Goal: Task Accomplishment & Management: Manage account settings

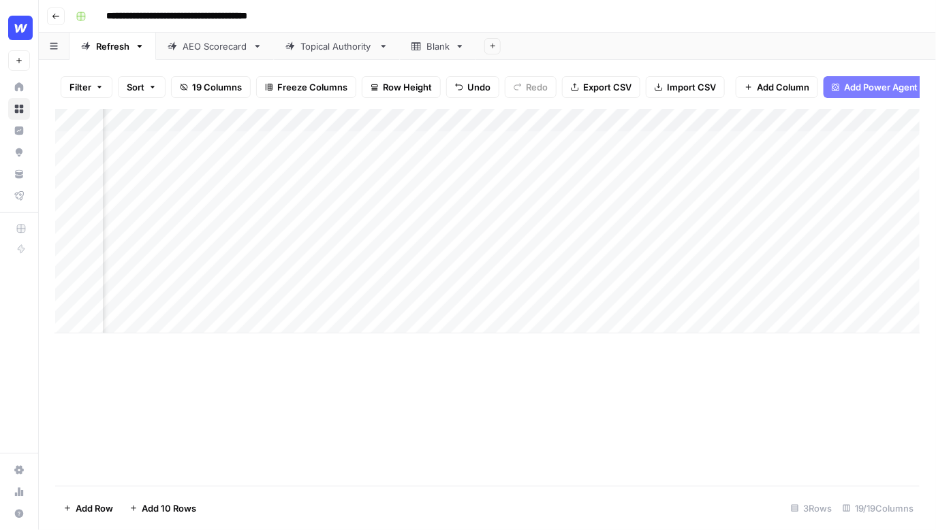
scroll to position [0, 1382]
click at [793, 120] on div "Add Column" at bounding box center [487, 221] width 865 height 225
click at [811, 359] on div "Add Column" at bounding box center [487, 297] width 864 height 377
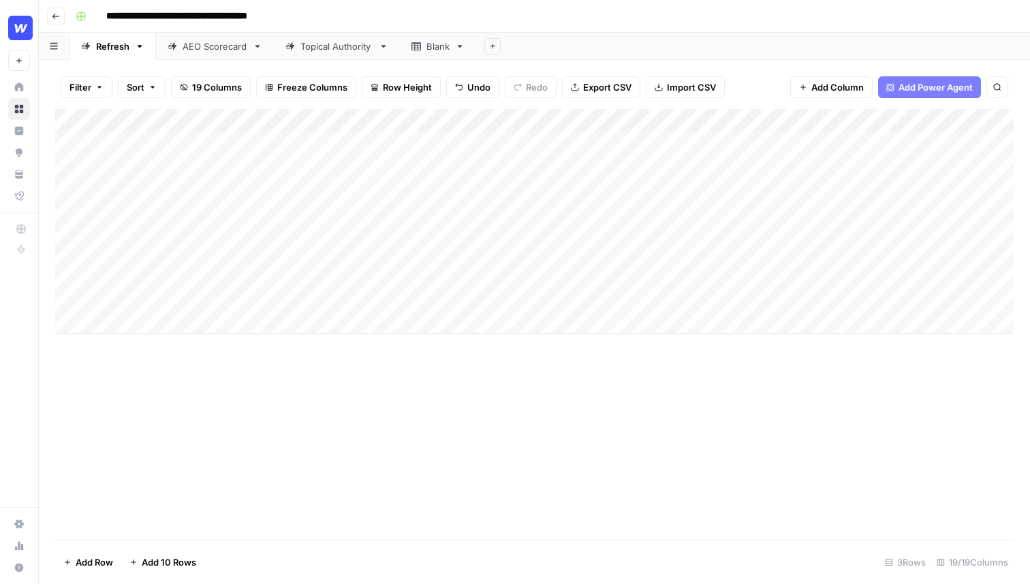
click at [157, 12] on input "**********" at bounding box center [203, 16] width 206 height 22
click at [357, 18] on div "**********" at bounding box center [543, 16] width 946 height 22
click at [221, 158] on div "Add Column" at bounding box center [534, 221] width 958 height 225
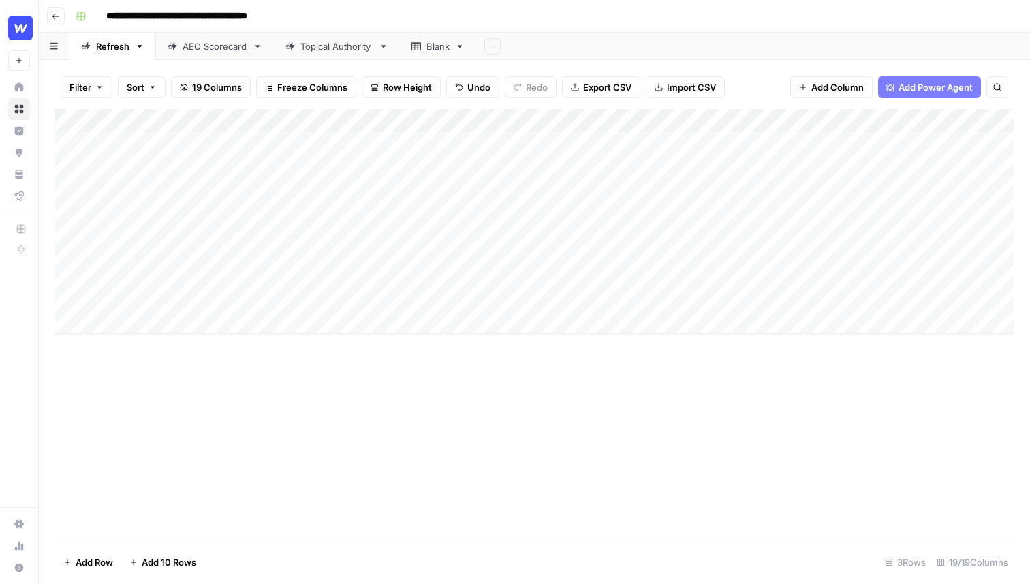
click at [221, 158] on div "Add Column" at bounding box center [534, 221] width 958 height 225
click at [358, 163] on div "Add Column" at bounding box center [534, 221] width 958 height 225
click at [212, 153] on div "Add Column" at bounding box center [534, 221] width 958 height 225
click at [204, 141] on input "**********" at bounding box center [217, 146] width 218 height 16
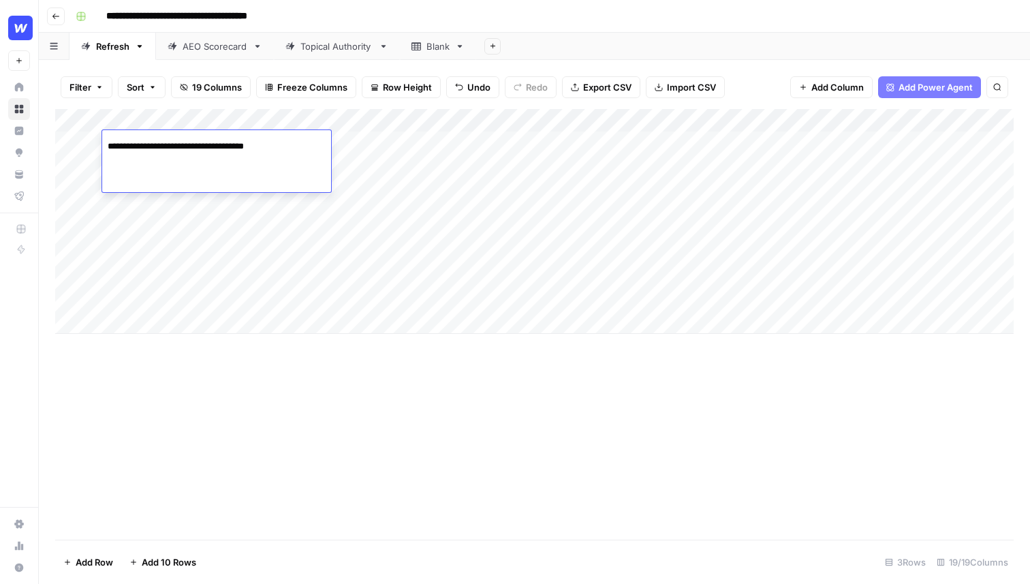
click at [204, 141] on input "**********" at bounding box center [217, 146] width 218 height 16
click at [353, 157] on div "Add Column" at bounding box center [534, 221] width 958 height 225
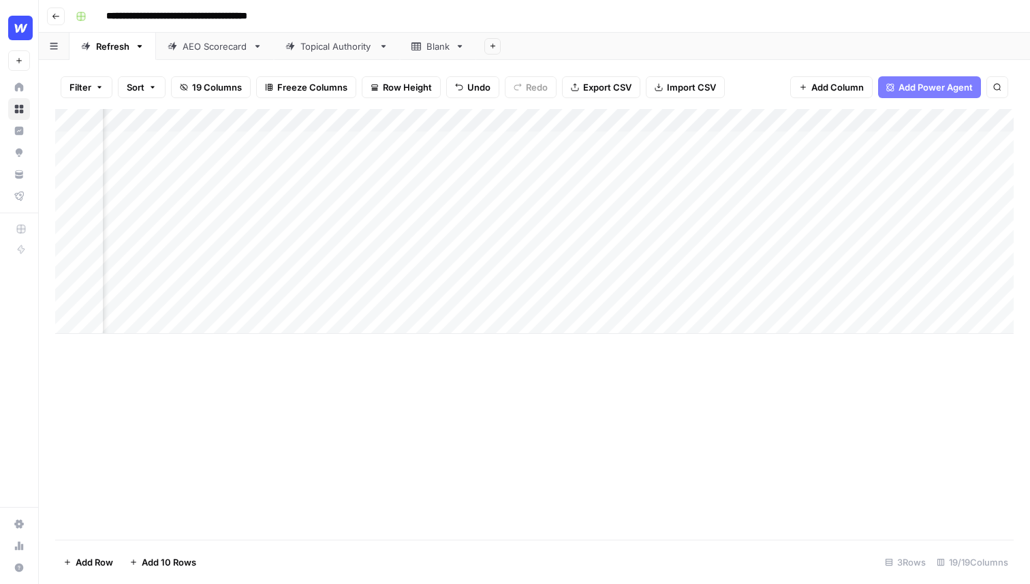
click at [376, 121] on div "Add Column" at bounding box center [534, 221] width 958 height 225
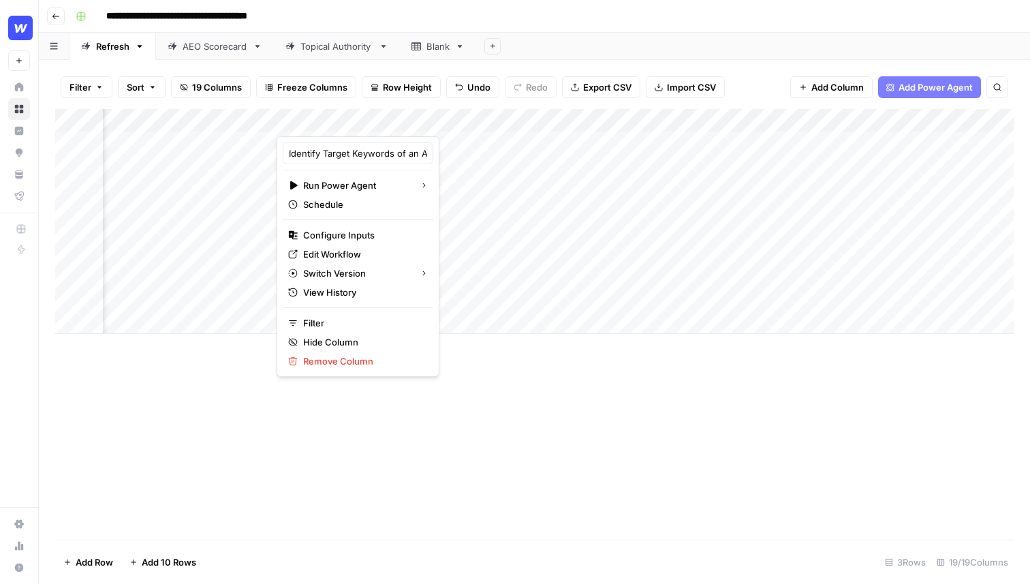
click at [545, 155] on div "Add Column" at bounding box center [534, 221] width 958 height 225
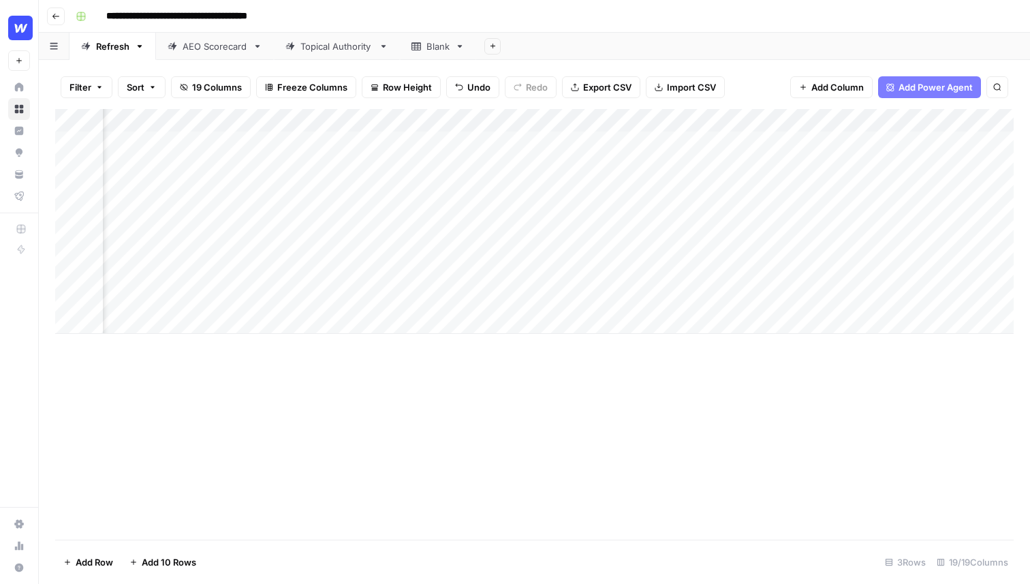
scroll to position [0, 494]
click at [631, 121] on div "Add Column" at bounding box center [534, 221] width 958 height 225
click at [631, 121] on div at bounding box center [637, 122] width 123 height 27
click at [665, 149] on input "Average Rank for Primary Keyword" at bounding box center [657, 153] width 138 height 14
click at [742, 147] on div "Add Column" at bounding box center [534, 221] width 958 height 225
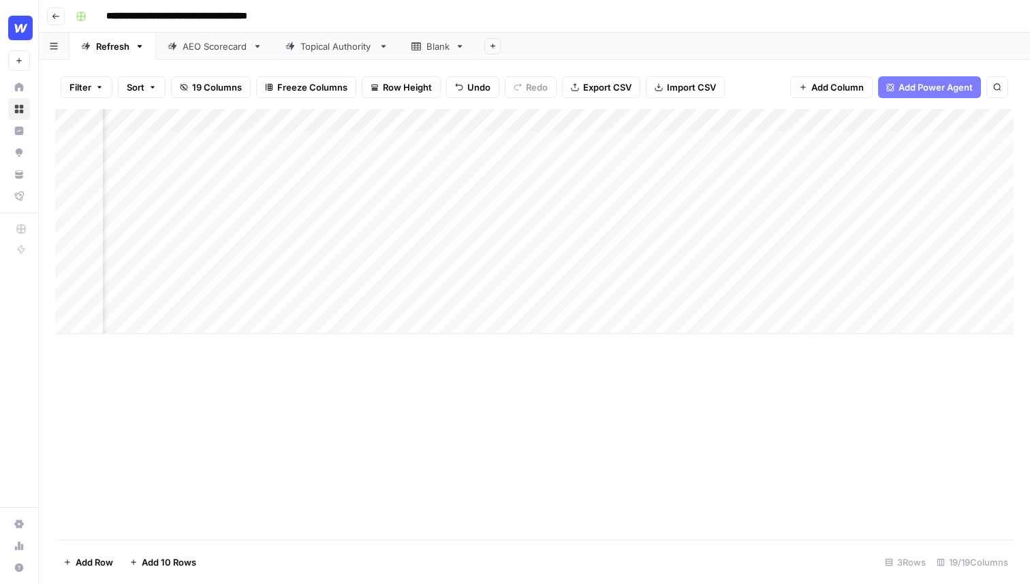
scroll to position [0, 888]
click at [718, 148] on div "Add Column" at bounding box center [534, 221] width 958 height 225
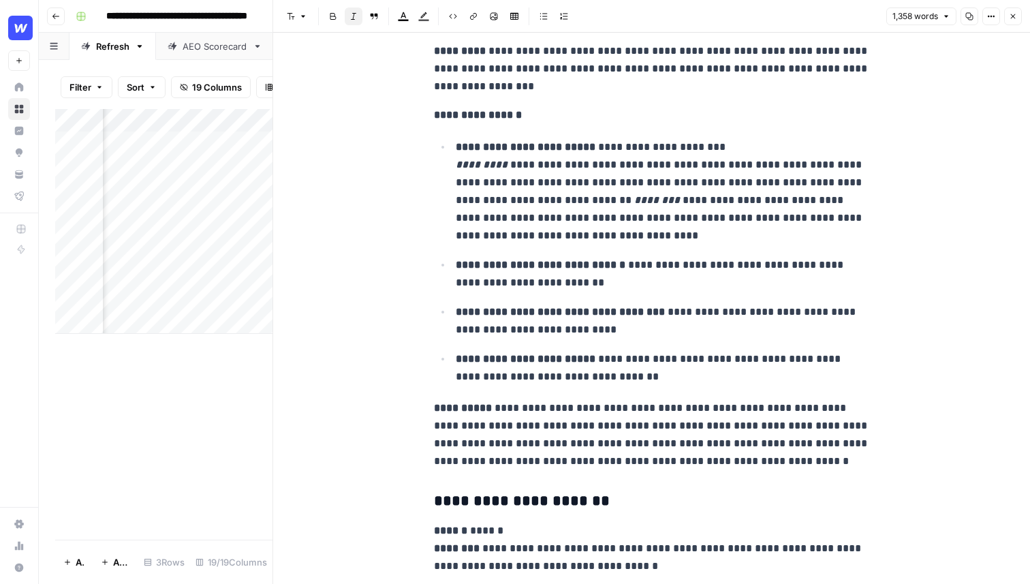
scroll to position [2142, 0]
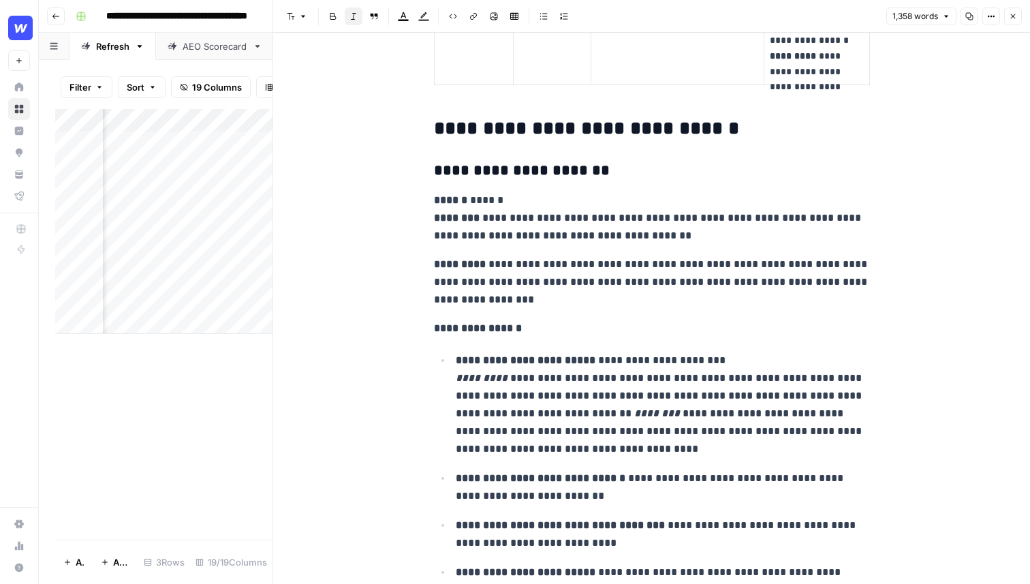
click at [603, 176] on h3 "**********" at bounding box center [652, 170] width 436 height 19
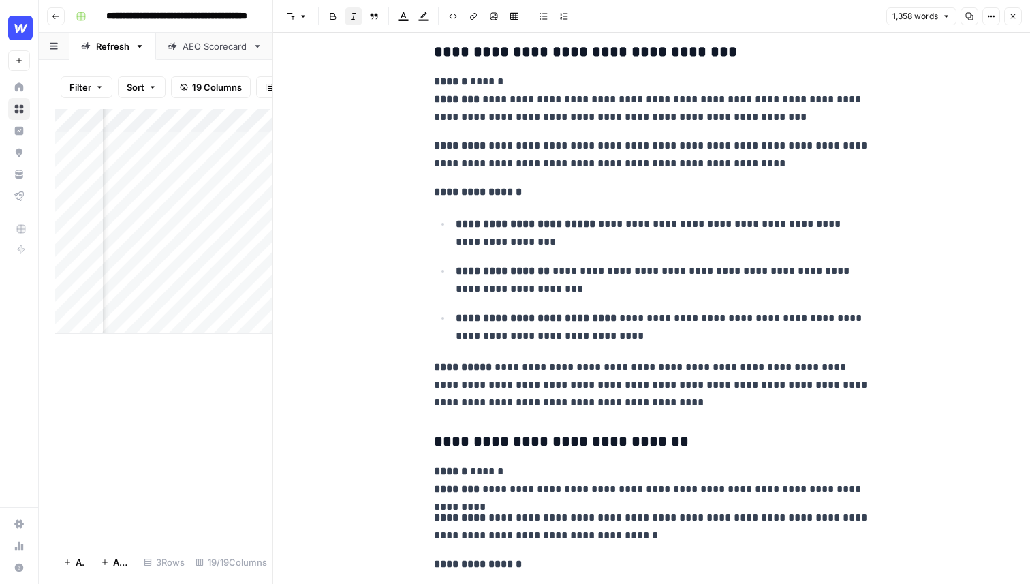
scroll to position [3485, 0]
drag, startPoint x: 557, startPoint y: 289, endPoint x: 456, endPoint y: 267, distance: 103.1
click at [456, 267] on p "**********" at bounding box center [663, 278] width 414 height 35
click at [496, 224] on strong "**********" at bounding box center [526, 223] width 140 height 10
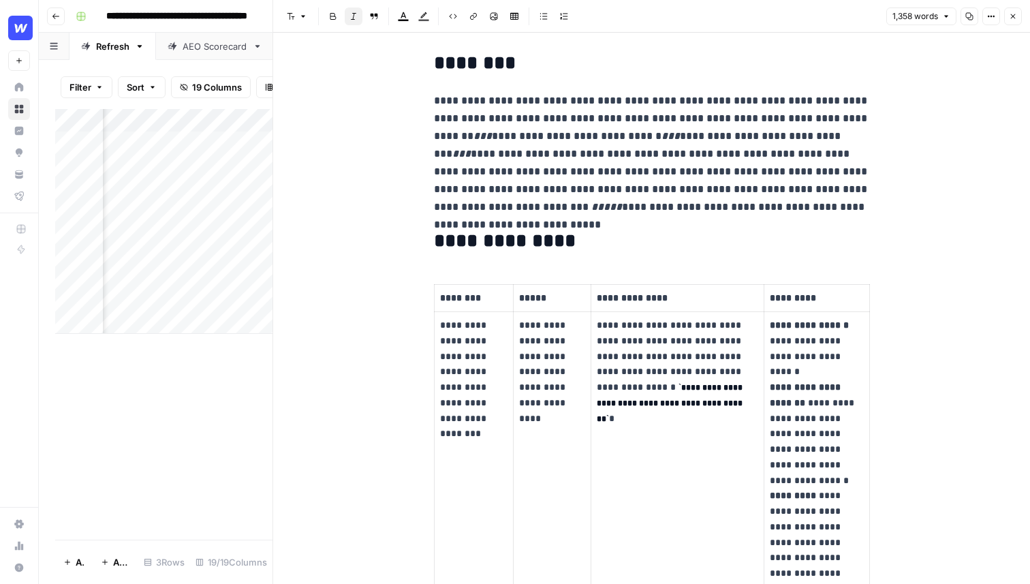
scroll to position [0, 0]
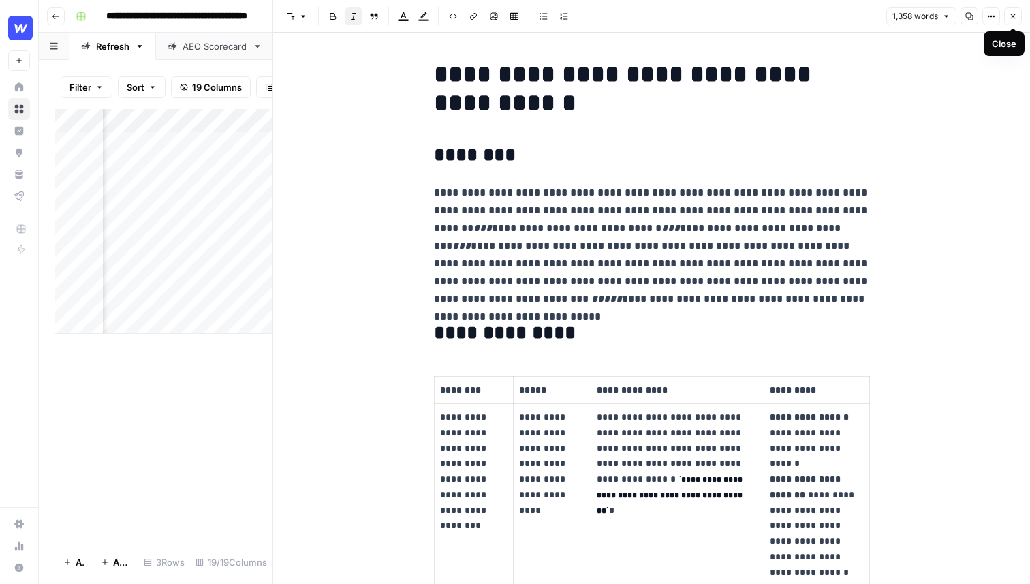
click at [1011, 16] on icon "button" at bounding box center [1013, 16] width 5 height 5
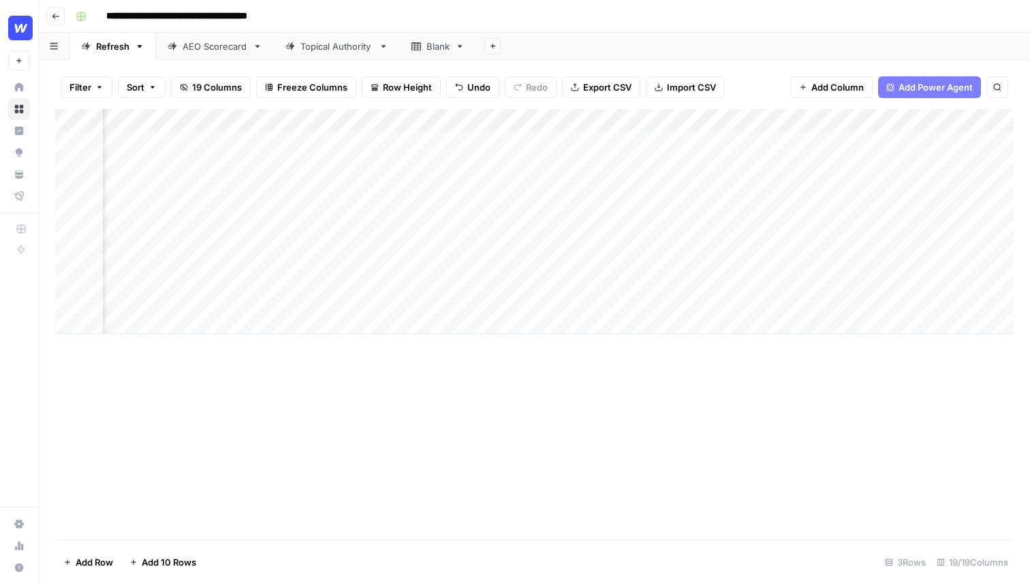
scroll to position [0, 1566]
click at [607, 121] on div "Add Column" at bounding box center [534, 221] width 958 height 225
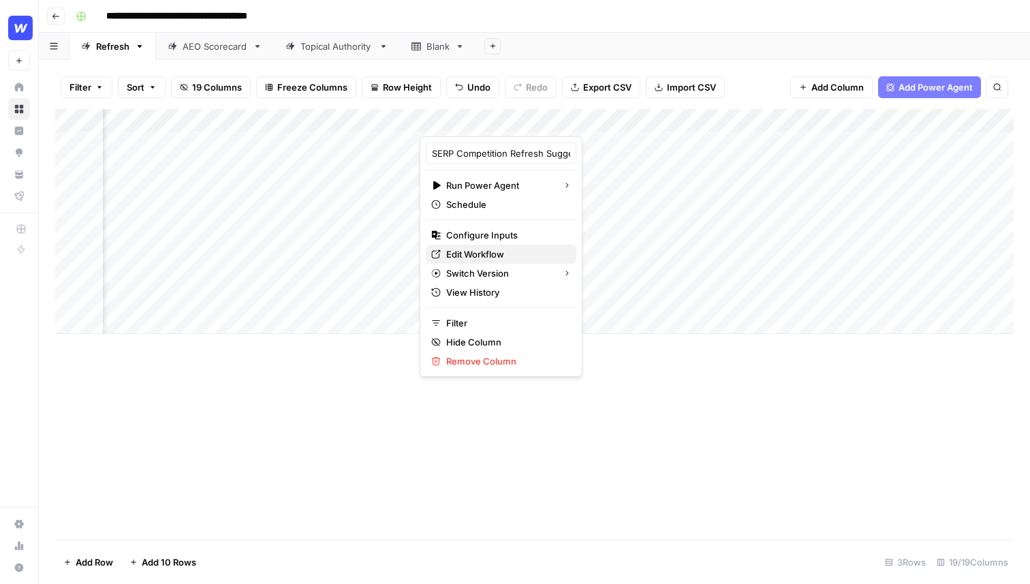
click at [478, 252] on span "Edit Workflow" at bounding box center [505, 254] width 119 height 14
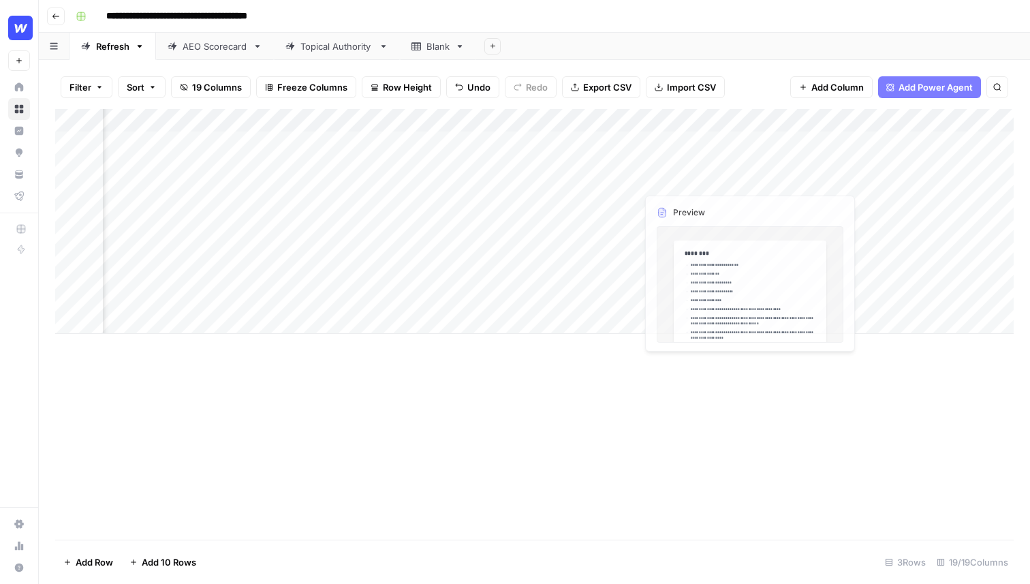
scroll to position [0, 1930]
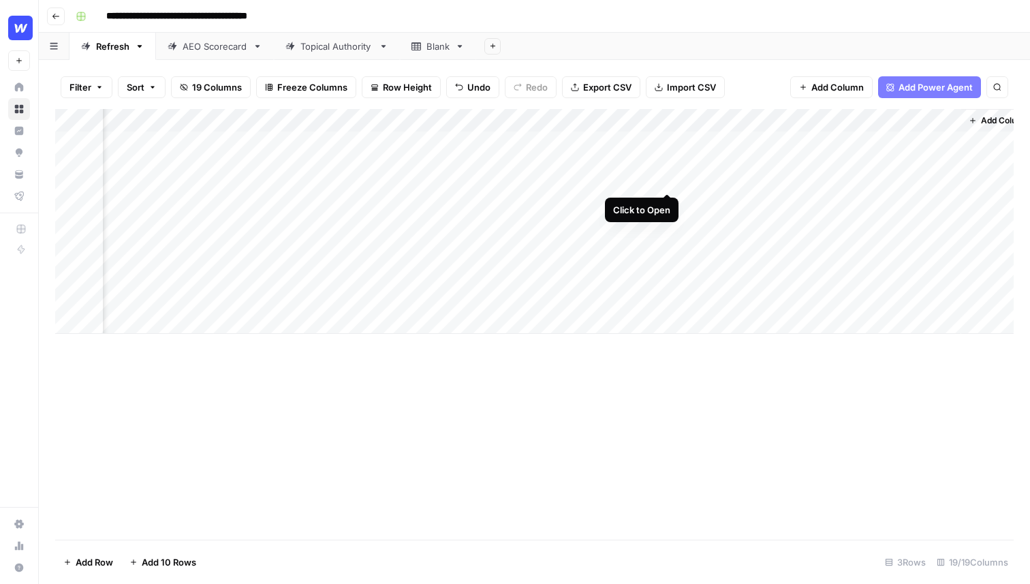
click at [668, 142] on div "Add Column" at bounding box center [534, 221] width 958 height 225
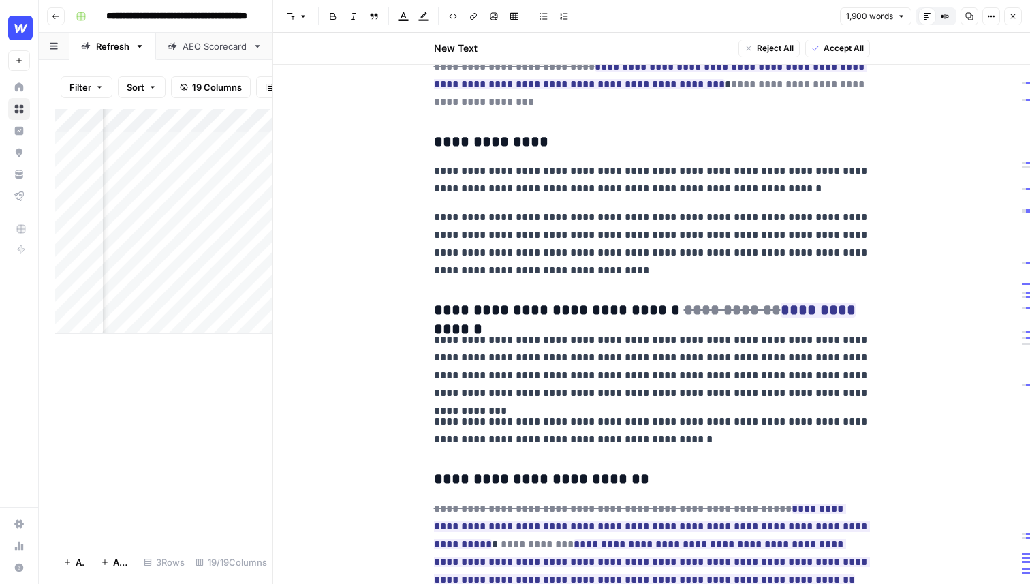
scroll to position [1310, 0]
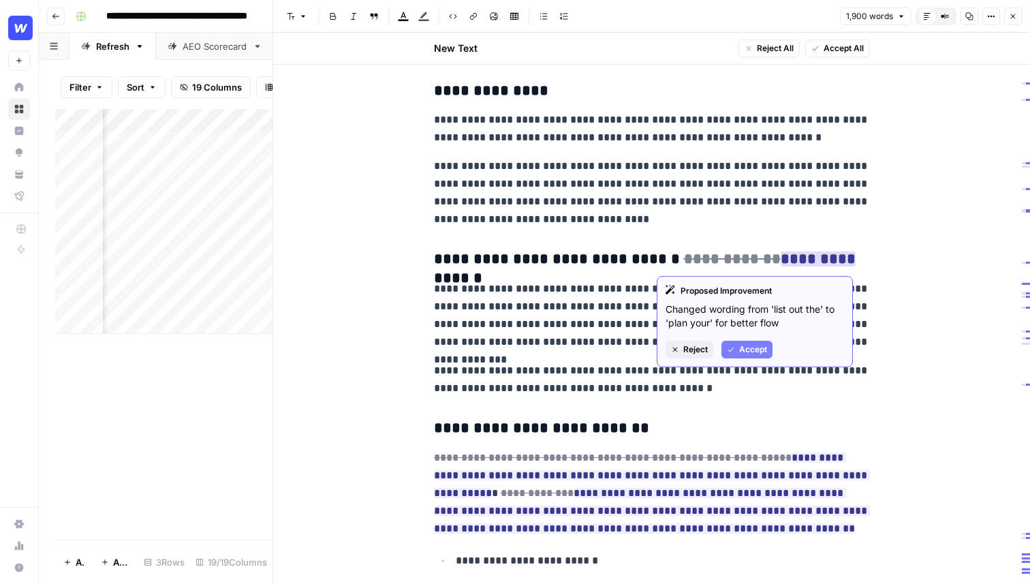
click at [748, 347] on span "Accept" at bounding box center [753, 349] width 28 height 12
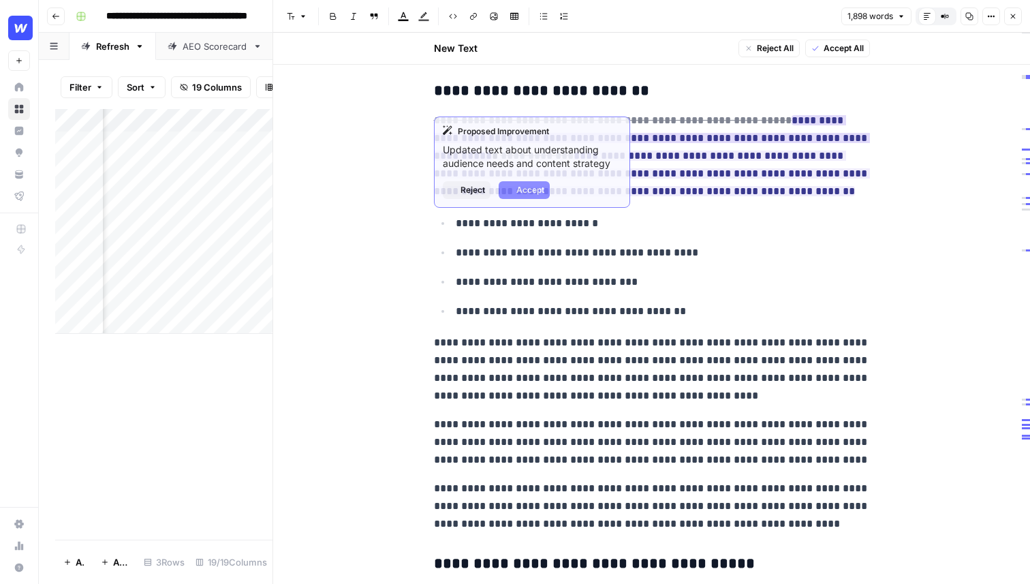
scroll to position [1644, 0]
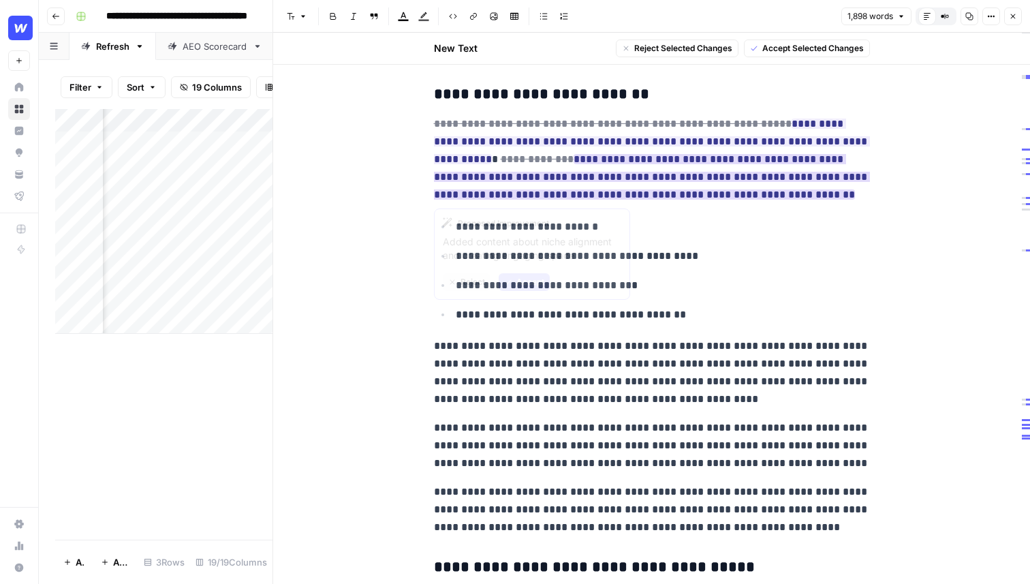
drag, startPoint x: 661, startPoint y: 182, endPoint x: 625, endPoint y: 170, distance: 37.5
click at [625, 170] on span "**********" at bounding box center [652, 177] width 436 height 54
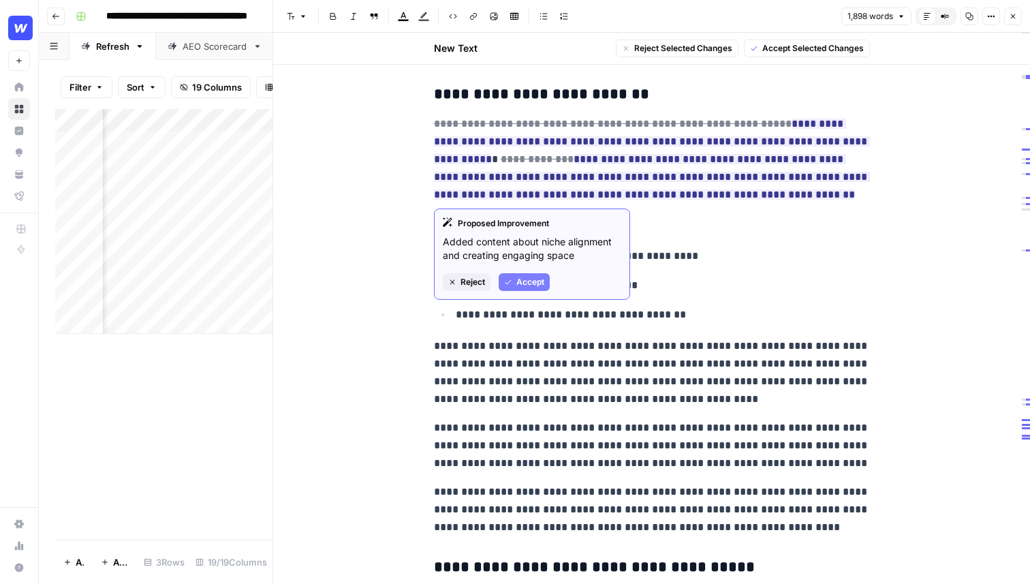
click at [669, 195] on p "**********" at bounding box center [652, 159] width 436 height 89
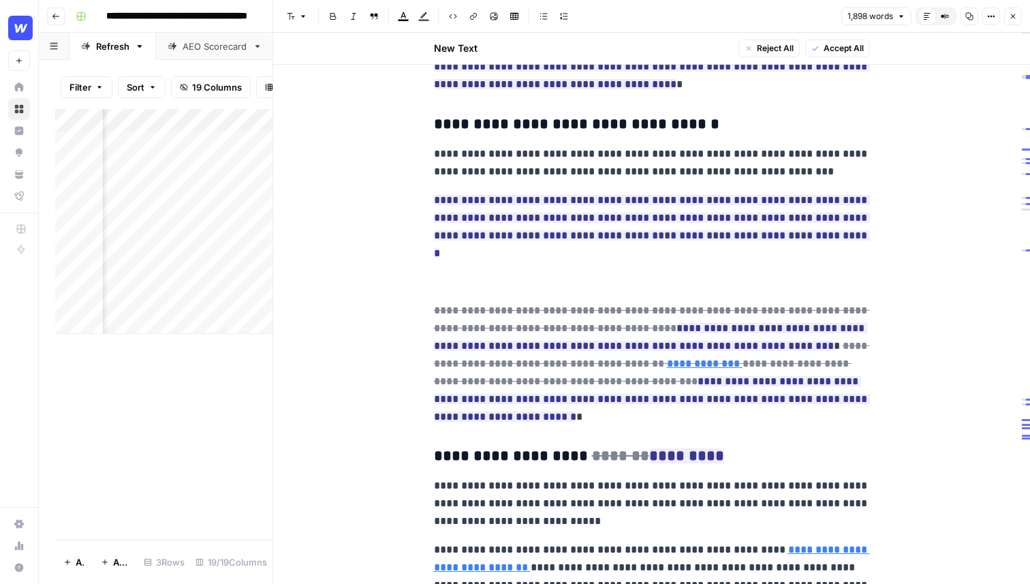
scroll to position [2384, 0]
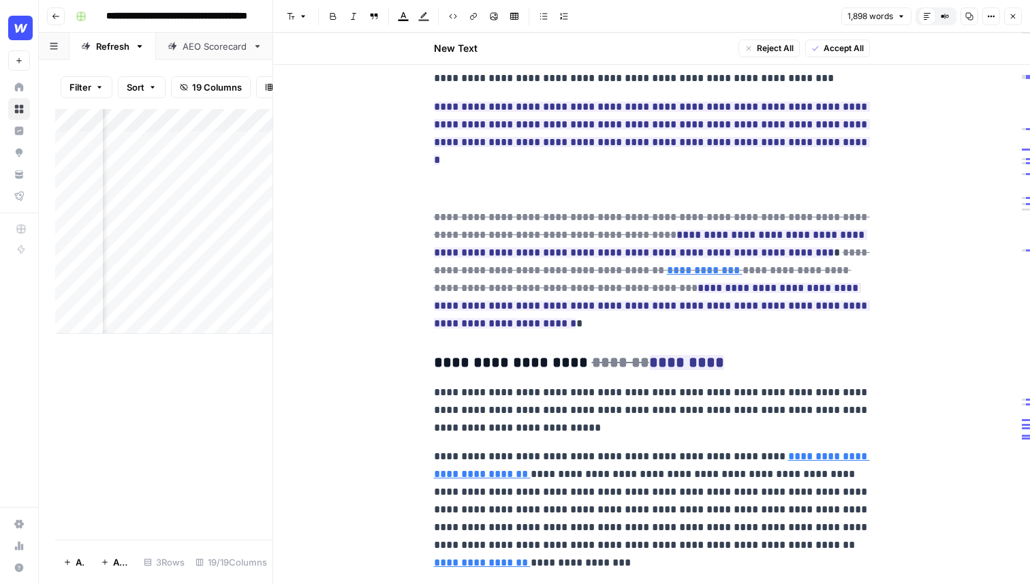
click at [658, 180] on p at bounding box center [652, 189] width 436 height 18
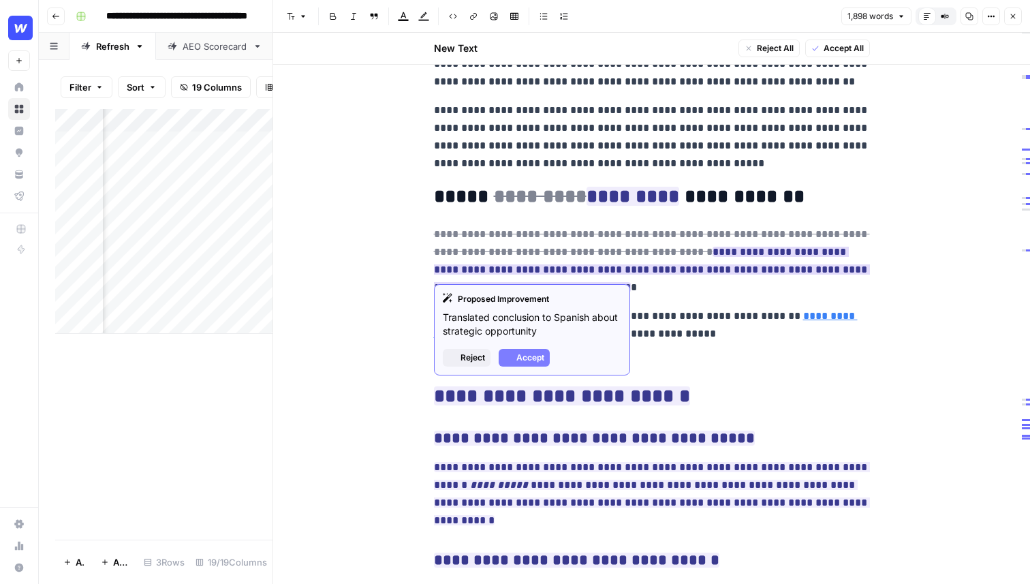
scroll to position [4846, 0]
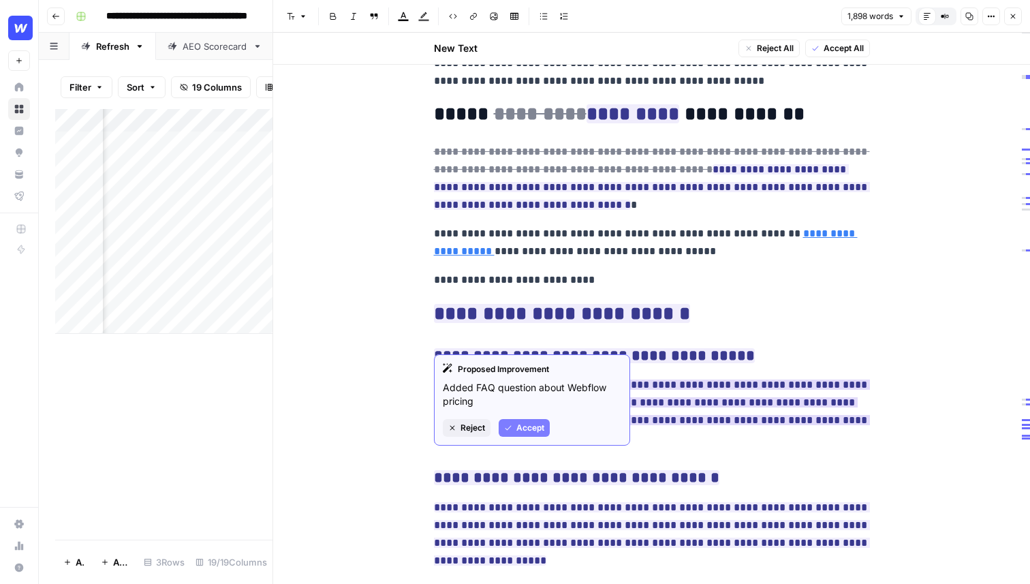
click at [721, 379] on ins "**********" at bounding box center [652, 410] width 436 height 63
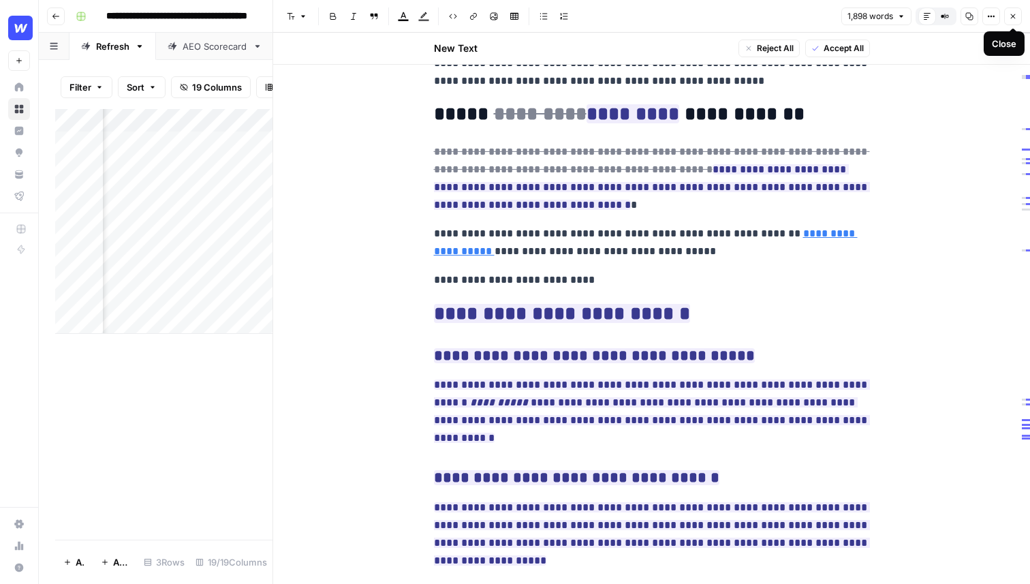
click at [1016, 17] on icon "button" at bounding box center [1012, 16] width 8 height 8
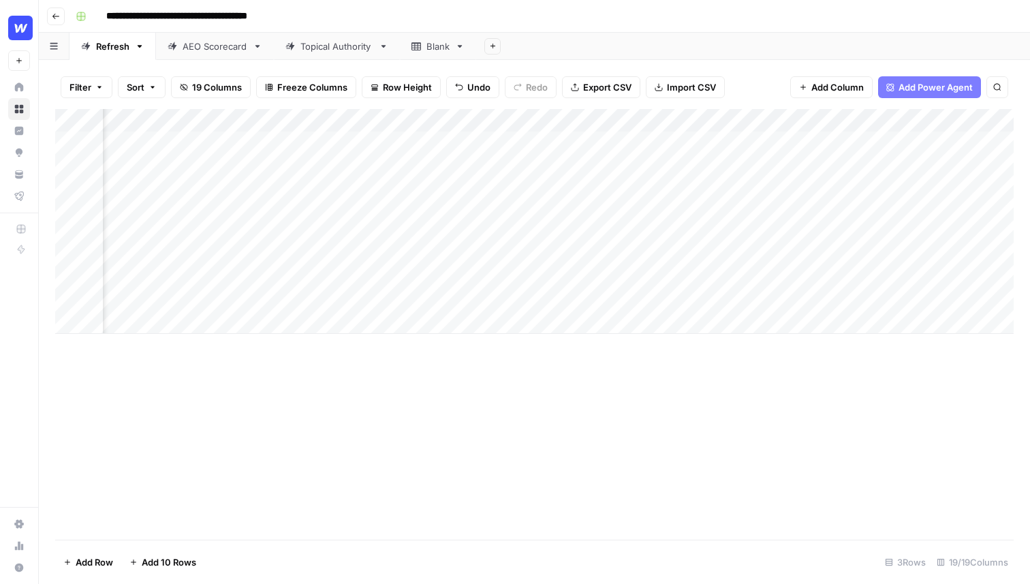
scroll to position [0, 1954]
click at [642, 140] on div "Add Column" at bounding box center [534, 221] width 958 height 225
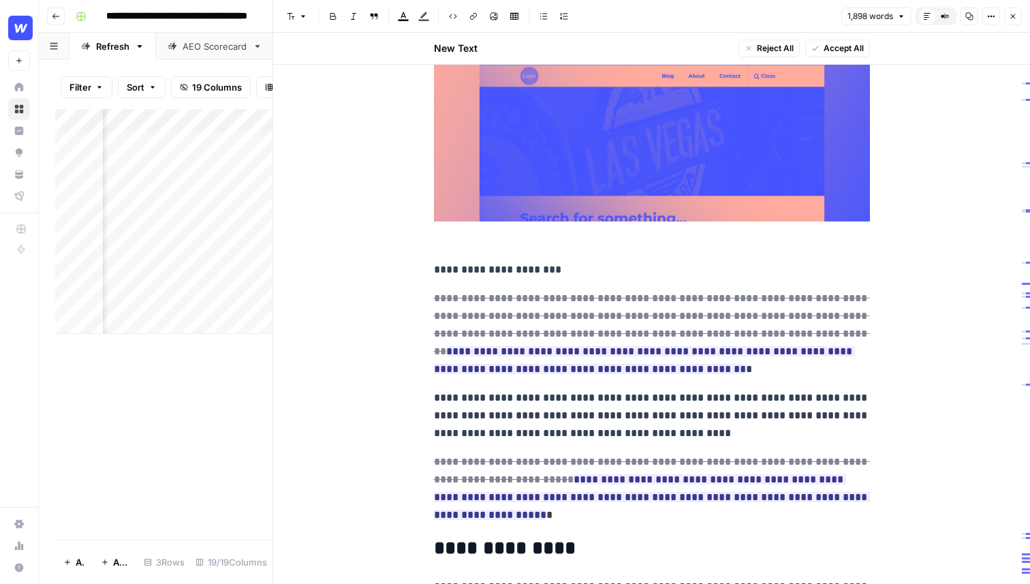
scroll to position [12, 0]
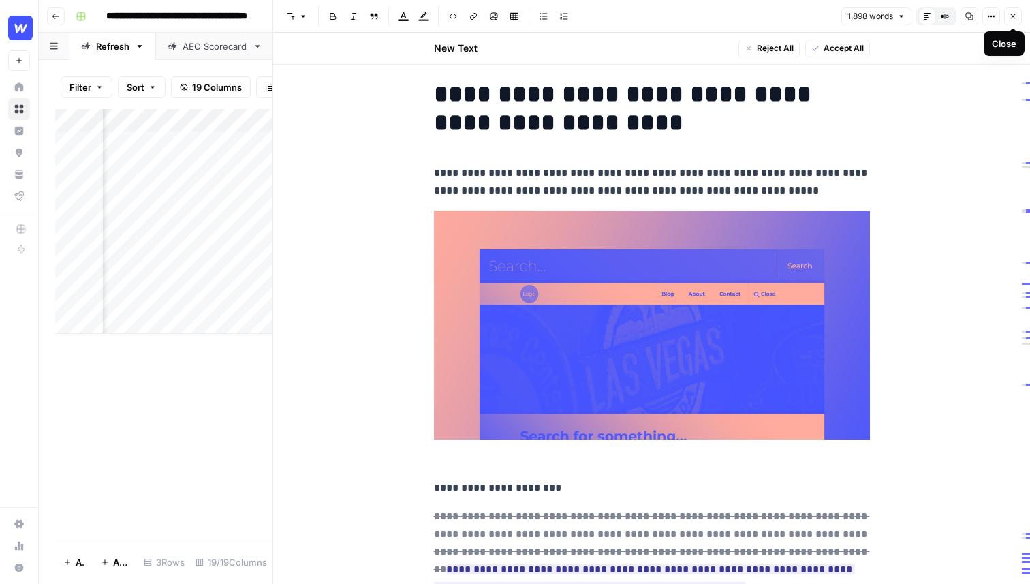
click at [1017, 18] on button "Close" at bounding box center [1013, 16] width 18 height 18
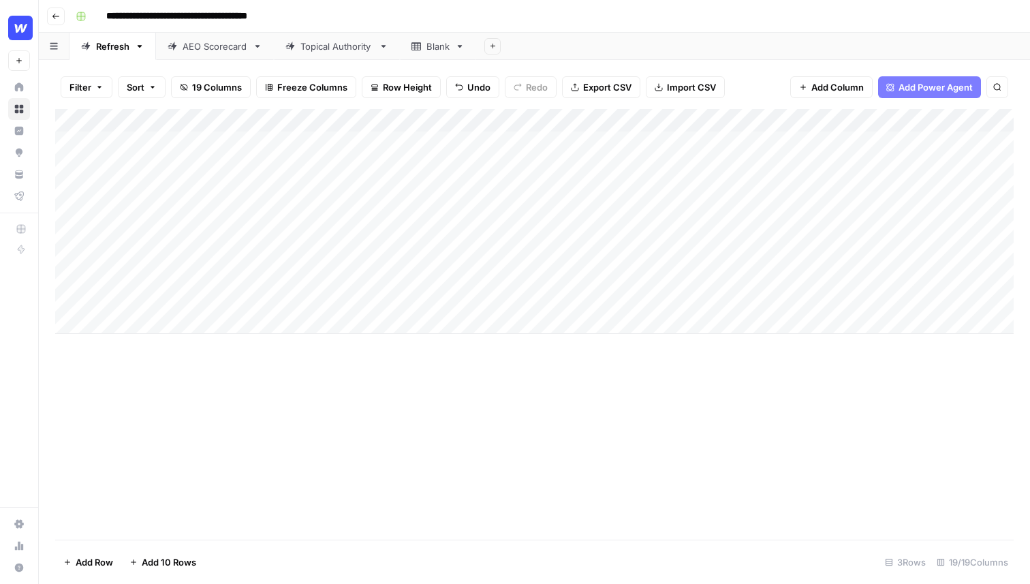
click at [178, 150] on div "Add Column" at bounding box center [534, 221] width 958 height 225
click at [359, 353] on div "Add Column" at bounding box center [534, 251] width 958 height 285
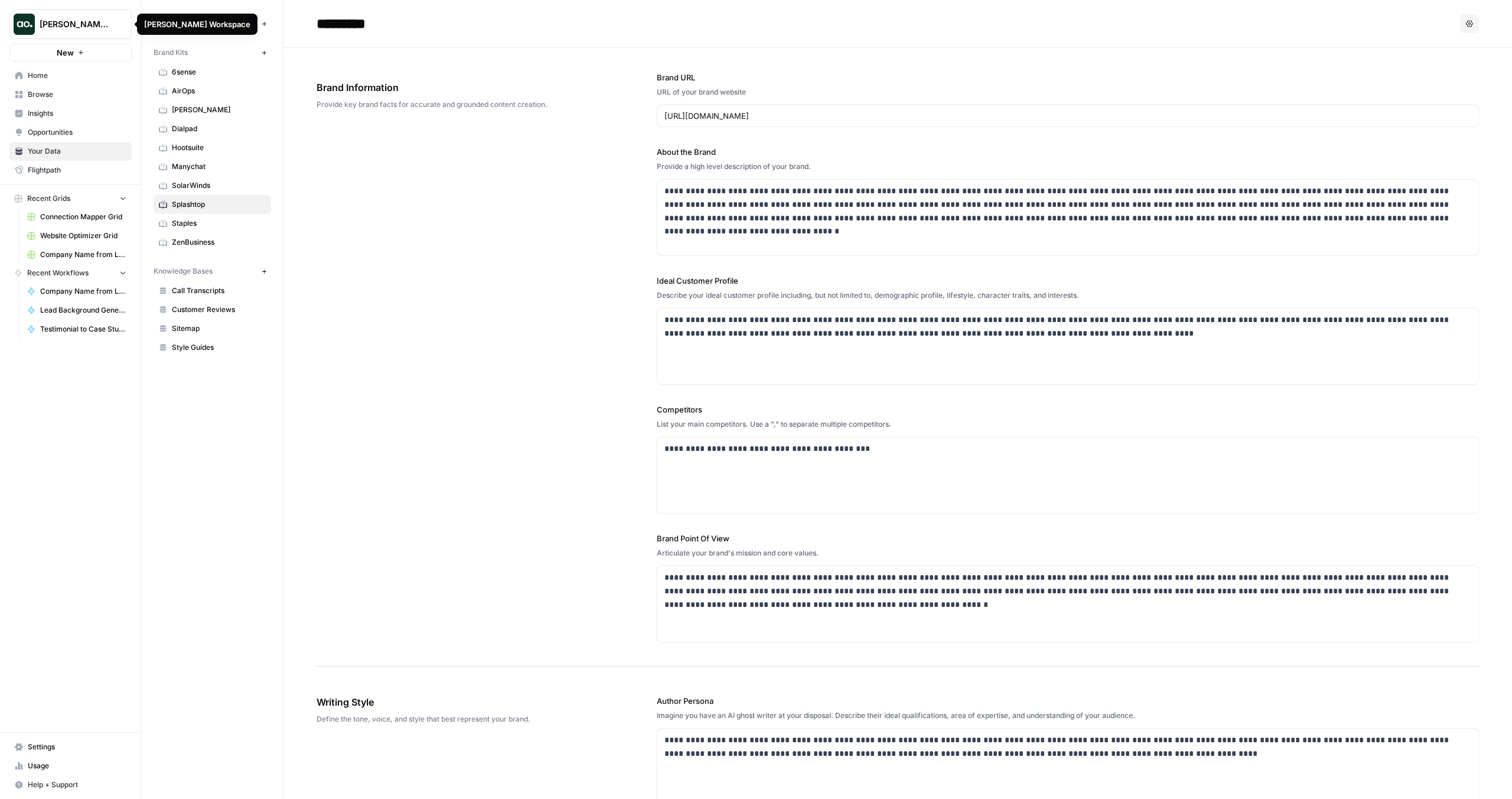
click at [97, 26] on span "[PERSON_NAME] Workspace" at bounding box center [75, 24] width 71 height 12
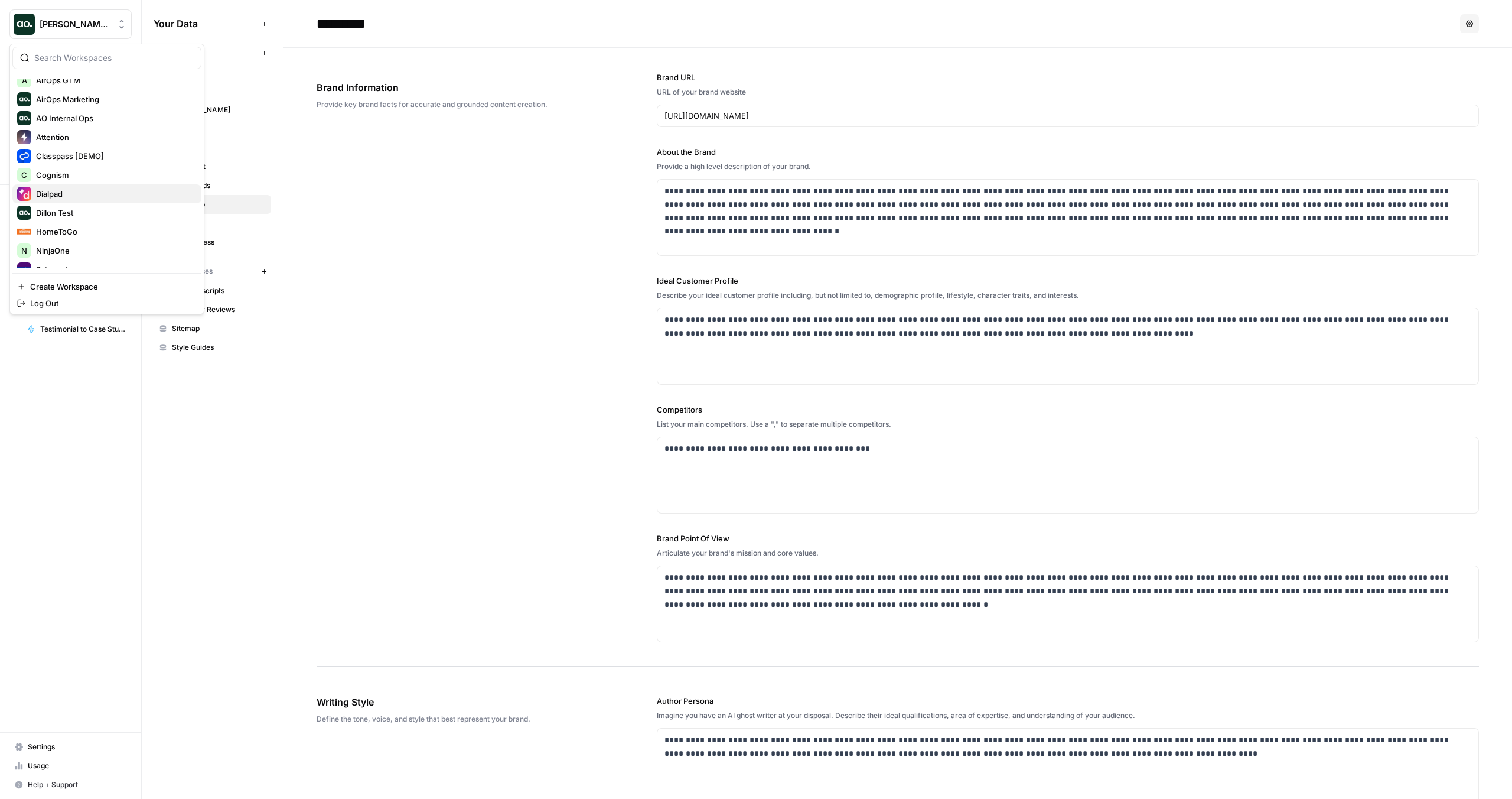
scroll to position [104, 0]
click at [92, 171] on span "Cognism" at bounding box center [115, 174] width 156 height 12
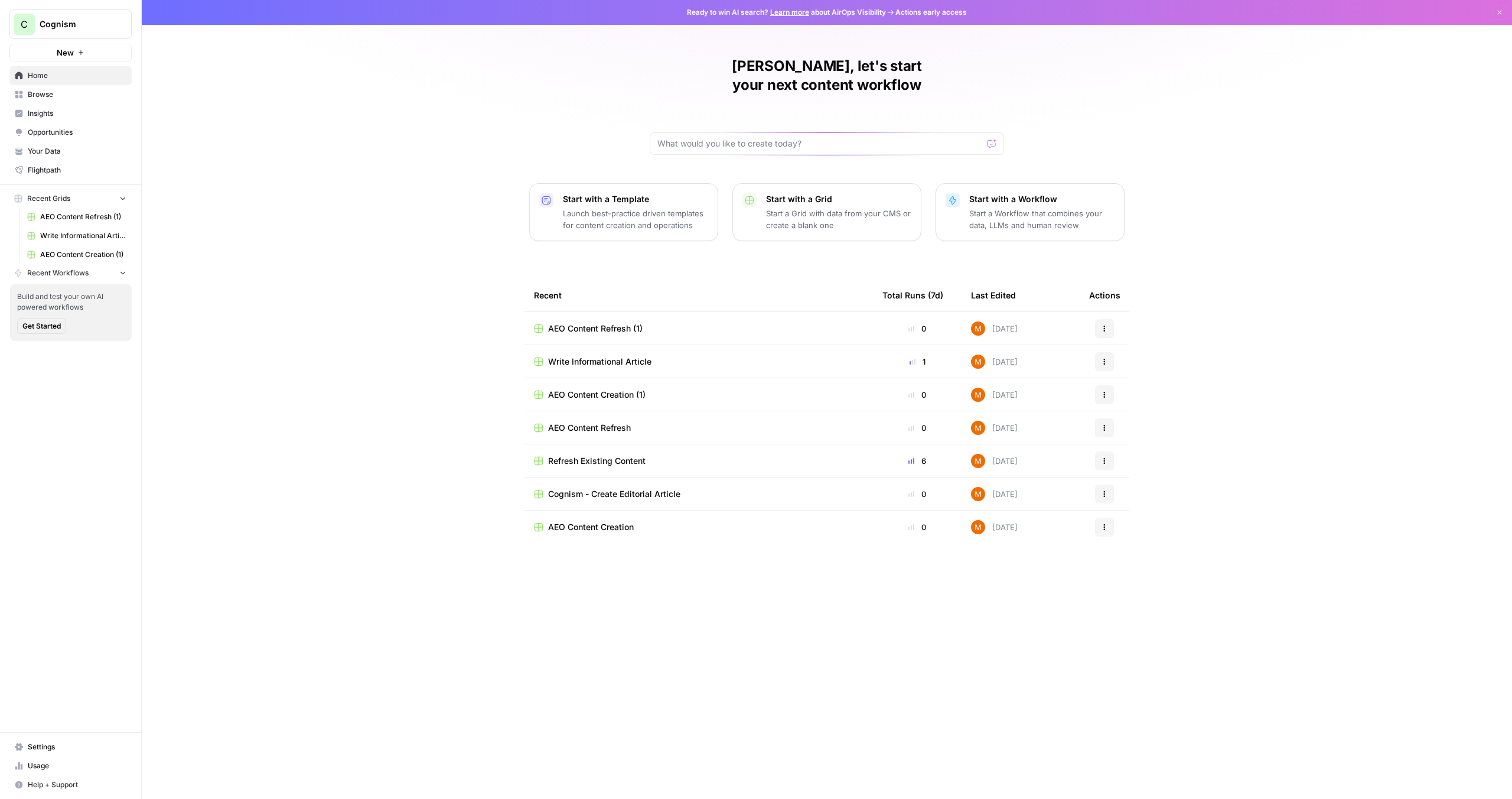
click at [88, 120] on link "Insights" at bounding box center [70, 114] width 122 height 19
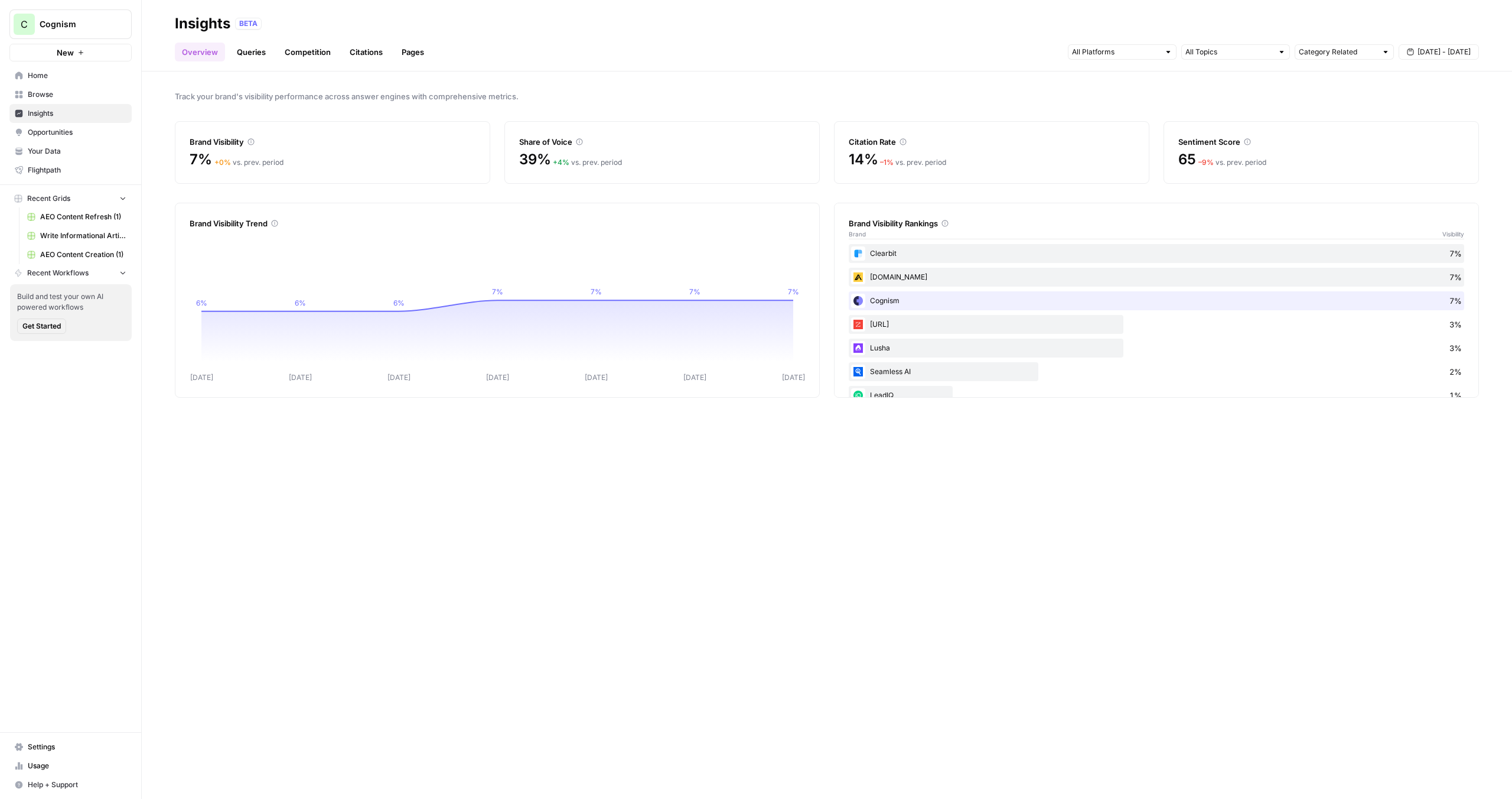
click at [405, 229] on div "Brand Visibility Trend Sep 10 Sep 11 Sep 12 Sep 13 Sep 14 Sep 15 Sep 16 6% 6% 6…" at bounding box center [498, 300] width 645 height 195
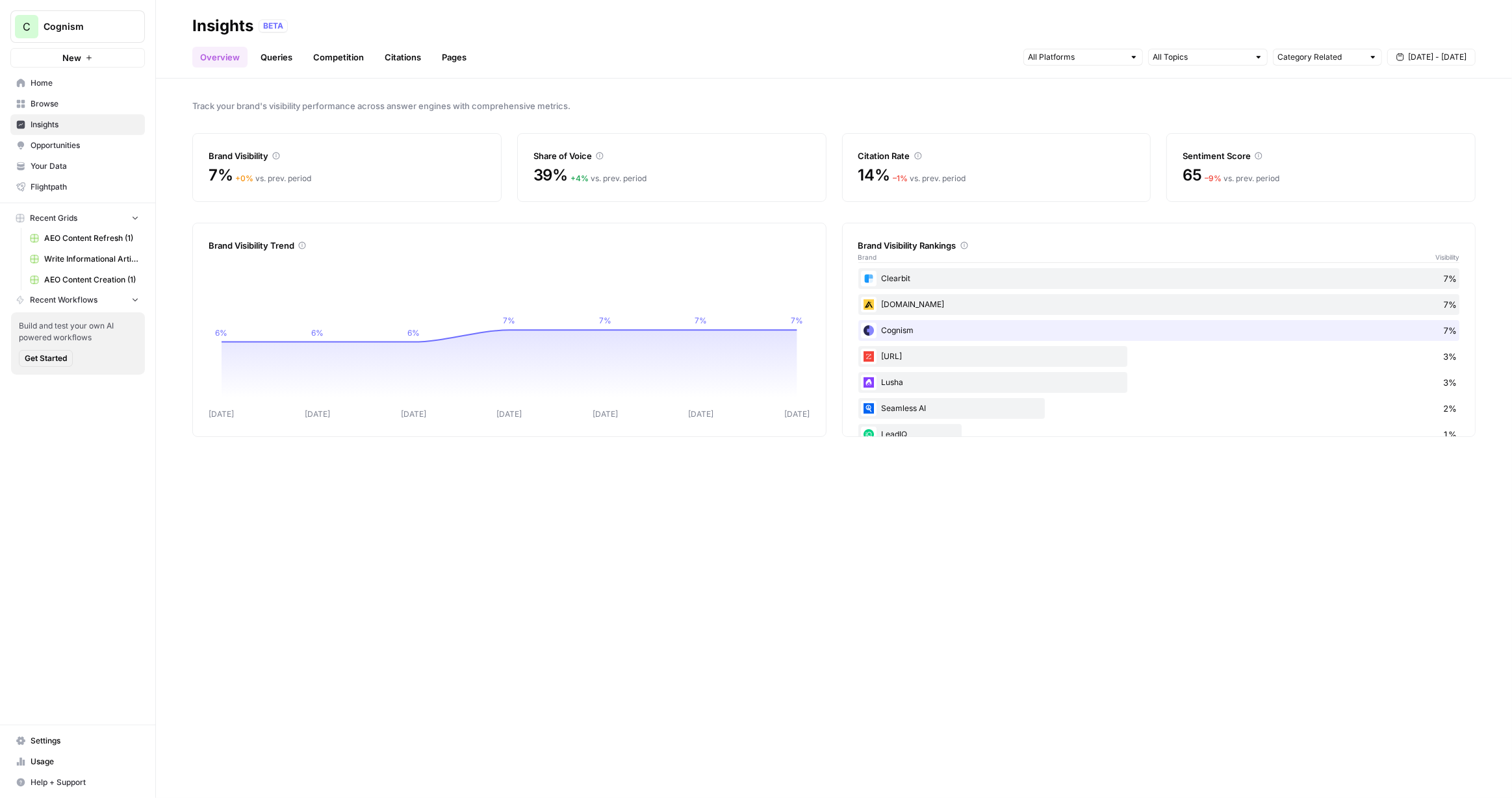
click at [1150, 212] on div "Track your brand's visibility performance across answer engines with comprehens…" at bounding box center [833, 438] width 1356 height 719
drag, startPoint x: 1416, startPoint y: 59, endPoint x: 1045, endPoint y: 57, distance: 371.0
click at [1416, 59] on span "Sep 10 - Sep 16" at bounding box center [1437, 57] width 58 height 11
click at [1082, 60] on input "text" at bounding box center [1075, 57] width 96 height 13
click at [1045, 57] on input "text" at bounding box center [1075, 57] width 96 height 13
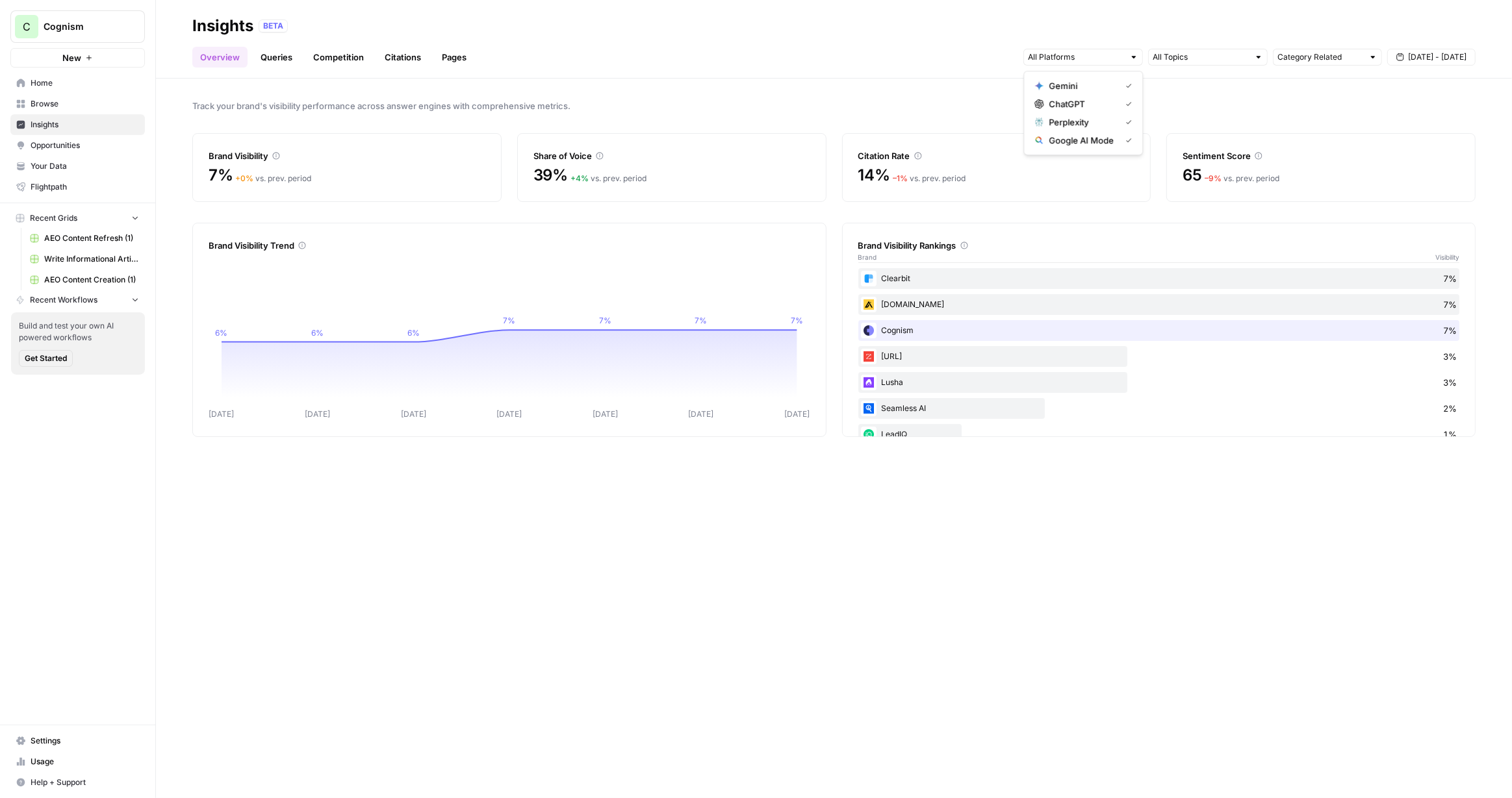
click at [933, 65] on div "Overview Queries Competition Citations Pages Category Related Sep 10 - Sep 16" at bounding box center [834, 51] width 1283 height 31
click at [823, 88] on div "Track your brand's visibility performance across answer engines with comprehens…" at bounding box center [833, 438] width 1356 height 719
click at [72, 148] on span "Opportunities" at bounding box center [85, 145] width 109 height 11
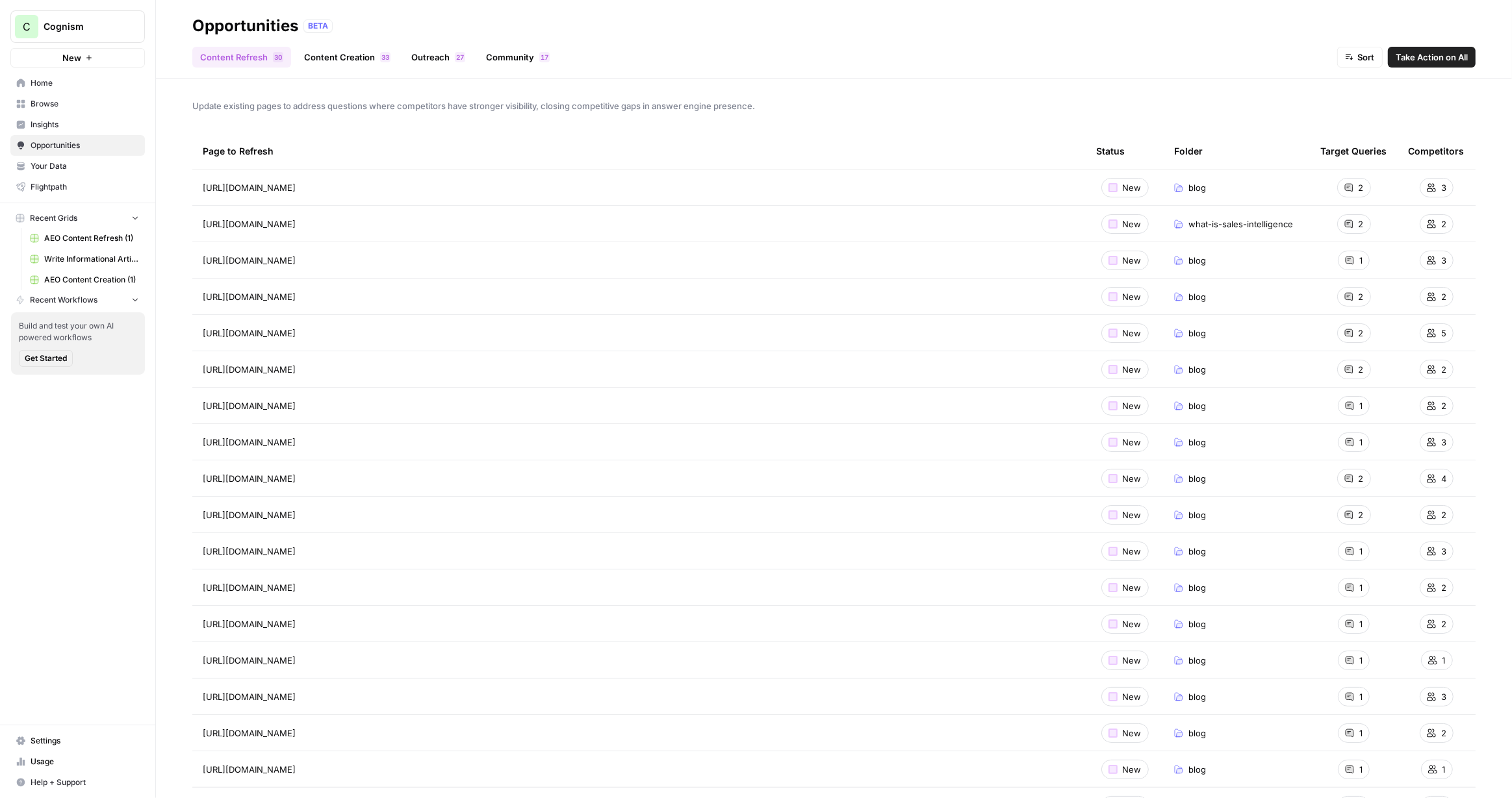
click at [90, 126] on span "Insights" at bounding box center [85, 125] width 109 height 11
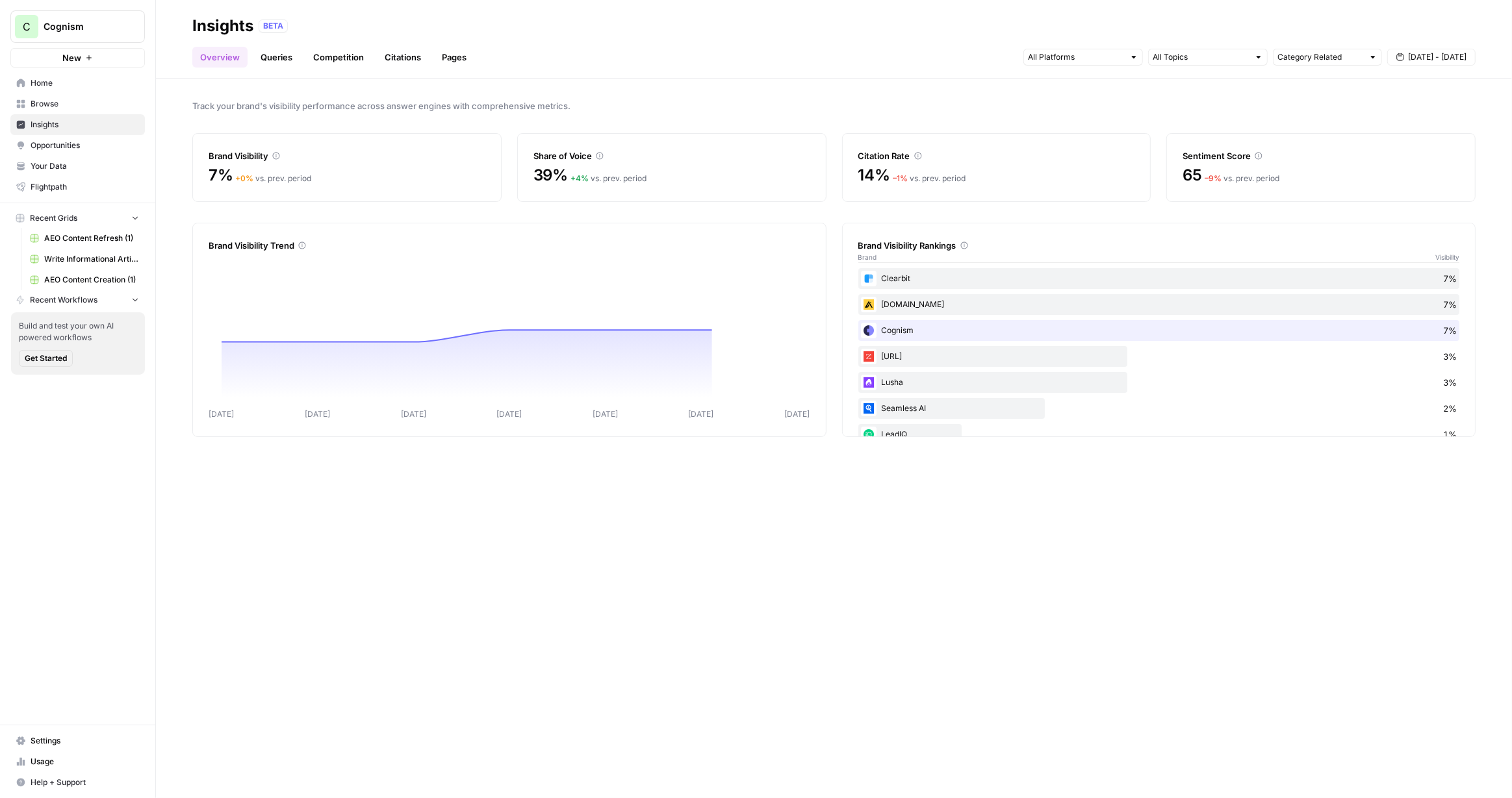
click at [286, 60] on link "Queries" at bounding box center [277, 57] width 48 height 21
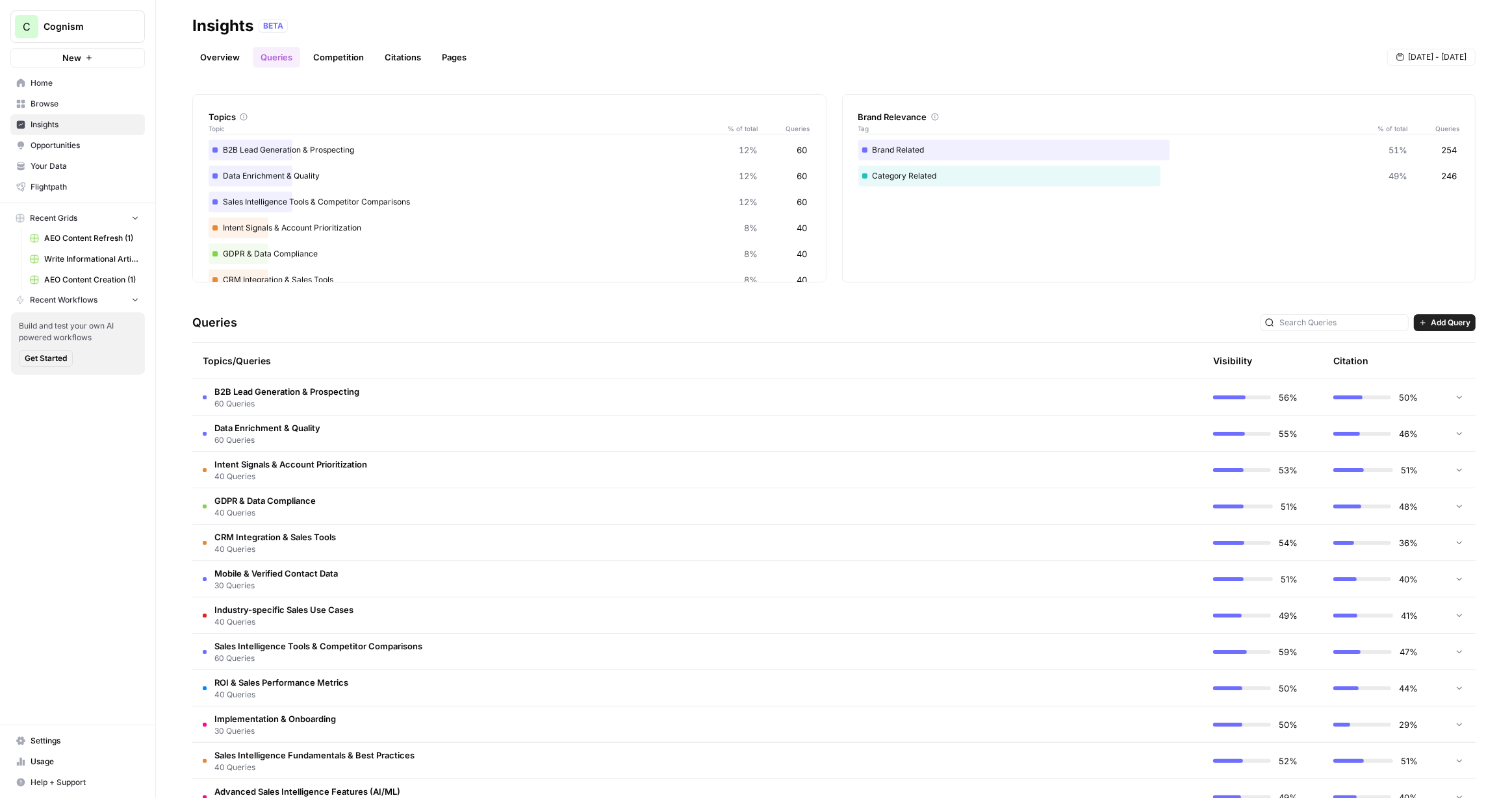
scroll to position [76, 0]
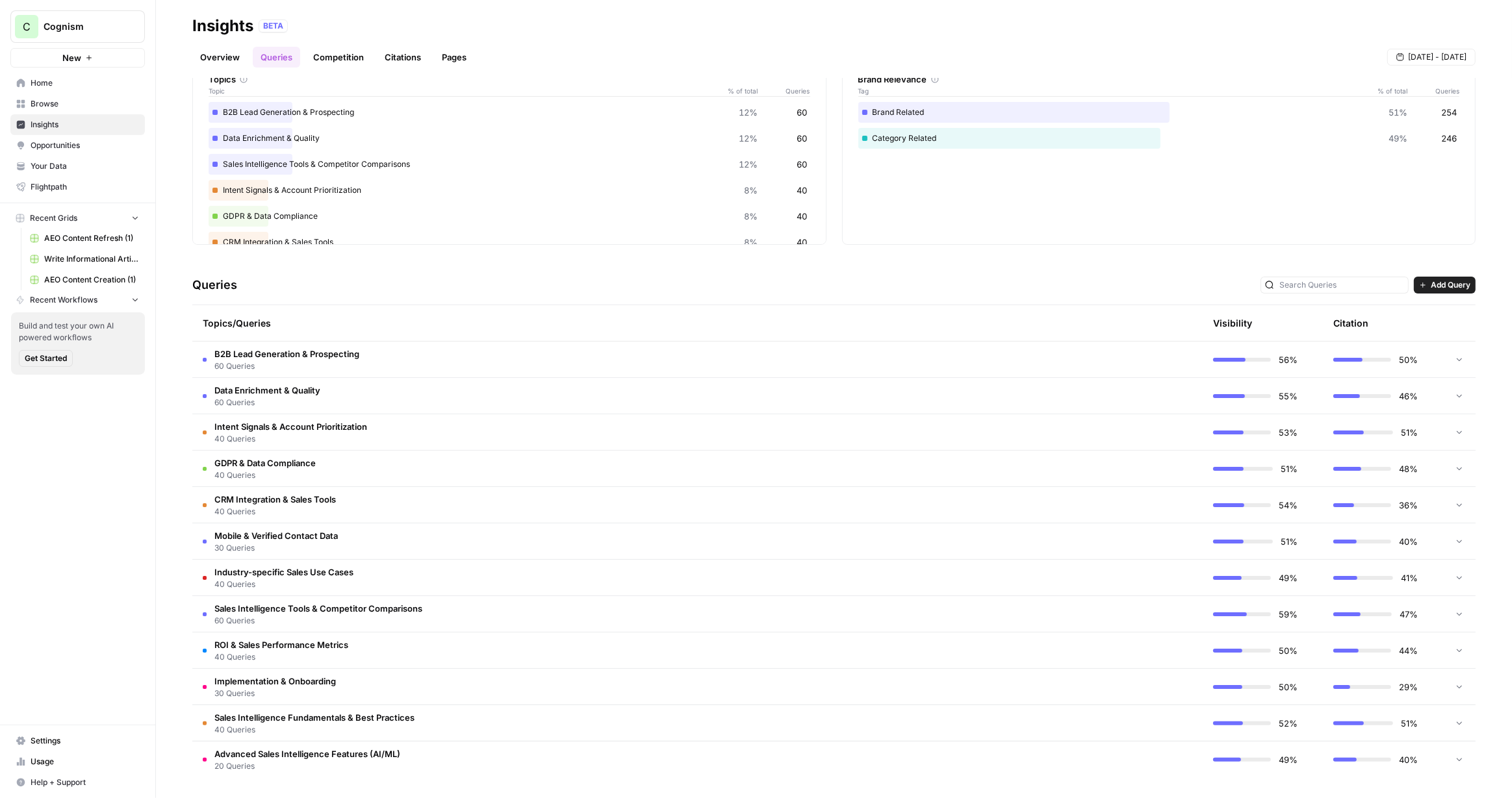
click at [363, 365] on td "B2B Lead Generation & Prospecting 60 Queries" at bounding box center [635, 358] width 886 height 35
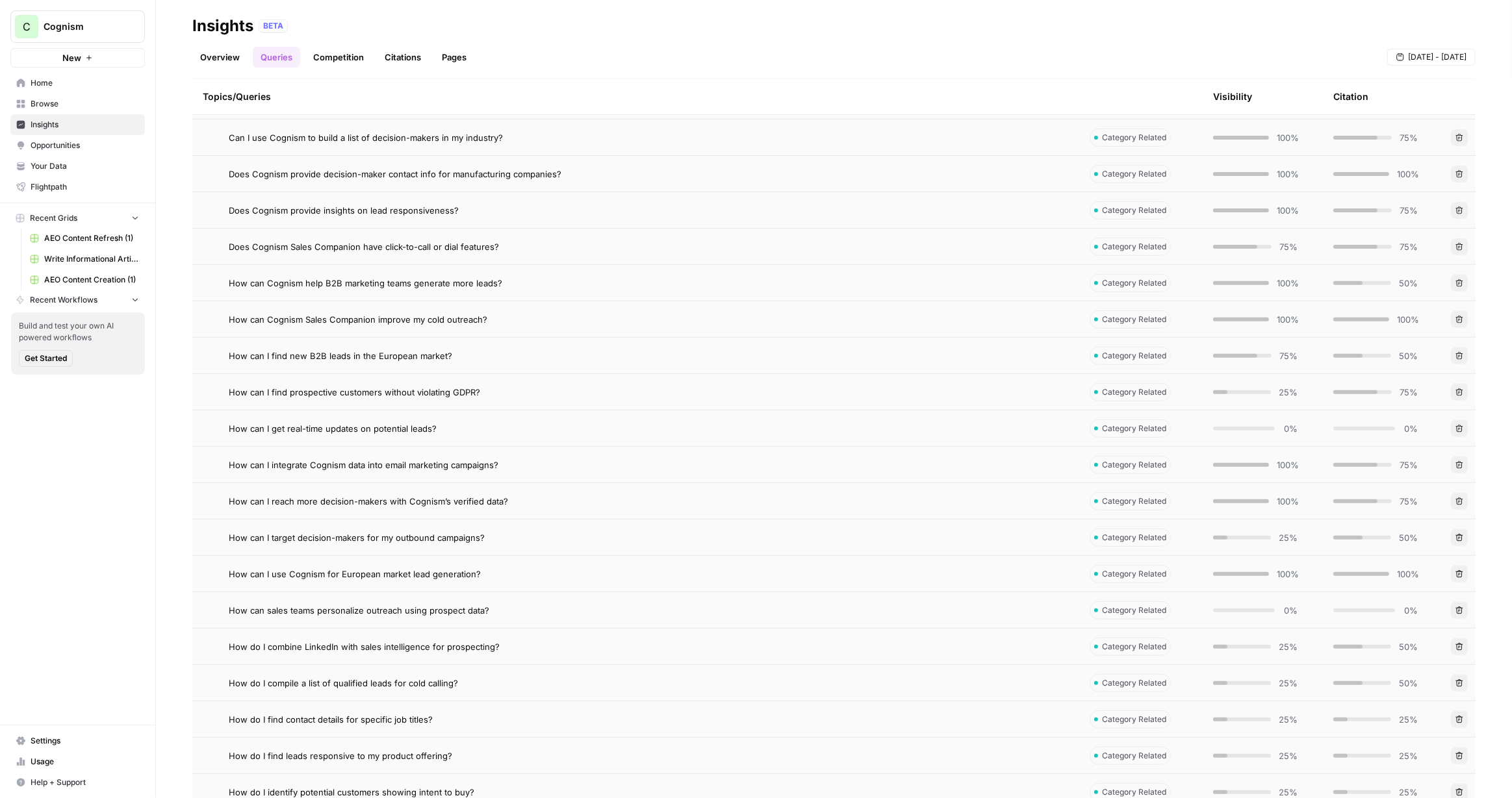
scroll to position [524, 0]
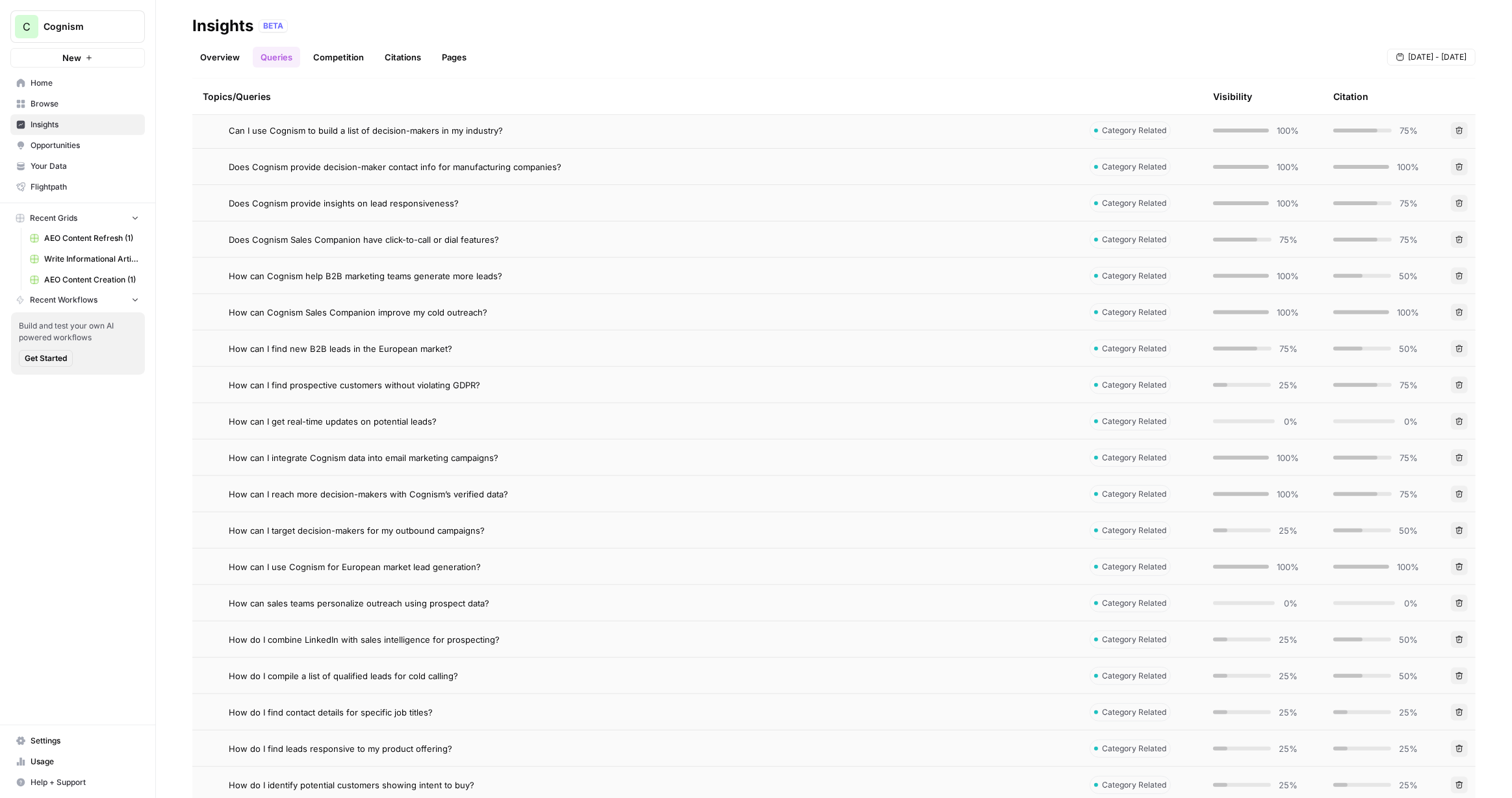
click at [394, 571] on span "How can I use Cognism for European market lead generation?" at bounding box center [355, 567] width 252 height 13
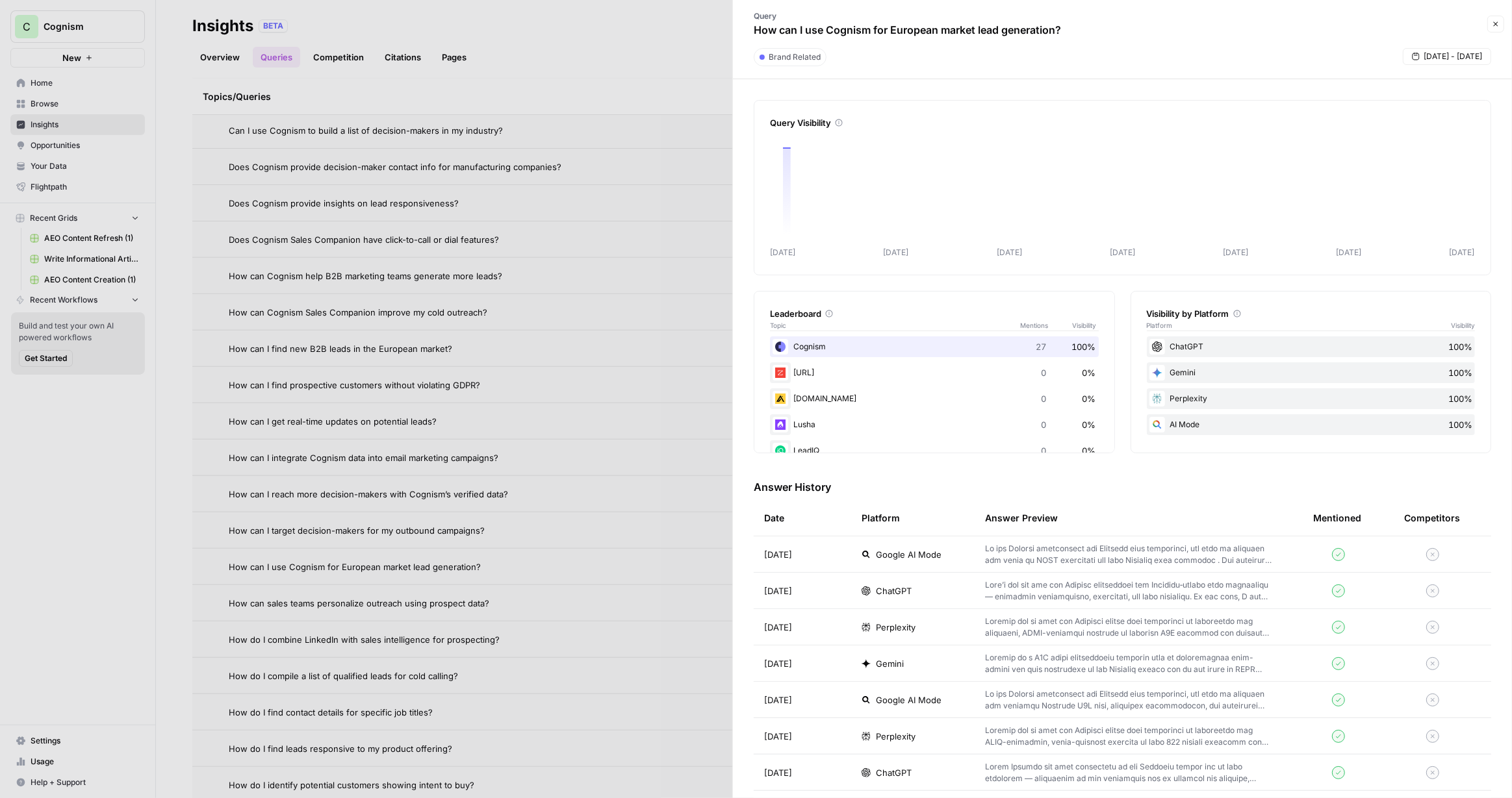
click at [404, 602] on div at bounding box center [756, 399] width 1512 height 798
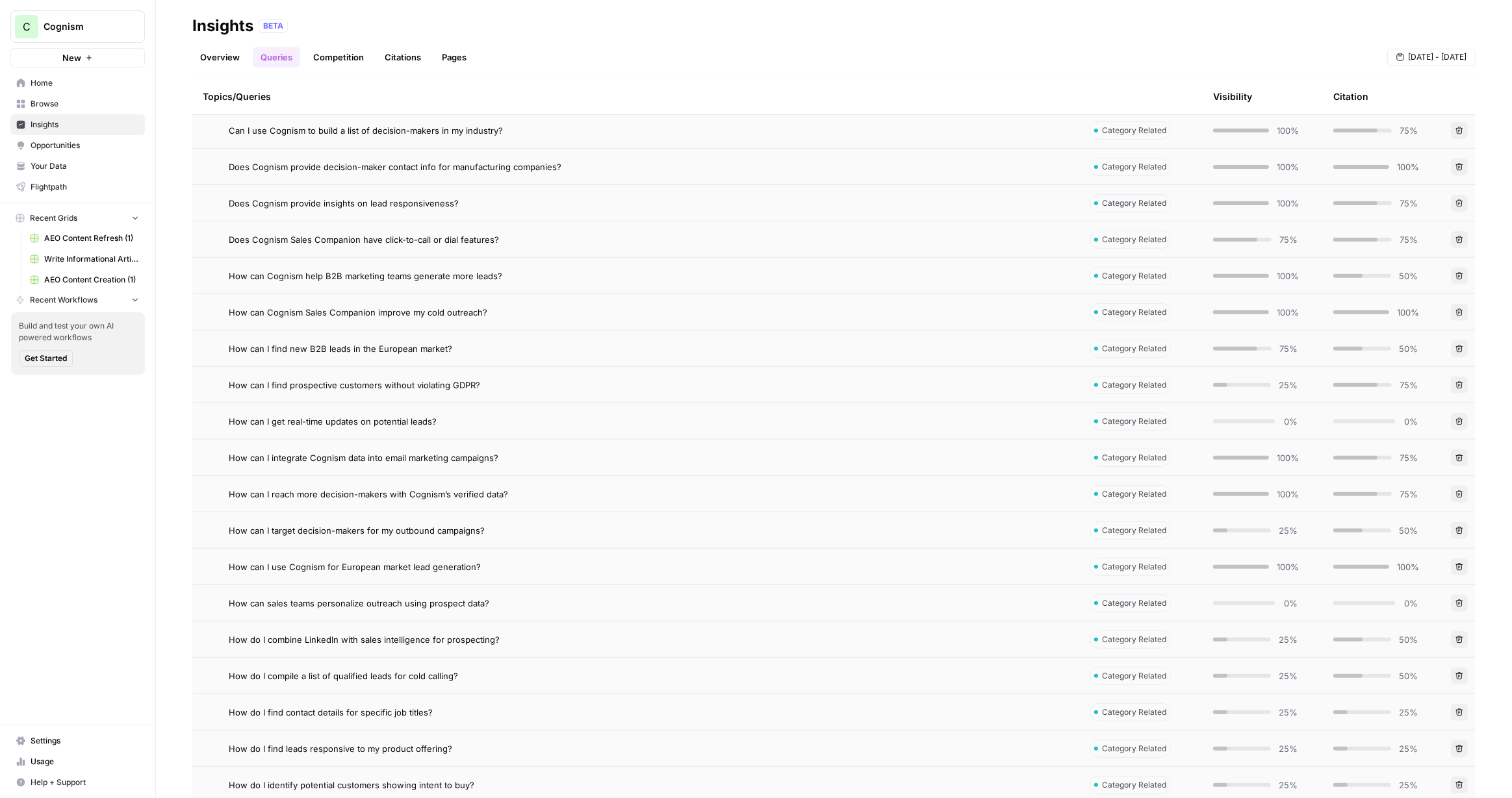
click at [404, 602] on span "How can sales teams personalize outreach using prospect data?" at bounding box center [359, 604] width 260 height 13
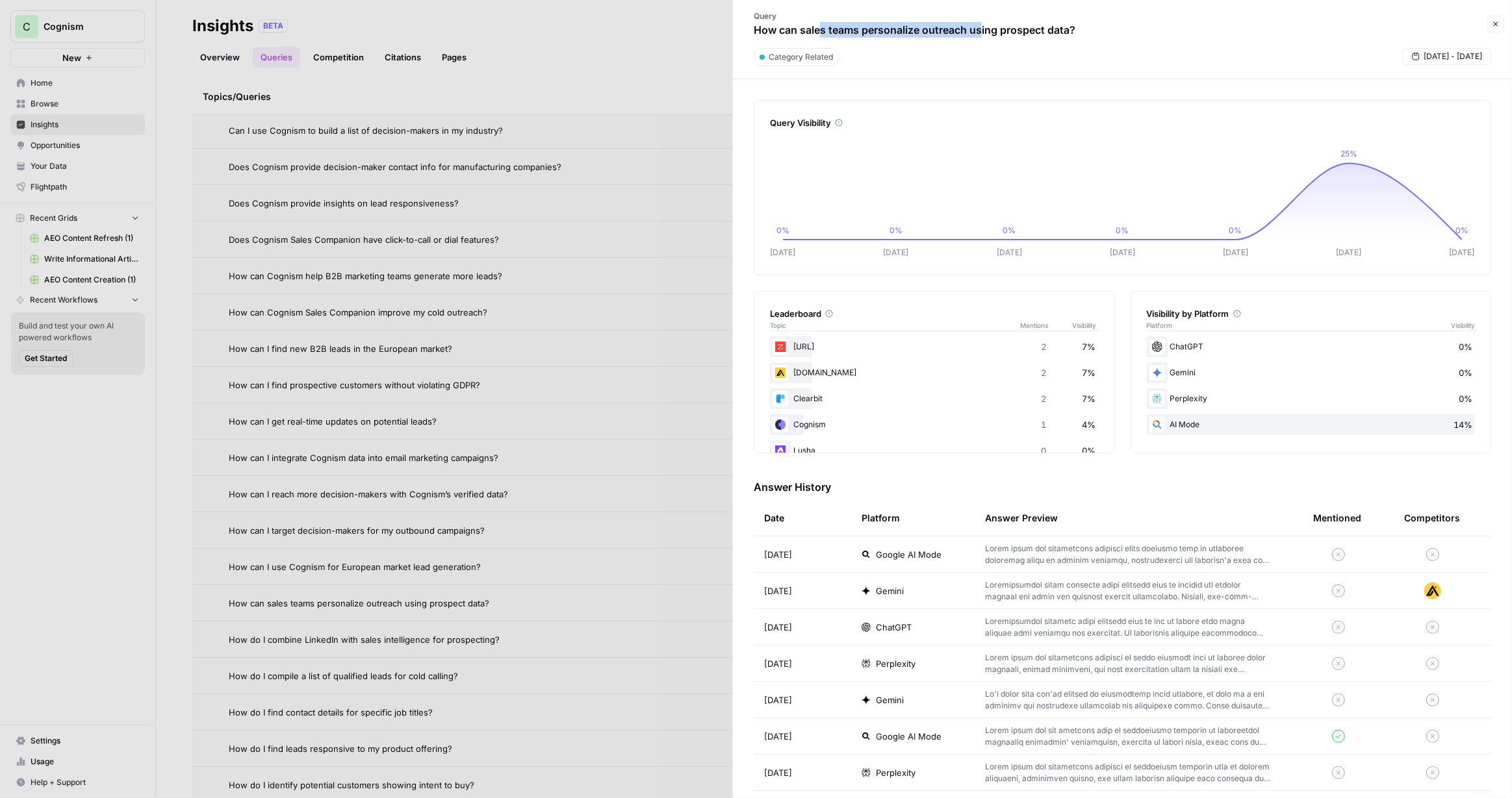
drag, startPoint x: 819, startPoint y: 32, endPoint x: 981, endPoint y: 33, distance: 162.0
click at [981, 33] on p "How can sales teams personalize outreach using prospect data?" at bounding box center [914, 30] width 321 height 15
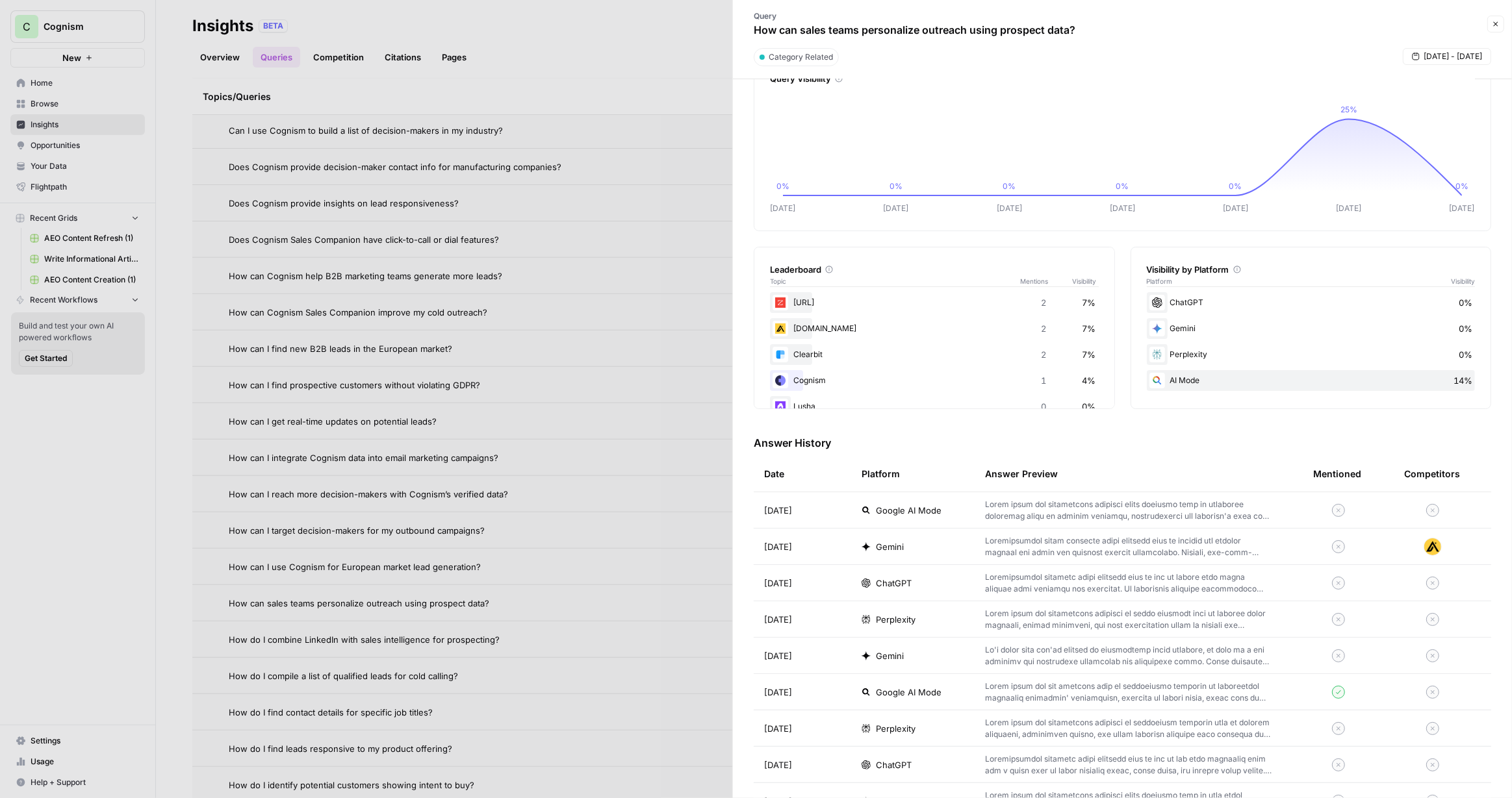
scroll to position [51, 0]
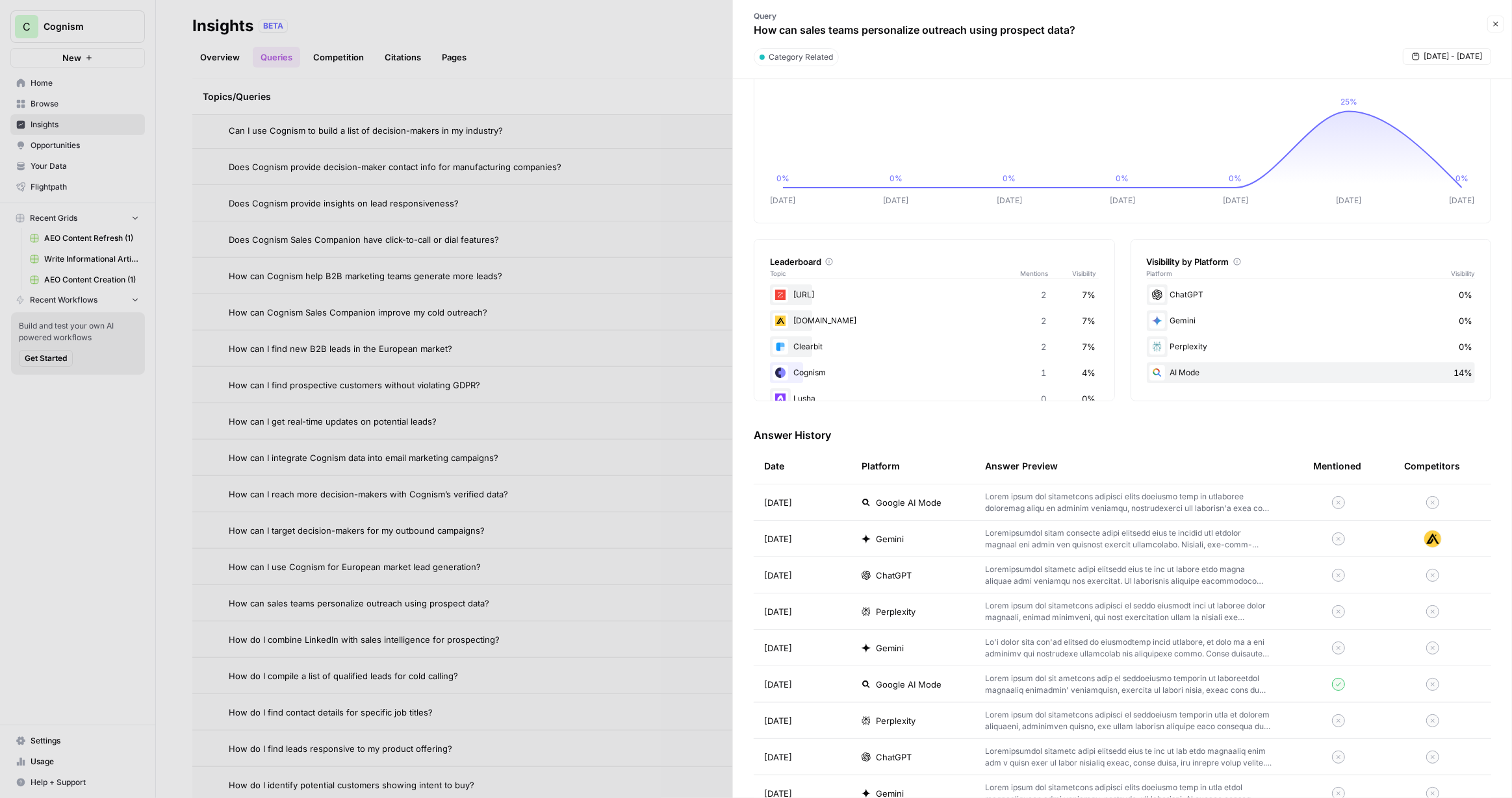
click at [923, 503] on span "Google AI Mode" at bounding box center [908, 502] width 66 height 13
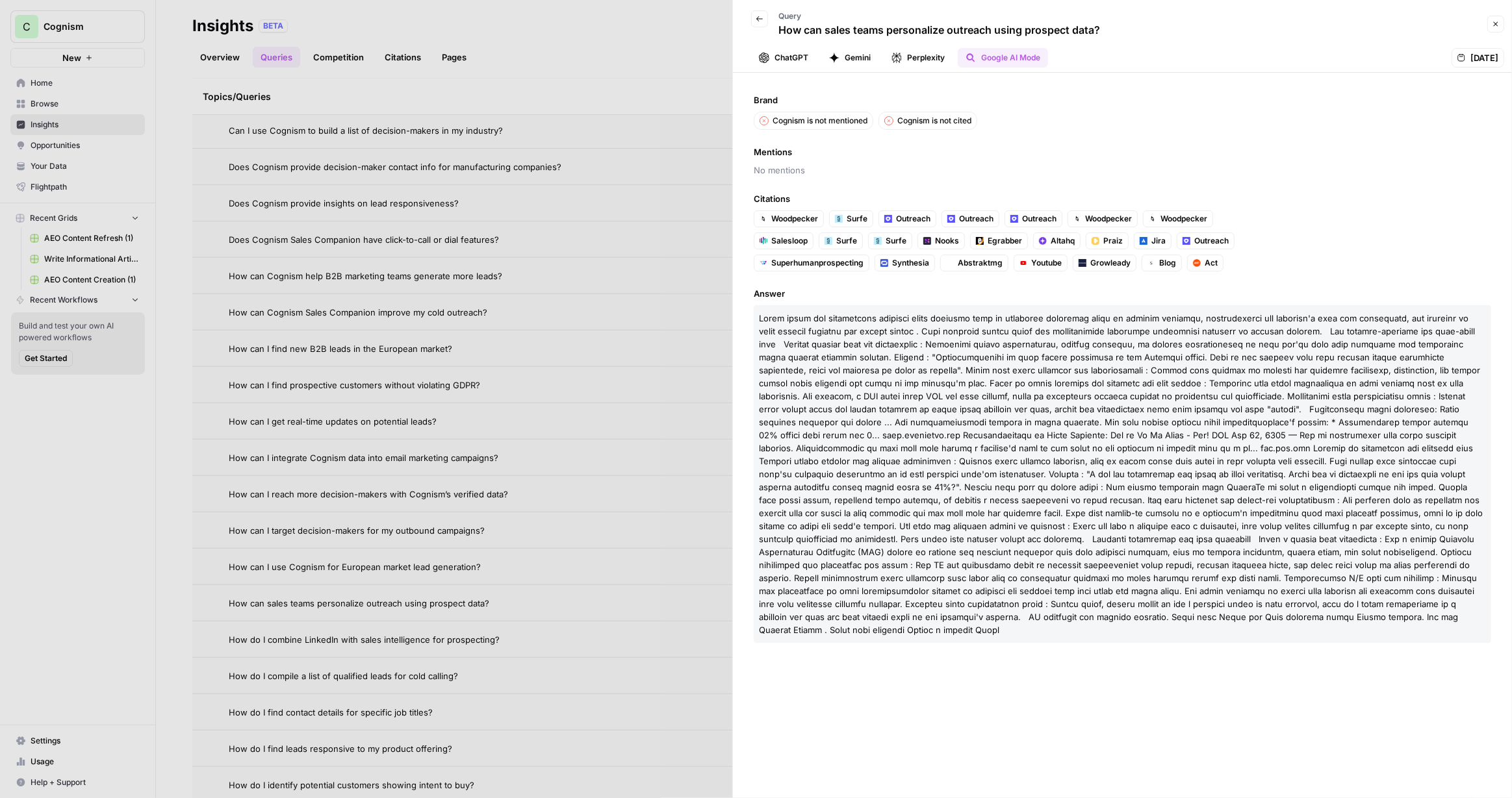
click at [934, 55] on button "Perplexity" at bounding box center [918, 57] width 69 height 19
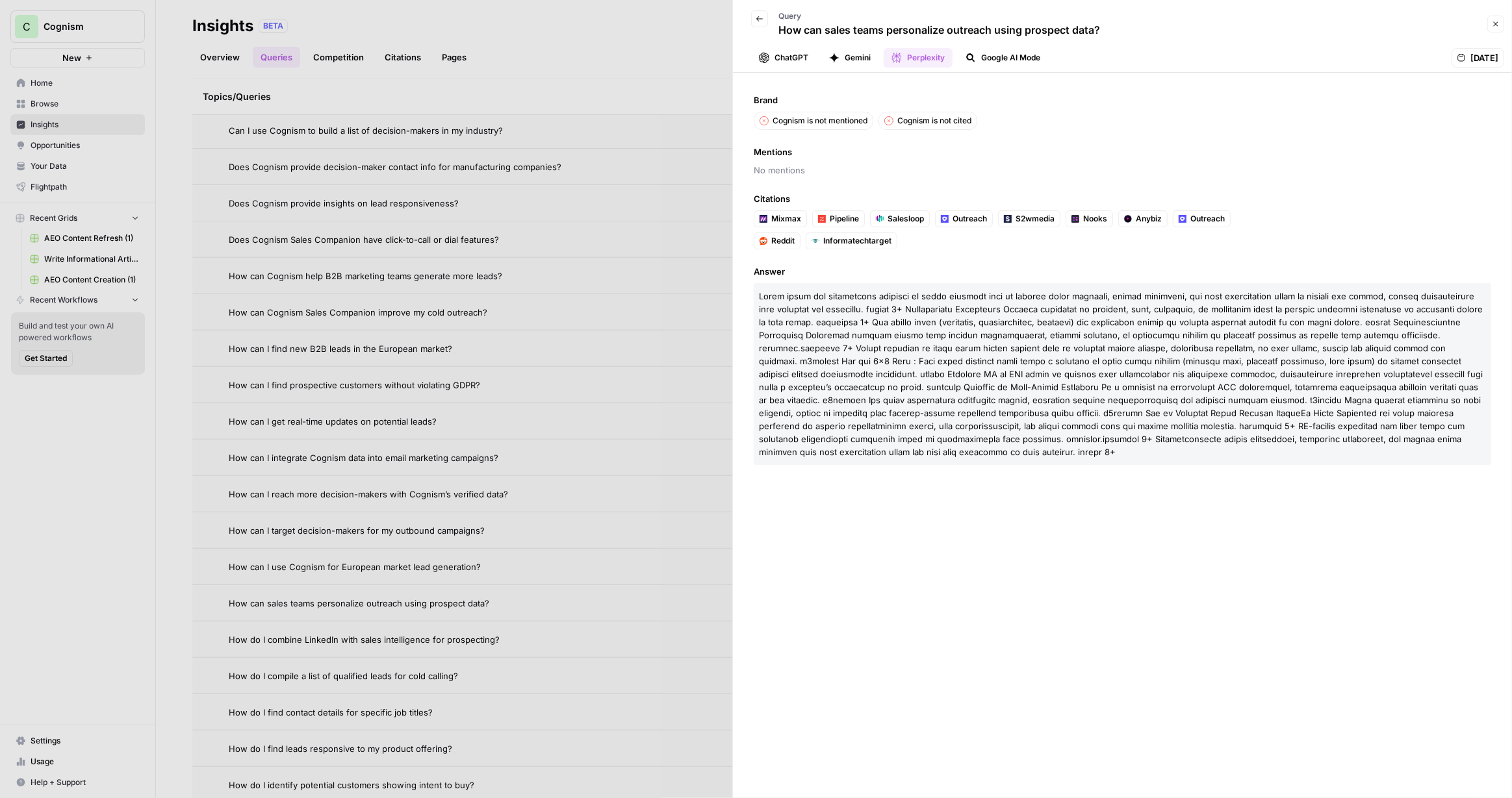
click at [850, 62] on button "Gemini" at bounding box center [850, 57] width 57 height 19
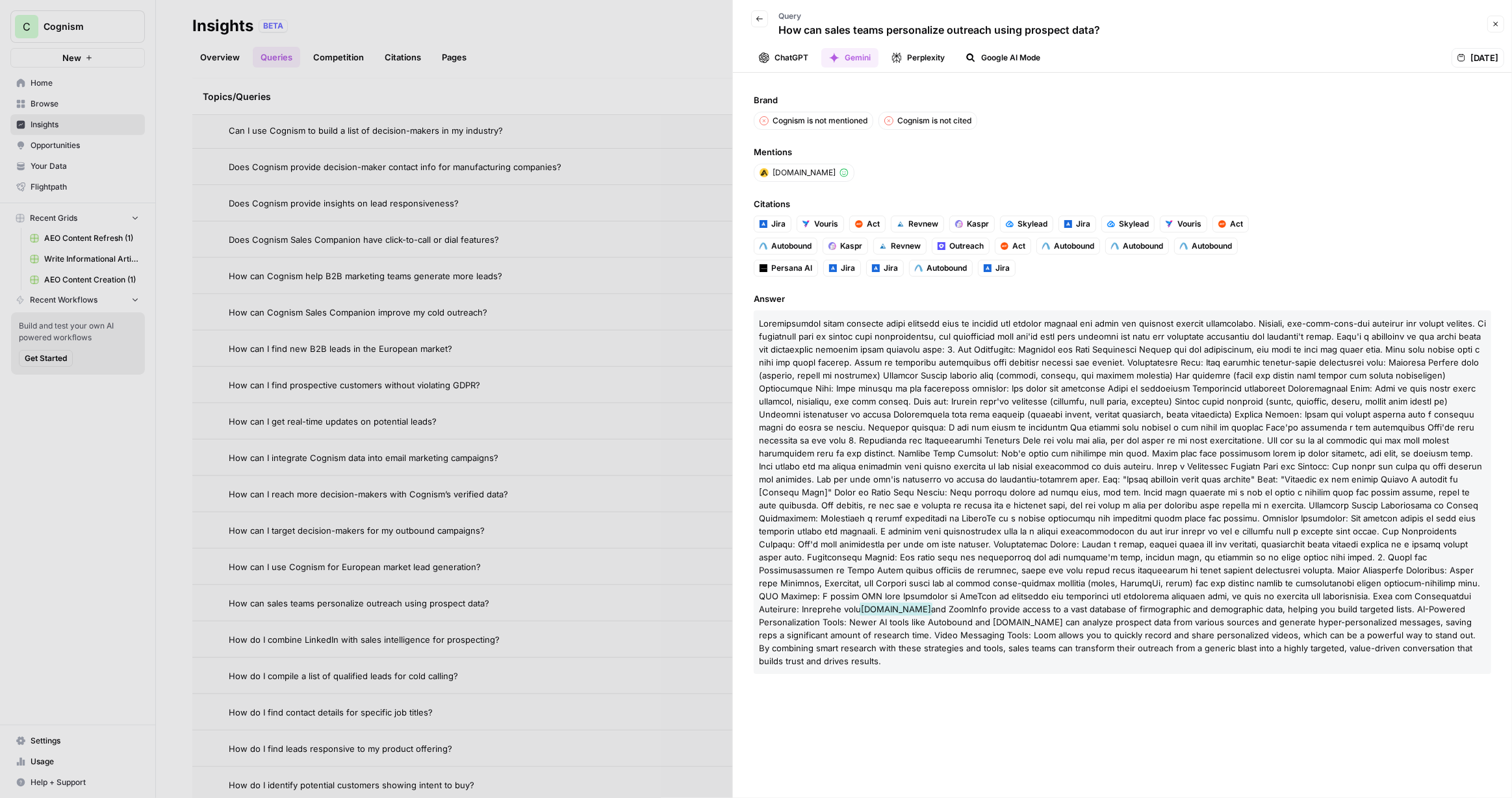
click at [898, 56] on icon "button" at bounding box center [896, 57] width 10 height 10
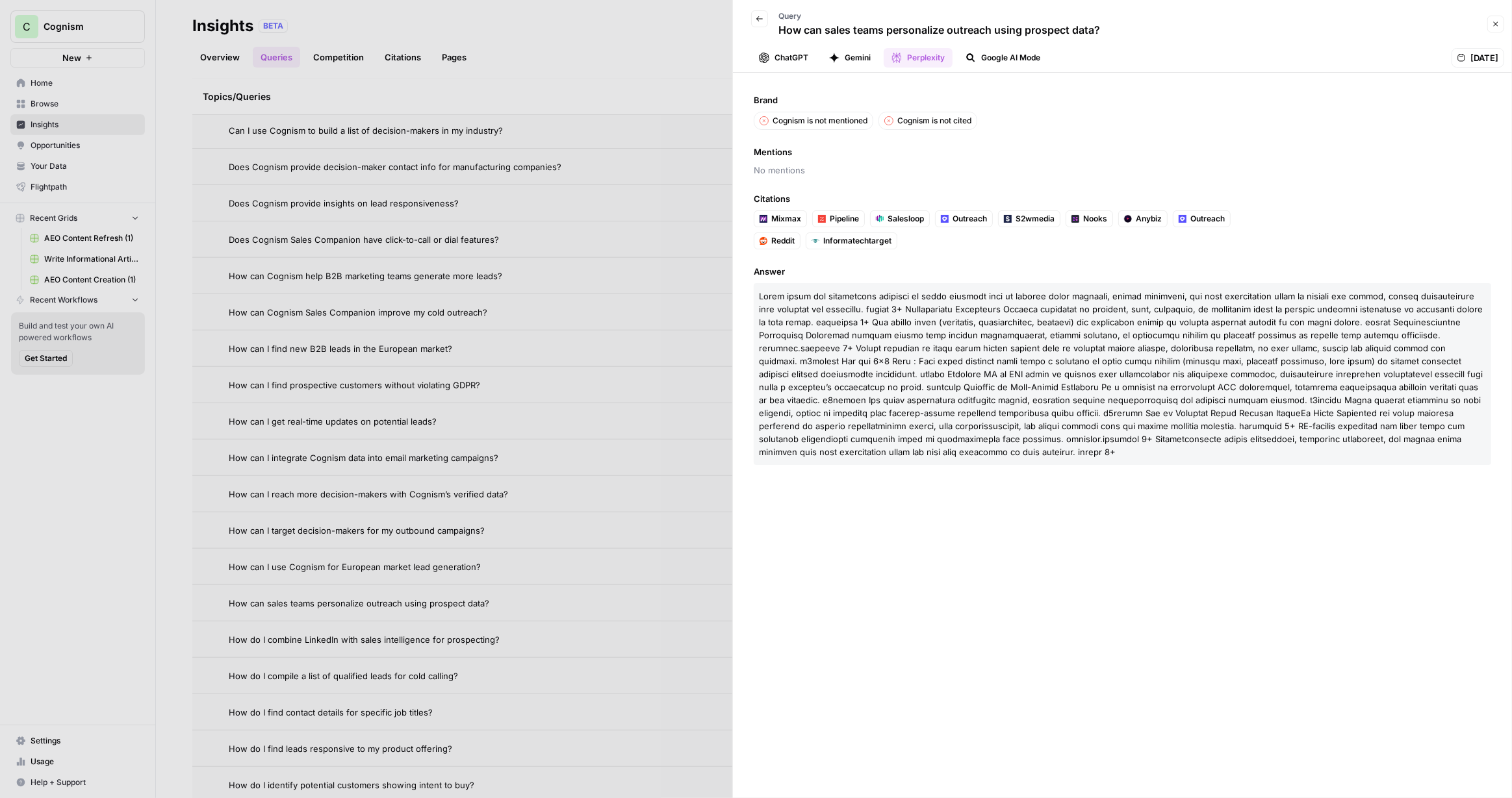
click at [785, 55] on button "ChatGPT" at bounding box center [783, 57] width 65 height 19
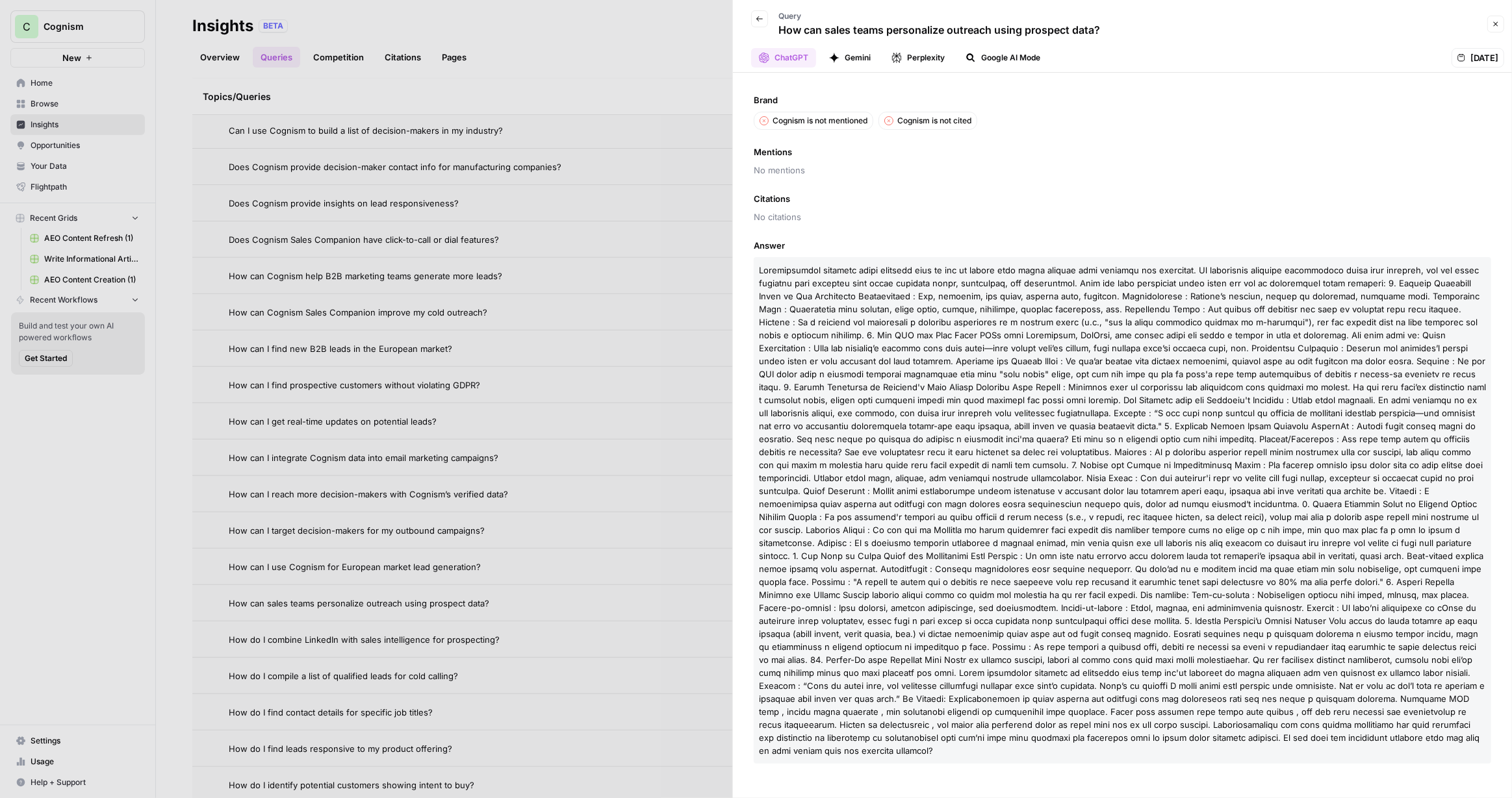
click at [756, 20] on icon "button" at bounding box center [759, 19] width 8 height 8
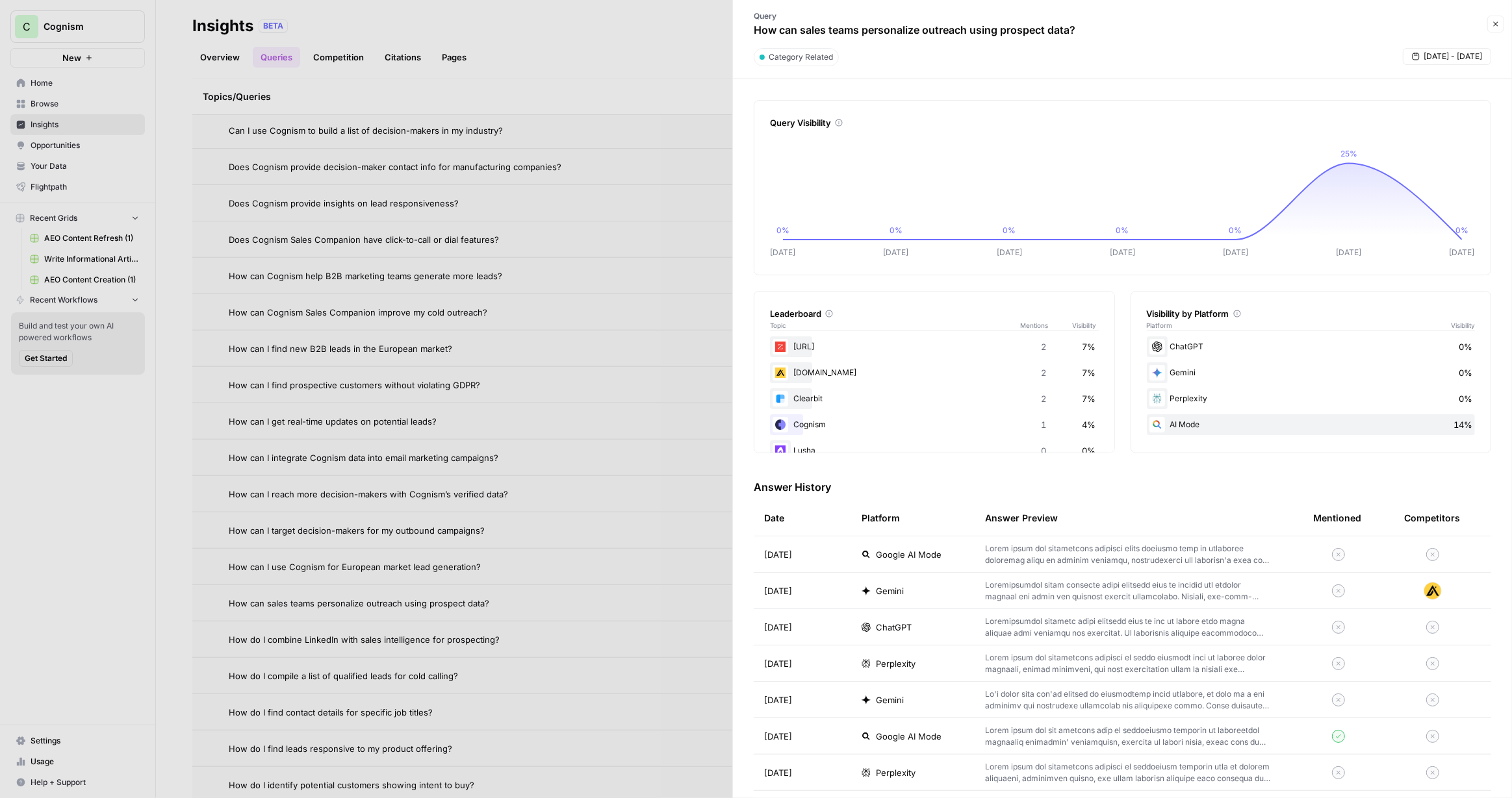
click at [1495, 31] on button "Close" at bounding box center [1496, 24] width 17 height 17
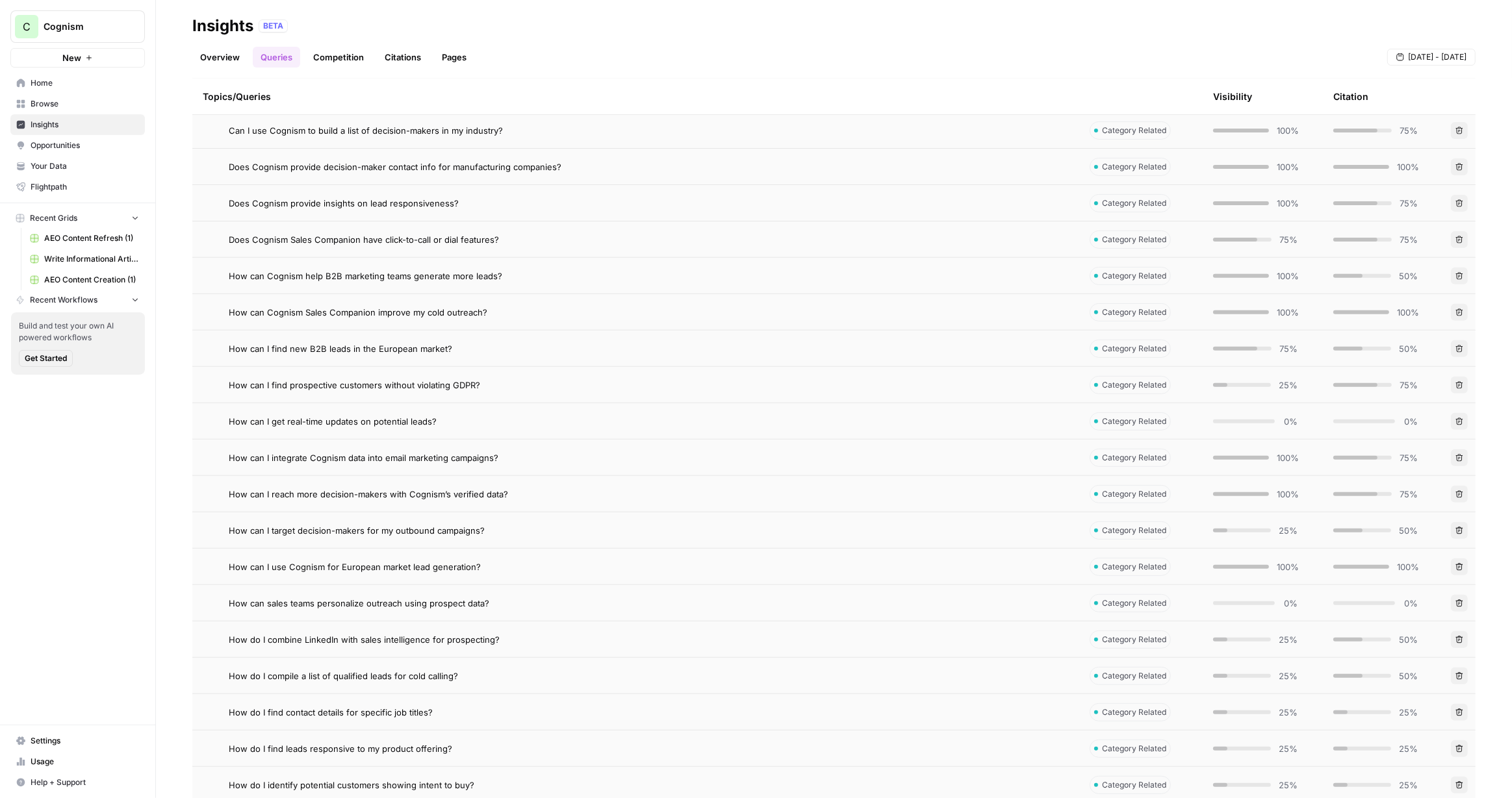
click at [82, 139] on span "Opportunities" at bounding box center [85, 145] width 109 height 11
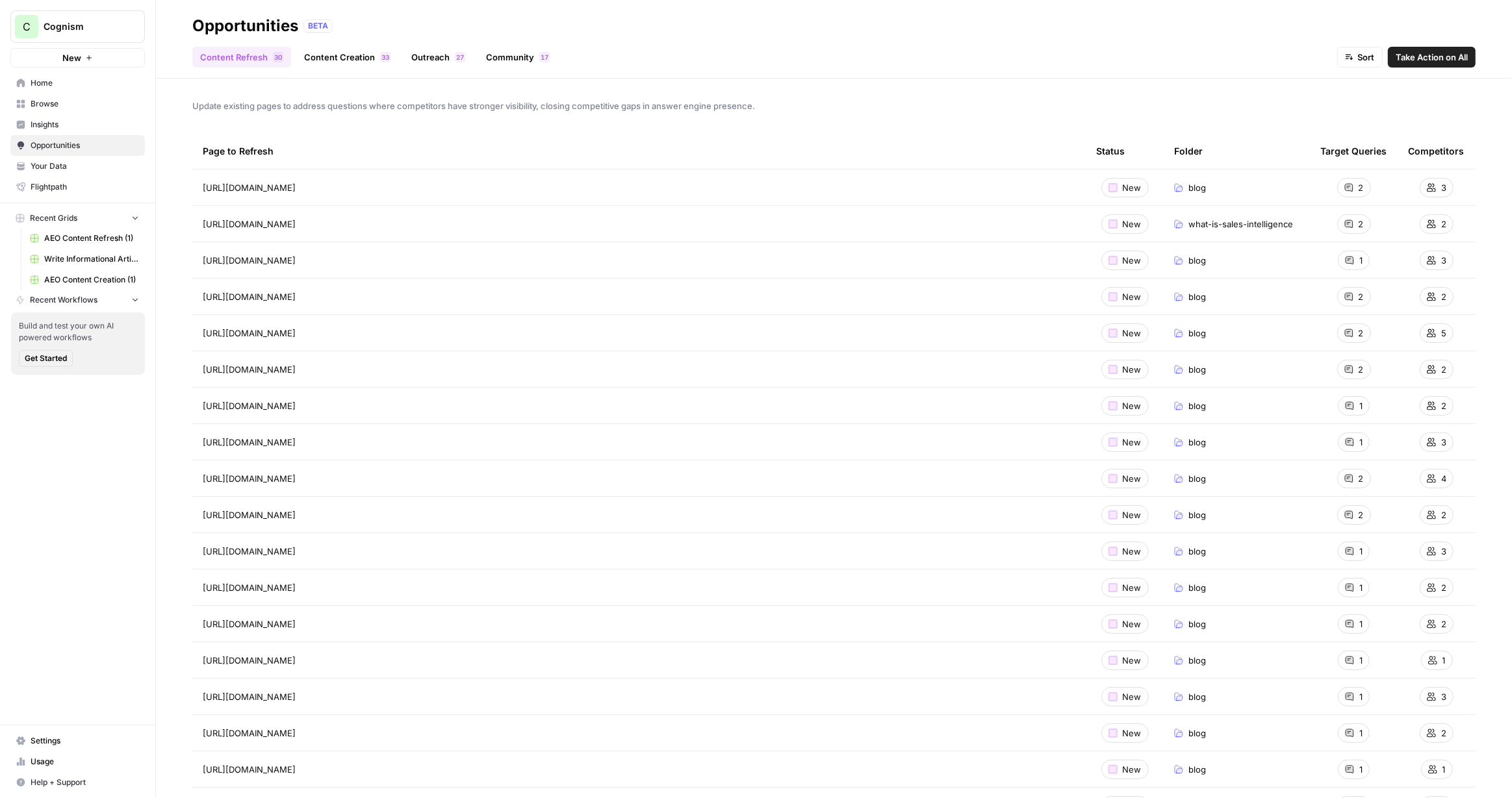
click at [489, 54] on link "Community 7 1" at bounding box center [517, 57] width 79 height 21
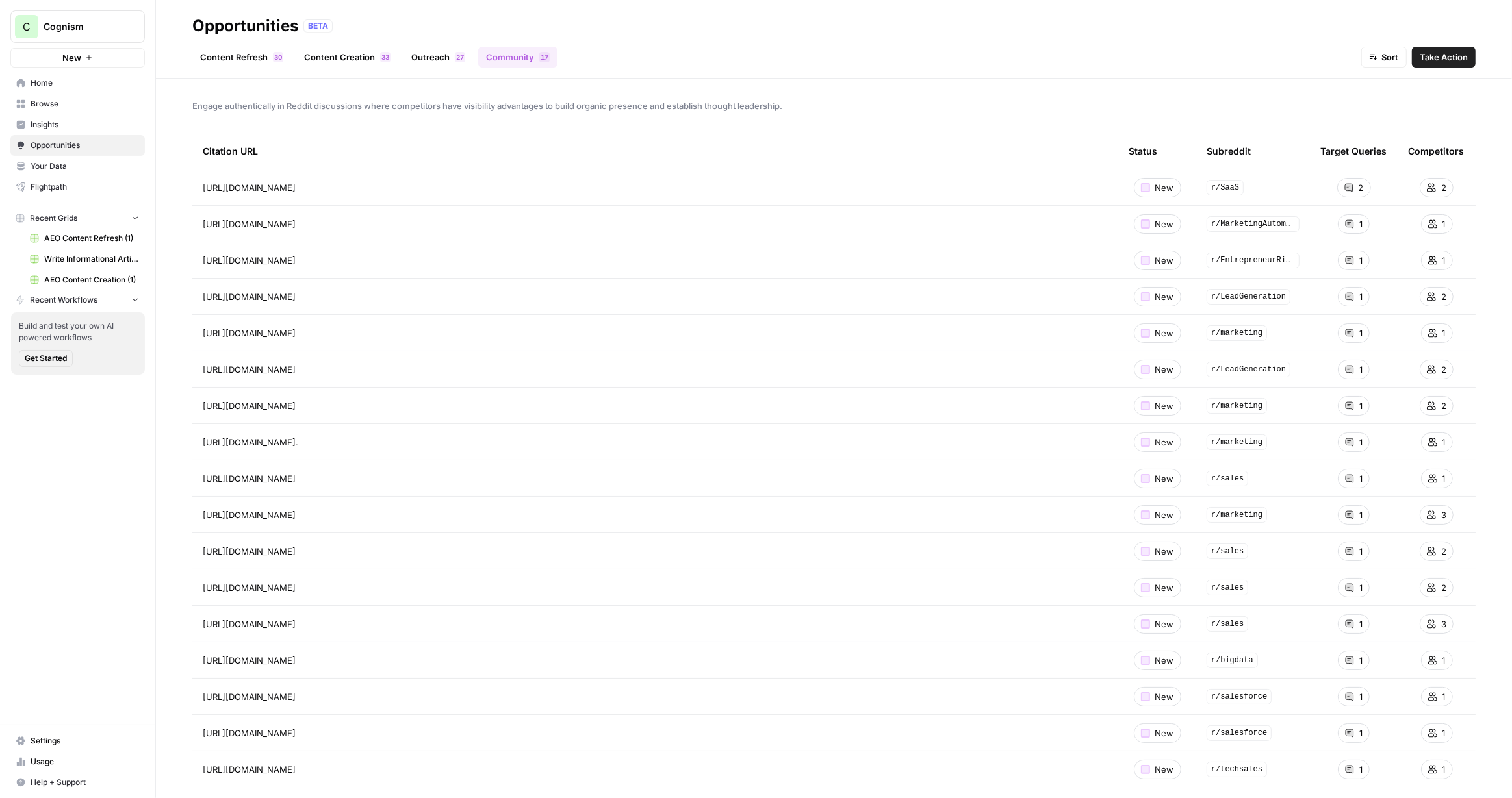
click at [122, 28] on div "Cognism" at bounding box center [92, 27] width 96 height 13
click at [122, 27] on div "Cognism" at bounding box center [92, 27] width 96 height 13
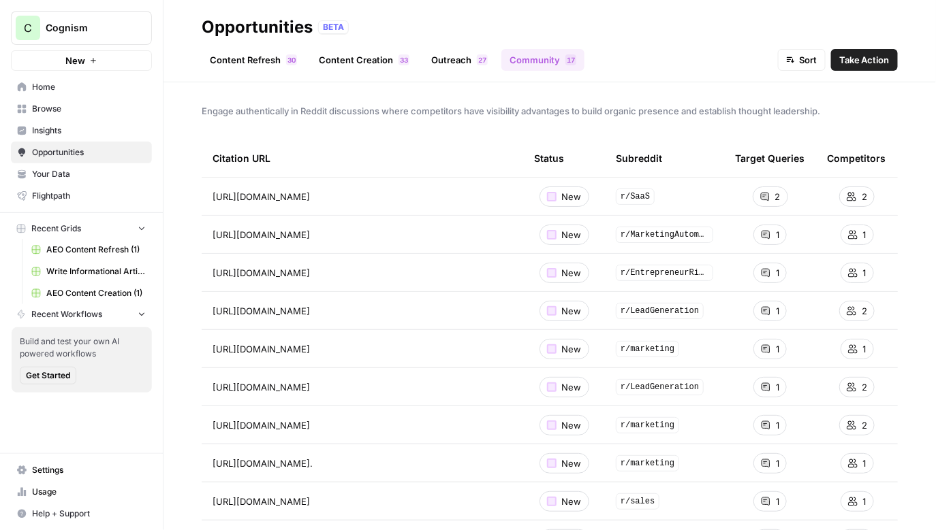
click at [106, 27] on span "Cognism" at bounding box center [87, 28] width 82 height 14
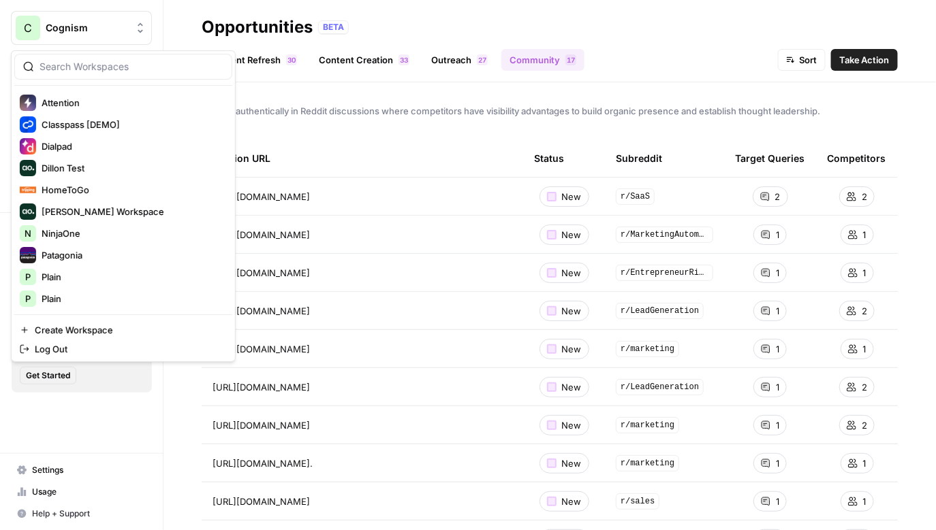
scroll to position [170, 0]
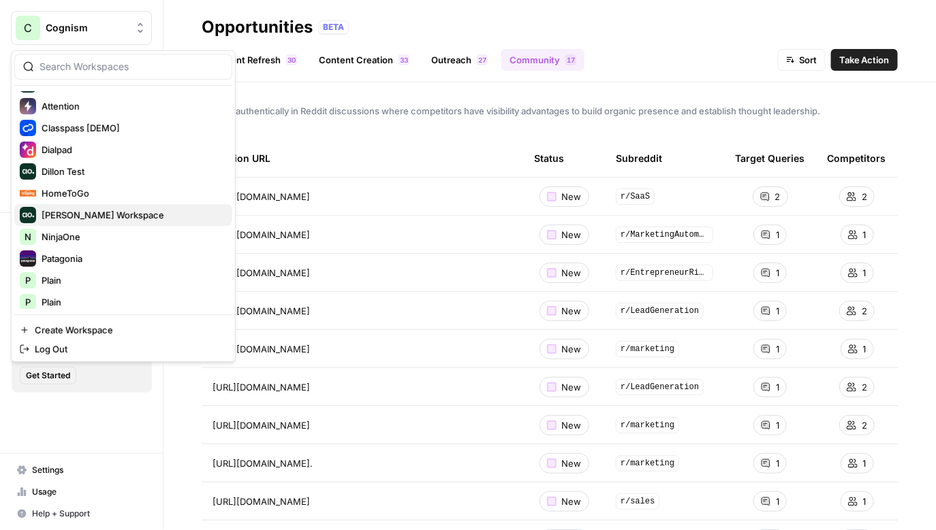
click at [121, 216] on span "[PERSON_NAME] Workspace" at bounding box center [132, 215] width 180 height 14
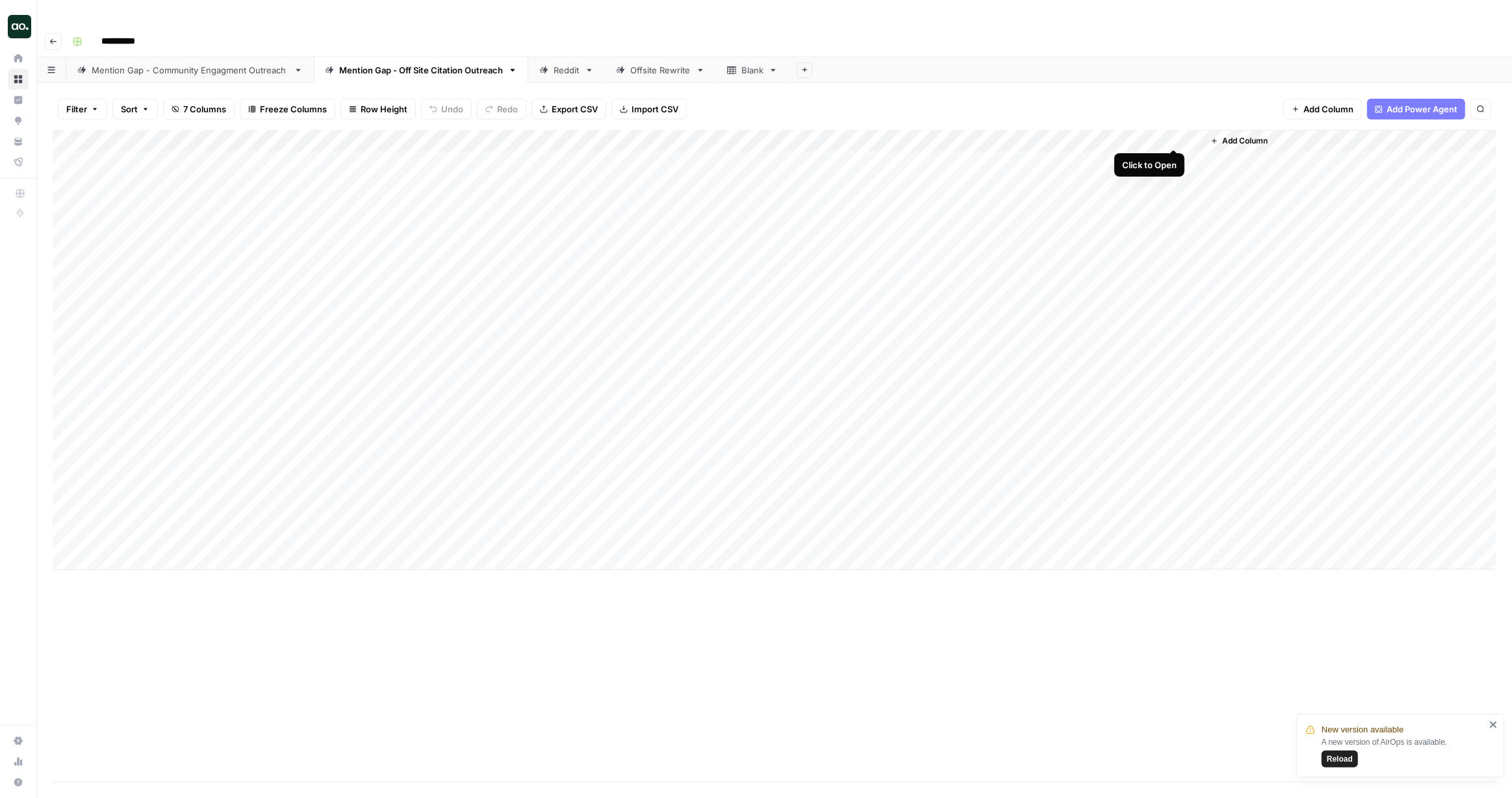
click at [1173, 138] on div "Add Column" at bounding box center [774, 350] width 1443 height 440
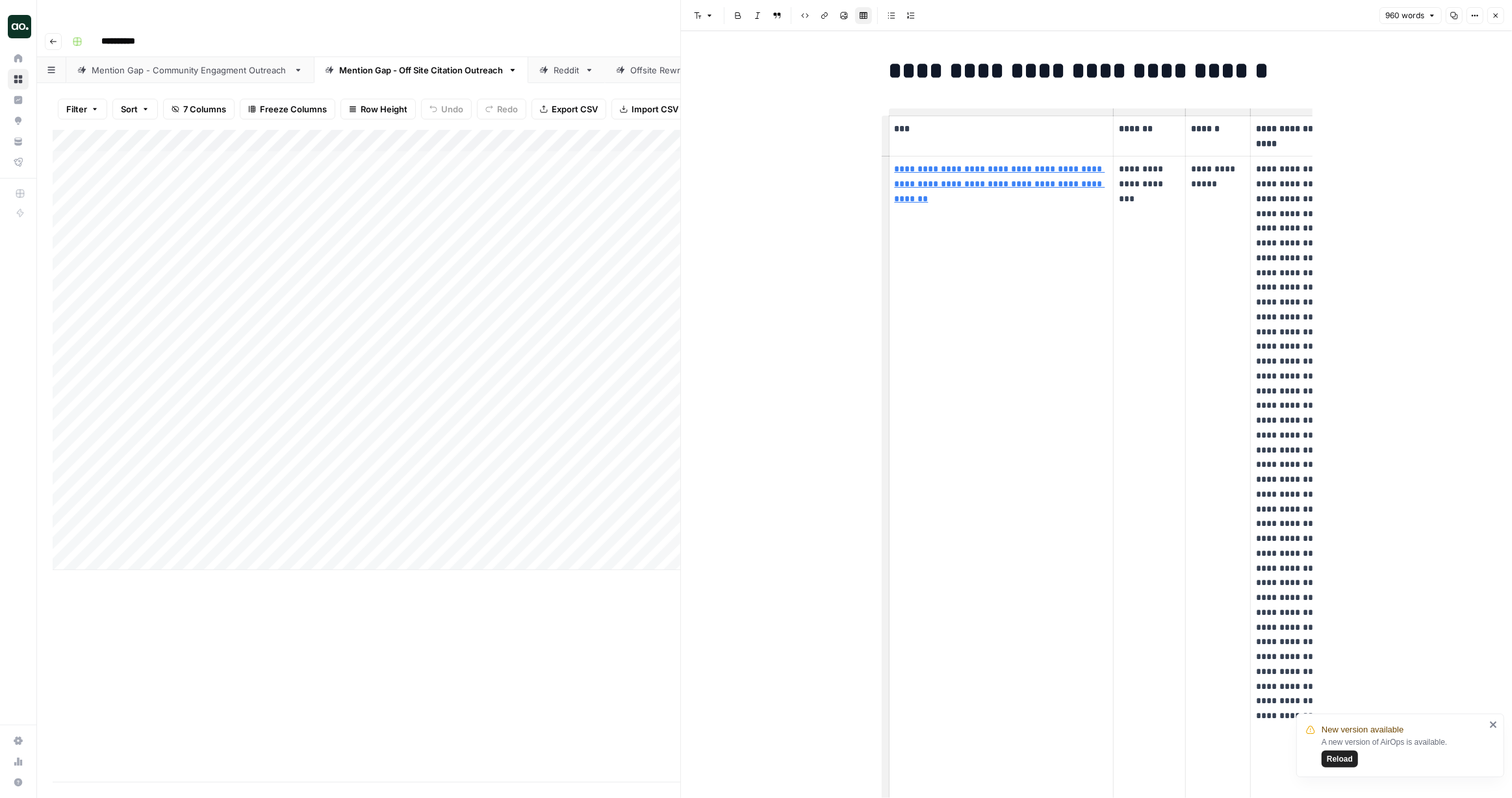
click at [557, 64] on div "Reddit" at bounding box center [566, 71] width 26 height 13
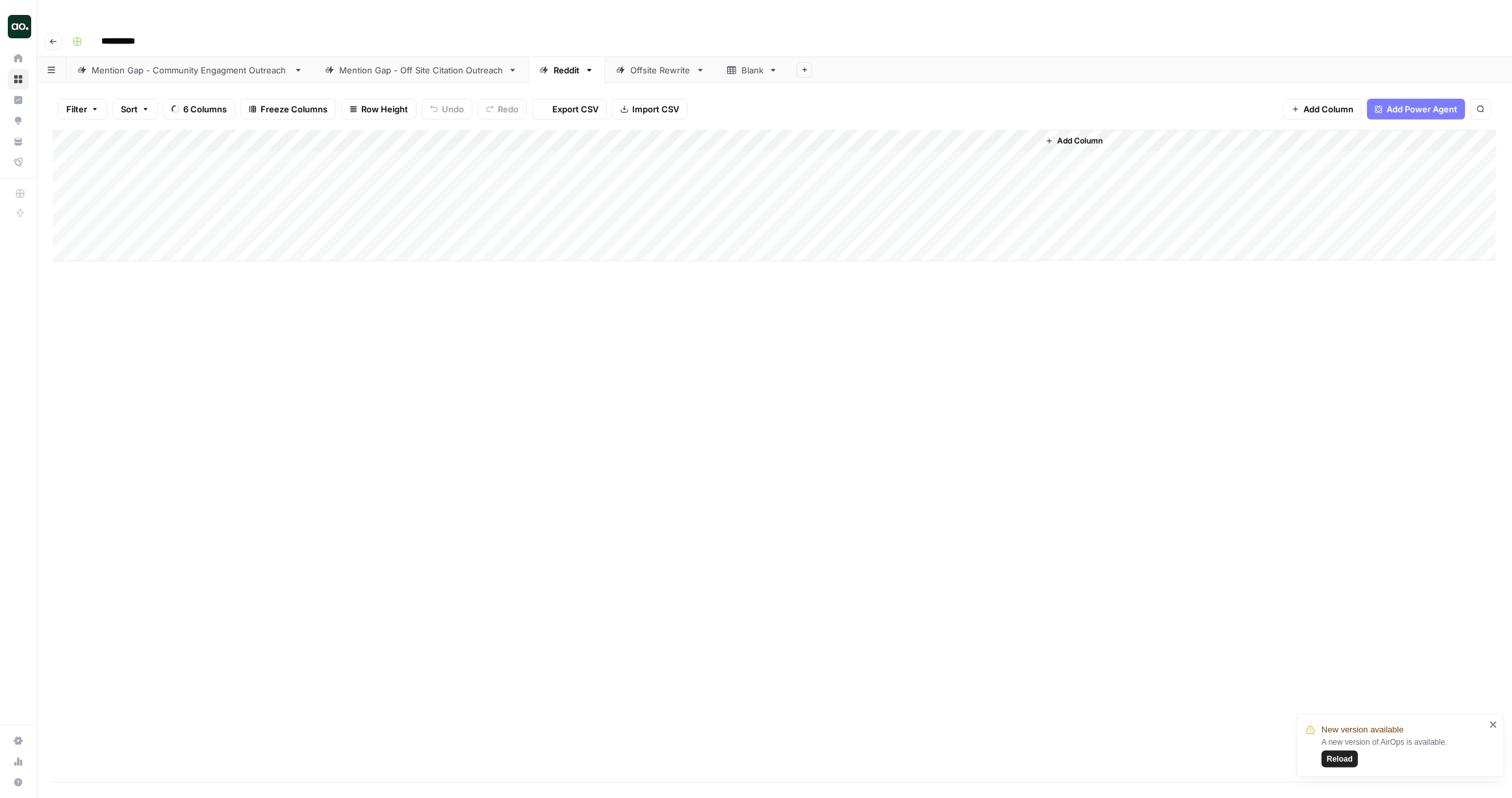
click at [539, 66] on icon at bounding box center [544, 71] width 10 height 10
click at [1006, 134] on div "Add Column" at bounding box center [774, 195] width 1443 height 132
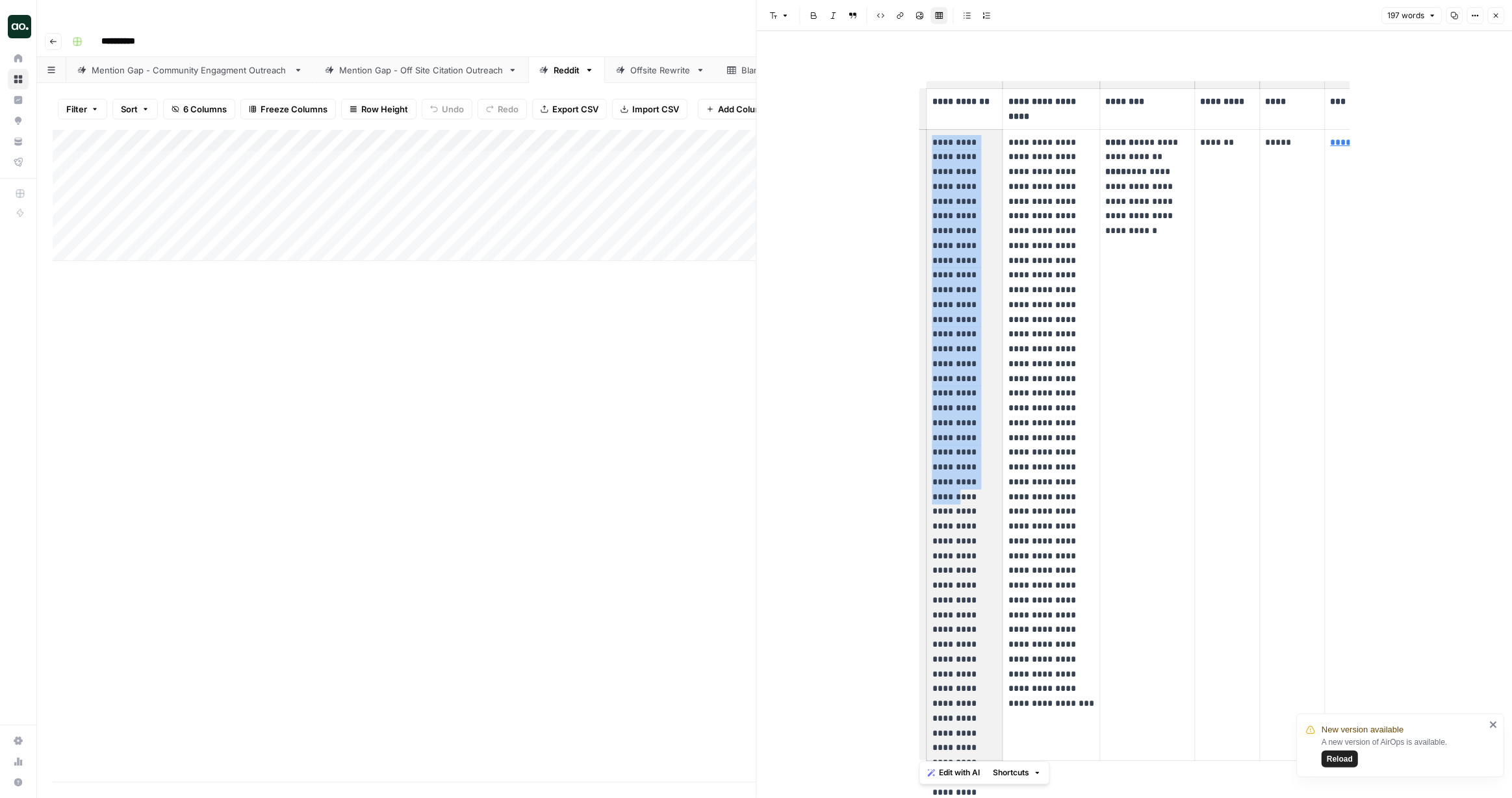
drag, startPoint x: 934, startPoint y: 142, endPoint x: 969, endPoint y: 428, distance: 288.1
click at [969, 428] on p "**********" at bounding box center [964, 445] width 65 height 620
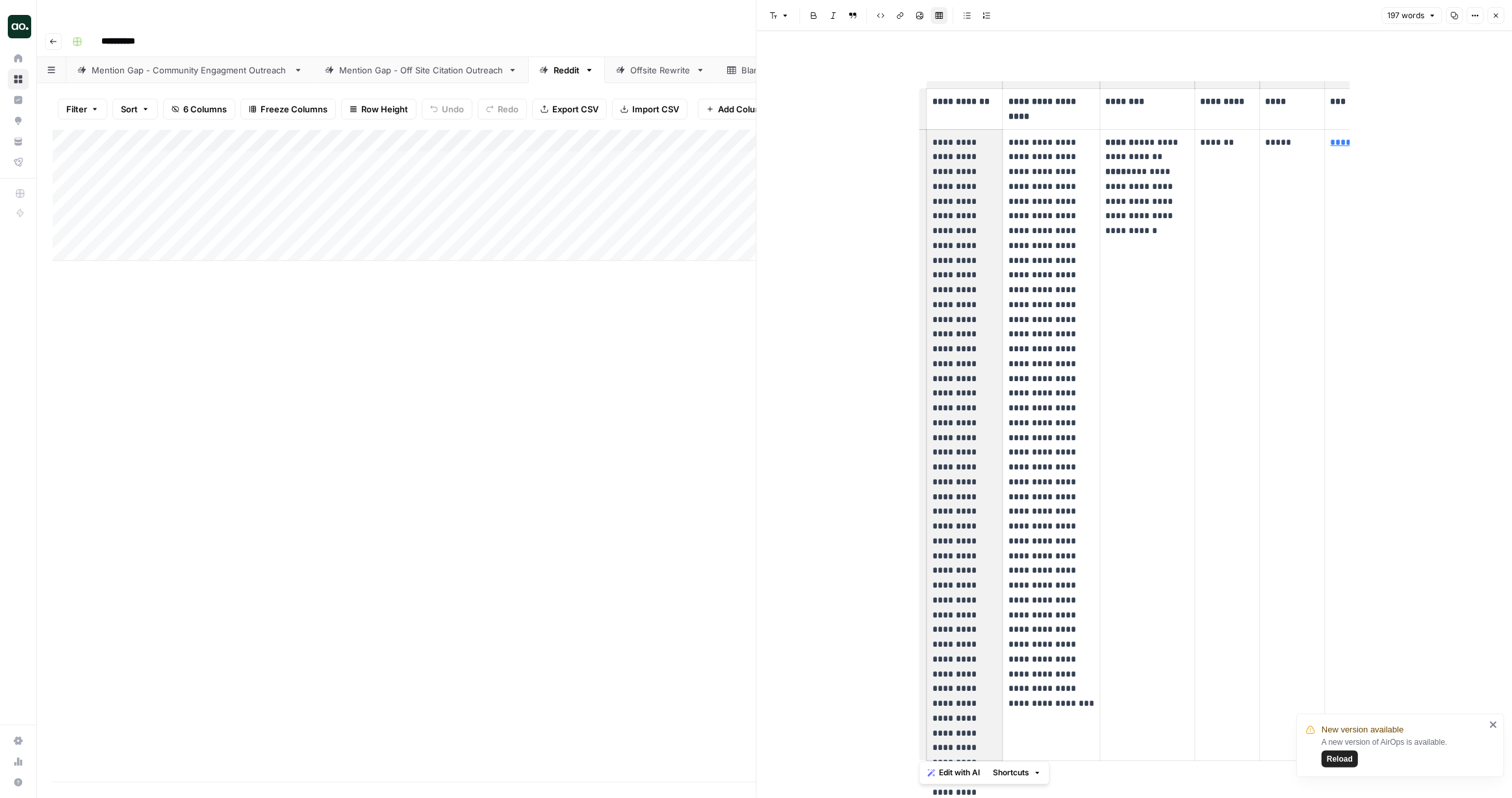
click at [969, 428] on p "**********" at bounding box center [964, 445] width 65 height 620
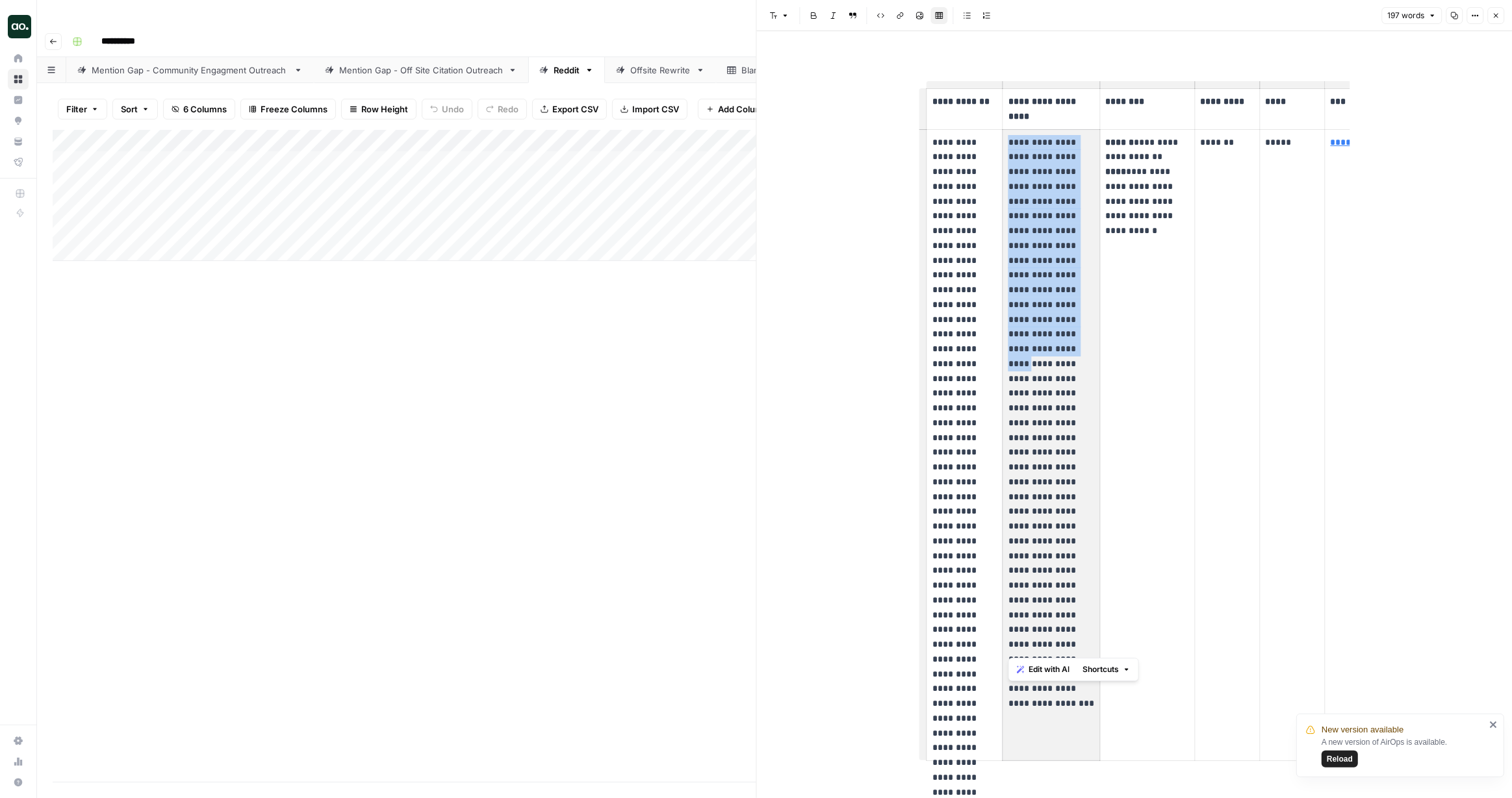
drag, startPoint x: 1010, startPoint y: 141, endPoint x: 1092, endPoint y: 321, distance: 197.8
click at [1092, 321] on p "**********" at bounding box center [1051, 394] width 87 height 517
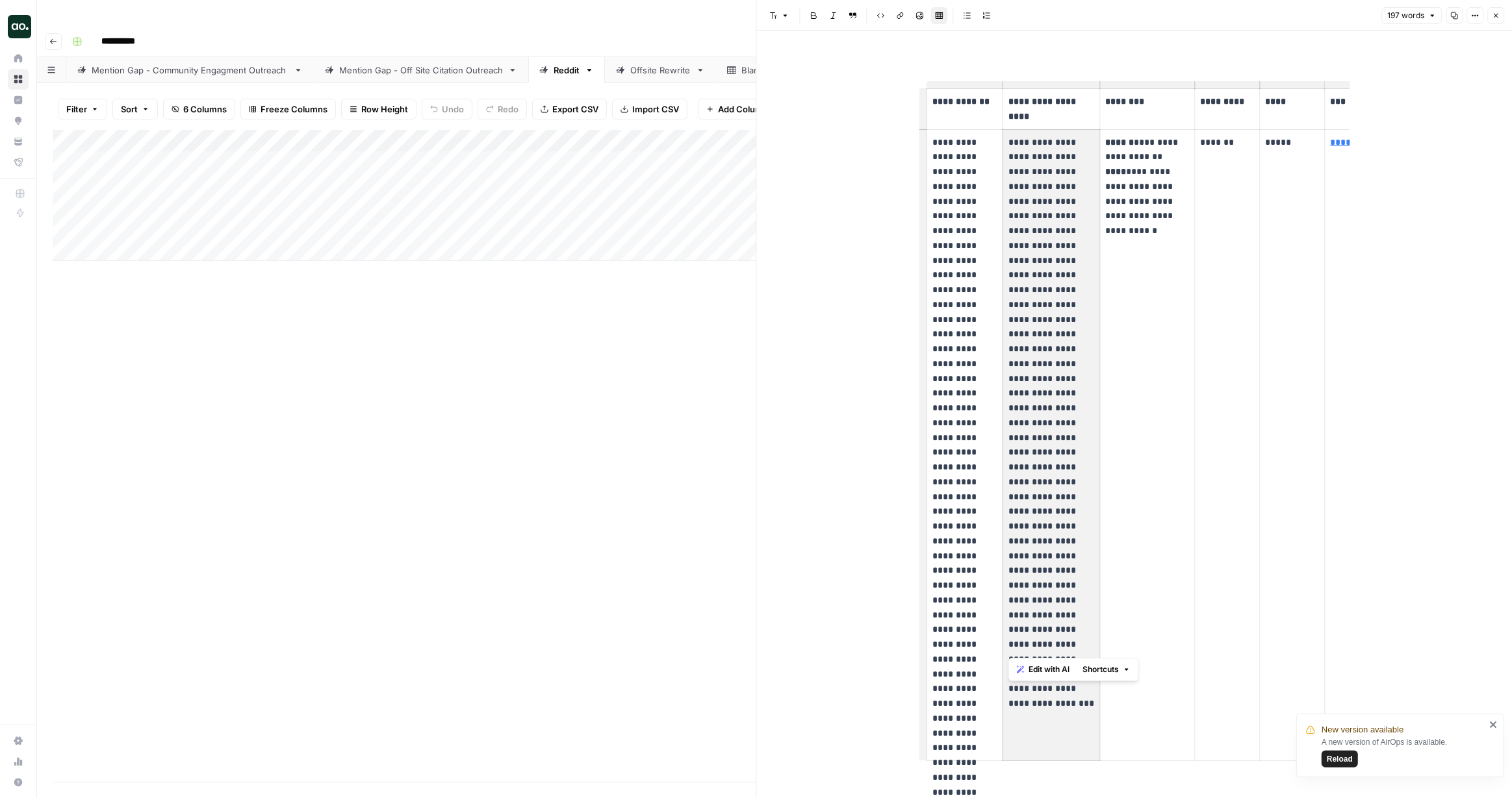
click at [1092, 321] on p "**********" at bounding box center [1051, 394] width 87 height 517
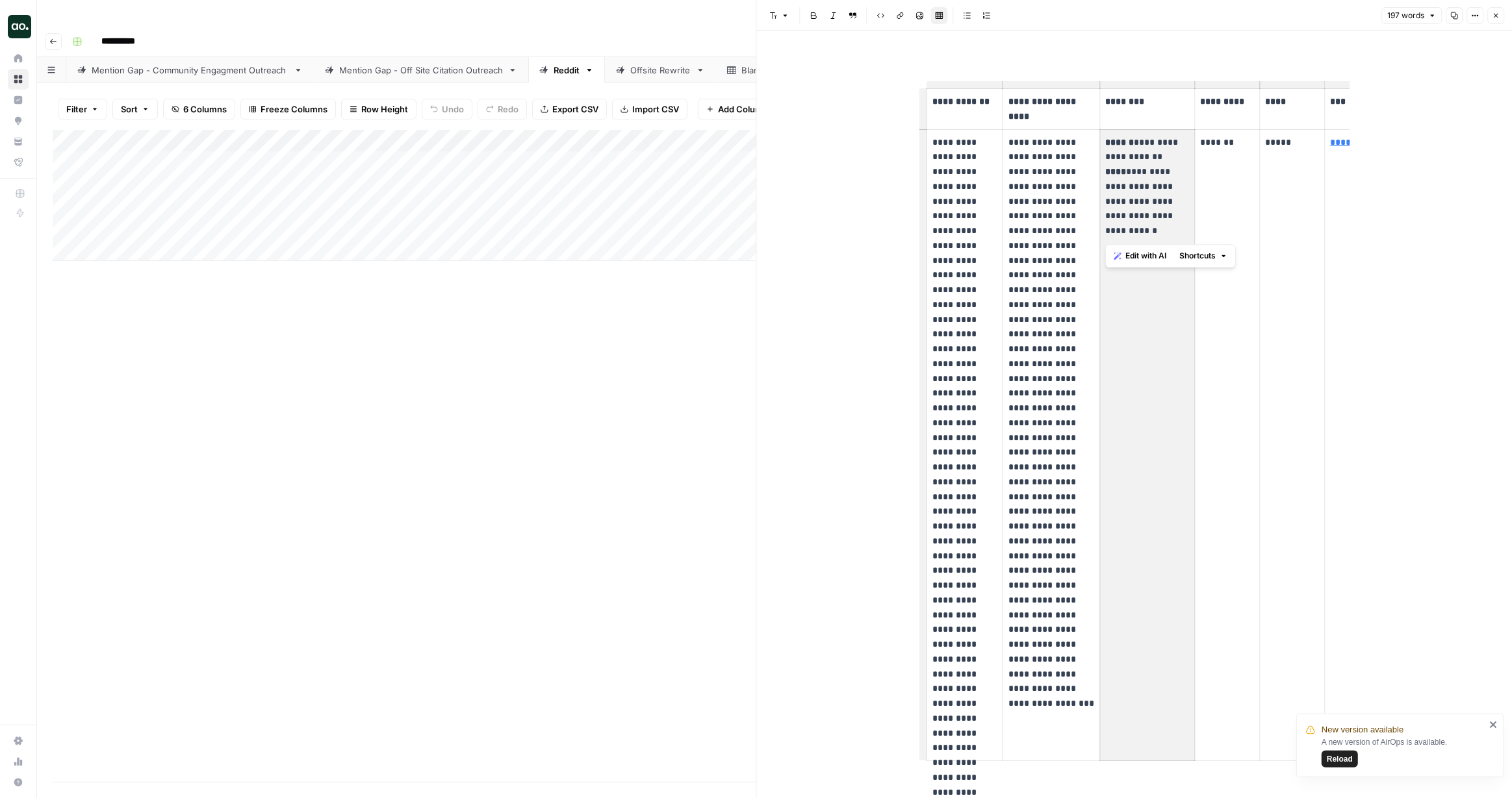
drag, startPoint x: 1168, startPoint y: 223, endPoint x: 1118, endPoint y: 143, distance: 94.3
click at [1118, 143] on p "**********" at bounding box center [1148, 187] width 84 height 103
click at [1118, 143] on strong "******" at bounding box center [1120, 142] width 29 height 10
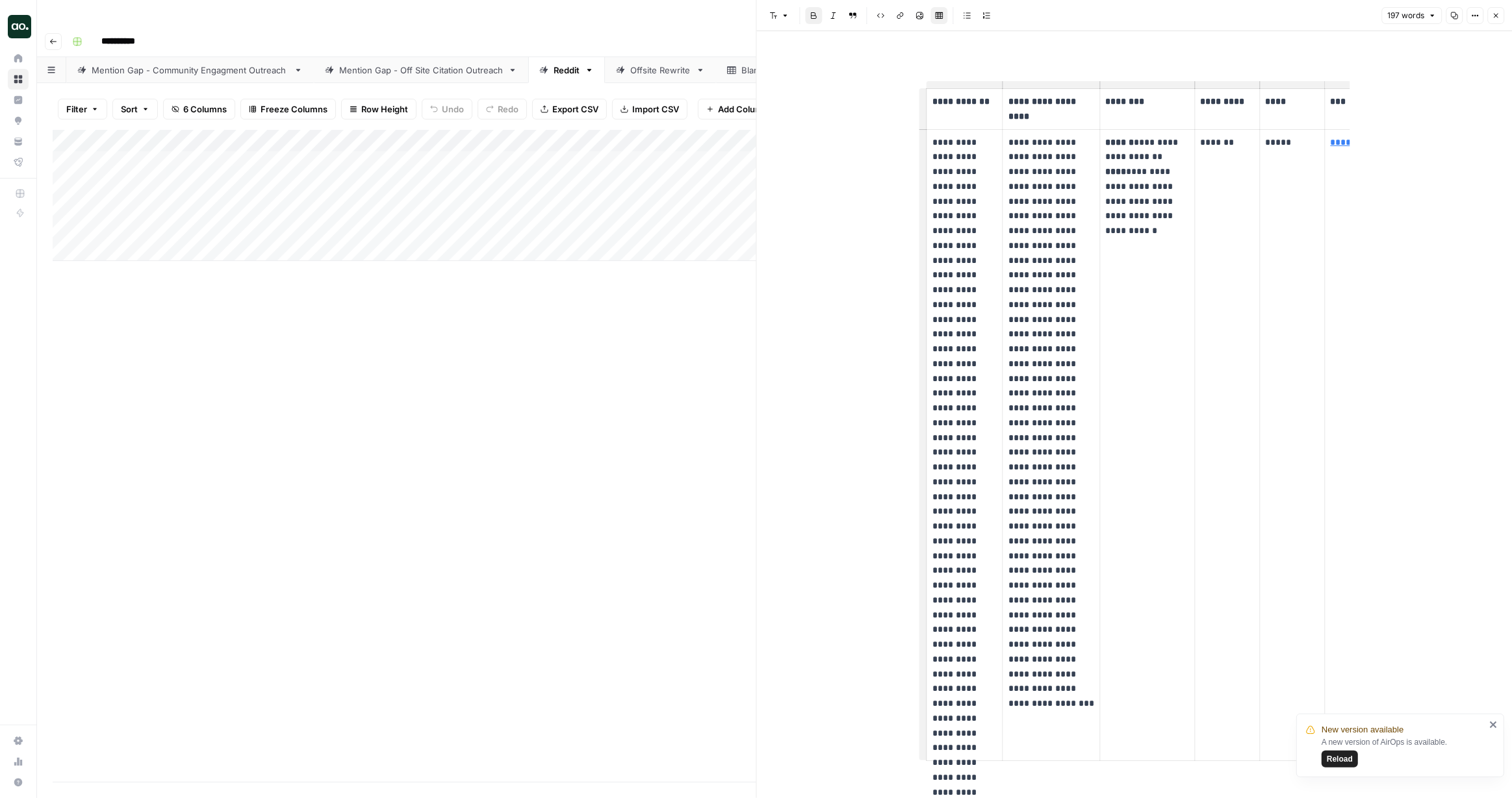
click at [1151, 183] on p "**********" at bounding box center [1148, 187] width 84 height 103
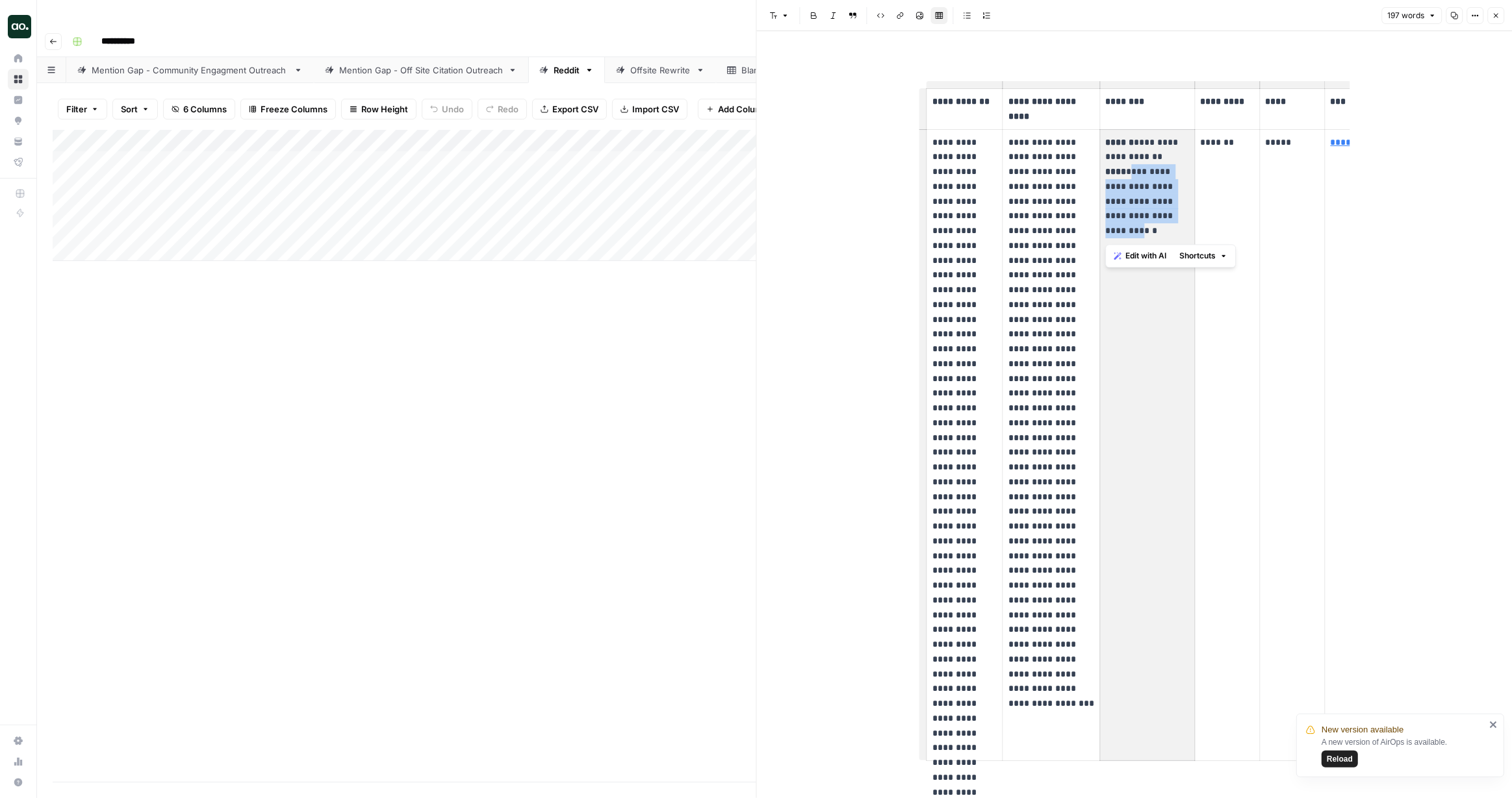
drag, startPoint x: 1123, startPoint y: 170, endPoint x: 1143, endPoint y: 229, distance: 62.3
click at [1143, 227] on p "**********" at bounding box center [1148, 187] width 84 height 103
click at [1146, 218] on p "**********" at bounding box center [1148, 187] width 84 height 103
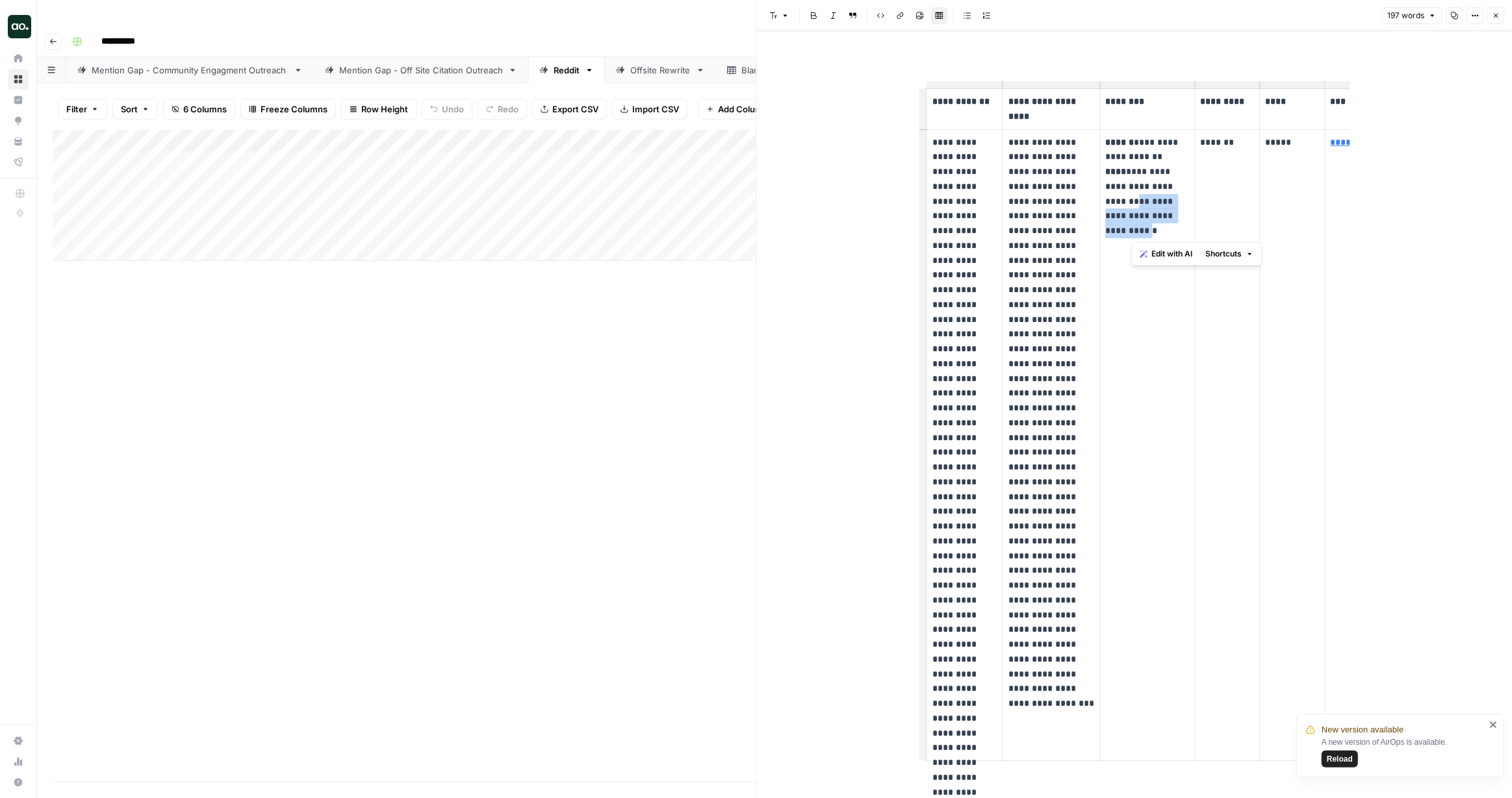
drag, startPoint x: 1150, startPoint y: 235, endPoint x: 1131, endPoint y: 197, distance: 42.5
click at [1131, 196] on p "**********" at bounding box center [1148, 187] width 84 height 103
click at [1131, 197] on p "**********" at bounding box center [1148, 187] width 84 height 103
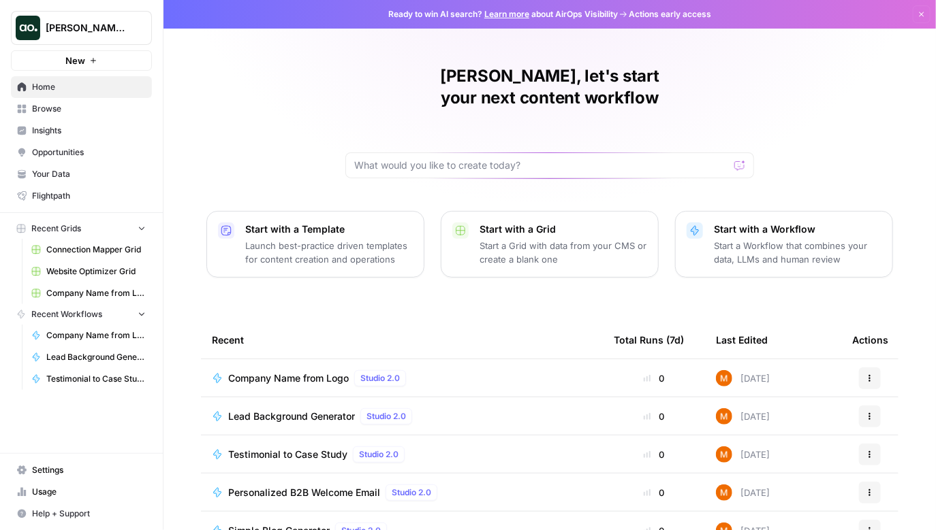
click at [77, 182] on link "Your Data" at bounding box center [81, 174] width 141 height 22
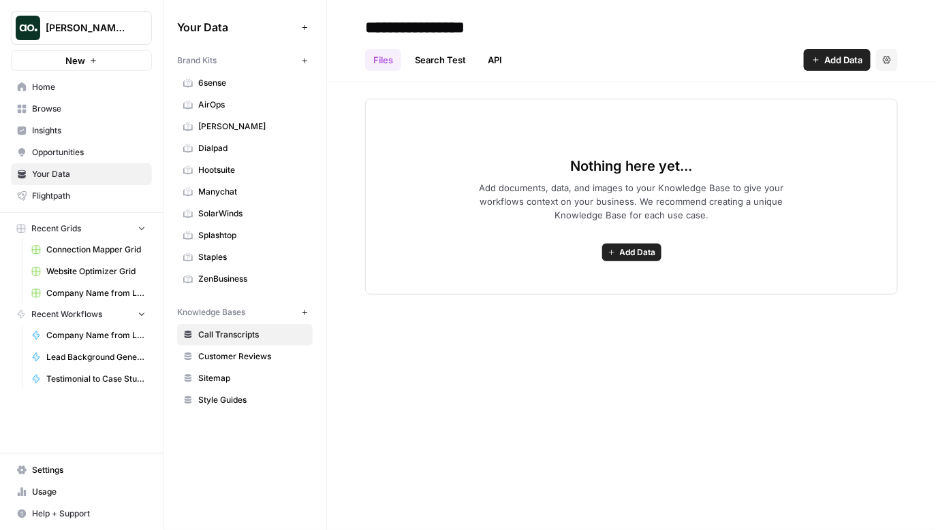
click at [266, 240] on span "Splashtop" at bounding box center [252, 235] width 108 height 12
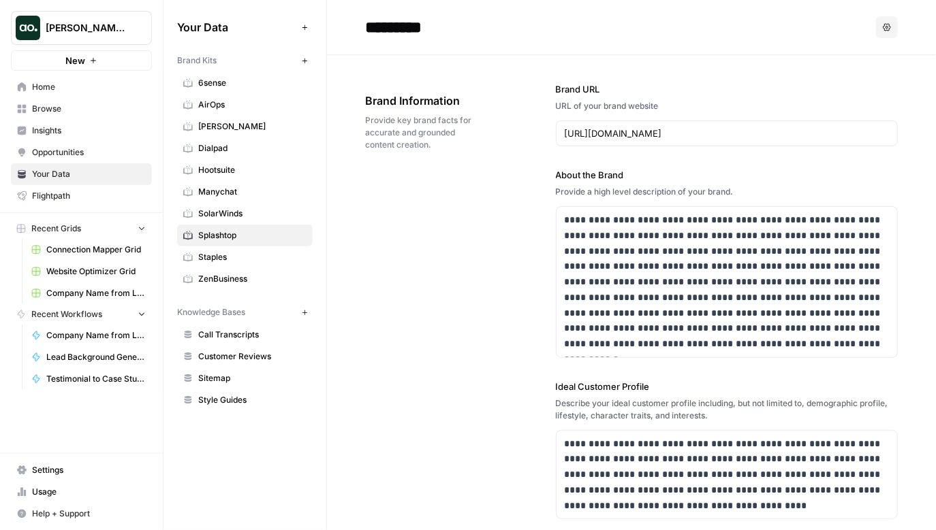
click at [130, 29] on div "[PERSON_NAME] Workspace" at bounding box center [96, 28] width 101 height 14
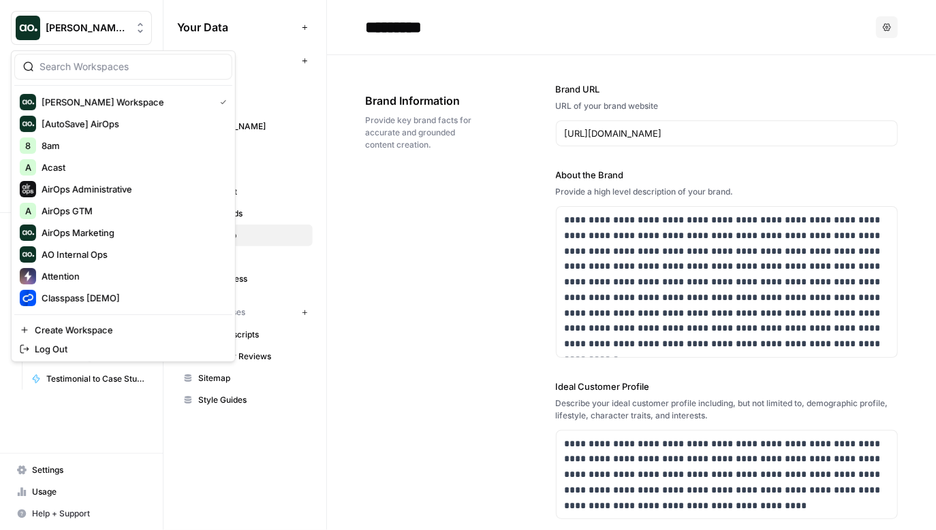
click at [131, 28] on div "[PERSON_NAME] Workspace" at bounding box center [96, 28] width 101 height 14
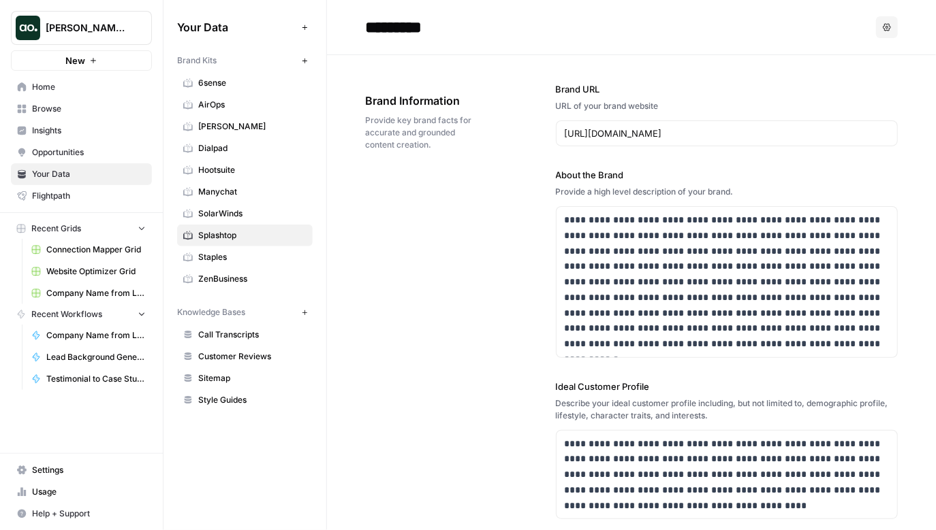
click at [108, 29] on span "[PERSON_NAME] Workspace" at bounding box center [87, 28] width 82 height 14
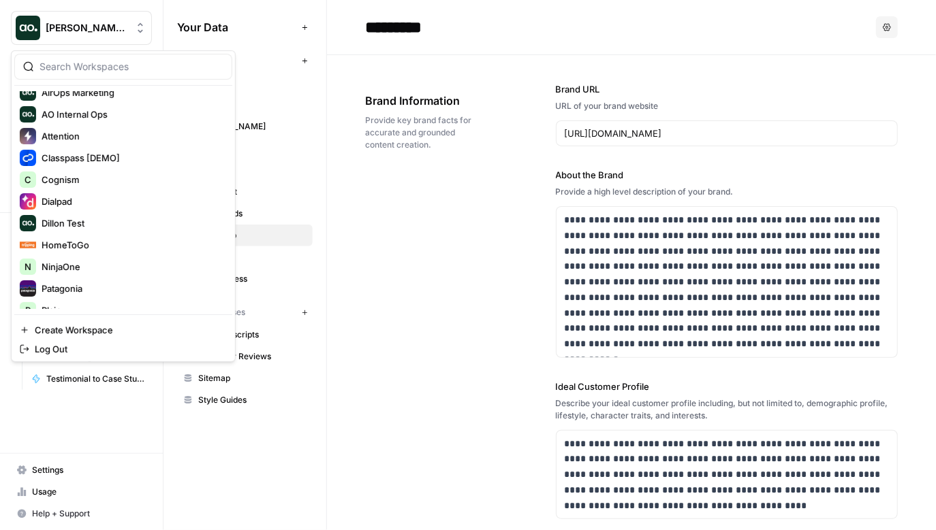
scroll to position [142, 0]
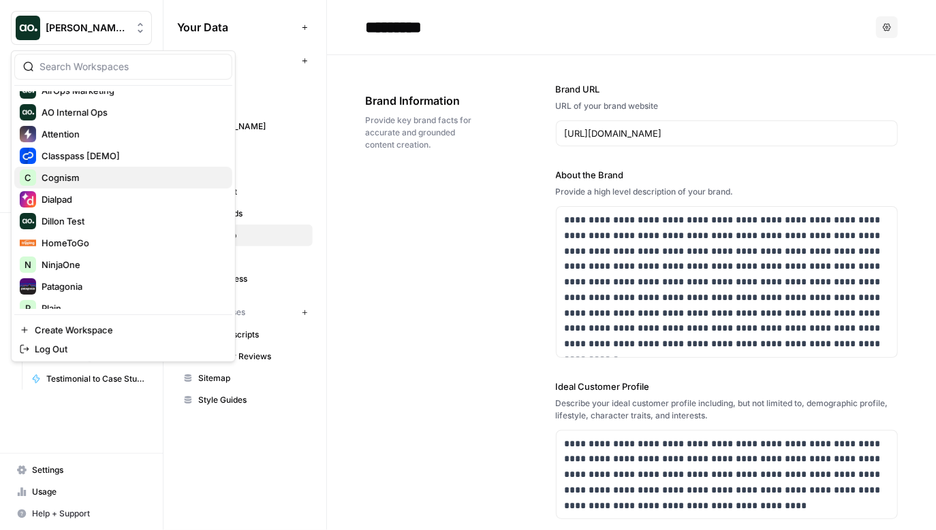
click at [69, 174] on span "Cognism" at bounding box center [132, 178] width 180 height 14
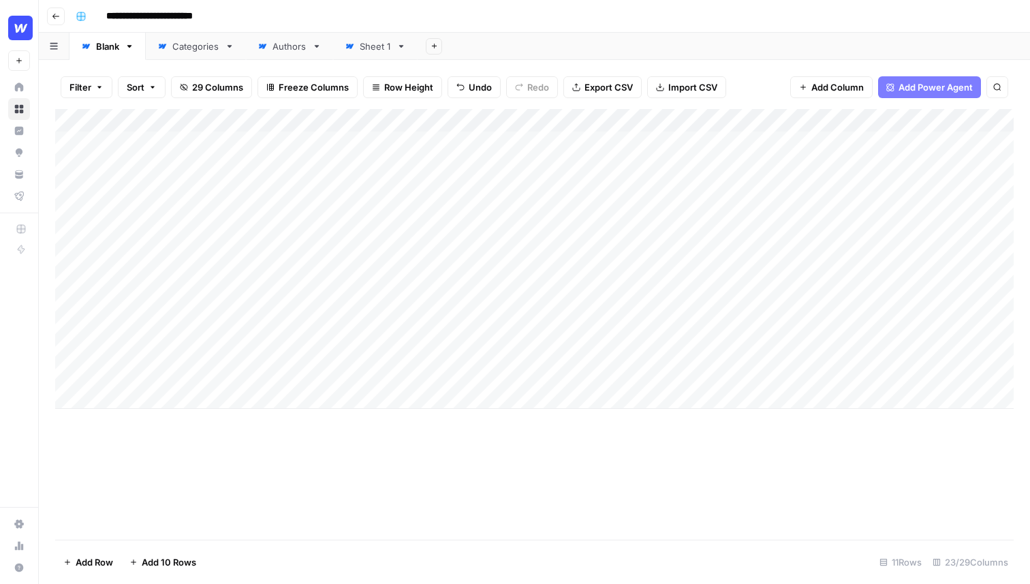
click at [188, 16] on input "**********" at bounding box center [160, 16] width 121 height 22
click at [240, 14] on div "**********" at bounding box center [543, 16] width 946 height 22
click at [163, 145] on div "Add Column" at bounding box center [534, 259] width 958 height 300
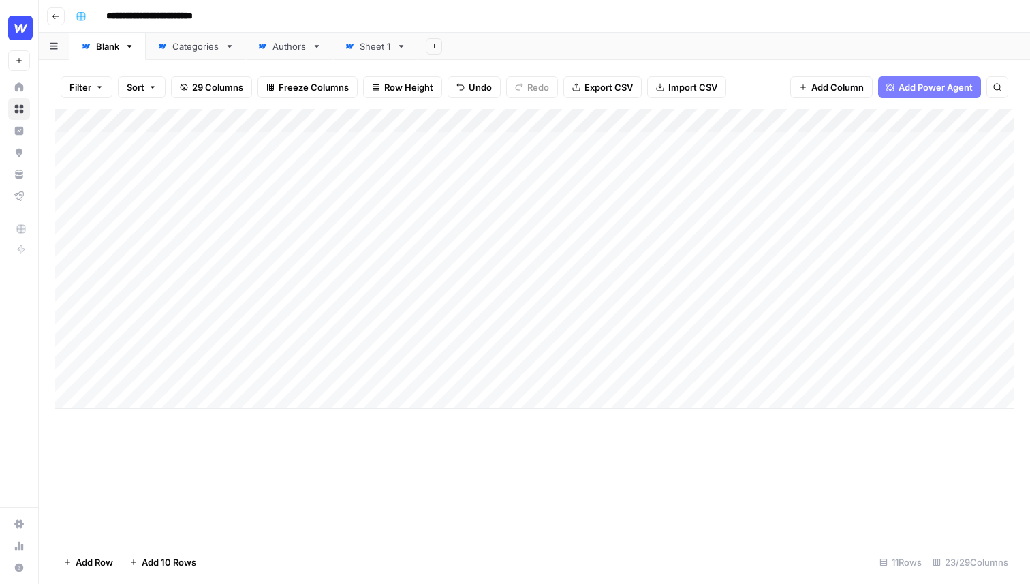
click at [189, 142] on div "Add Column" at bounding box center [534, 259] width 958 height 300
click at [193, 161] on div "Add Column" at bounding box center [534, 259] width 958 height 300
click at [169, 140] on div "Add Column" at bounding box center [534, 259] width 958 height 300
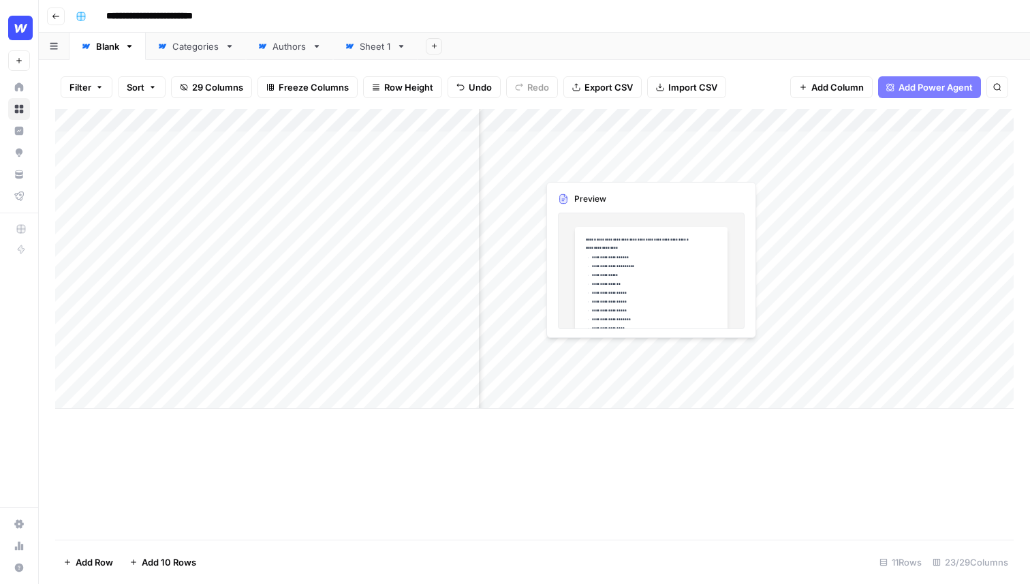
click at [599, 168] on div "Add Column" at bounding box center [534, 259] width 958 height 300
click at [878, 167] on div "Add Column" at bounding box center [534, 259] width 958 height 300
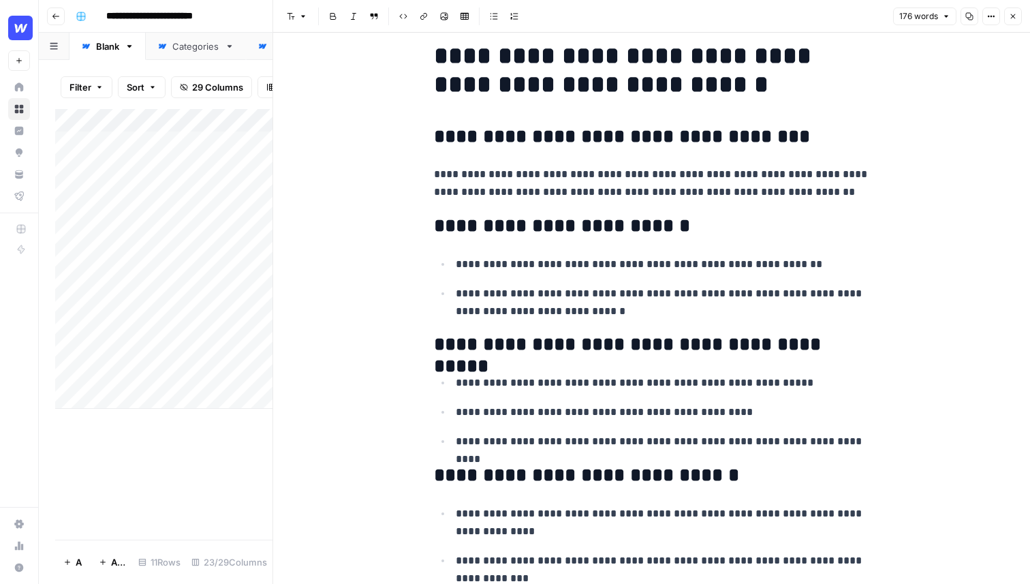
scroll to position [12, 0]
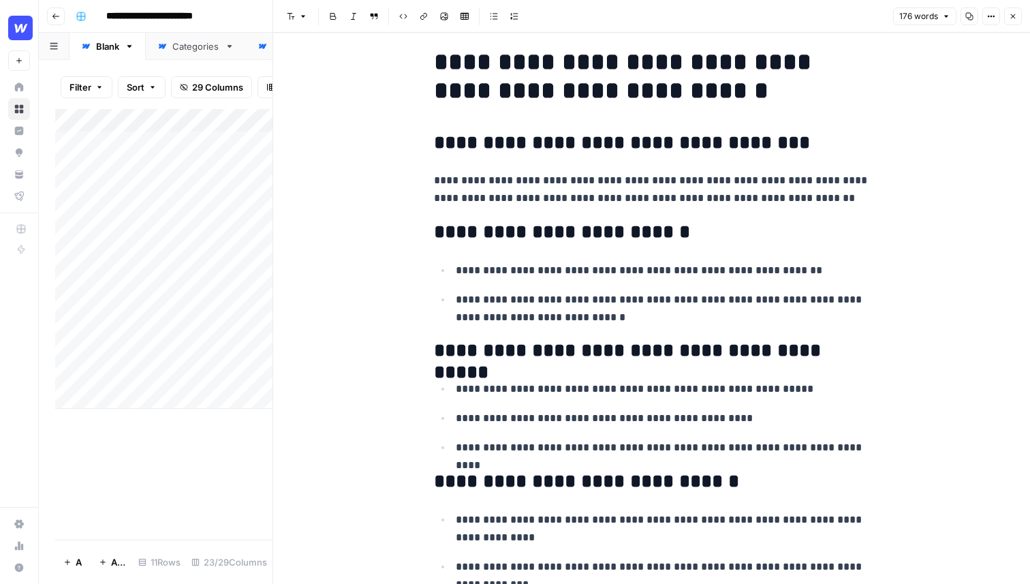
click at [469, 68] on h1 "**********" at bounding box center [652, 76] width 436 height 57
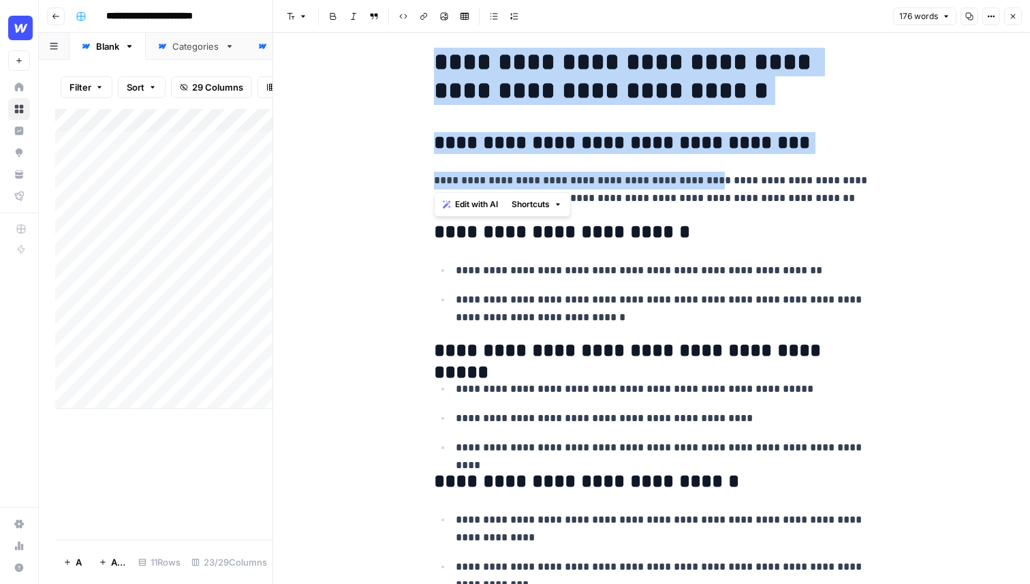
drag, startPoint x: 440, startPoint y: 61, endPoint x: 690, endPoint y: 176, distance: 275.7
click at [690, 176] on div "**********" at bounding box center [652, 391] width 452 height 698
click at [690, 176] on p "**********" at bounding box center [652, 189] width 436 height 35
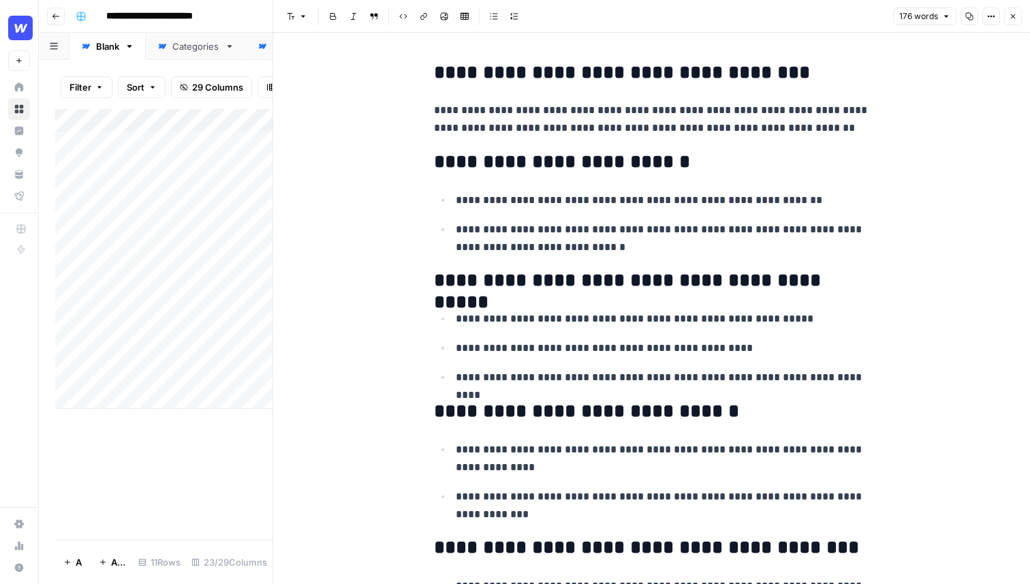
scroll to position [212, 0]
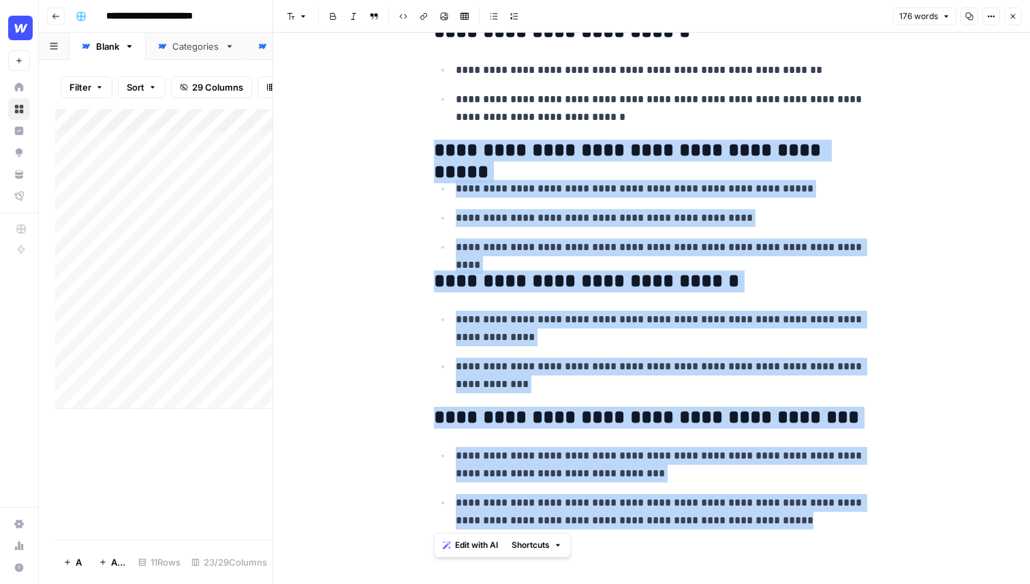
drag, startPoint x: 754, startPoint y: 522, endPoint x: 443, endPoint y: 138, distance: 494.4
click at [443, 138] on div "**********" at bounding box center [652, 191] width 452 height 698
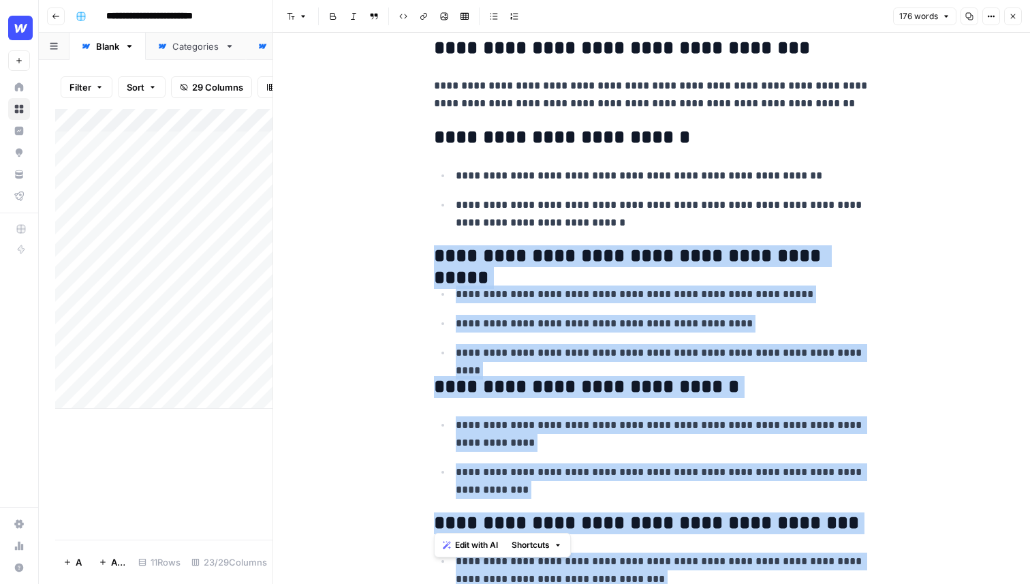
scroll to position [0, 0]
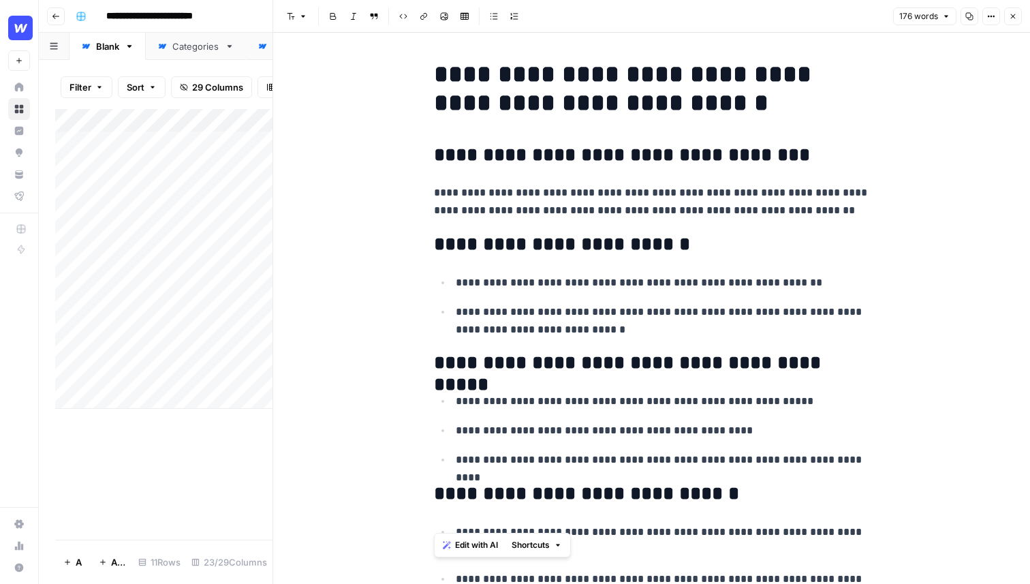
click at [480, 163] on h2 "**********" at bounding box center [652, 155] width 436 height 22
click at [767, 127] on div "**********" at bounding box center [652, 403] width 452 height 698
click at [767, 145] on h2 "**********" at bounding box center [652, 155] width 436 height 22
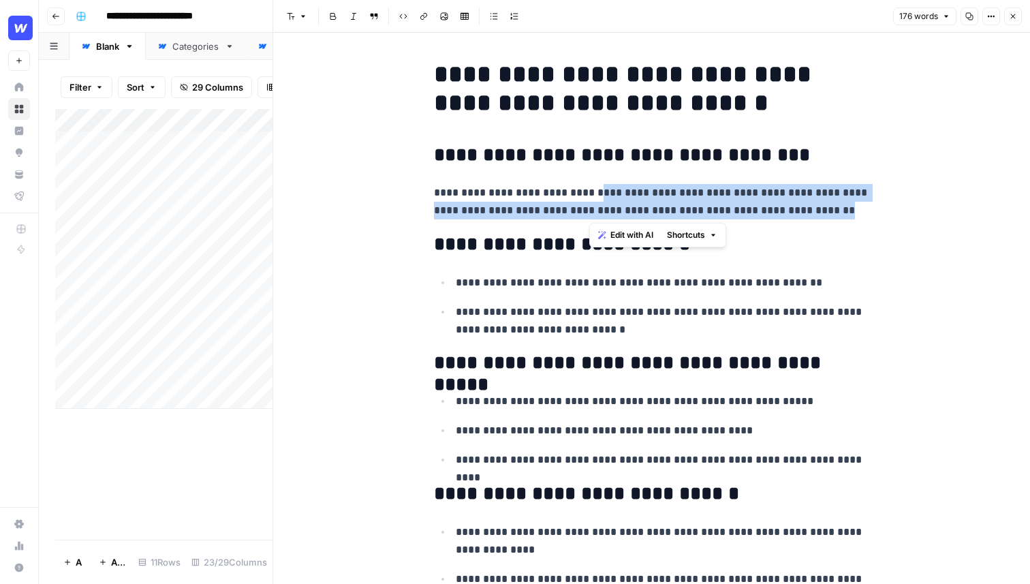
drag, startPoint x: 855, startPoint y: 208, endPoint x: 588, endPoint y: 197, distance: 267.8
click at [588, 197] on p "**********" at bounding box center [652, 201] width 436 height 35
click at [639, 239] on span "Edit with AI" at bounding box center [631, 235] width 43 height 12
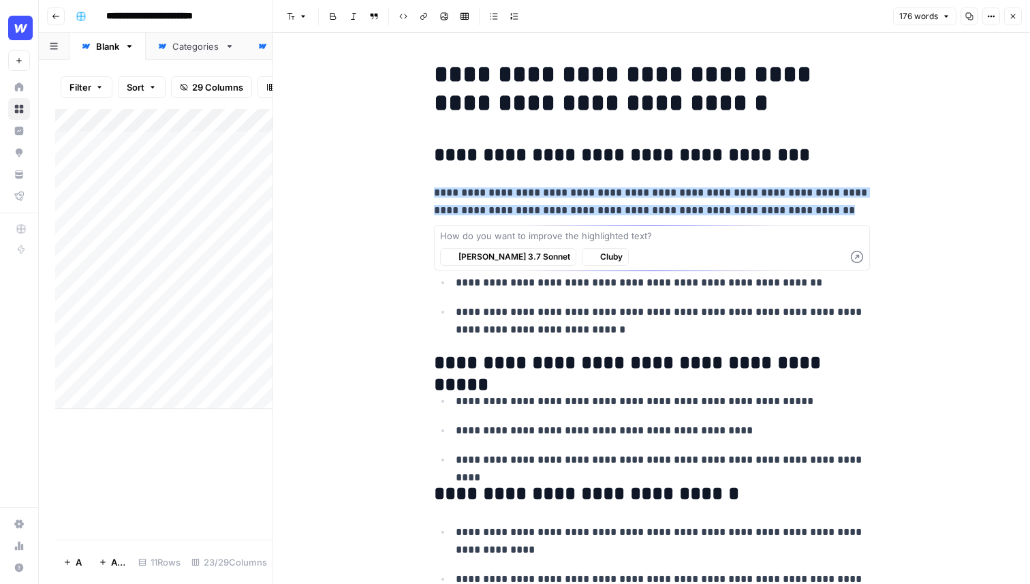
click at [759, 158] on h2 "**********" at bounding box center [652, 155] width 436 height 22
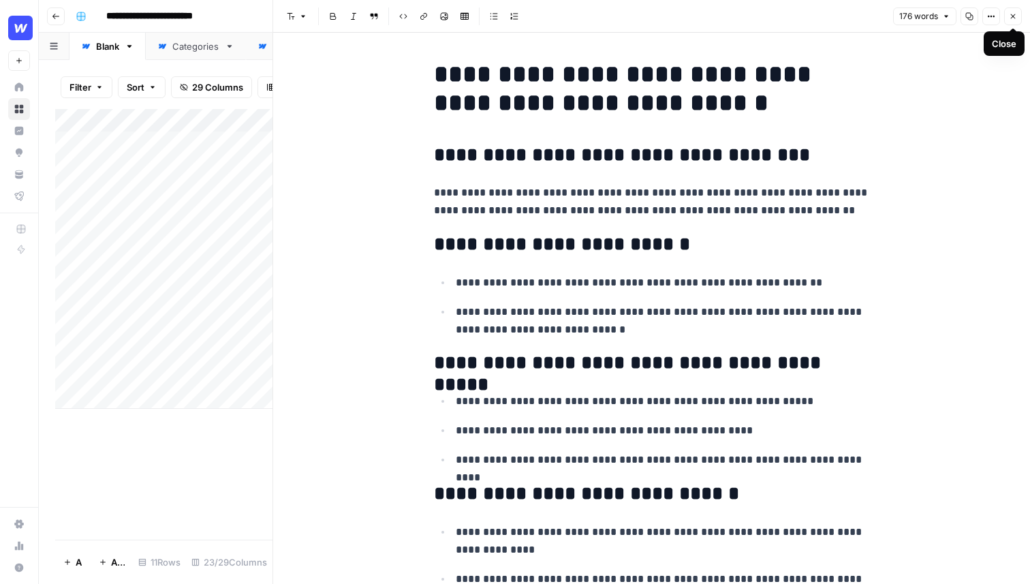
click at [935, 16] on button "Close" at bounding box center [1013, 16] width 18 height 18
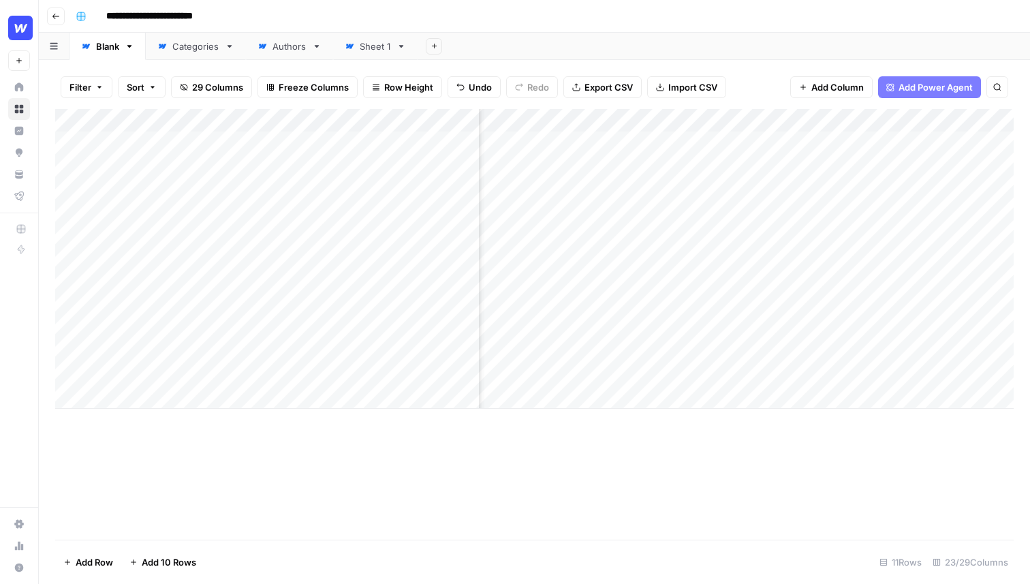
scroll to position [0, 688]
click at [650, 163] on div "Add Column" at bounding box center [534, 259] width 958 height 300
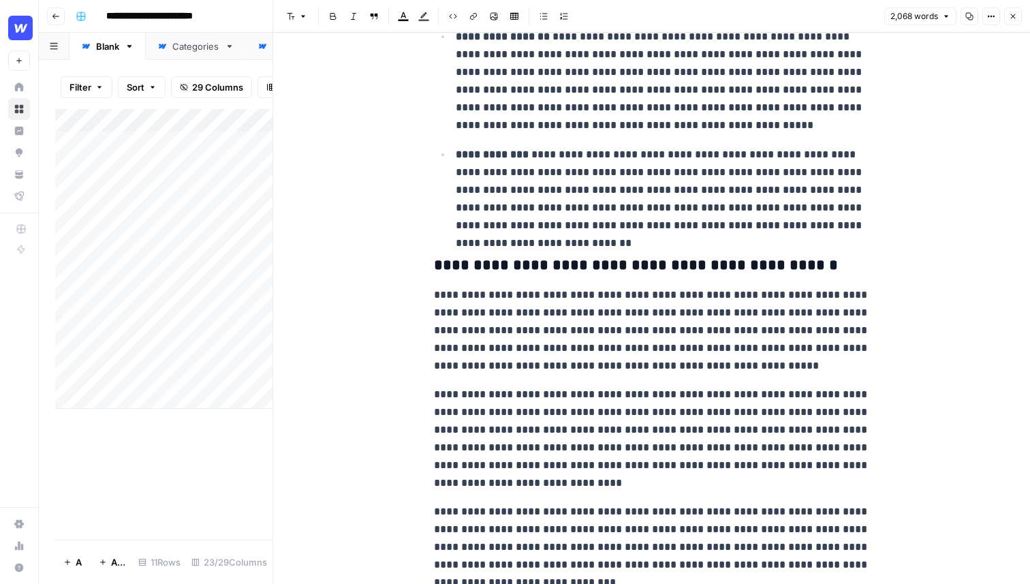
scroll to position [1164, 0]
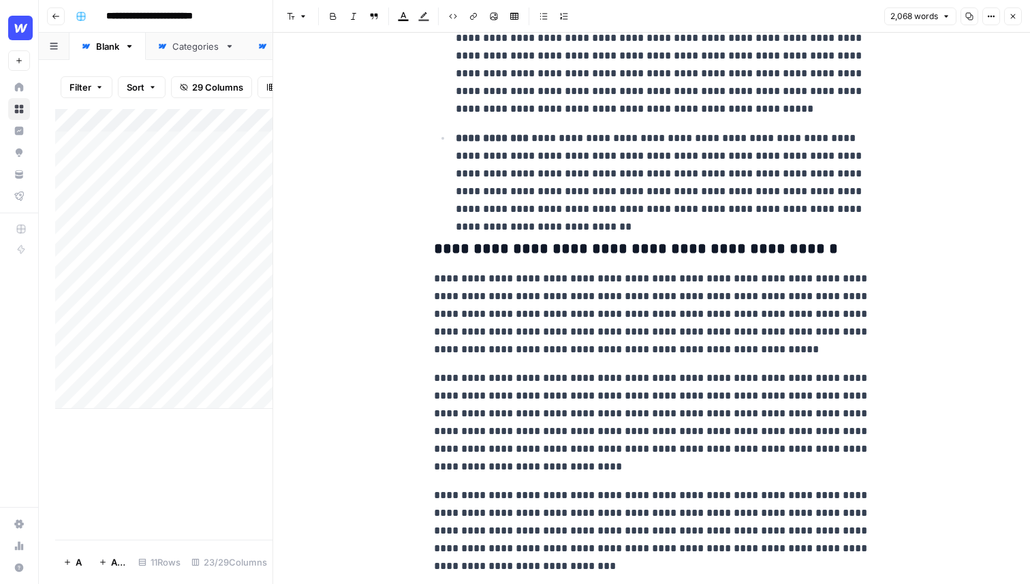
click at [935, 10] on button "Close" at bounding box center [1013, 16] width 18 height 18
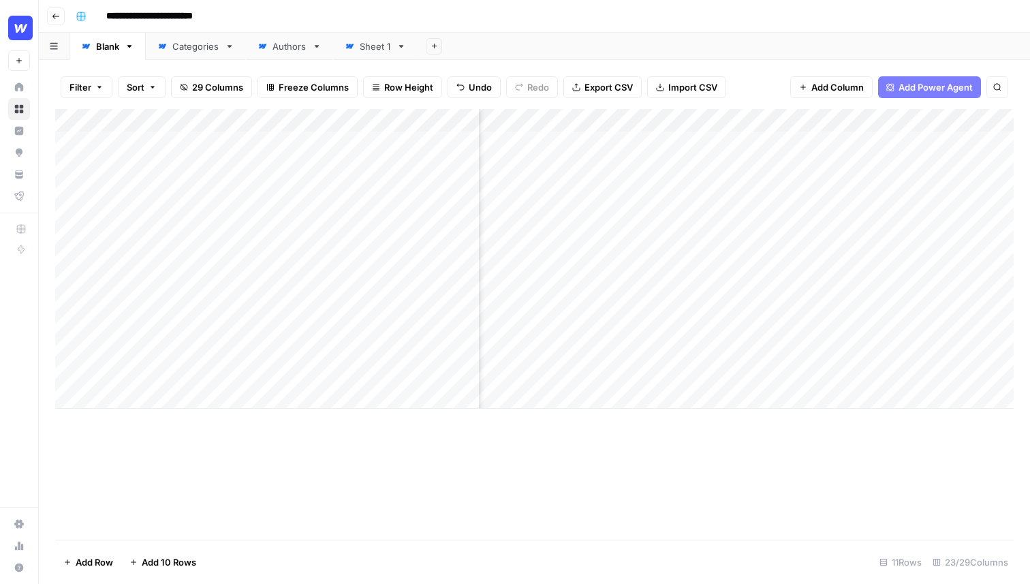
scroll to position [0, 1153]
click at [697, 144] on div "Add Column" at bounding box center [534, 259] width 958 height 300
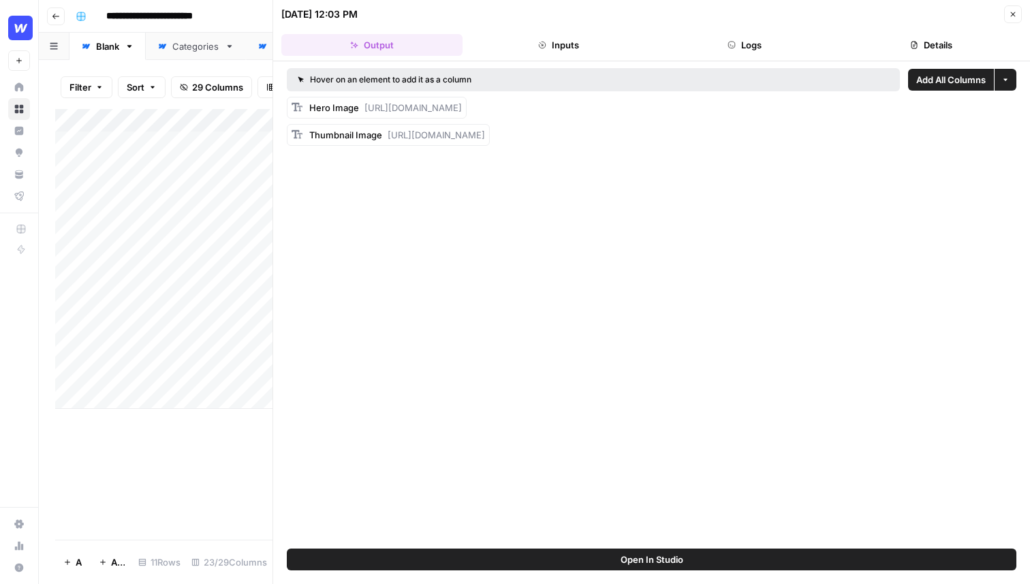
click at [935, 12] on icon "button" at bounding box center [1012, 14] width 8 height 8
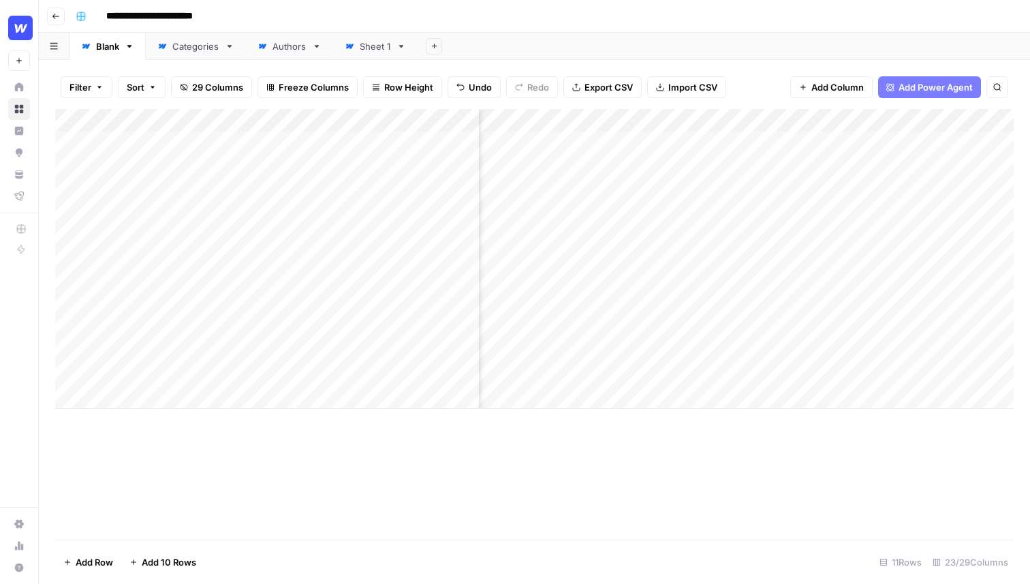
scroll to position [0, 1199]
click at [791, 141] on div "Add Column" at bounding box center [534, 259] width 958 height 300
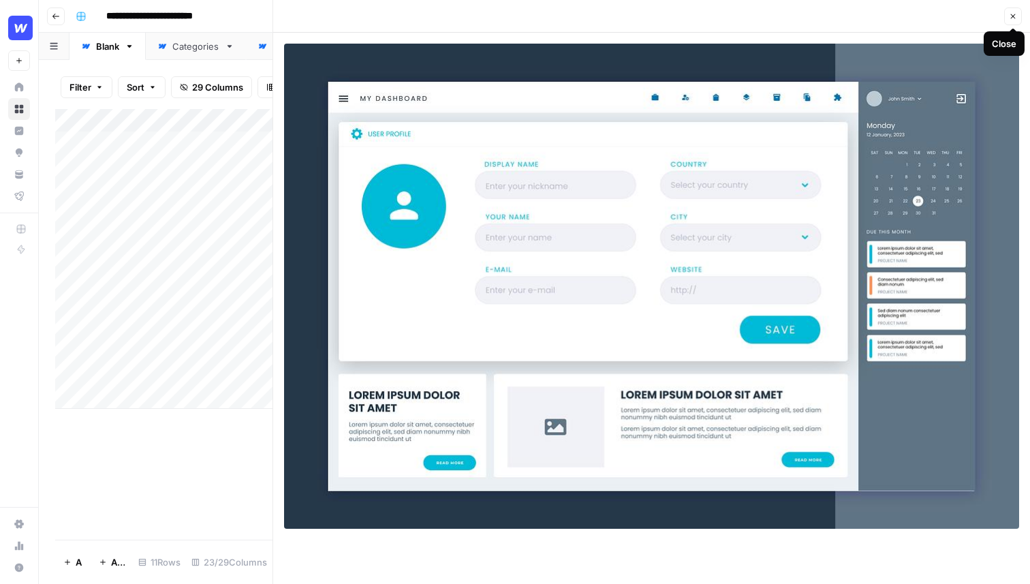
click at [935, 16] on icon "button" at bounding box center [1012, 16] width 8 height 8
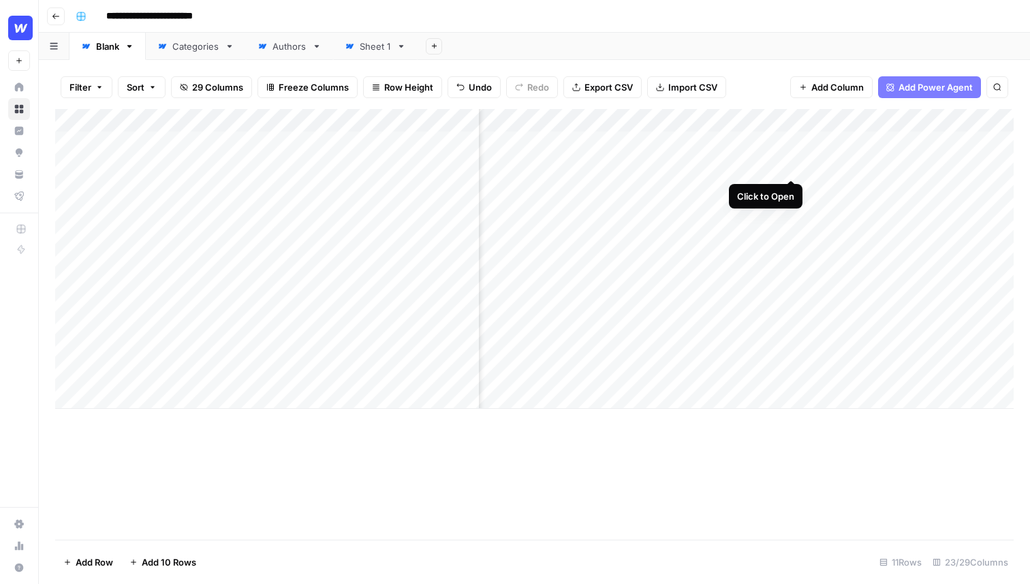
click at [789, 163] on div "Add Column" at bounding box center [534, 259] width 958 height 300
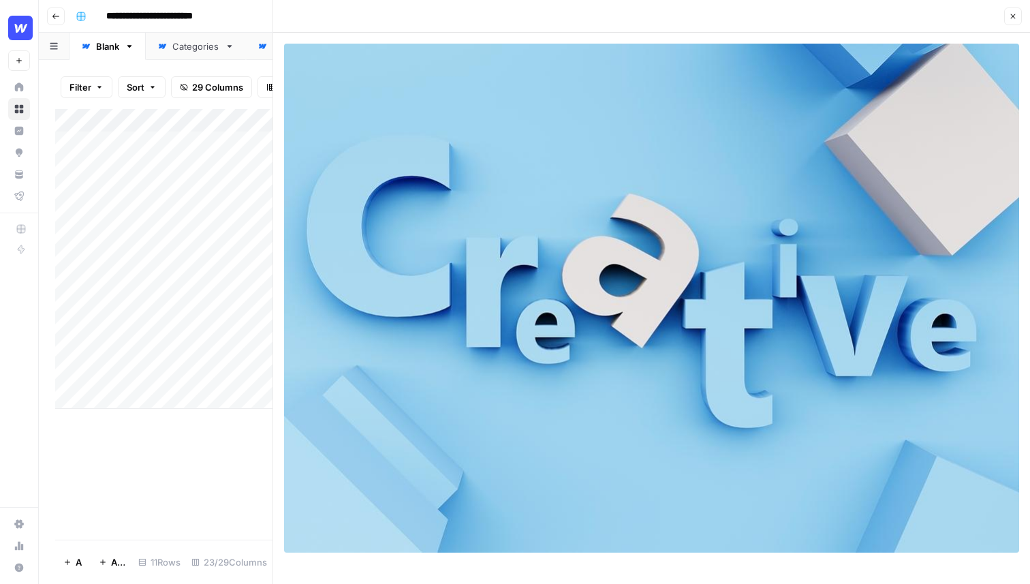
click at [935, 13] on icon "button" at bounding box center [1012, 16] width 8 height 8
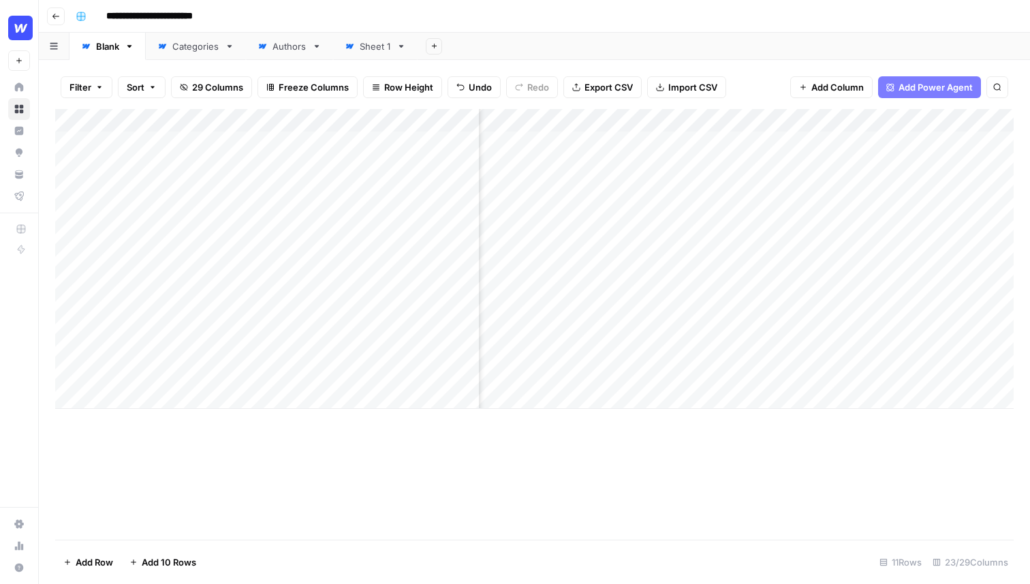
scroll to position [0, 1373]
click at [614, 235] on div "Add Column" at bounding box center [534, 259] width 958 height 300
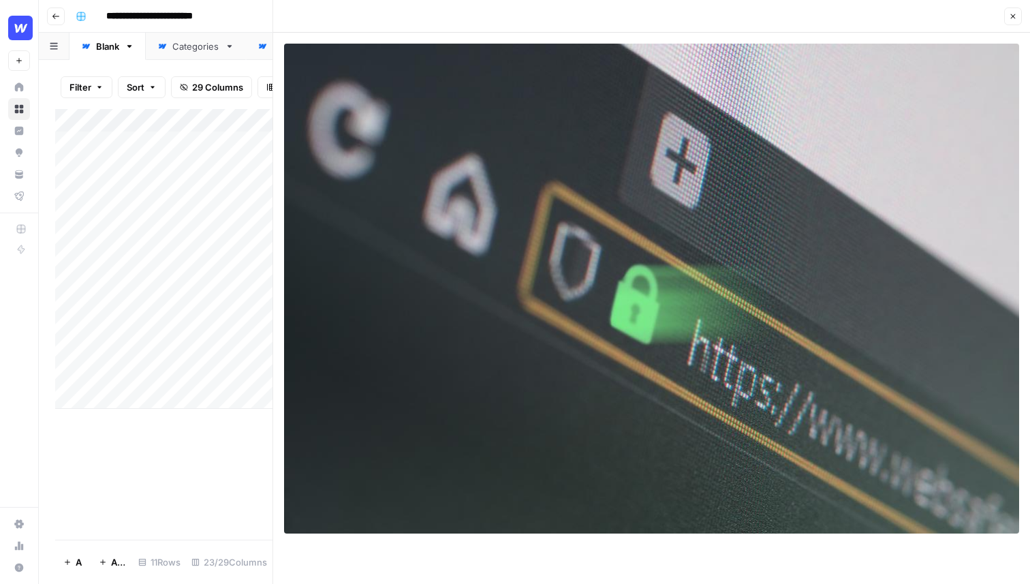
click at [935, 19] on icon "button" at bounding box center [1012, 16] width 8 height 8
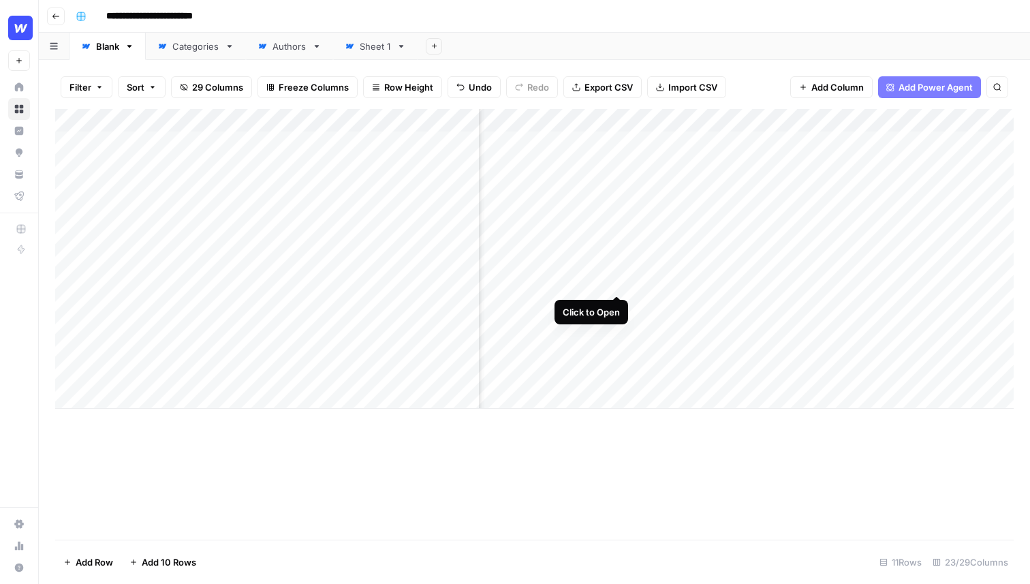
click at [596, 281] on div "Add Column" at bounding box center [534, 259] width 958 height 300
click at [594, 280] on div "Add Column" at bounding box center [534, 259] width 958 height 300
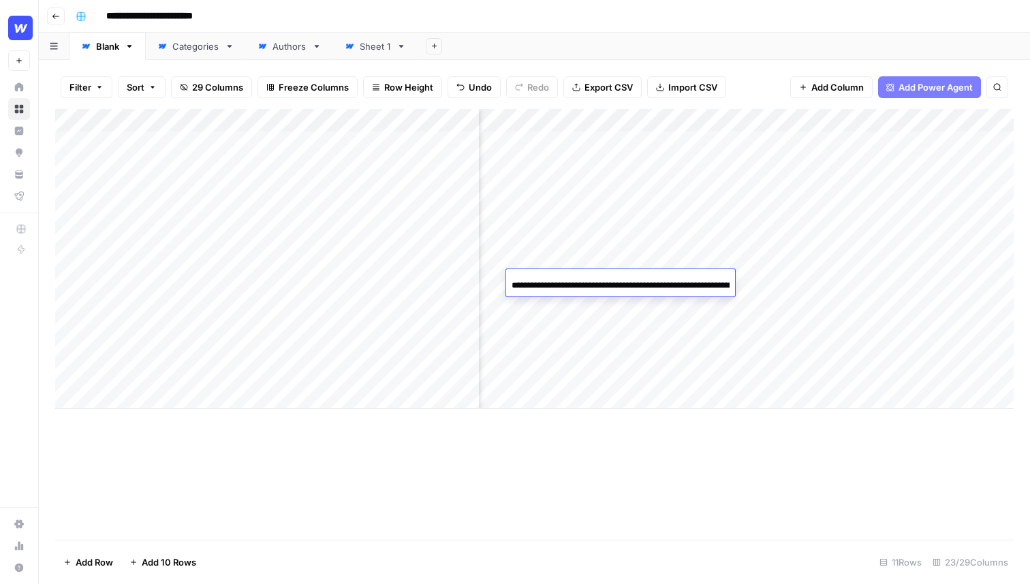
click at [594, 280] on input "**********" at bounding box center [620, 285] width 218 height 16
click at [605, 306] on div "Add Column" at bounding box center [534, 259] width 958 height 300
click at [162, 371] on div "Add Column" at bounding box center [534, 259] width 958 height 300
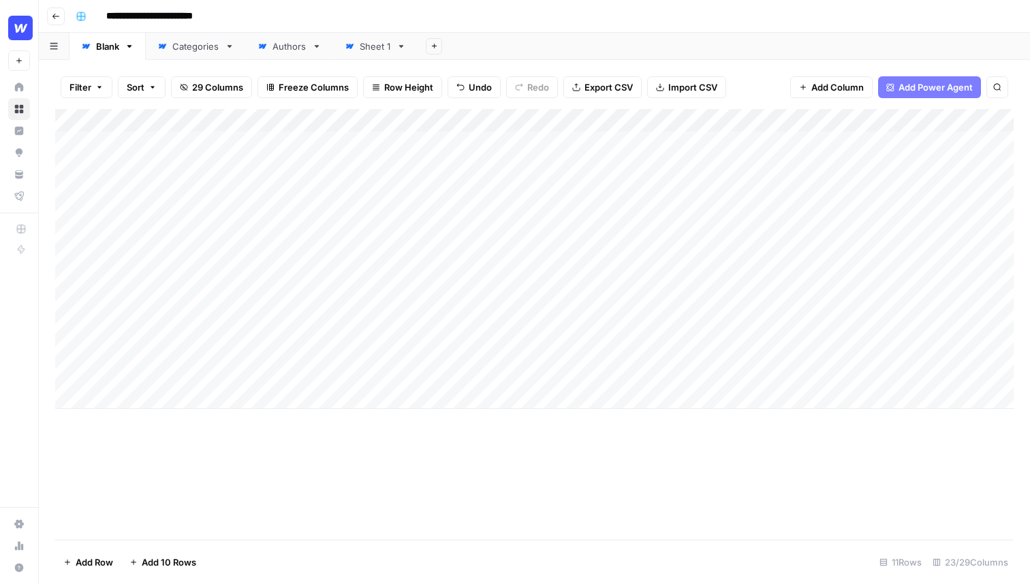
click at [162, 371] on div "Add Column" at bounding box center [534, 259] width 958 height 300
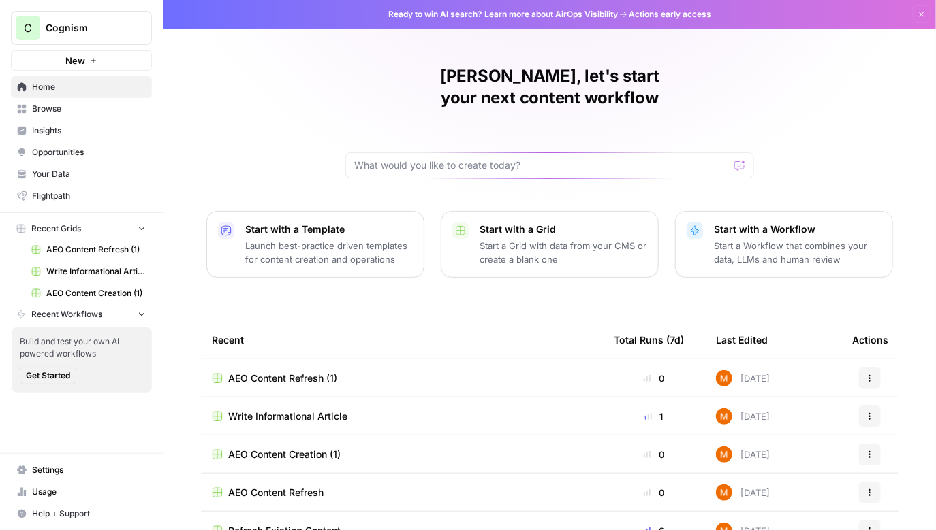
click at [93, 131] on span "Insights" at bounding box center [89, 131] width 114 height 12
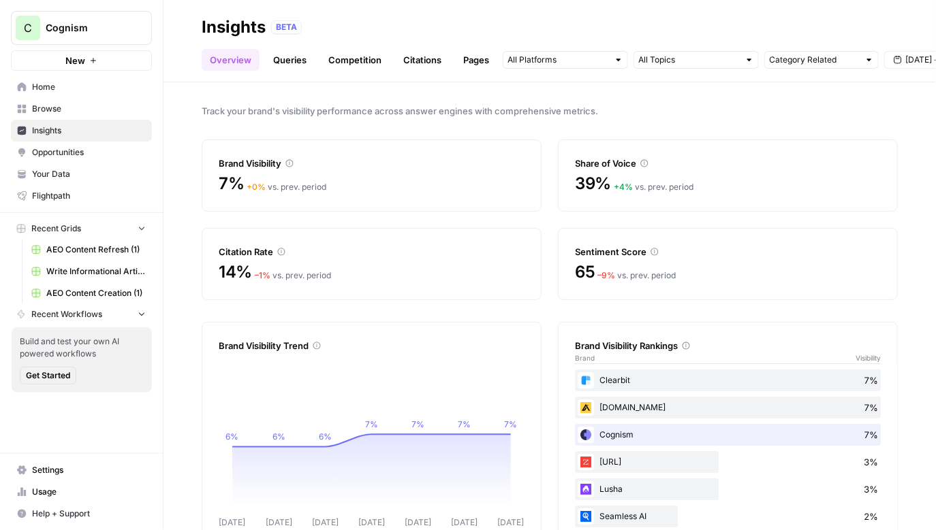
click at [61, 176] on span "Your Data" at bounding box center [89, 174] width 114 height 12
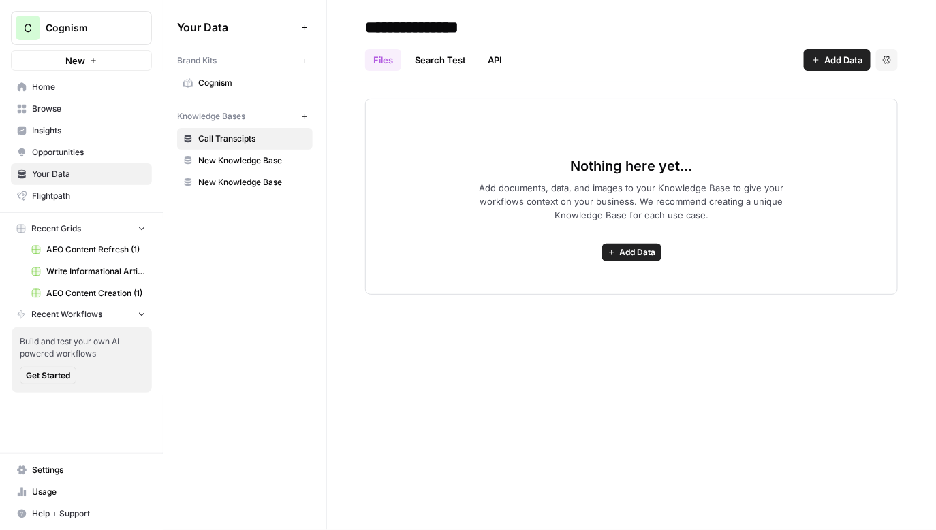
click at [110, 27] on span "Cognism" at bounding box center [87, 28] width 82 height 14
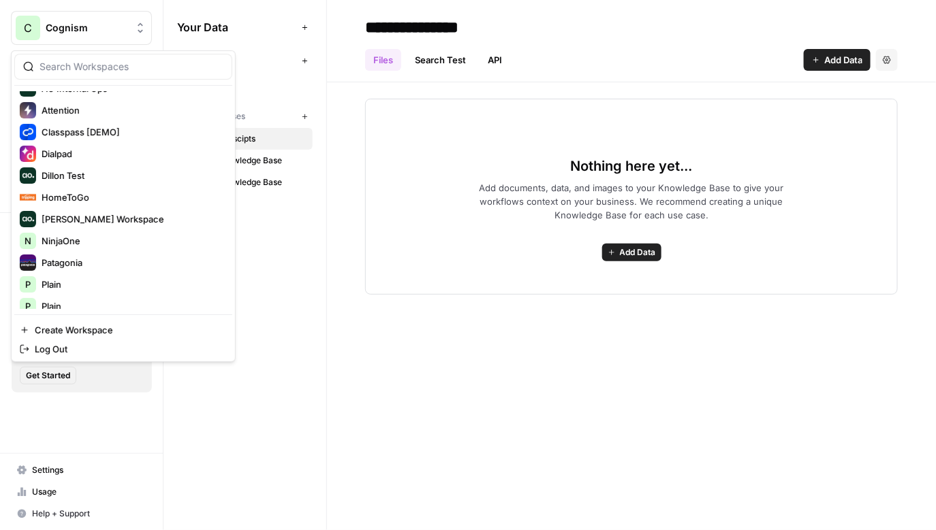
scroll to position [239, 0]
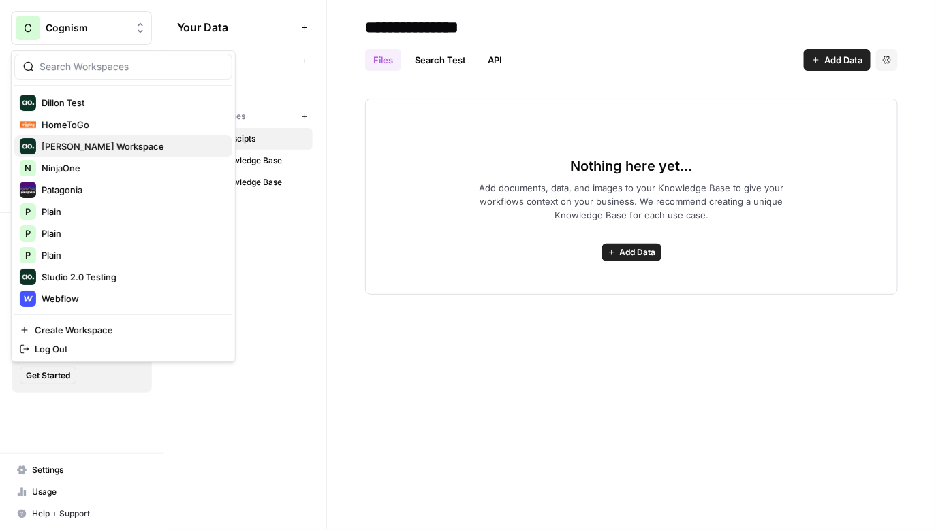
click at [105, 142] on span "[PERSON_NAME] Workspace" at bounding box center [132, 147] width 180 height 14
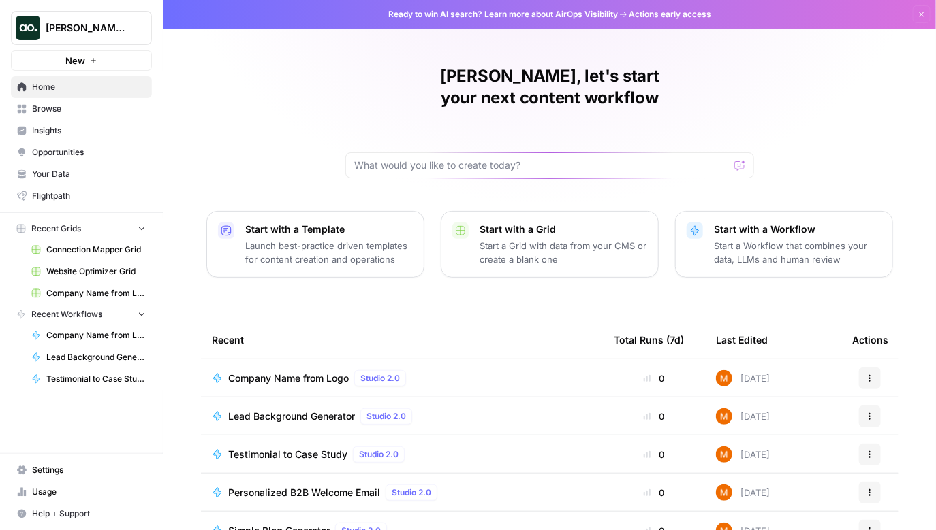
click at [82, 176] on span "Your Data" at bounding box center [89, 174] width 114 height 12
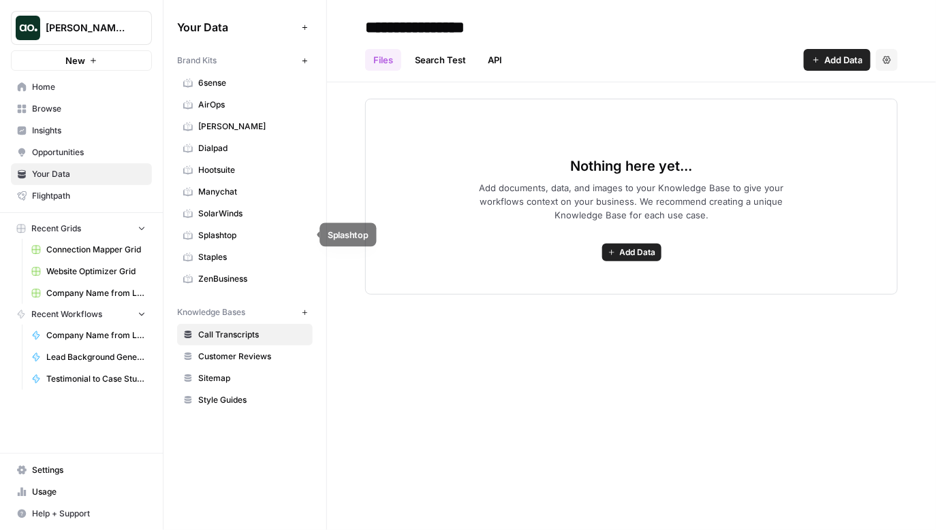
click at [240, 238] on span "Splashtop" at bounding box center [252, 235] width 108 height 12
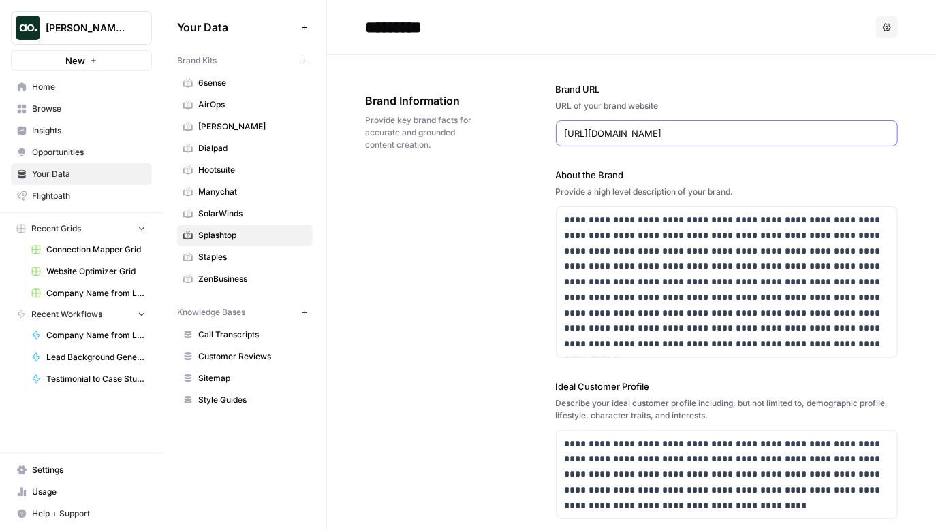
click at [623, 133] on input "[URL][DOMAIN_NAME]" at bounding box center [726, 134] width 325 height 14
click at [588, 251] on p "**********" at bounding box center [726, 282] width 325 height 140
click at [795, 342] on p "**********" at bounding box center [726, 282] width 325 height 140
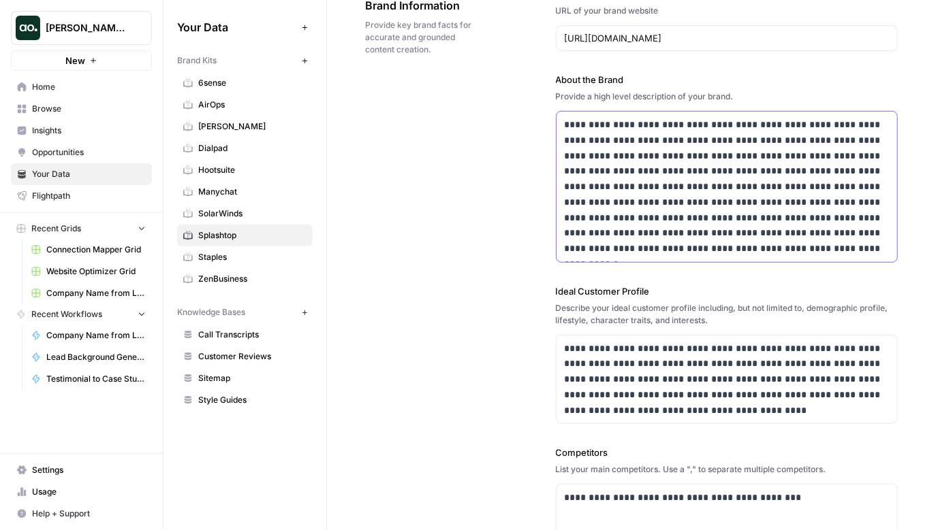
scroll to position [99, 0]
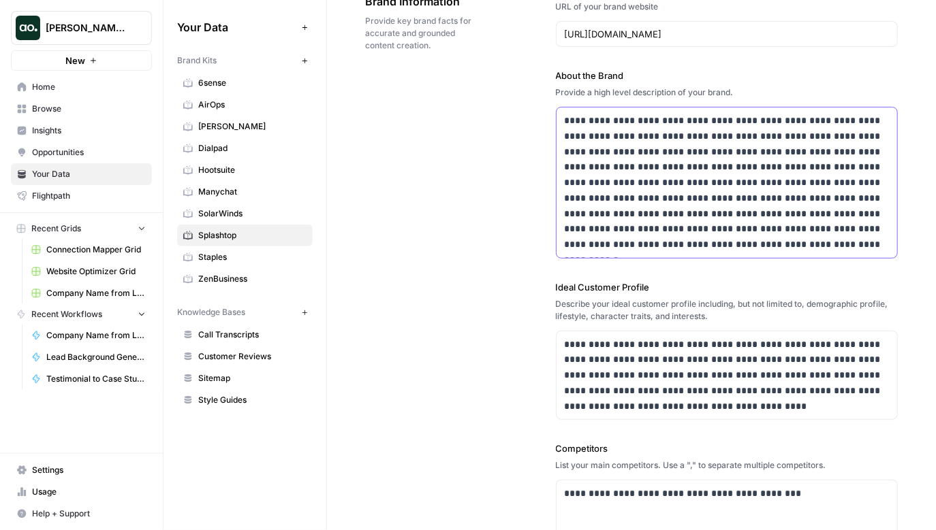
drag, startPoint x: 792, startPoint y: 249, endPoint x: 585, endPoint y: 129, distance: 239.2
click at [585, 129] on p "**********" at bounding box center [726, 183] width 325 height 140
click at [585, 130] on p "**********" at bounding box center [726, 183] width 325 height 140
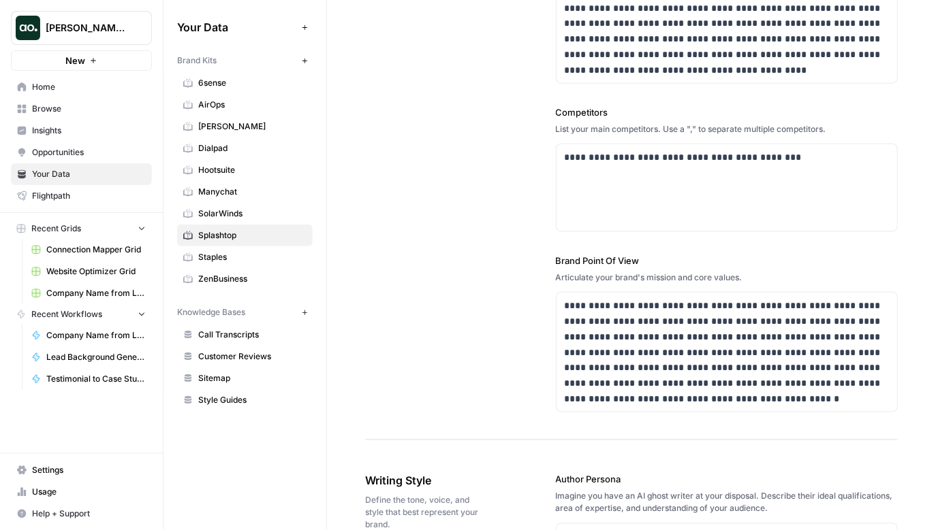
scroll to position [412, 0]
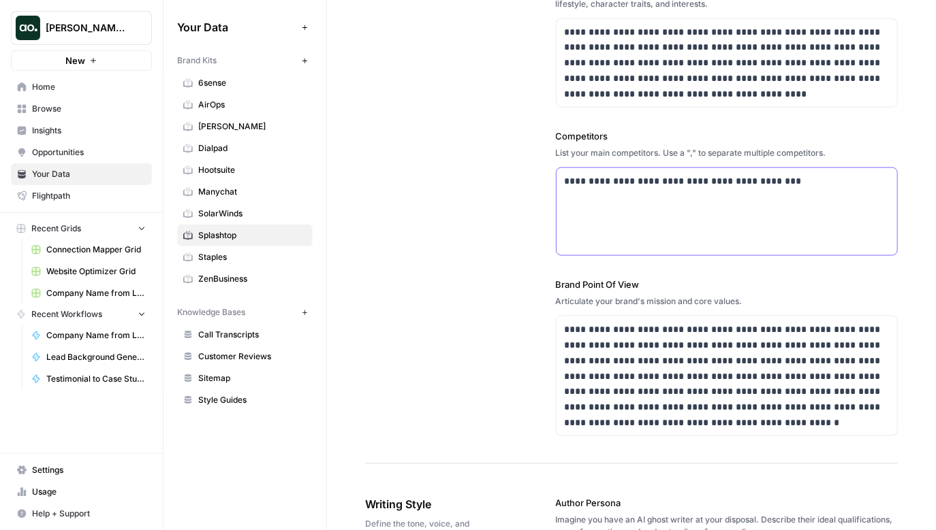
drag, startPoint x: 824, startPoint y: 191, endPoint x: 606, endPoint y: 186, distance: 218.0
click at [606, 186] on div "**********" at bounding box center [726, 211] width 341 height 87
click at [606, 186] on p "**********" at bounding box center [726, 182] width 325 height 16
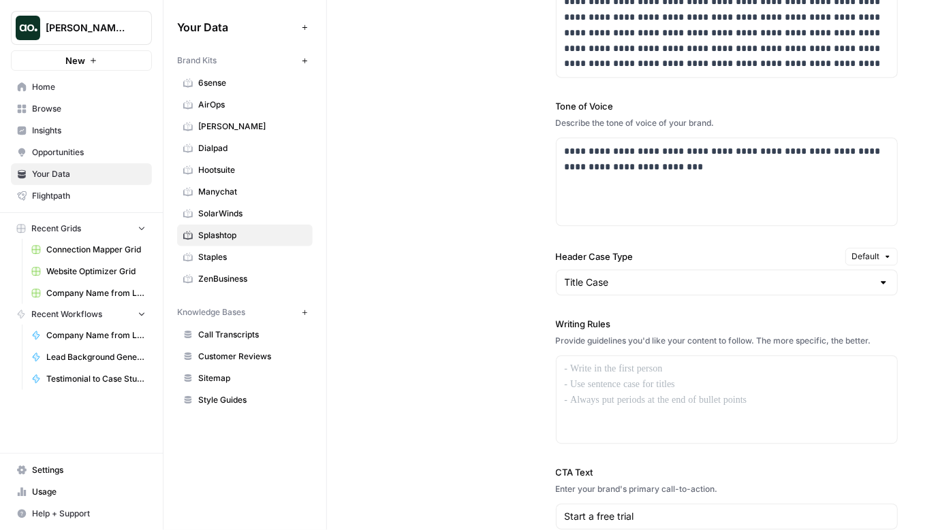
scroll to position [997, 0]
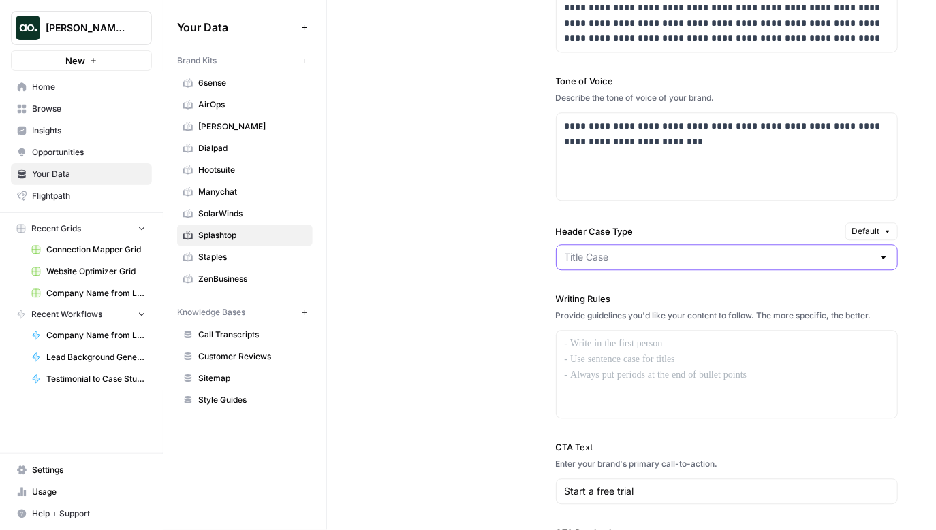
click at [637, 259] on input "Header Case Type" at bounding box center [718, 258] width 308 height 14
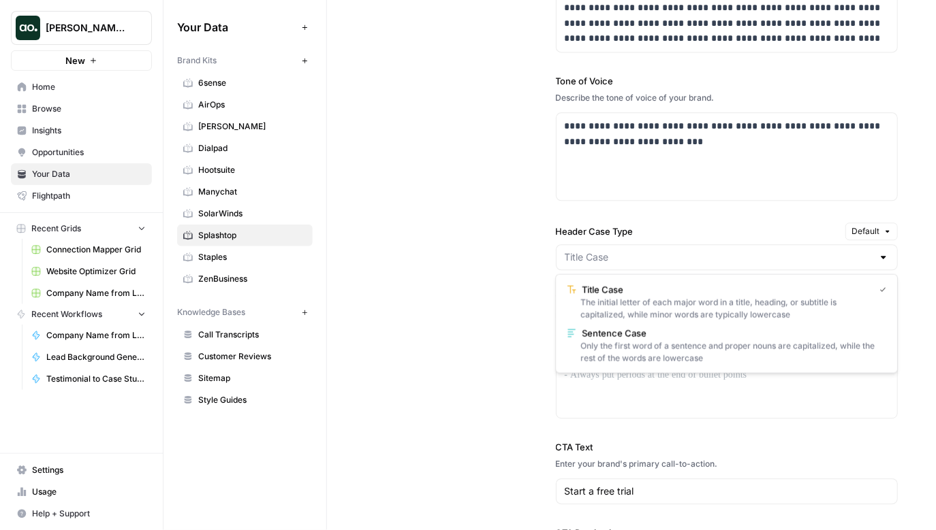
type input "Title Case"
click at [643, 225] on label "Header Case Type" at bounding box center [698, 232] width 285 height 14
click at [643, 251] on input "Title Case" at bounding box center [718, 258] width 308 height 14
type input "Title Case"
click at [647, 225] on label "Header Case Type" at bounding box center [698, 232] width 285 height 14
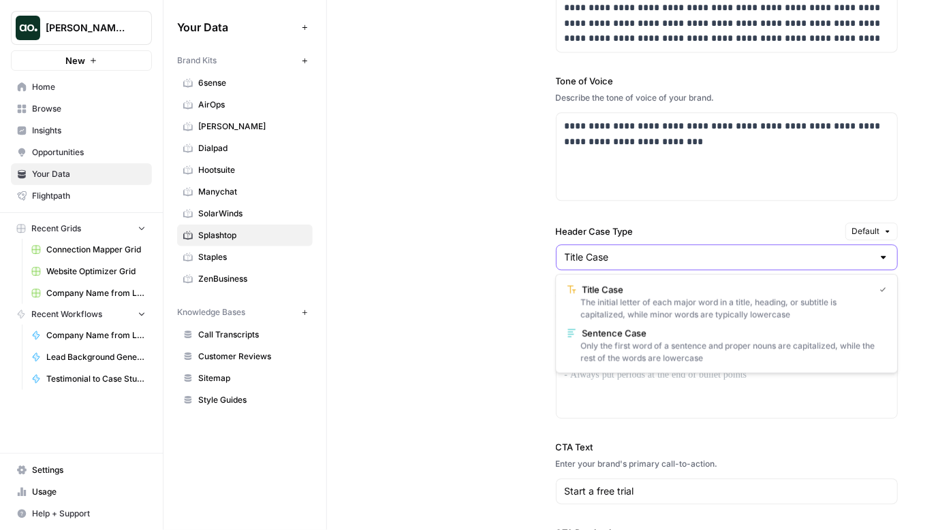
click at [647, 251] on input "Title Case" at bounding box center [718, 258] width 308 height 14
type input "Title Case"
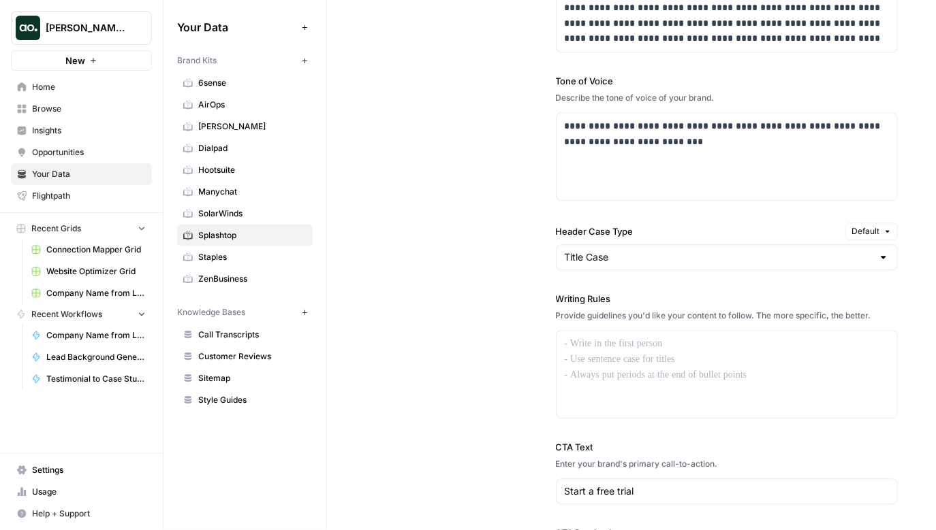
click at [488, 228] on div "**********" at bounding box center [631, 251] width 532 height 733
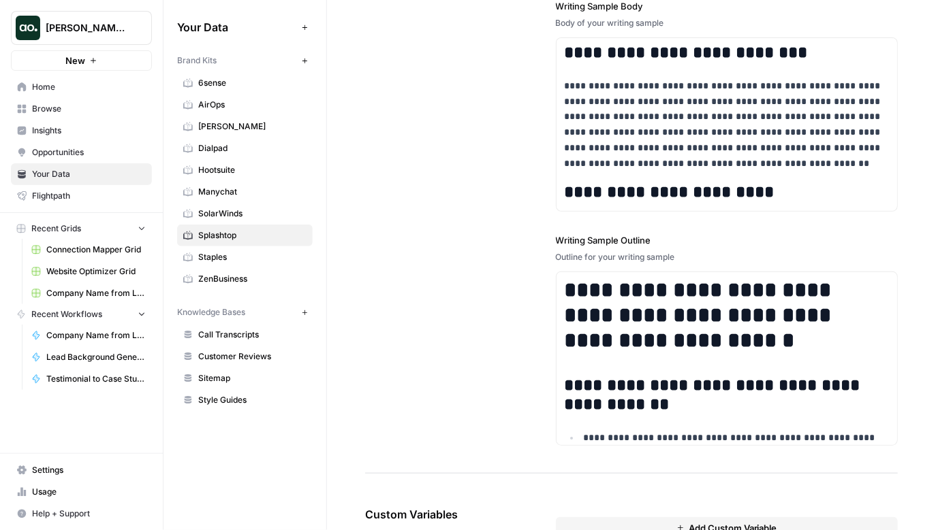
scroll to position [1892, 0]
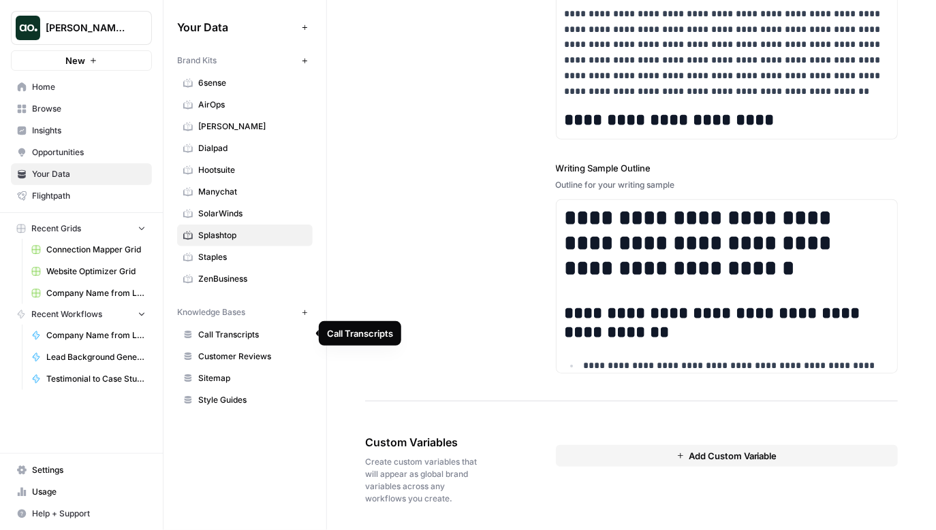
click at [222, 379] on span "Sitemap" at bounding box center [252, 378] width 108 height 12
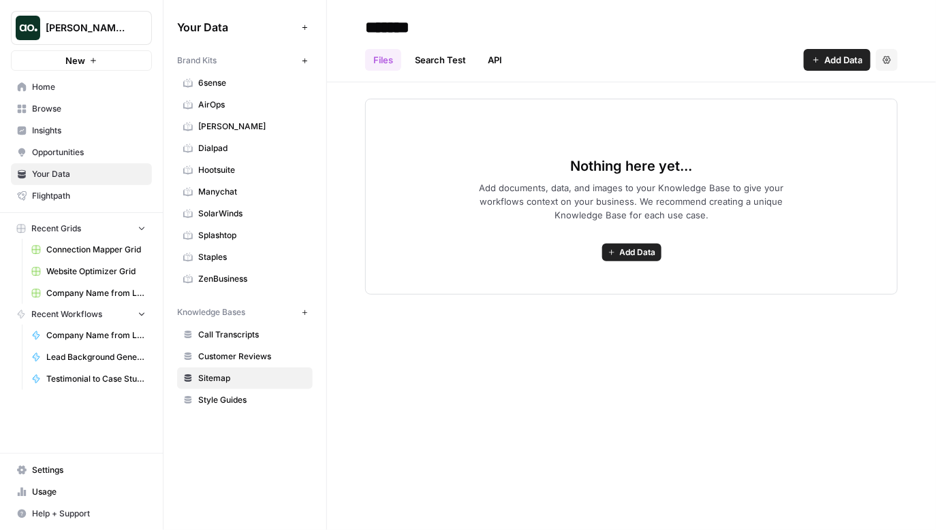
click at [829, 68] on button "Add Data" at bounding box center [837, 60] width 67 height 22
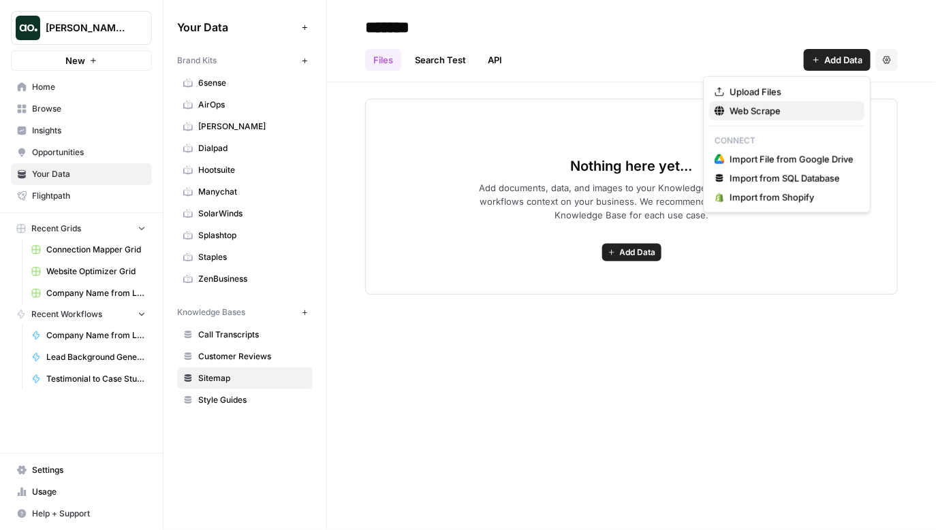
click at [802, 113] on span "Web Scrape" at bounding box center [791, 111] width 124 height 14
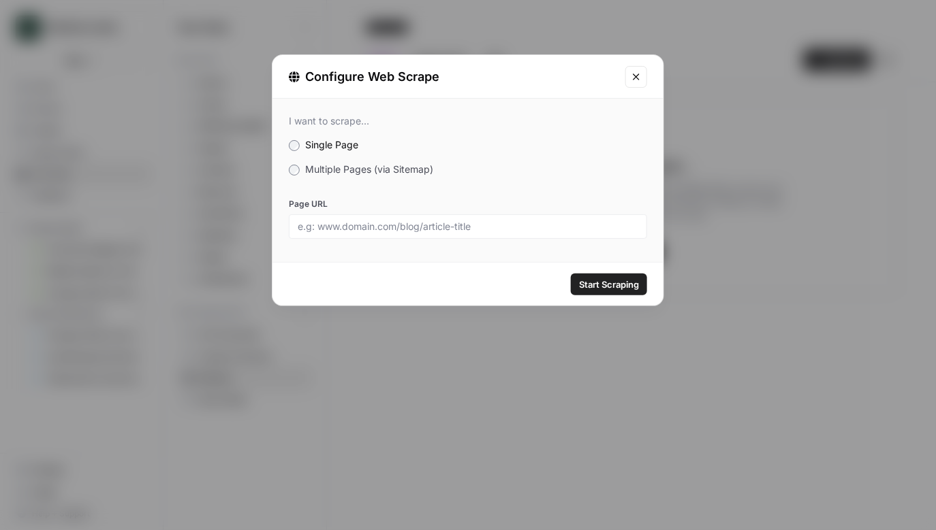
click at [369, 171] on span "Multiple Pages (via Sitemap)" at bounding box center [369, 169] width 128 height 12
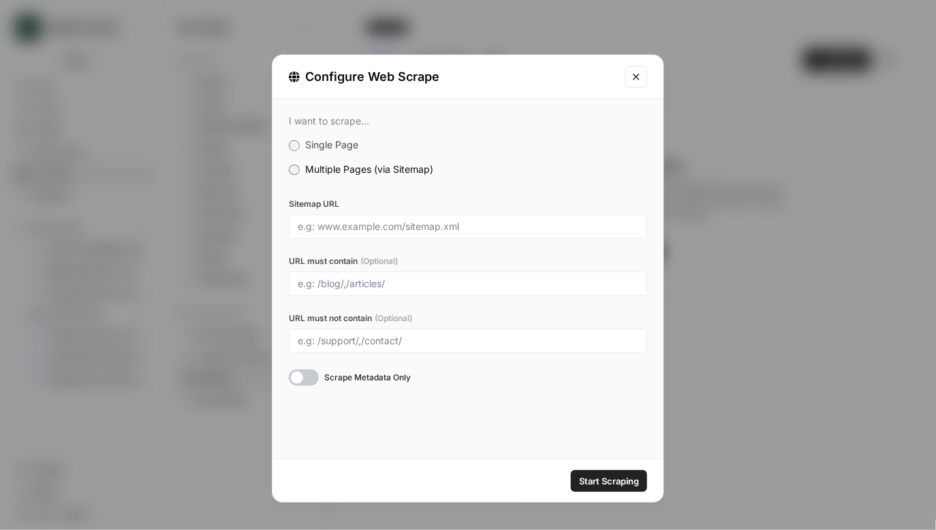
click at [634, 75] on icon "Close modal" at bounding box center [636, 77] width 6 height 6
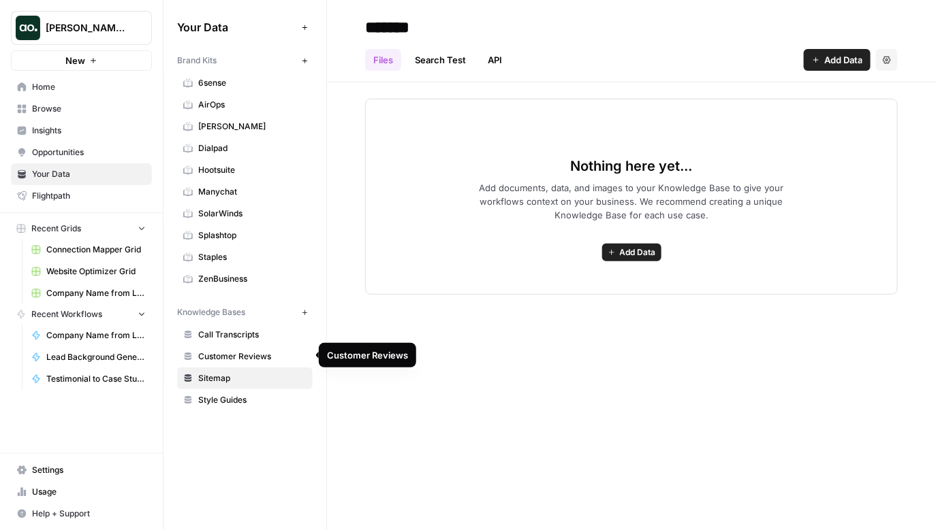
click at [239, 355] on span "Customer Reviews" at bounding box center [252, 357] width 108 height 12
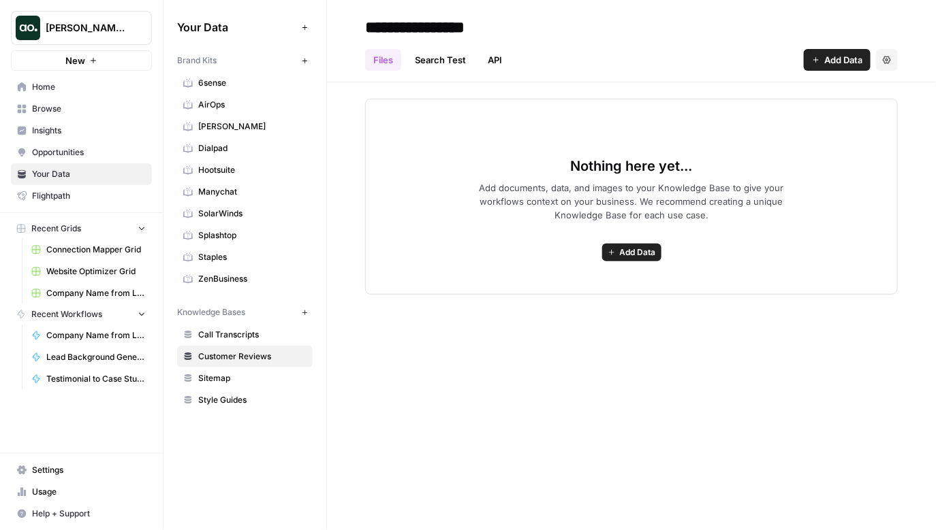
click at [230, 397] on span "Style Guides" at bounding box center [252, 400] width 108 height 12
click at [848, 58] on span "Add Data" at bounding box center [843, 60] width 38 height 14
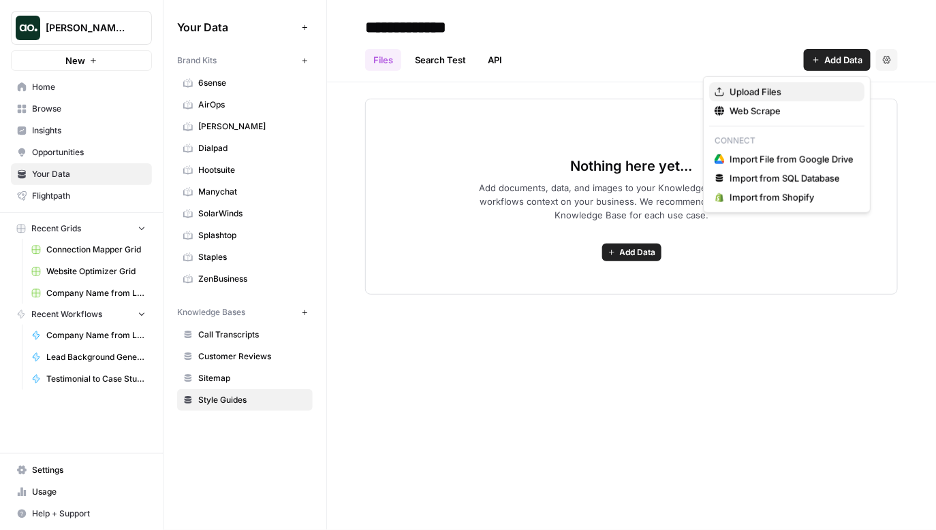
click at [765, 95] on span "Upload Files" at bounding box center [791, 92] width 124 height 14
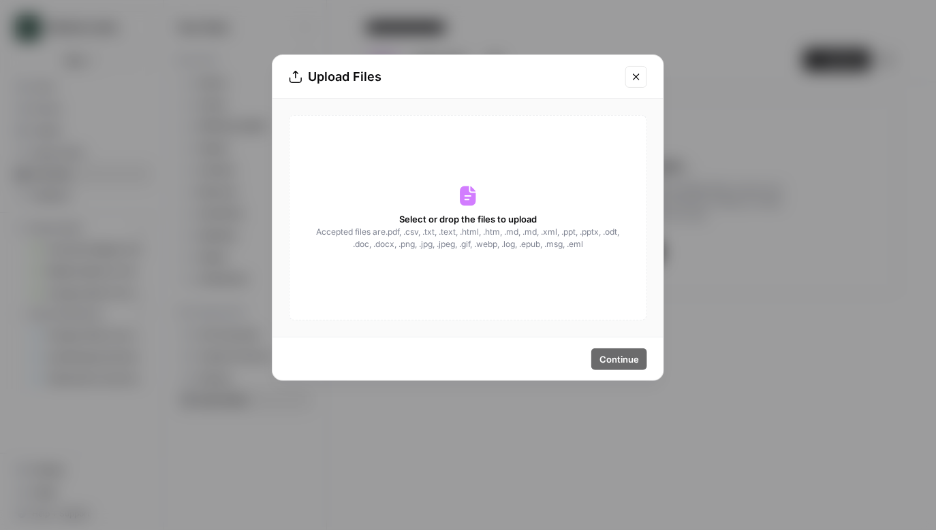
click at [630, 78] on button "Close modal" at bounding box center [636, 77] width 22 height 22
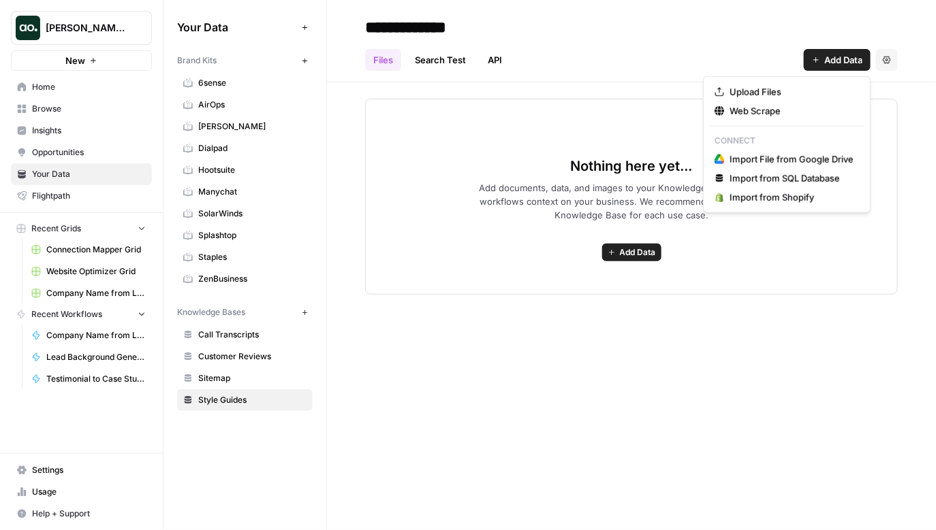
click at [814, 59] on icon "button" at bounding box center [815, 59] width 5 height 5
click at [639, 90] on div "Nothing here yet... Add documents, data, and images to your Knowledge Base to g…" at bounding box center [631, 188] width 609 height 212
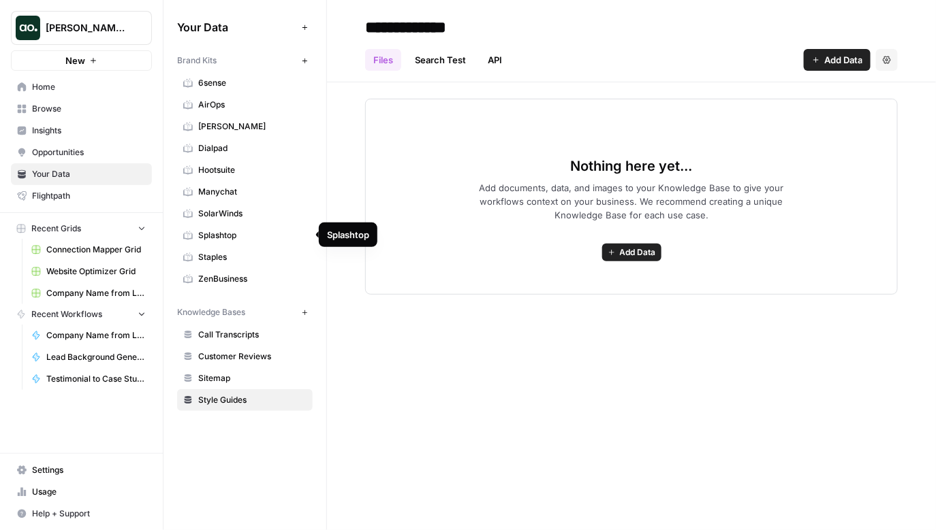
click at [242, 234] on span "Splashtop" at bounding box center [252, 235] width 108 height 12
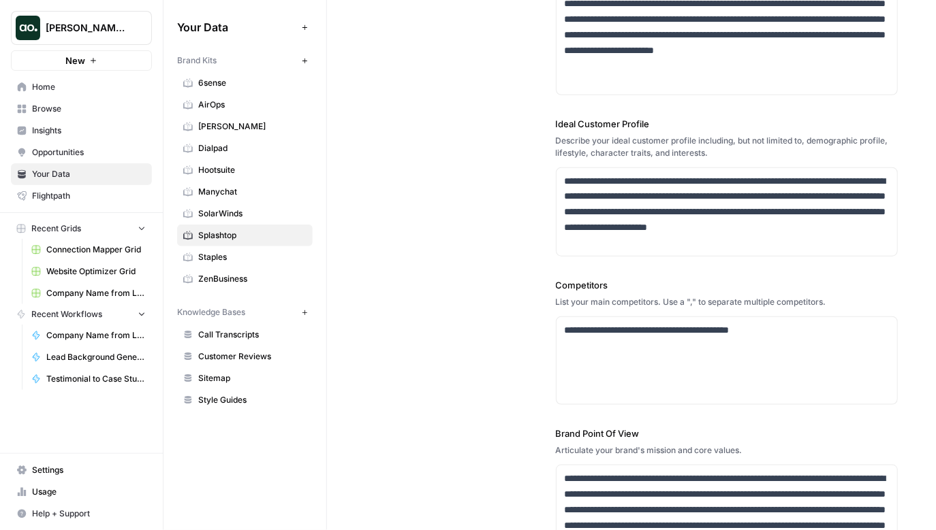
scroll to position [279, 0]
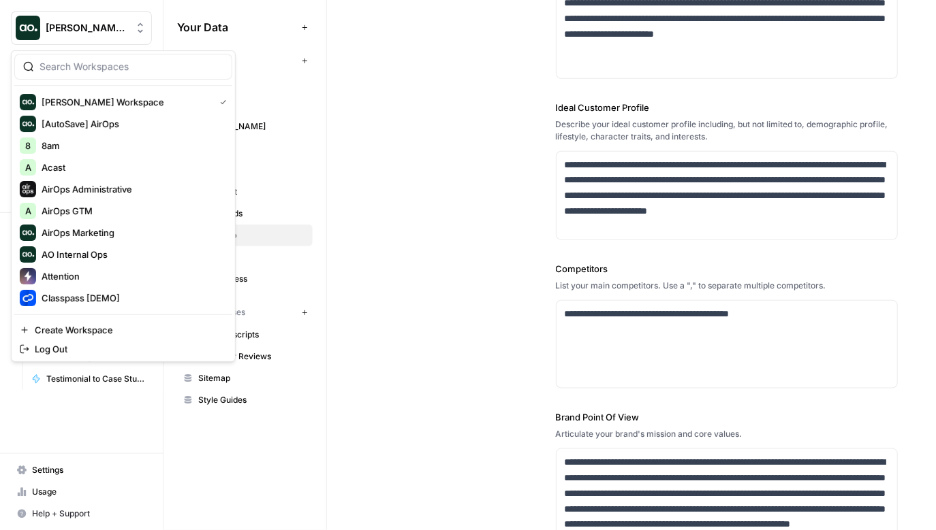
click at [114, 29] on span "[PERSON_NAME] Workspace" at bounding box center [87, 28] width 82 height 14
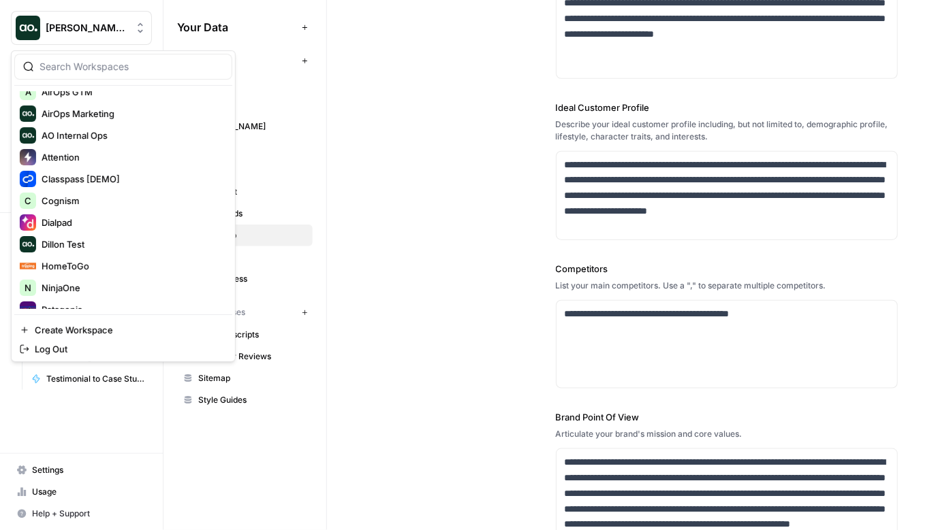
scroll to position [108, 0]
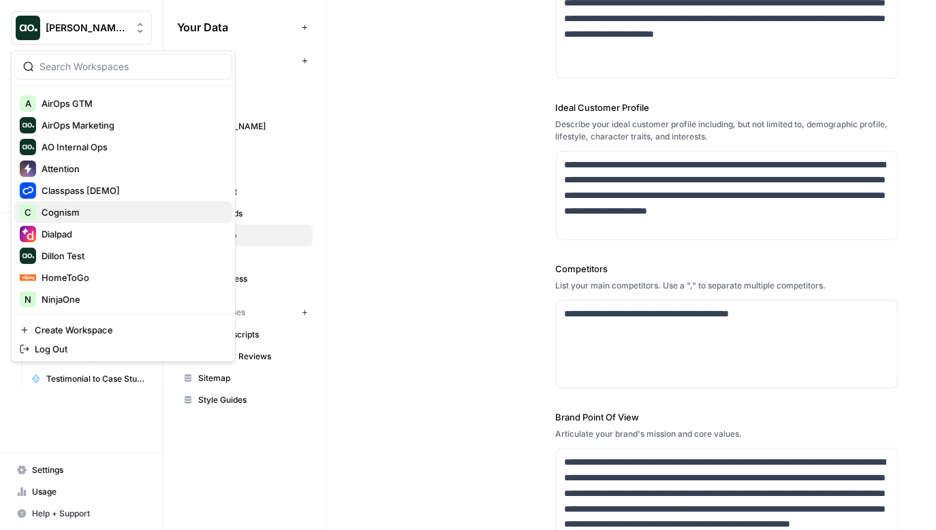
click at [75, 217] on span "Cognism" at bounding box center [132, 213] width 180 height 14
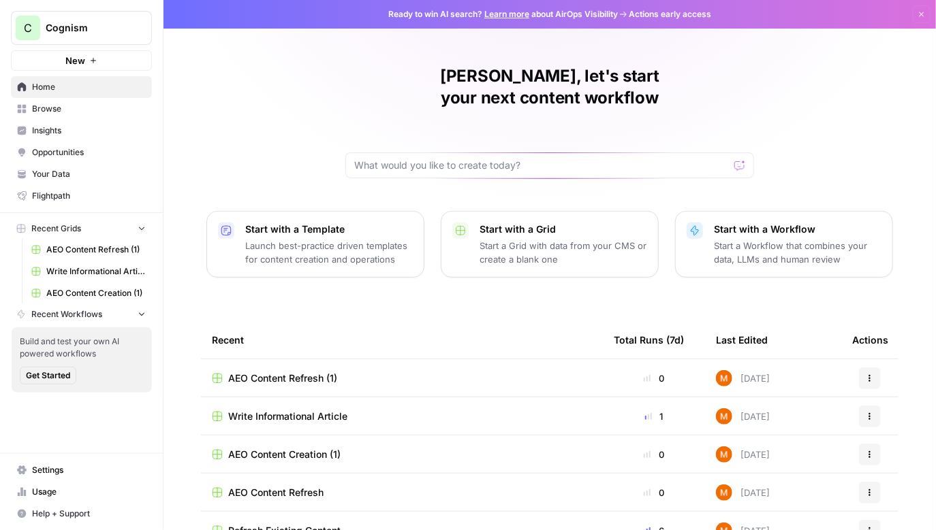
click at [67, 131] on span "Insights" at bounding box center [89, 131] width 114 height 12
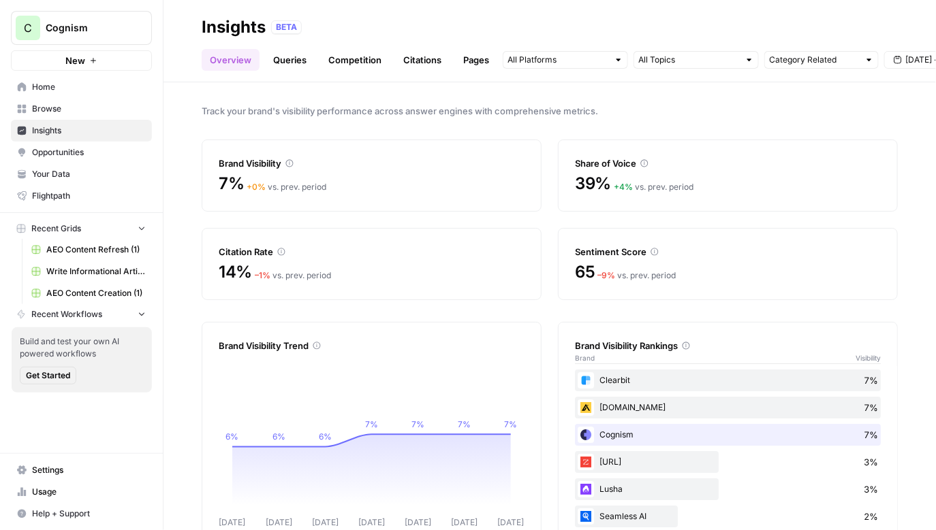
click at [509, 102] on div "Track your brand's visibility performance across answer engines with comprehens…" at bounding box center [549, 306] width 772 height 448
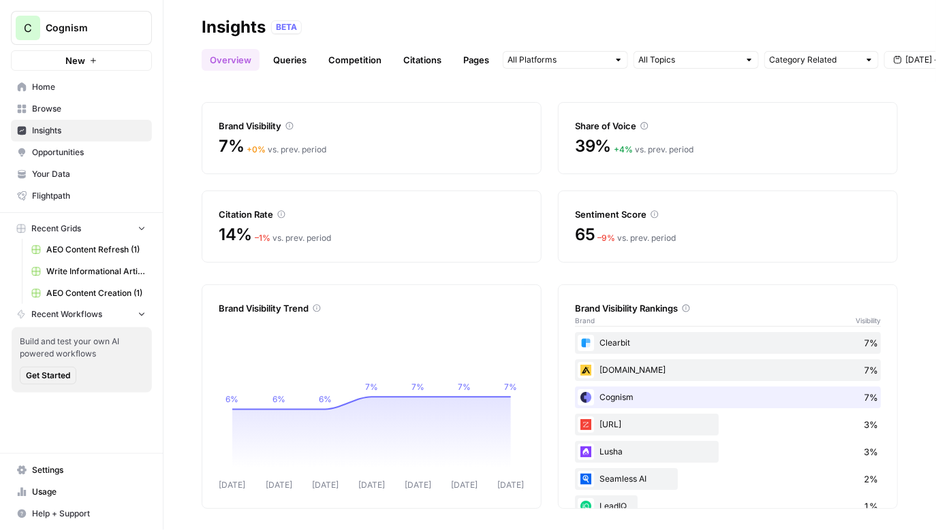
click at [426, 93] on div "Track your brand's visibility performance across answer engines with comprehens…" at bounding box center [549, 306] width 772 height 448
click at [912, 65] on span "[DATE] - [DATE]" at bounding box center [936, 60] width 61 height 12
click at [739, 114] on div "Share of Voice" at bounding box center [728, 118] width 306 height 30
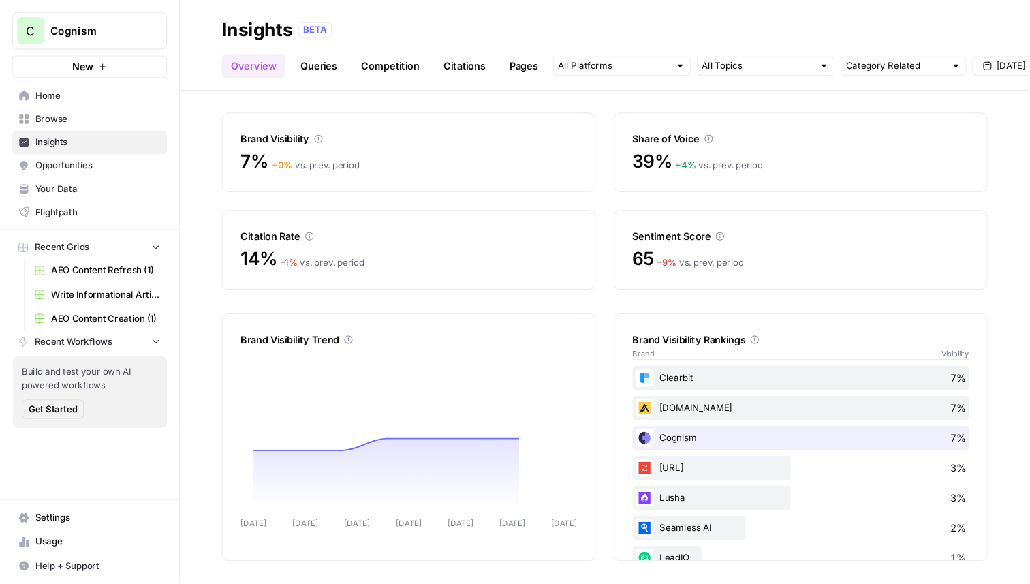
scroll to position [0, 0]
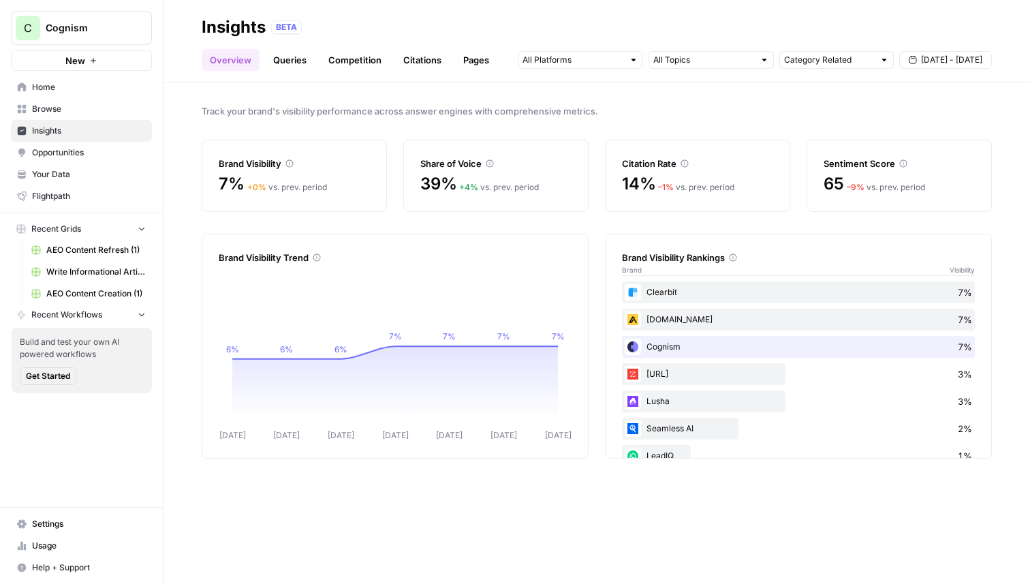
click at [285, 56] on link "Queries" at bounding box center [290, 60] width 50 height 22
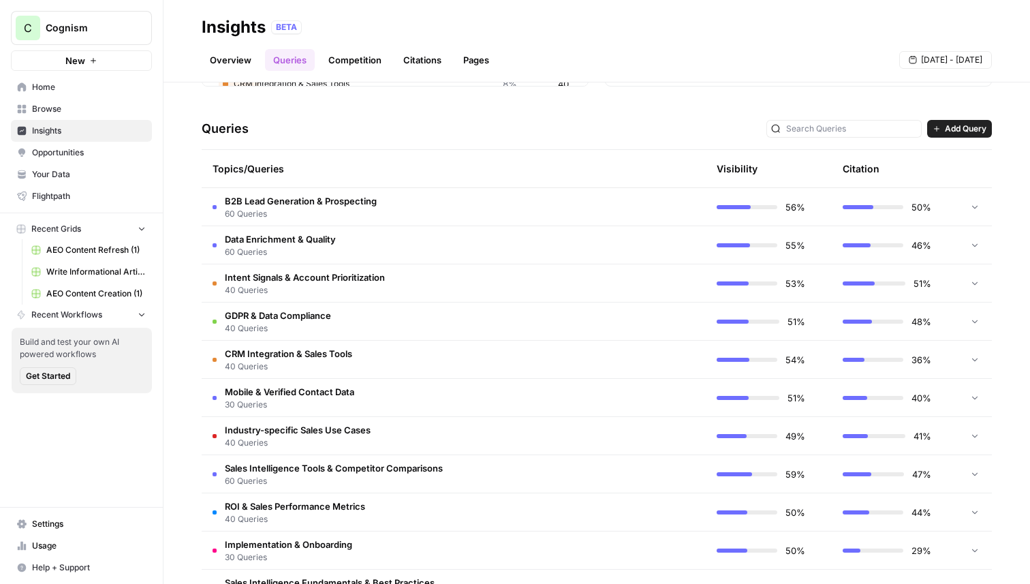
scroll to position [256, 0]
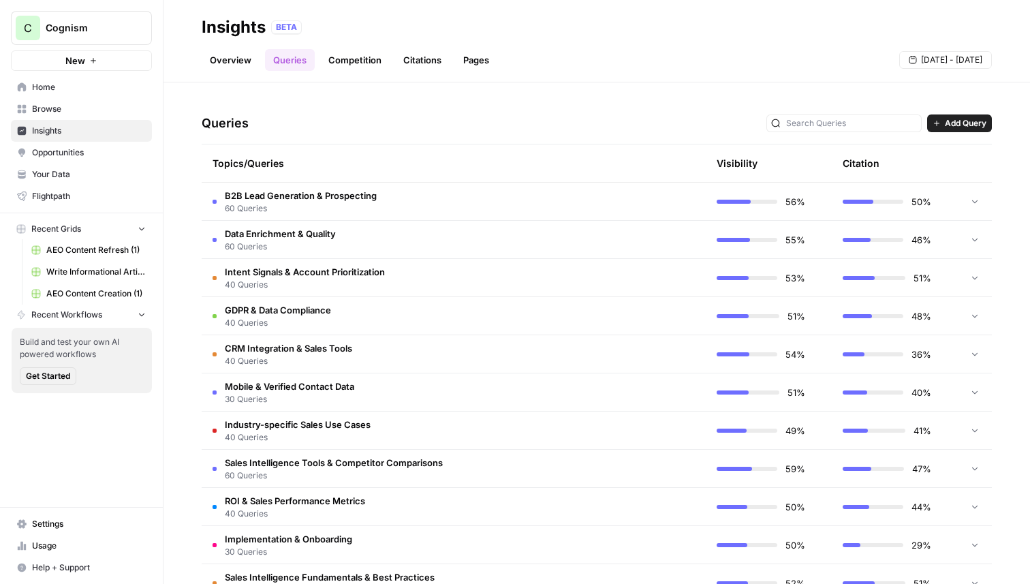
click at [449, 234] on td "Data Enrichment & Quality 60 Queries" at bounding box center [389, 239] width 375 height 37
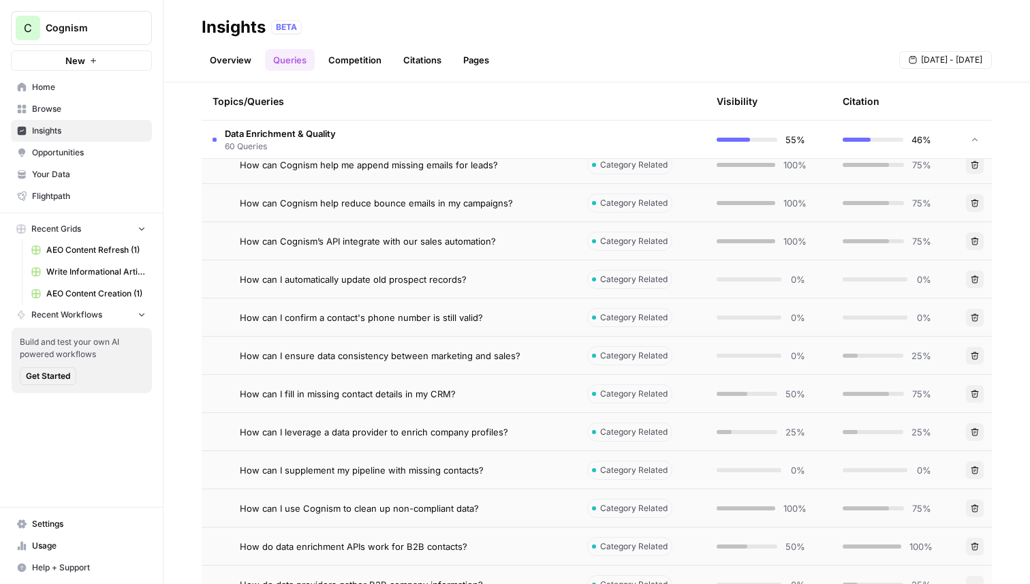
scroll to position [806, 0]
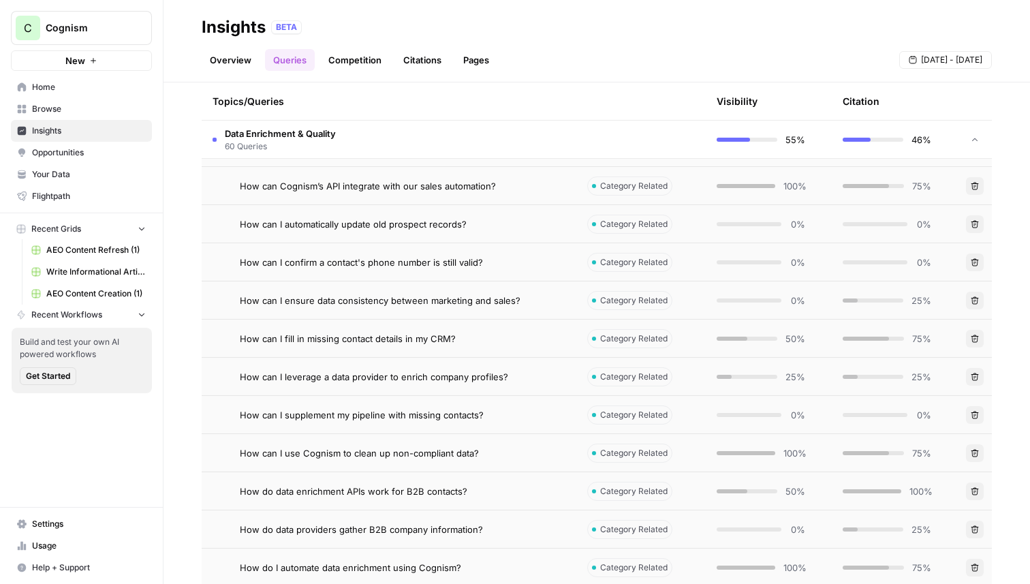
click at [334, 379] on span "How can I leverage a data provider to enrich company profiles?" at bounding box center [374, 377] width 268 height 14
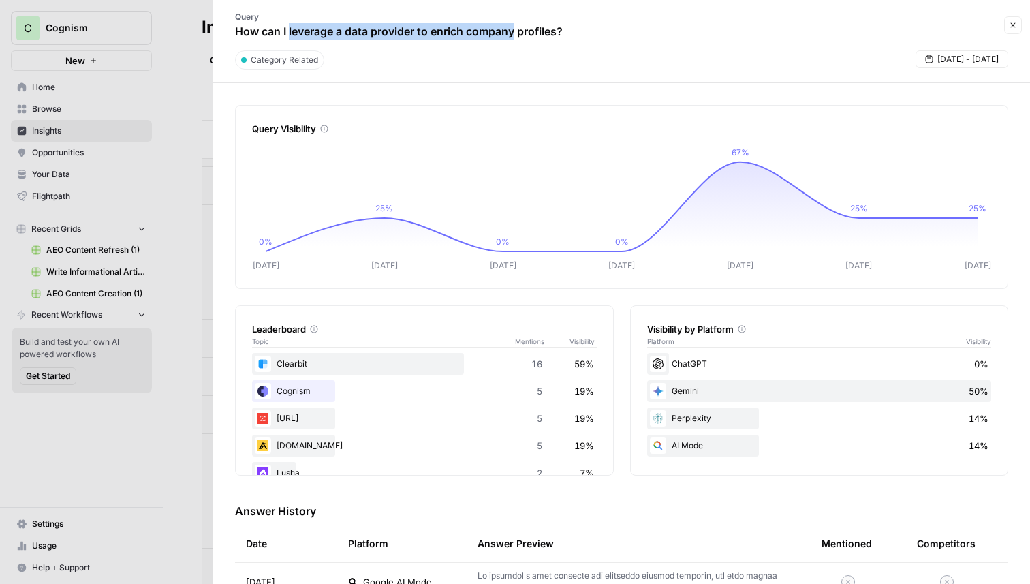
drag, startPoint x: 289, startPoint y: 26, endPoint x: 513, endPoint y: 29, distance: 224.1
click at [514, 29] on p "How can I leverage a data provider to enrich company profiles?" at bounding box center [399, 31] width 328 height 16
click at [513, 29] on p "How can I leverage a data provider to enrich company profiles?" at bounding box center [399, 31] width 328 height 16
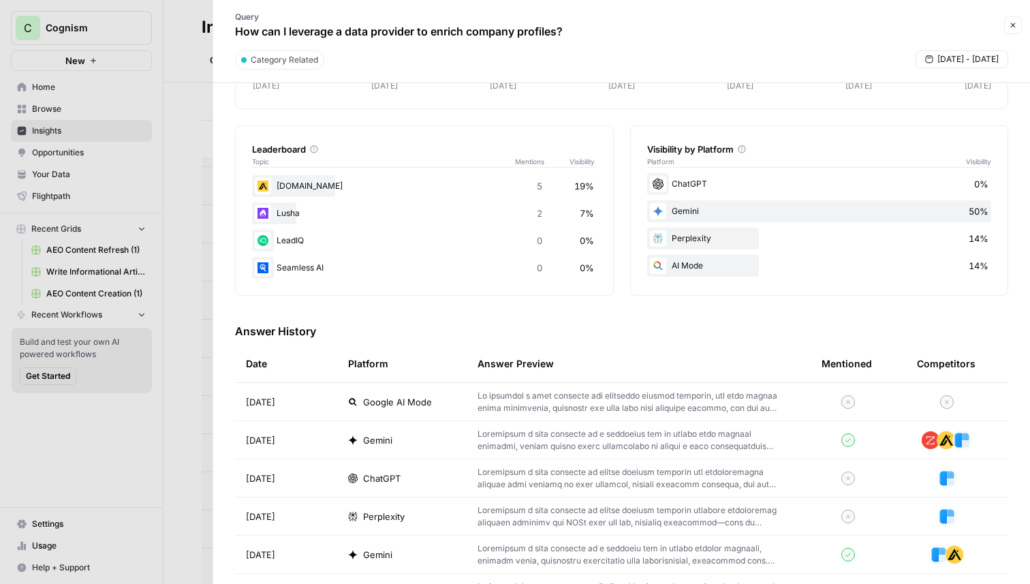
scroll to position [187, 0]
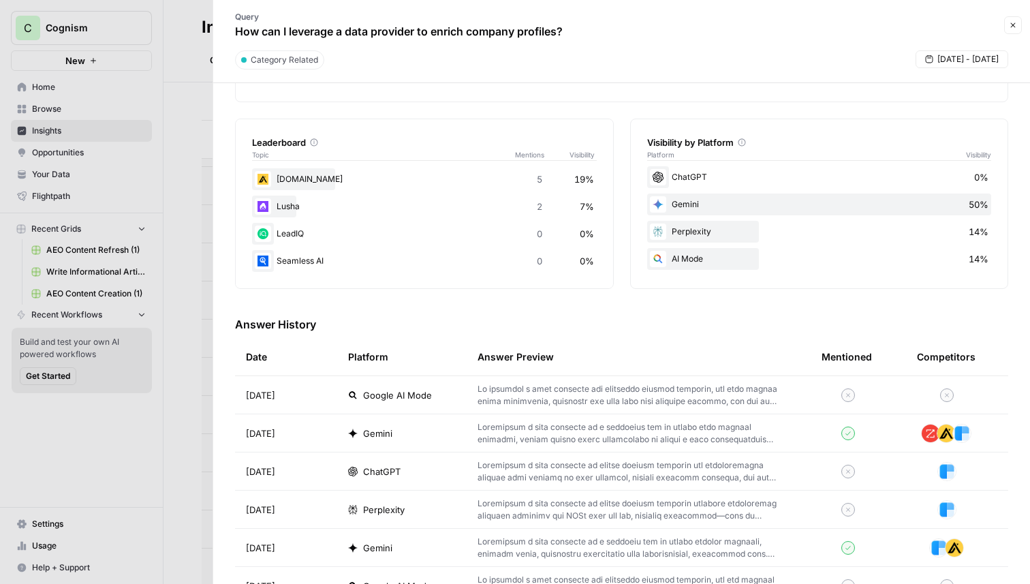
click at [391, 395] on span "Google AI Mode" at bounding box center [397, 395] width 69 height 14
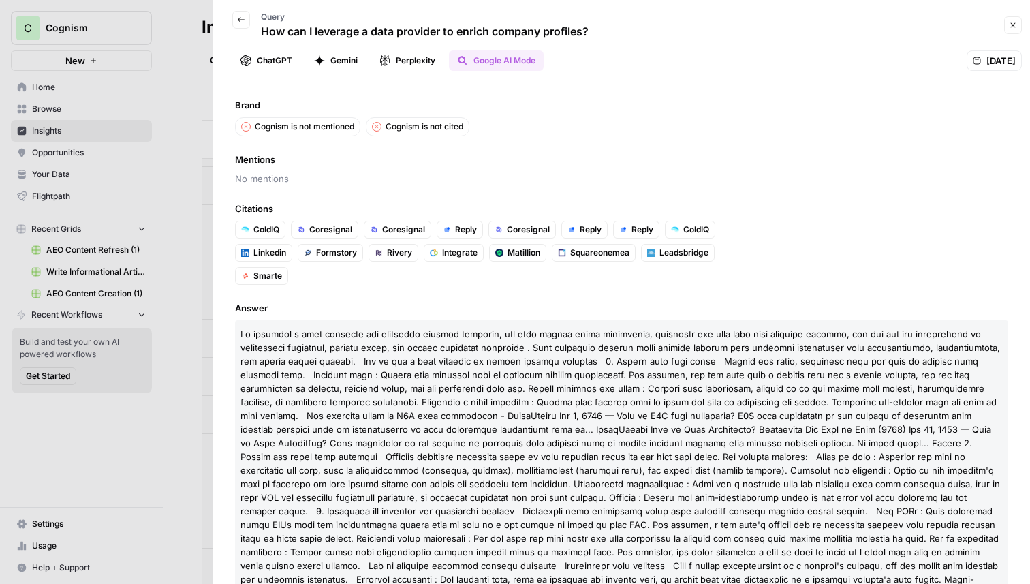
click at [406, 60] on button "Perplexity" at bounding box center [407, 60] width 72 height 20
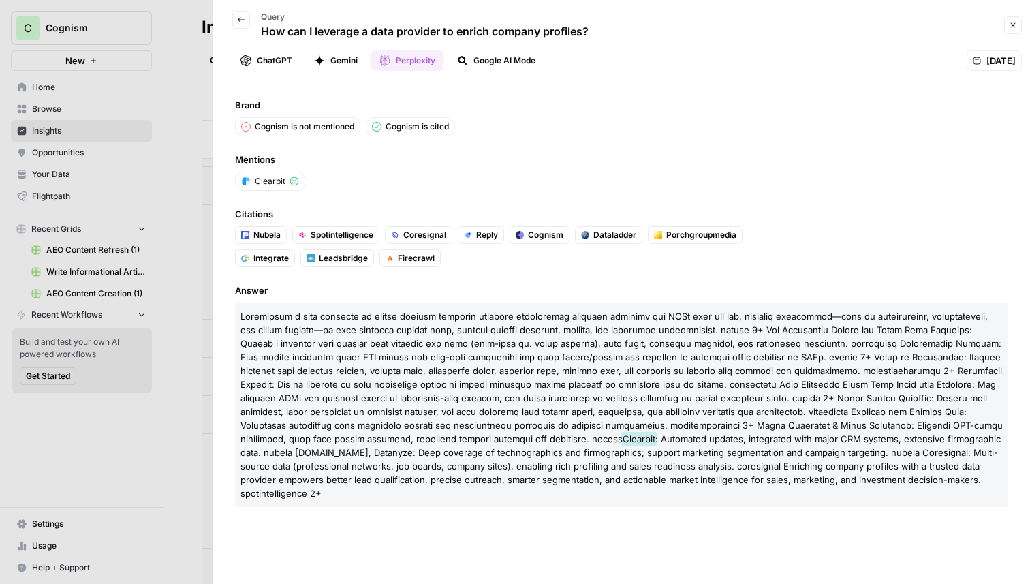
click at [330, 64] on button "Gemini" at bounding box center [336, 60] width 60 height 20
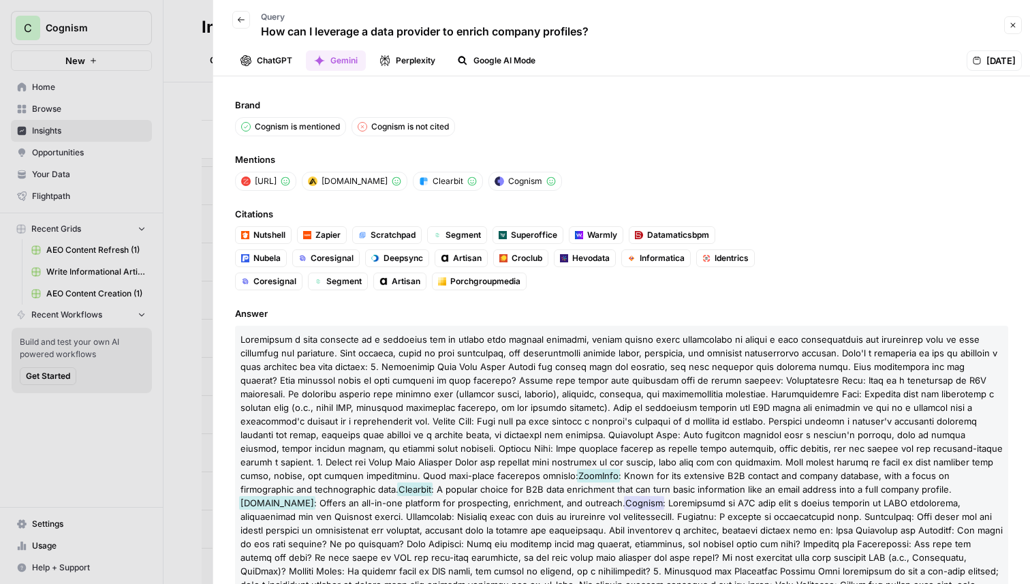
click at [277, 59] on button "ChatGPT" at bounding box center [266, 60] width 68 height 20
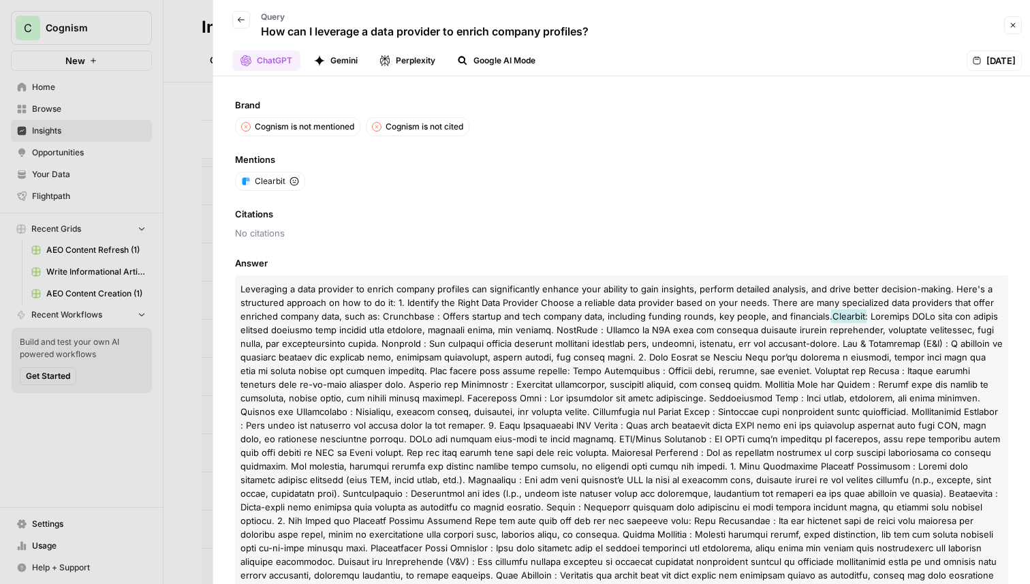
click at [359, 64] on button "Gemini" at bounding box center [336, 60] width 60 height 20
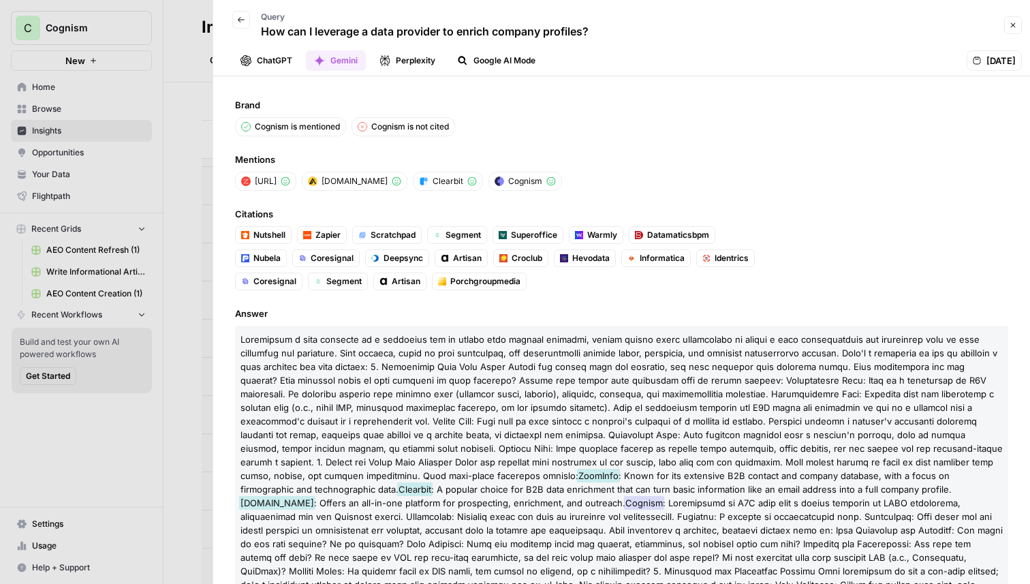
click at [935, 21] on icon "button" at bounding box center [1012, 25] width 8 height 8
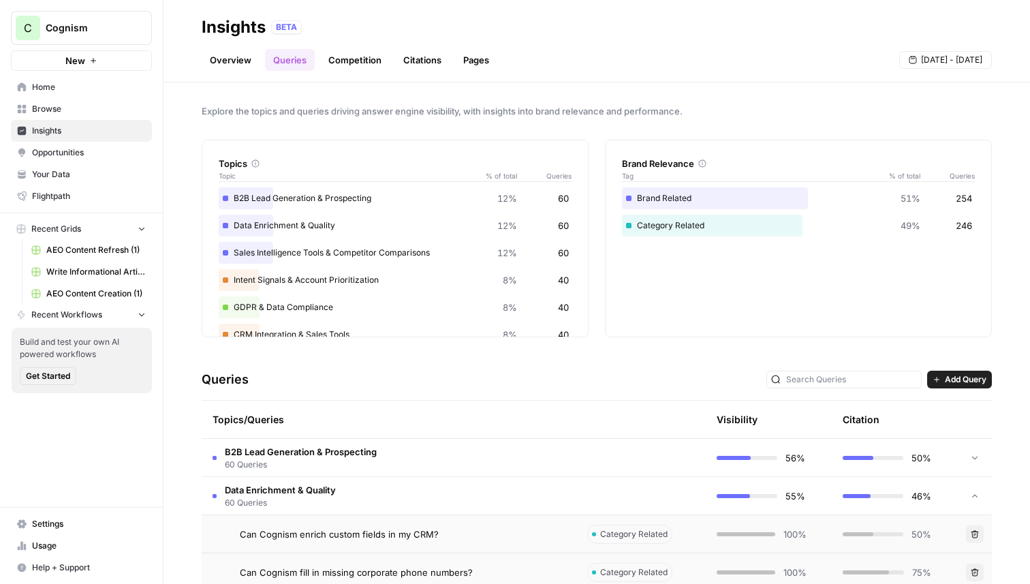
click at [349, 58] on link "Competition" at bounding box center [354, 60] width 69 height 22
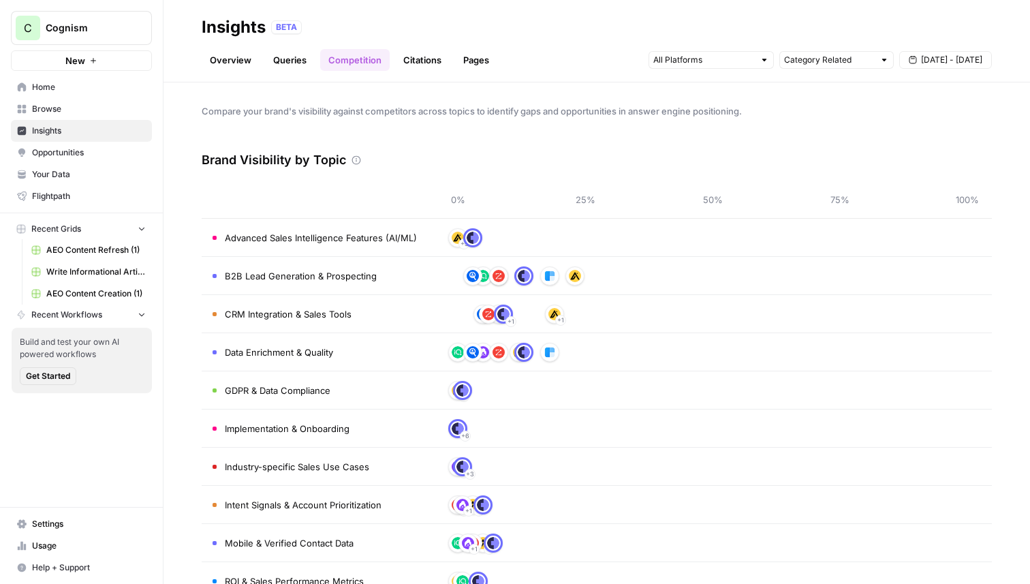
click at [417, 69] on link "Citations" at bounding box center [422, 60] width 54 height 22
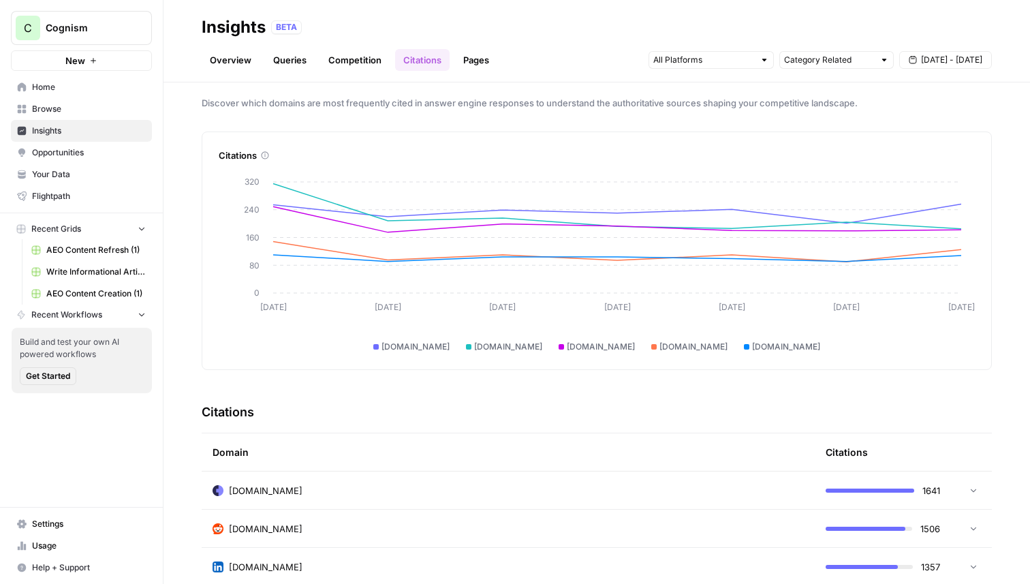
scroll to position [7, 0]
click at [472, 54] on link "Pages" at bounding box center [476, 60] width 42 height 22
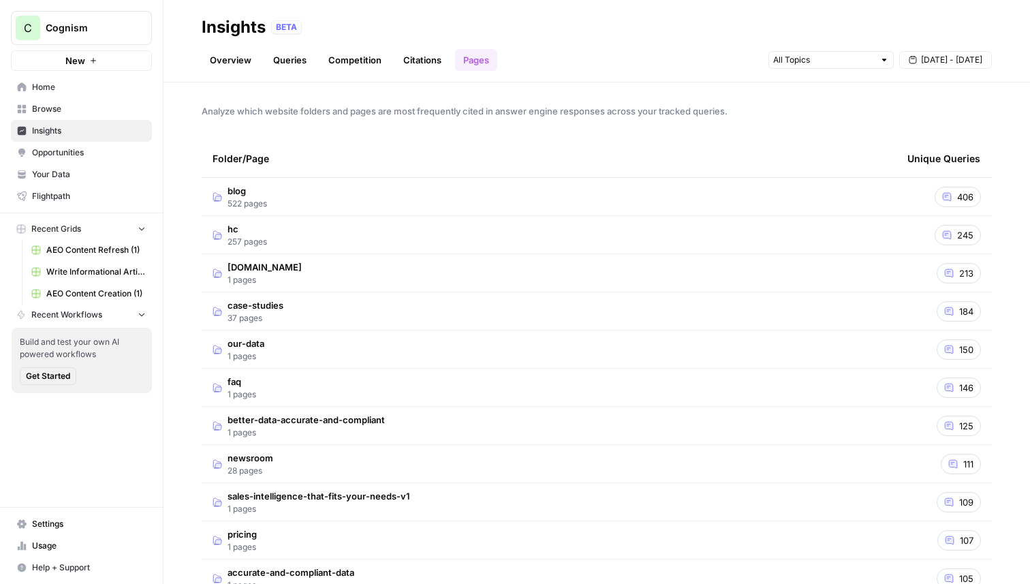
click at [428, 191] on td "blog 522 pages" at bounding box center [549, 196] width 695 height 37
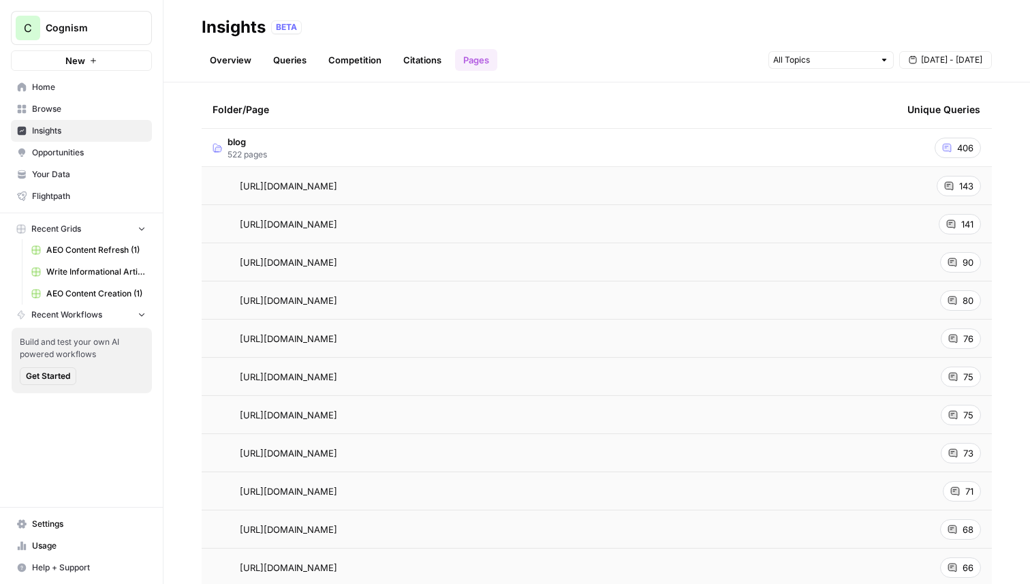
scroll to position [50, 0]
click at [893, 186] on td "https://www.cognism.com/blog/data-enrichment" at bounding box center [549, 184] width 695 height 37
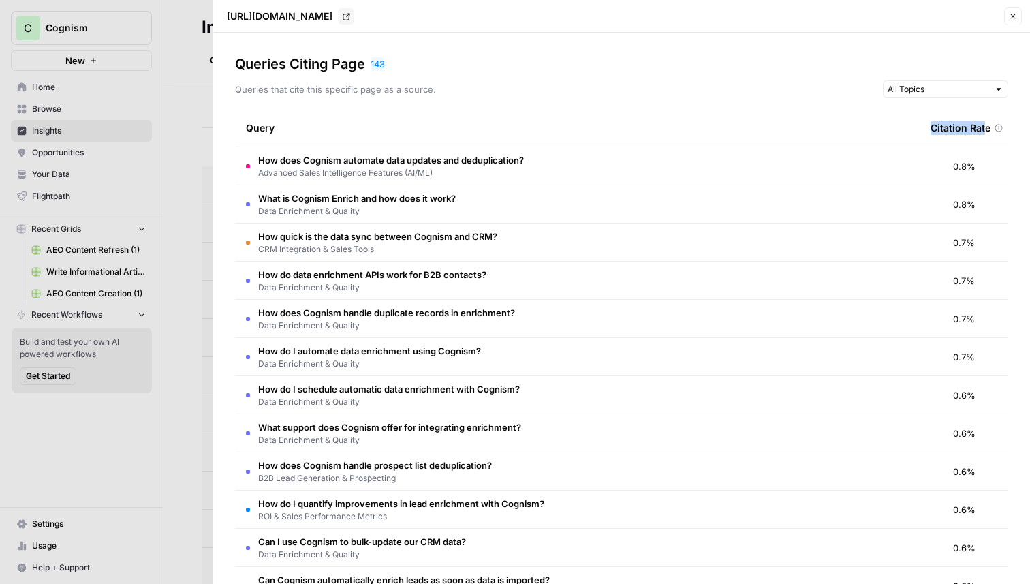
drag, startPoint x: 918, startPoint y: 123, endPoint x: 982, endPoint y: 123, distance: 64.0
click at [935, 123] on tr "Query Citation Rate" at bounding box center [621, 128] width 773 height 38
click at [935, 123] on span "Citation Rate" at bounding box center [960, 128] width 60 height 14
click at [935, 17] on icon "button" at bounding box center [1012, 16] width 8 height 8
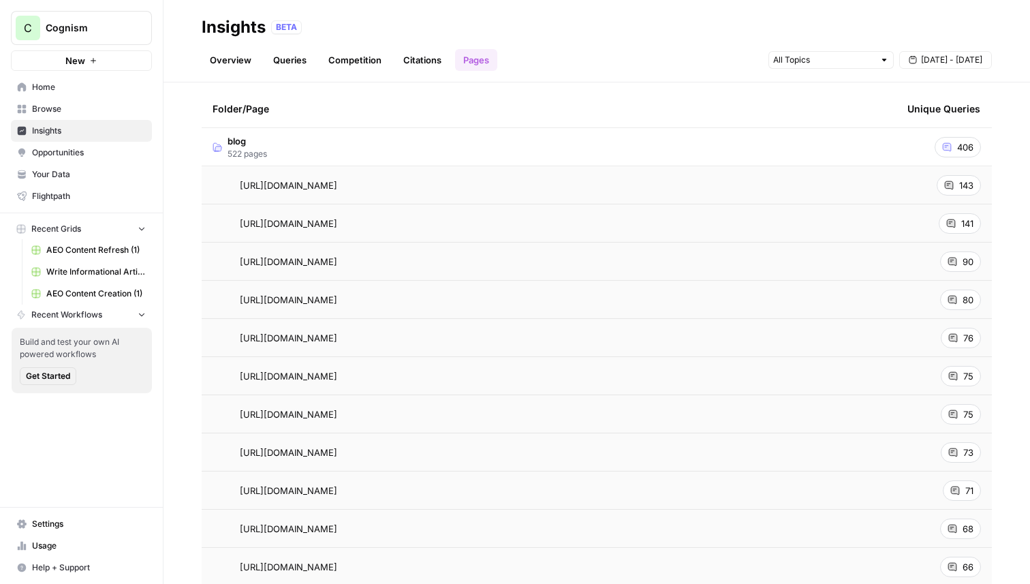
click at [217, 57] on link "Overview" at bounding box center [231, 60] width 58 height 22
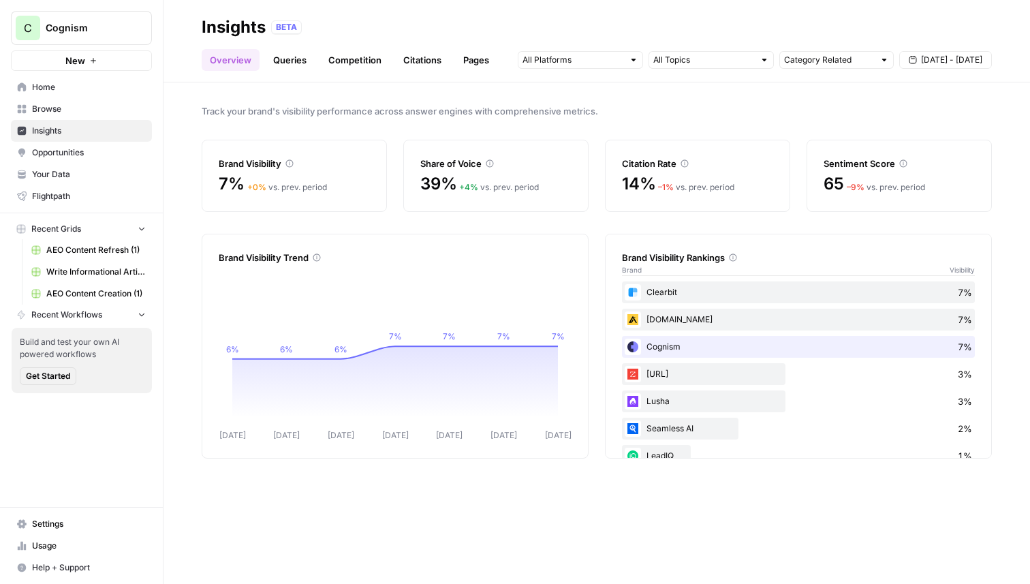
click at [78, 157] on span "Opportunities" at bounding box center [89, 152] width 114 height 12
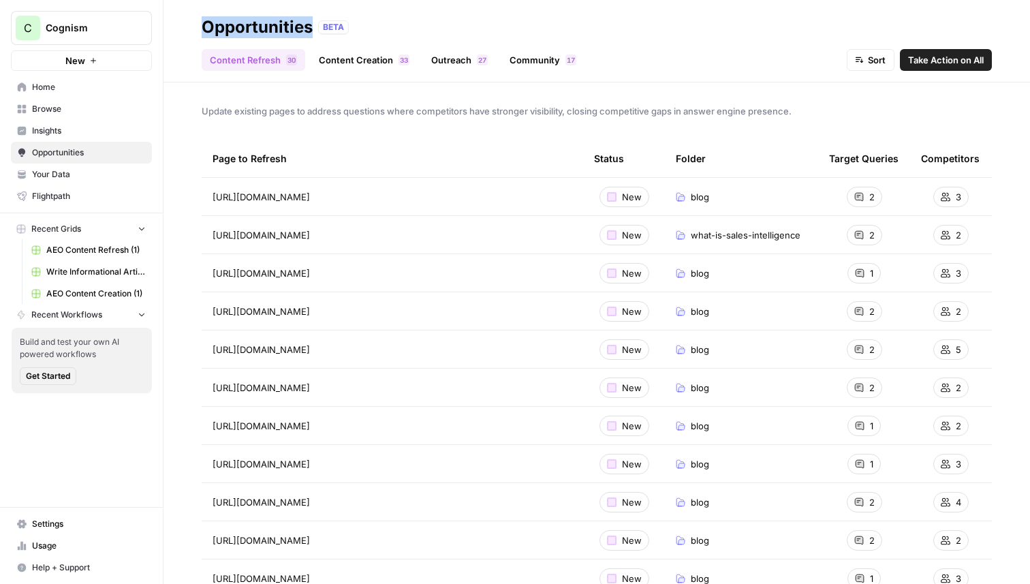
drag, startPoint x: 315, startPoint y: 28, endPoint x: 202, endPoint y: 28, distance: 113.0
click at [202, 28] on div "Opportunities BETA" at bounding box center [597, 27] width 790 height 22
click at [202, 28] on div "Opportunities" at bounding box center [257, 27] width 111 height 22
click at [356, 59] on link "Content Creation 3 3" at bounding box center [364, 60] width 107 height 22
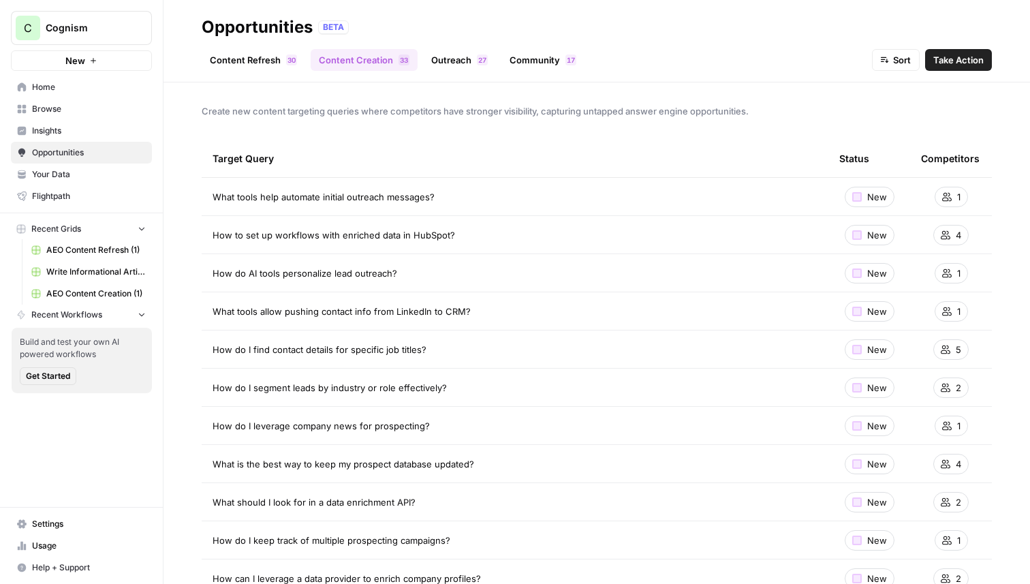
drag, startPoint x: 422, startPoint y: 198, endPoint x: 218, endPoint y: 199, distance: 204.3
click at [218, 199] on div "What tools help automate initial outreach messages?" at bounding box center [514, 197] width 605 height 14
click at [218, 199] on span "What tools help automate initial outreach messages?" at bounding box center [323, 197] width 222 height 14
drag, startPoint x: 214, startPoint y: 198, endPoint x: 427, endPoint y: 209, distance: 213.4
click at [427, 209] on td "What tools help automate initial outreach messages?" at bounding box center [515, 196] width 626 height 37
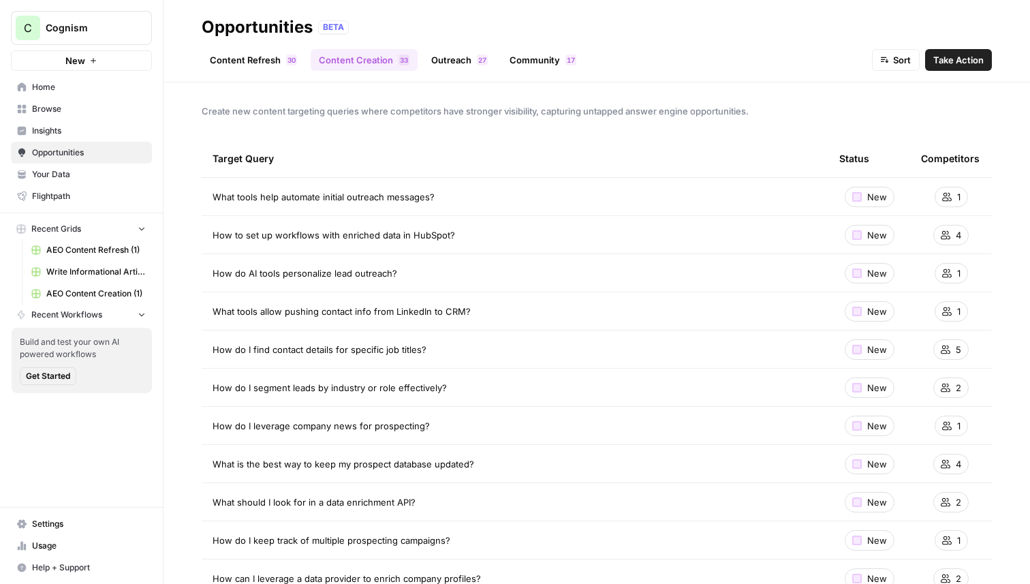
click at [427, 209] on td "What tools help automate initial outreach messages?" at bounding box center [515, 196] width 626 height 37
drag, startPoint x: 435, startPoint y: 196, endPoint x: 264, endPoint y: 198, distance: 170.9
click at [264, 198] on div "What tools help automate initial outreach messages?" at bounding box center [514, 197] width 605 height 14
click at [264, 198] on span "What tools help automate initial outreach messages?" at bounding box center [323, 197] width 222 height 14
click at [455, 61] on link "Outreach 7 2" at bounding box center [459, 60] width 73 height 22
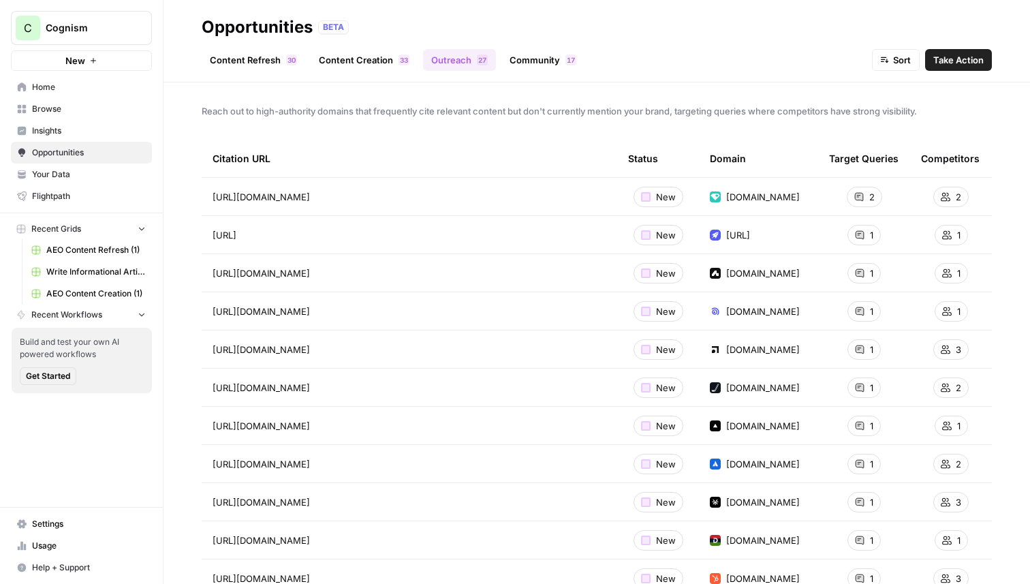
click at [532, 62] on link "Community 7 1" at bounding box center [542, 60] width 83 height 22
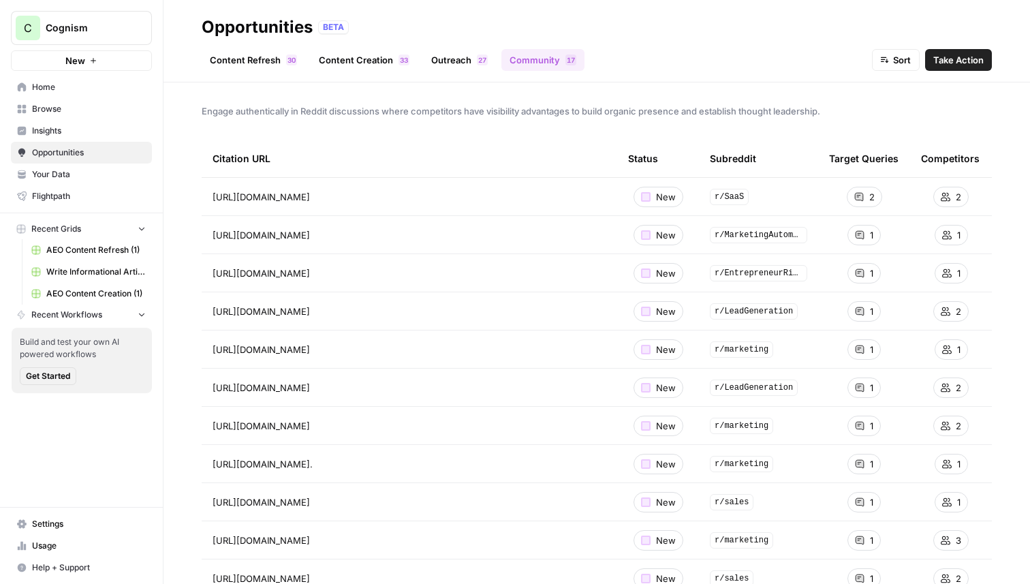
click at [272, 64] on link "Content Refresh 0 3" at bounding box center [254, 60] width 104 height 22
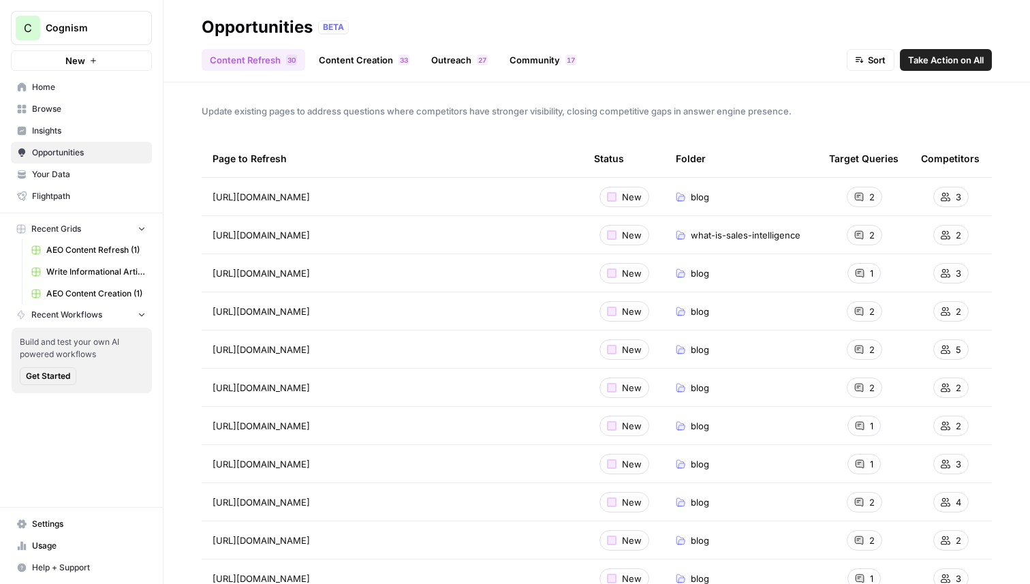
click at [90, 136] on span "Insights" at bounding box center [89, 131] width 114 height 12
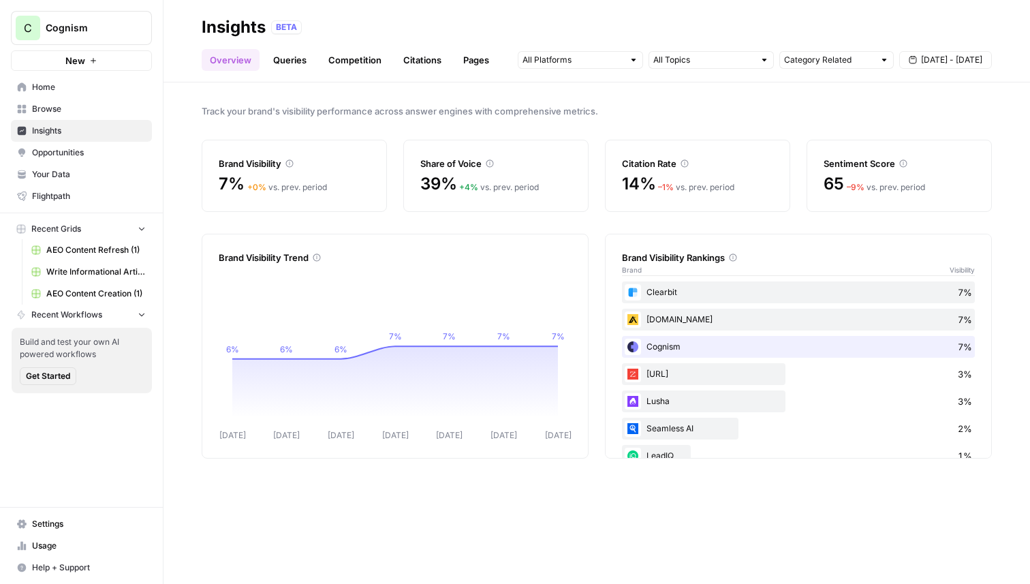
click at [78, 154] on span "Opportunities" at bounding box center [89, 152] width 114 height 12
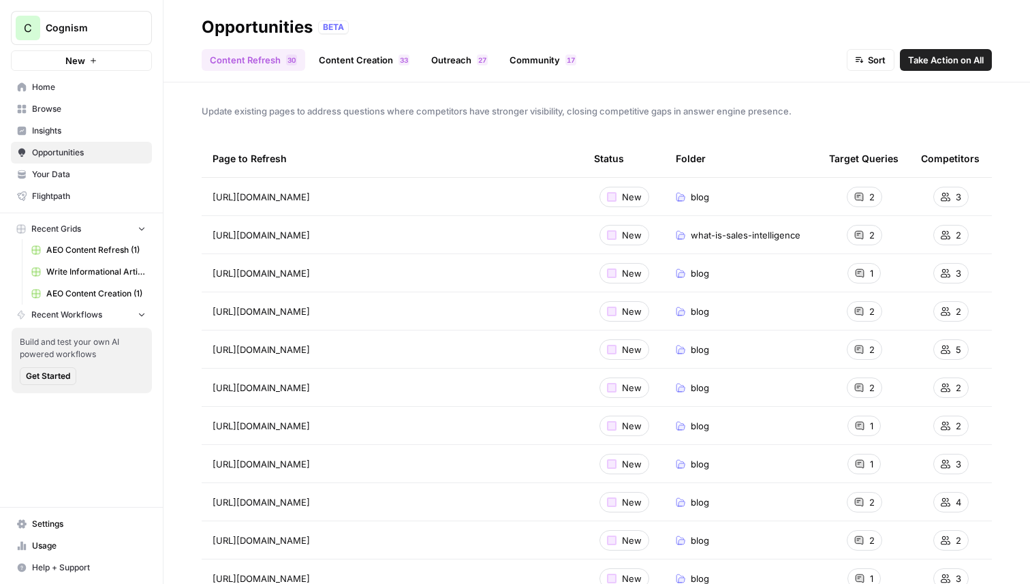
click at [113, 26] on span "Cognism" at bounding box center [87, 28] width 82 height 14
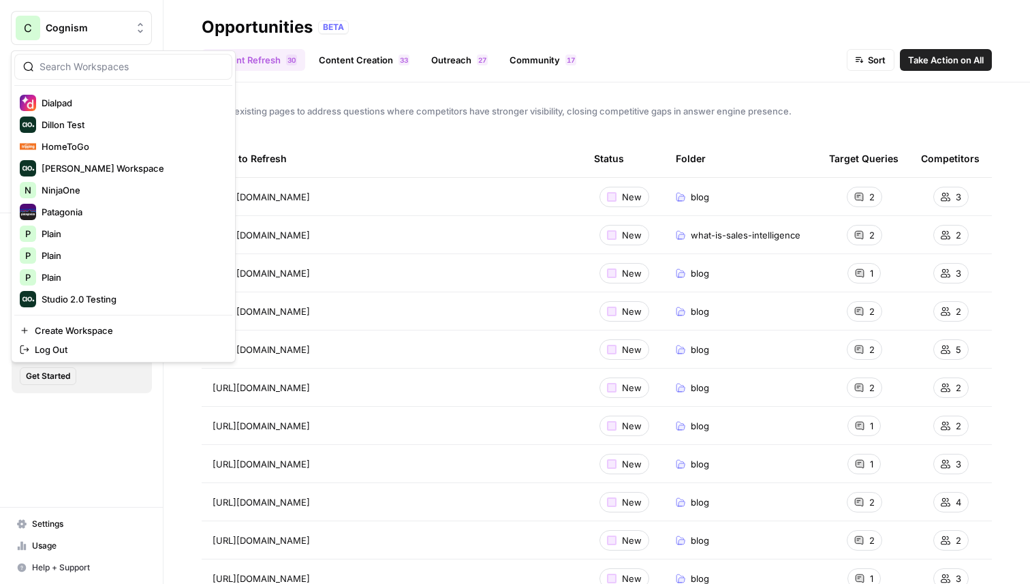
scroll to position [240, 0]
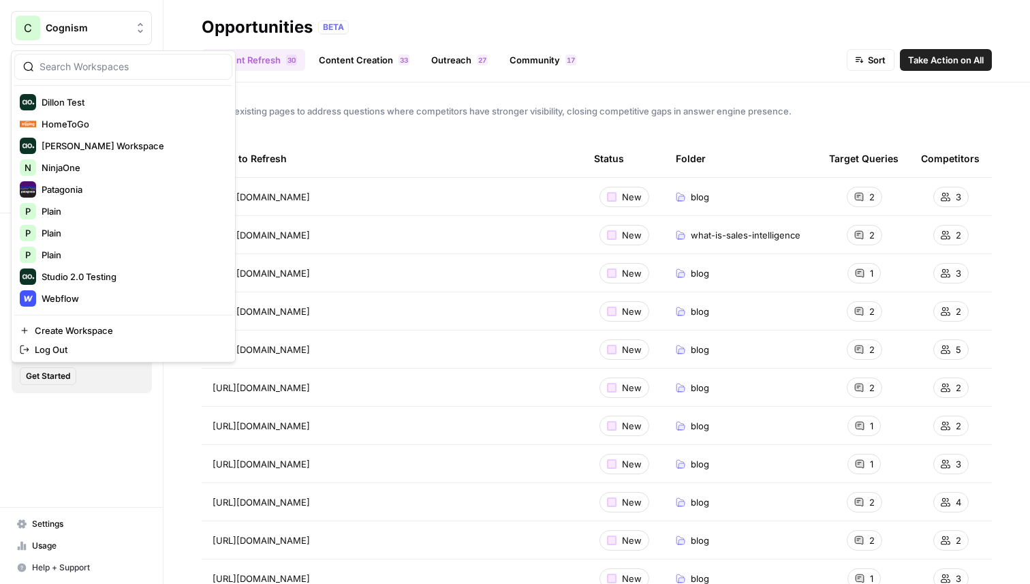
click at [473, 132] on div "Update existing pages to address questions where competitors have stronger visi…" at bounding box center [596, 332] width 866 height 501
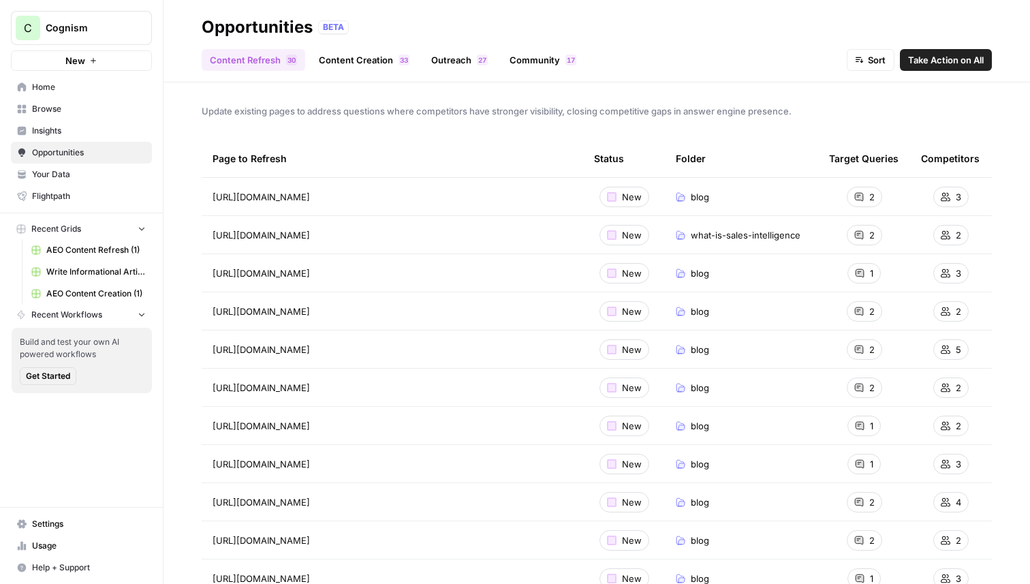
click at [87, 134] on span "Insights" at bounding box center [89, 131] width 114 height 12
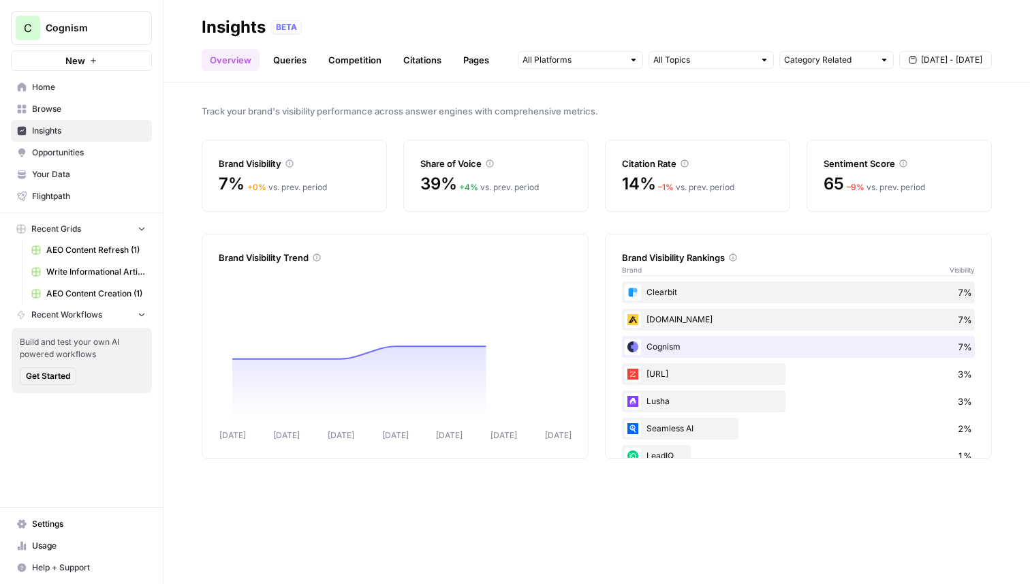
click at [291, 62] on link "Queries" at bounding box center [290, 60] width 50 height 22
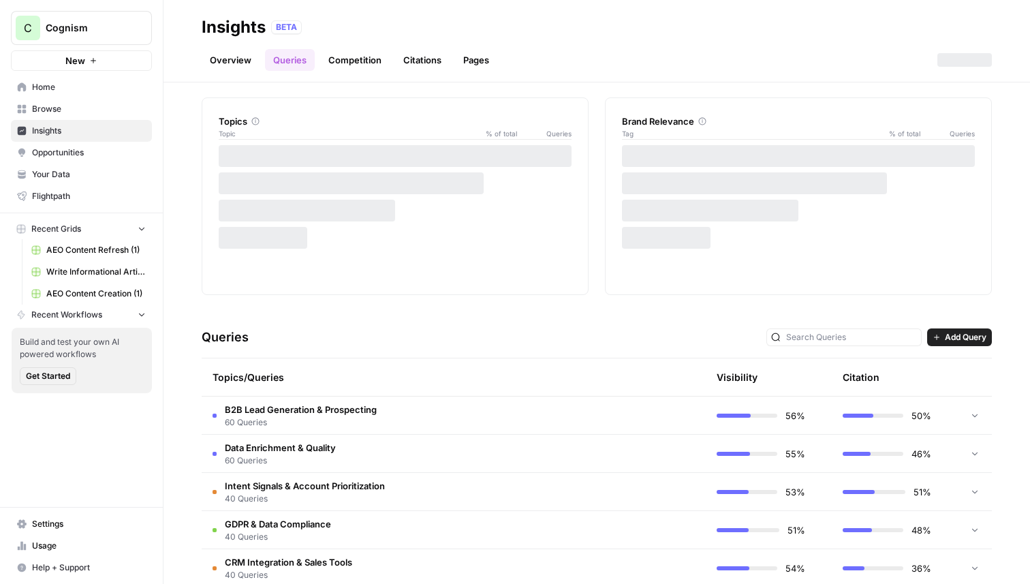
scroll to position [94, 0]
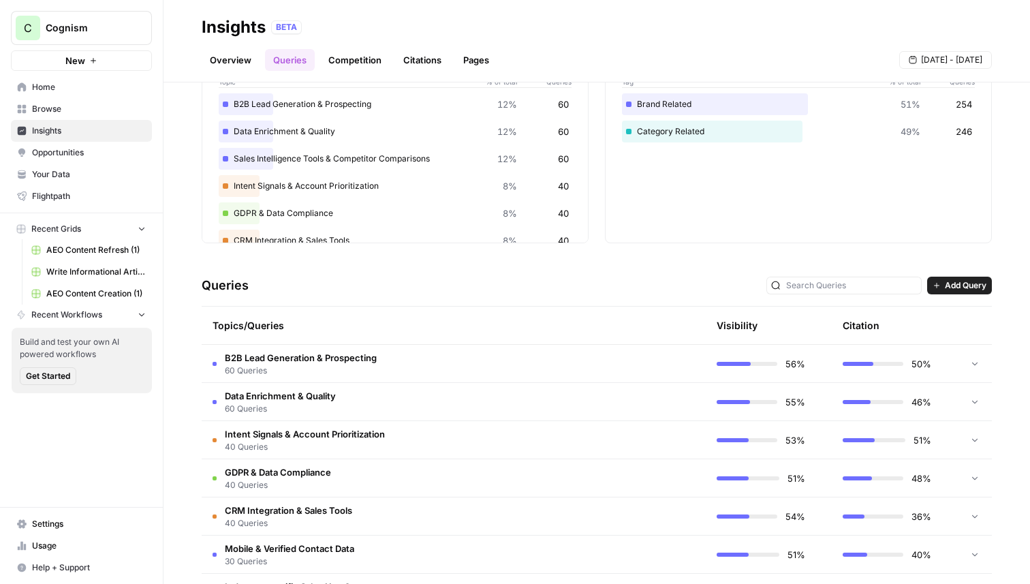
click at [935, 285] on span "Add Query" at bounding box center [965, 285] width 42 height 12
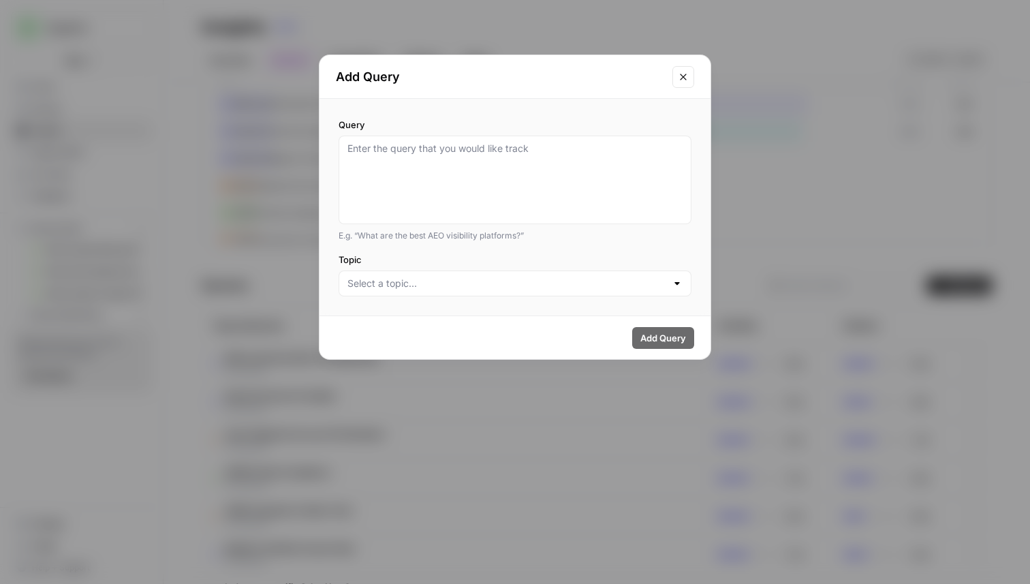
click at [606, 137] on div at bounding box center [514, 180] width 353 height 89
click at [595, 155] on textarea "Query" at bounding box center [514, 180] width 335 height 76
click at [682, 79] on icon "Close modal" at bounding box center [683, 76] width 11 height 11
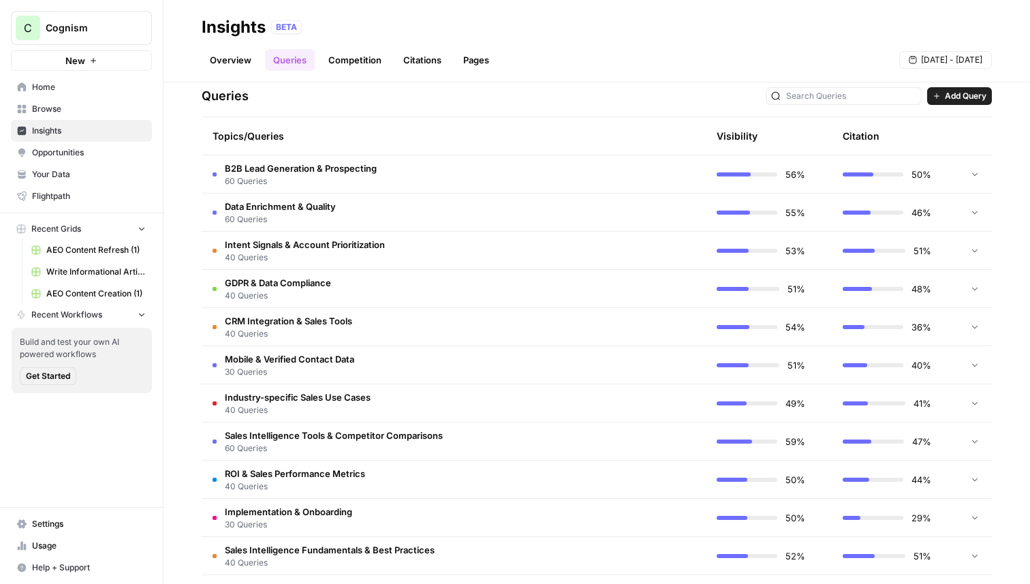
scroll to position [334, 0]
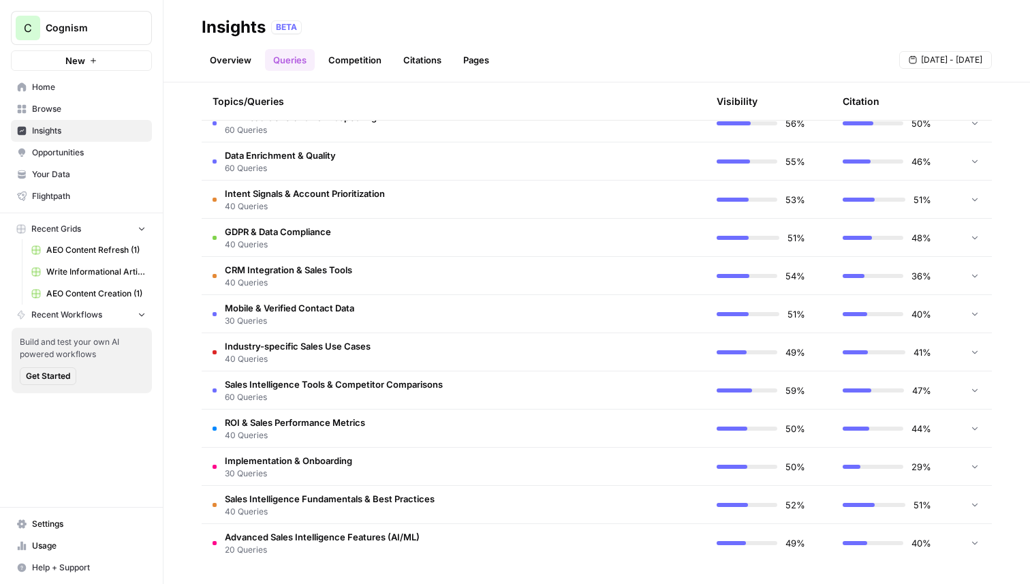
click at [935, 273] on icon at bounding box center [975, 275] width 10 height 10
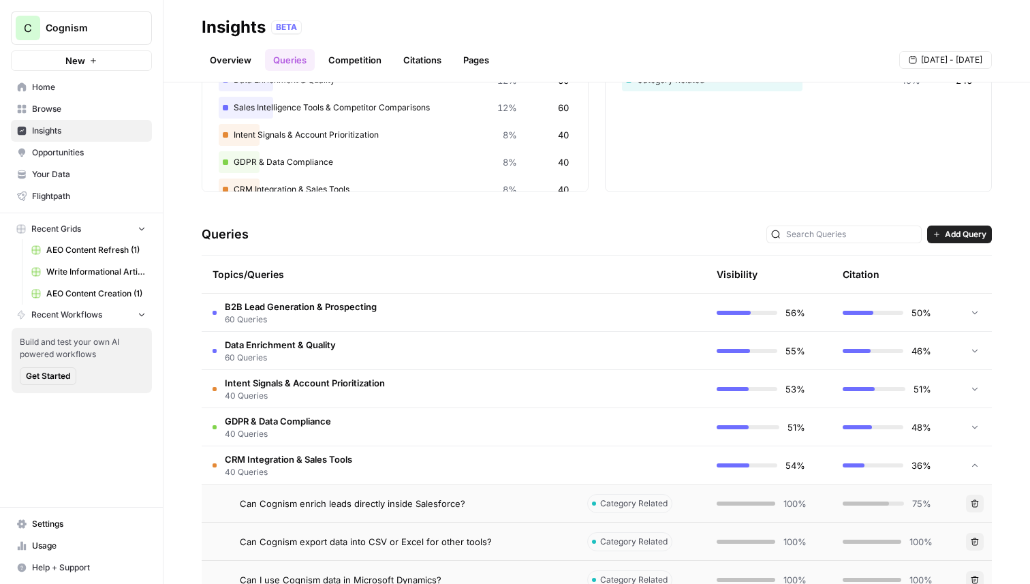
scroll to position [0, 0]
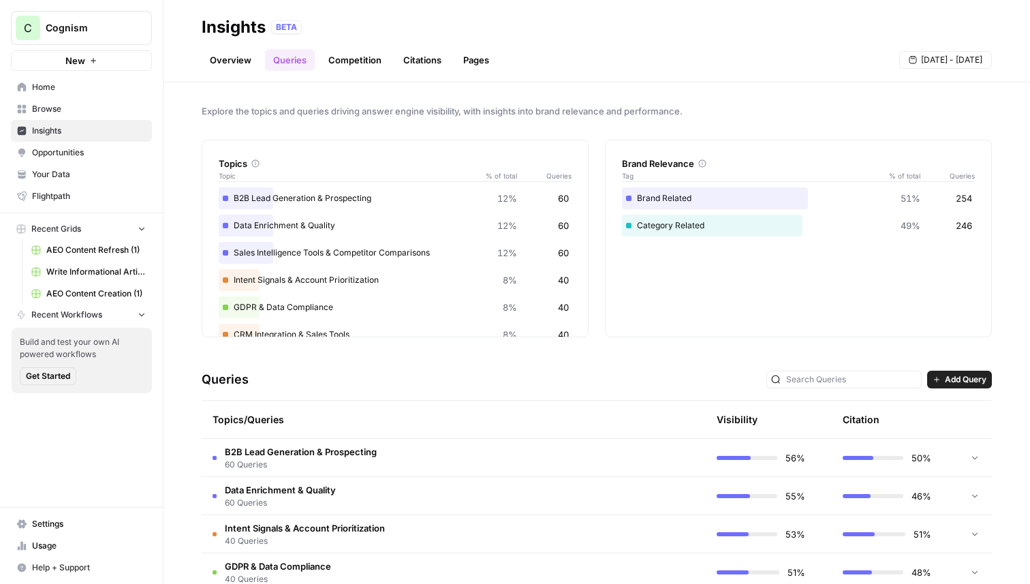
click at [86, 151] on span "Opportunities" at bounding box center [89, 152] width 114 height 12
click at [76, 154] on span "Opportunities" at bounding box center [89, 152] width 114 height 12
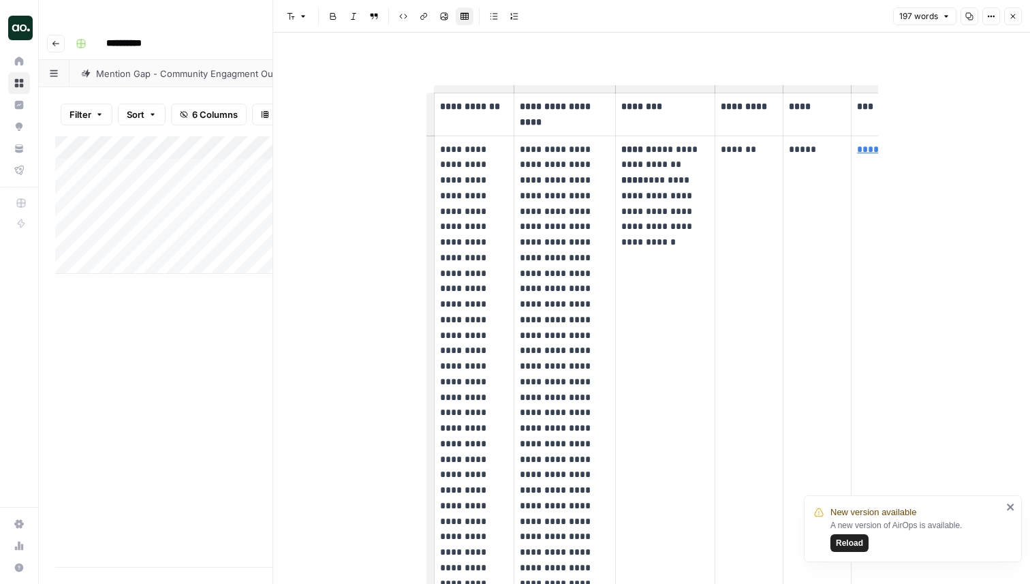
click at [1013, 16] on icon "button" at bounding box center [1013, 16] width 5 height 5
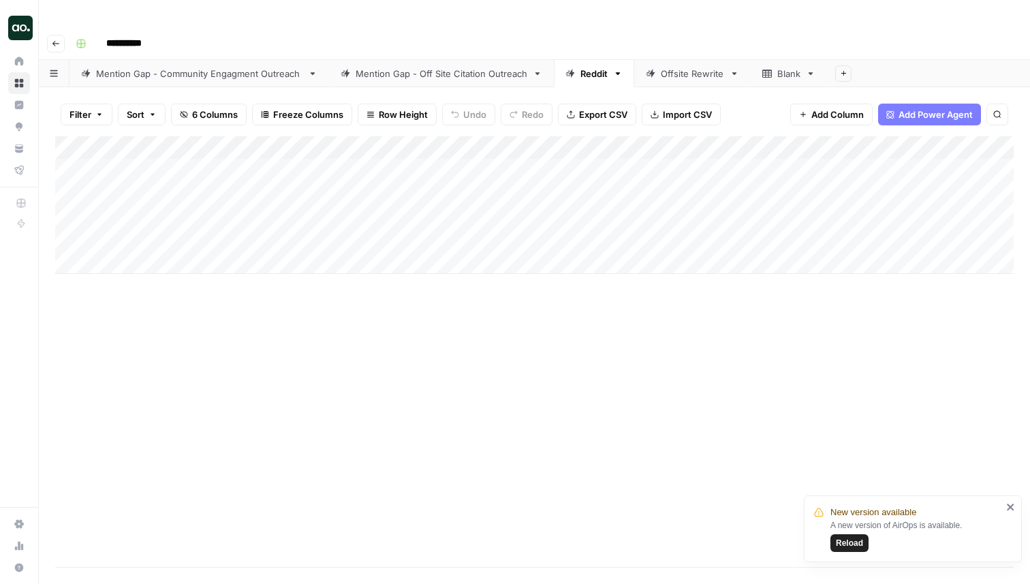
click at [454, 67] on div "Mention Gap - Off Site Citation Outreach" at bounding box center [441, 74] width 172 height 14
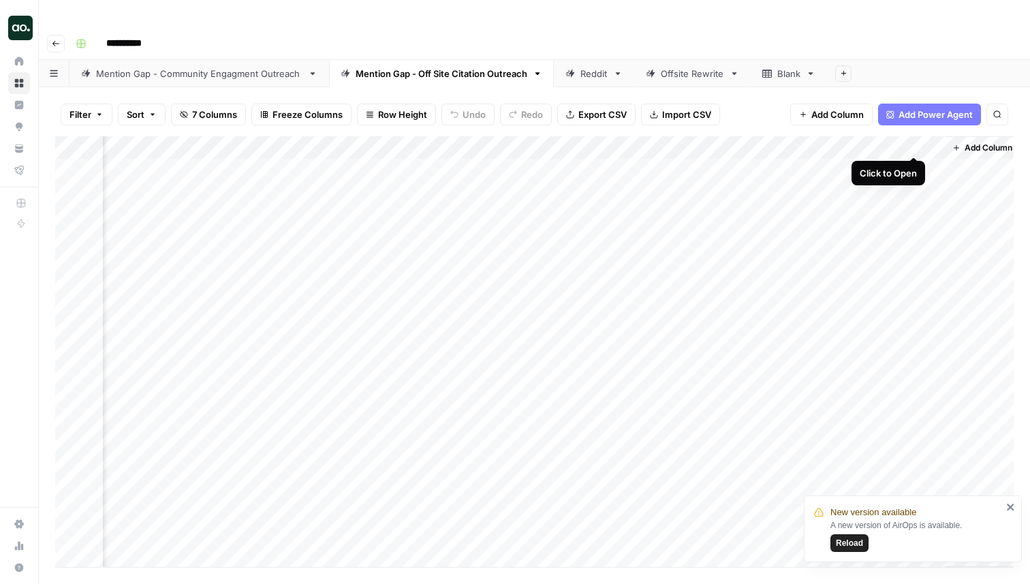
click at [913, 143] on div "Add Column" at bounding box center [534, 351] width 958 height 430
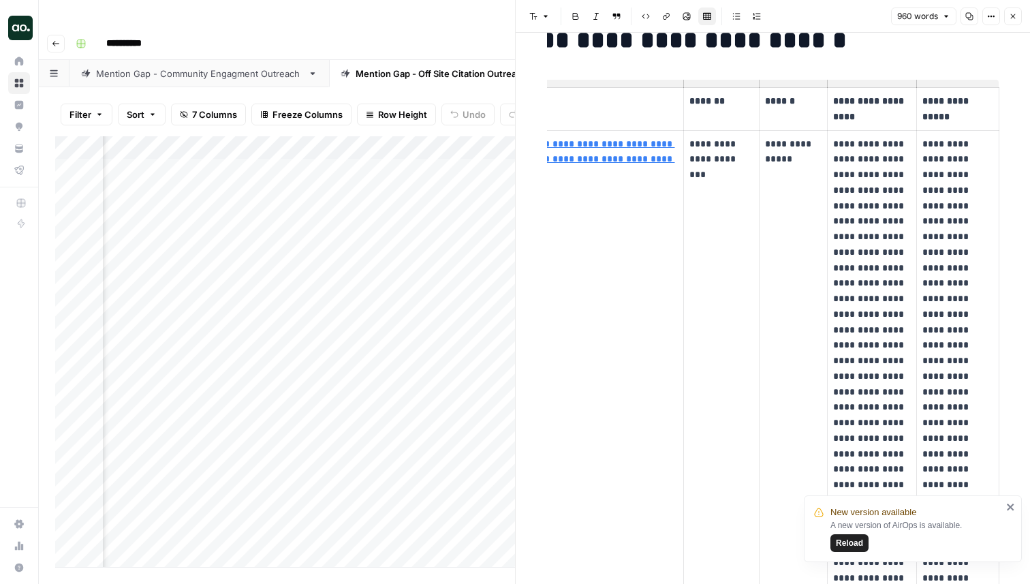
scroll to position [24, 0]
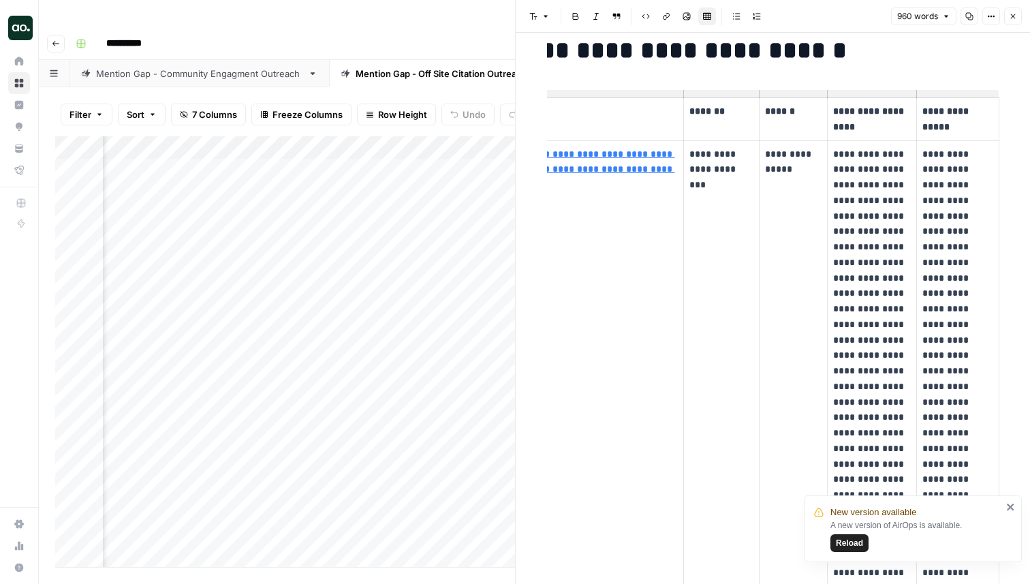
drag, startPoint x: 1012, startPoint y: 16, endPoint x: 900, endPoint y: 176, distance: 195.1
click at [900, 176] on div "**********" at bounding box center [772, 292] width 515 height 584
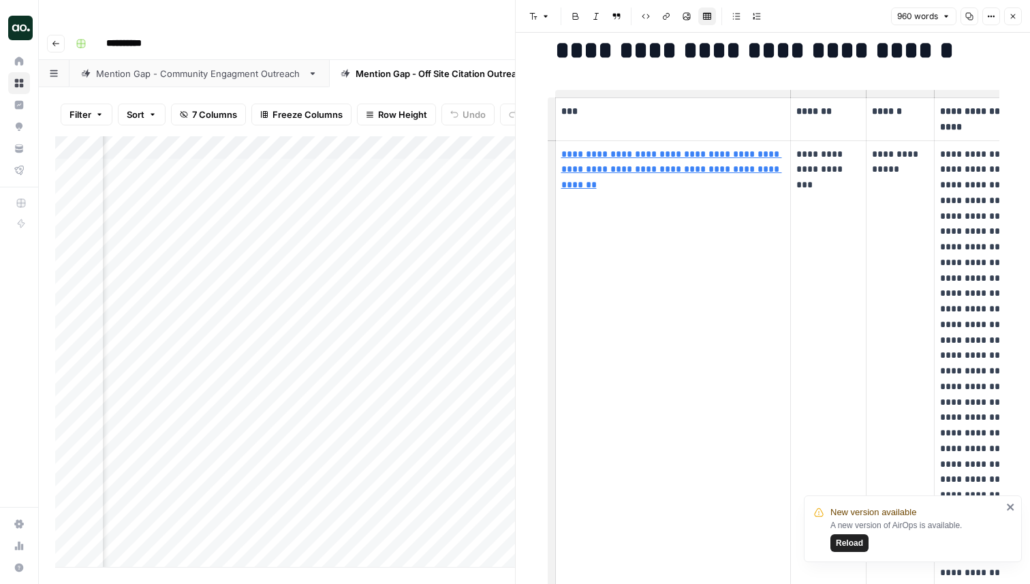
scroll to position [0, 10]
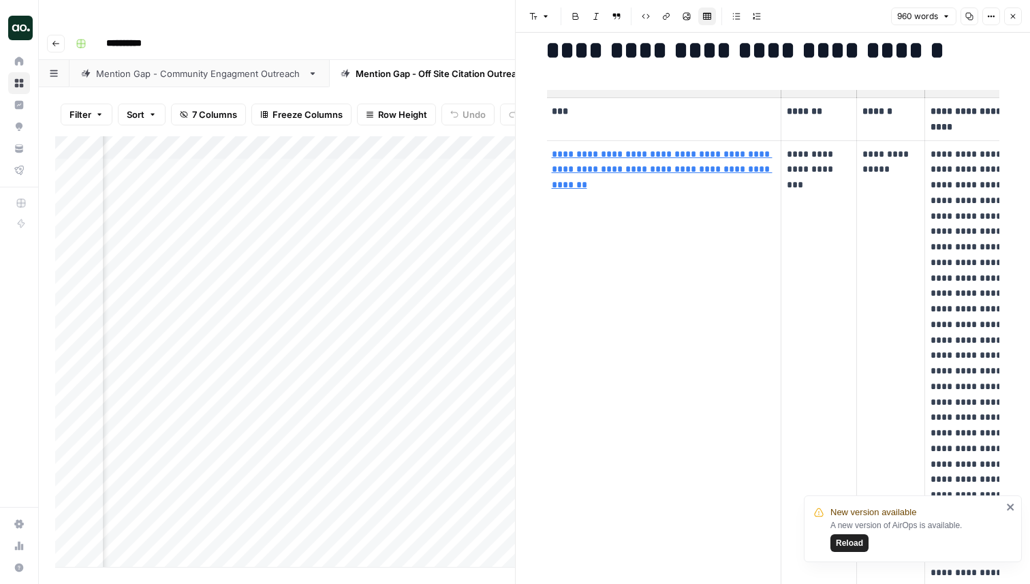
click at [1011, 13] on icon "button" at bounding box center [1012, 16] width 8 height 8
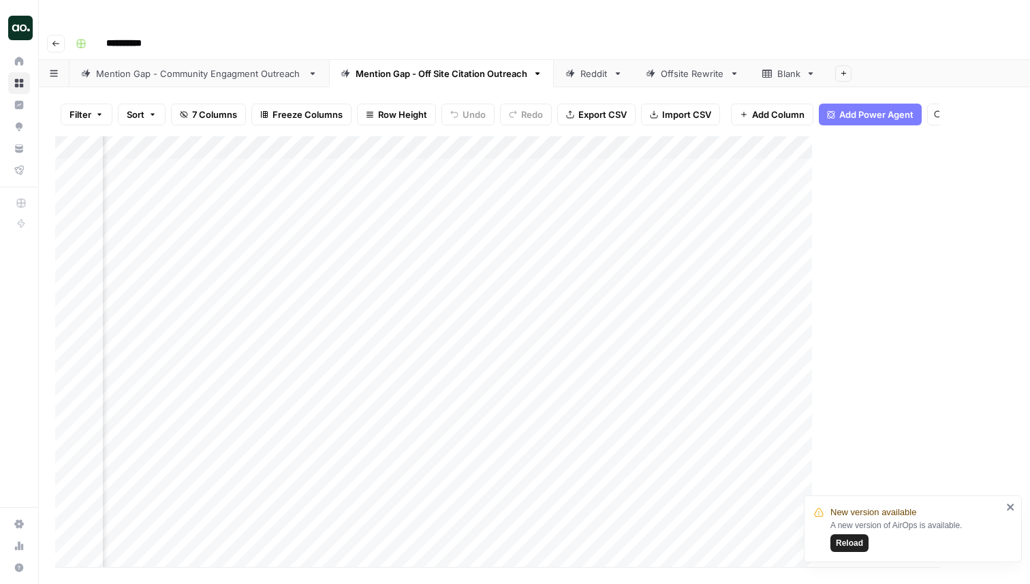
scroll to position [0, 307]
click at [589, 67] on div "Reddit" at bounding box center [593, 74] width 27 height 14
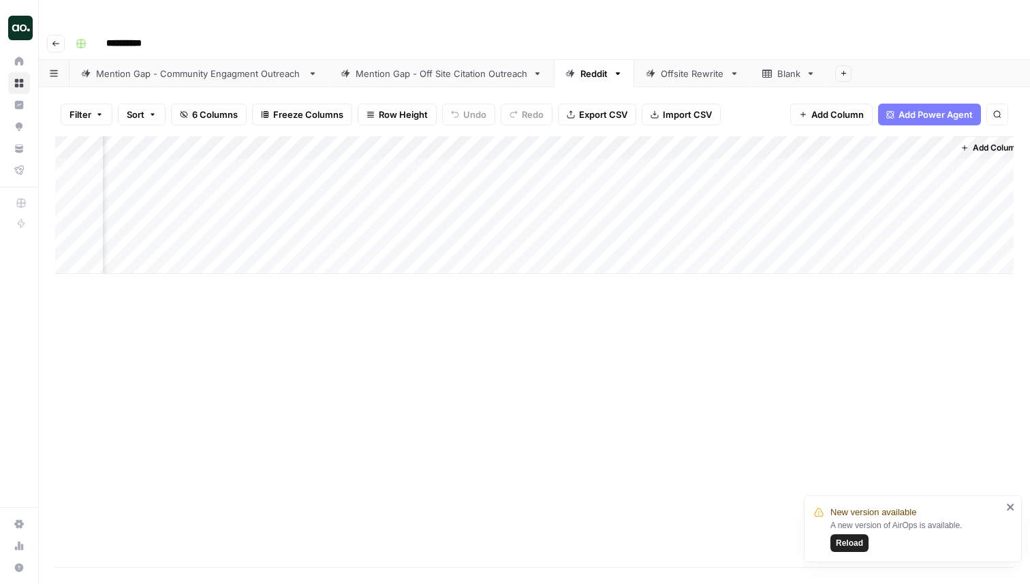
scroll to position [0, 150]
click at [904, 144] on div "Add Column" at bounding box center [534, 205] width 958 height 138
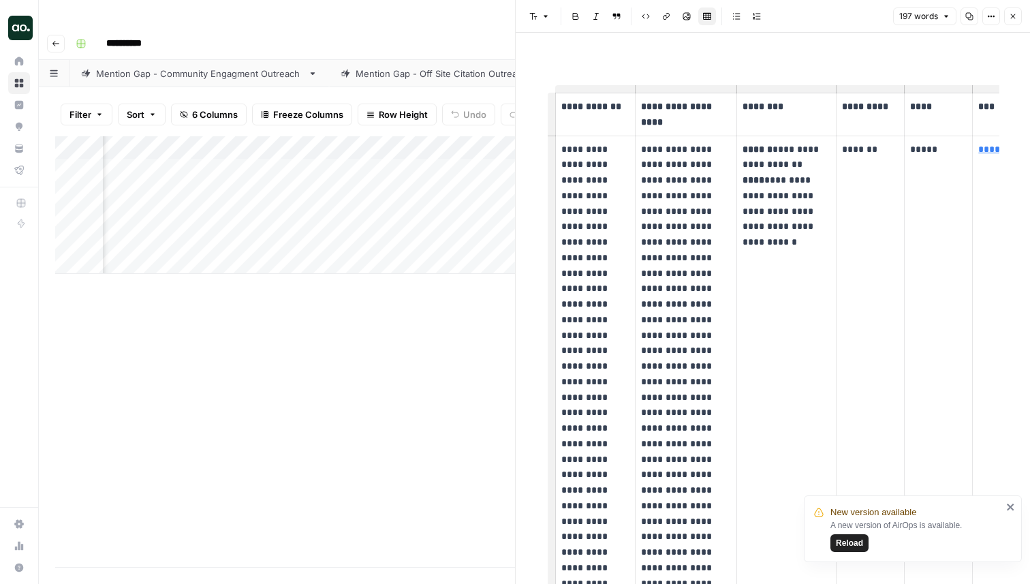
scroll to position [61, 0]
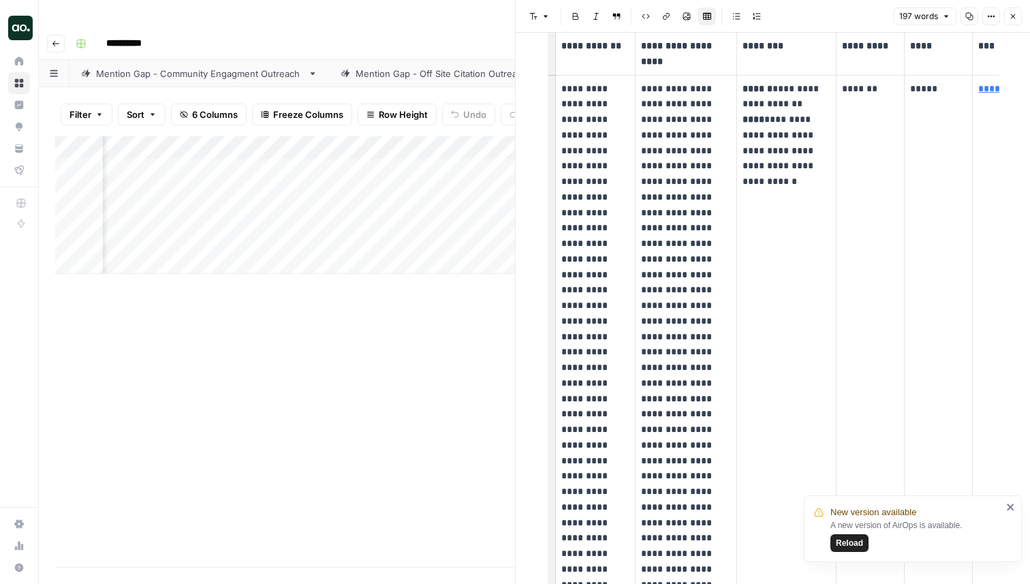
drag, startPoint x: 567, startPoint y: 84, endPoint x: 605, endPoint y: 144, distance: 71.0
click at [605, 144] on p "**********" at bounding box center [595, 406] width 68 height 651
click at [630, 116] on td "**********" at bounding box center [595, 406] width 80 height 663
drag, startPoint x: 568, startPoint y: 83, endPoint x: 614, endPoint y: 146, distance: 78.5
click at [614, 146] on p "**********" at bounding box center [595, 406] width 68 height 651
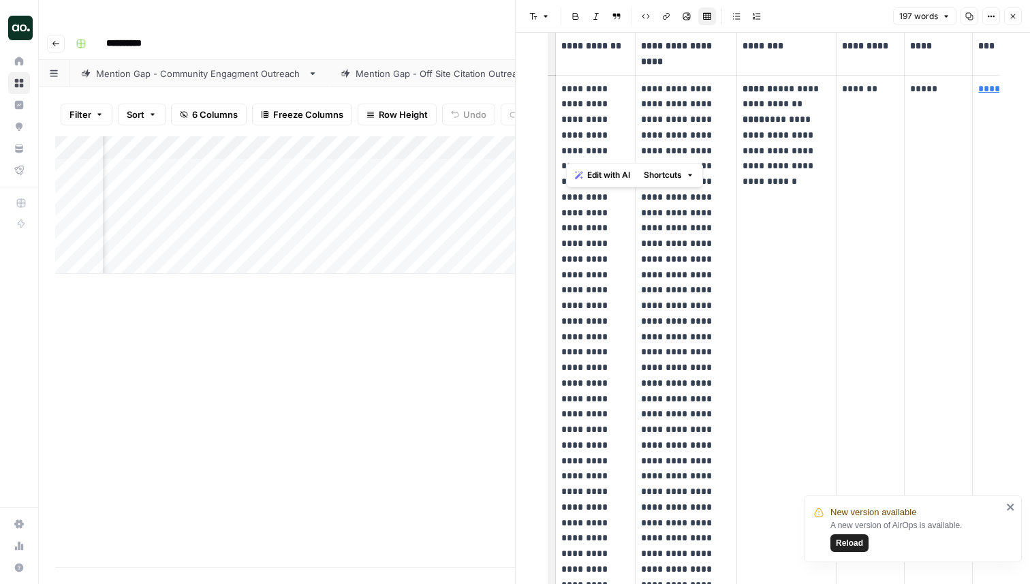
click at [614, 140] on p "**********" at bounding box center [595, 406] width 68 height 651
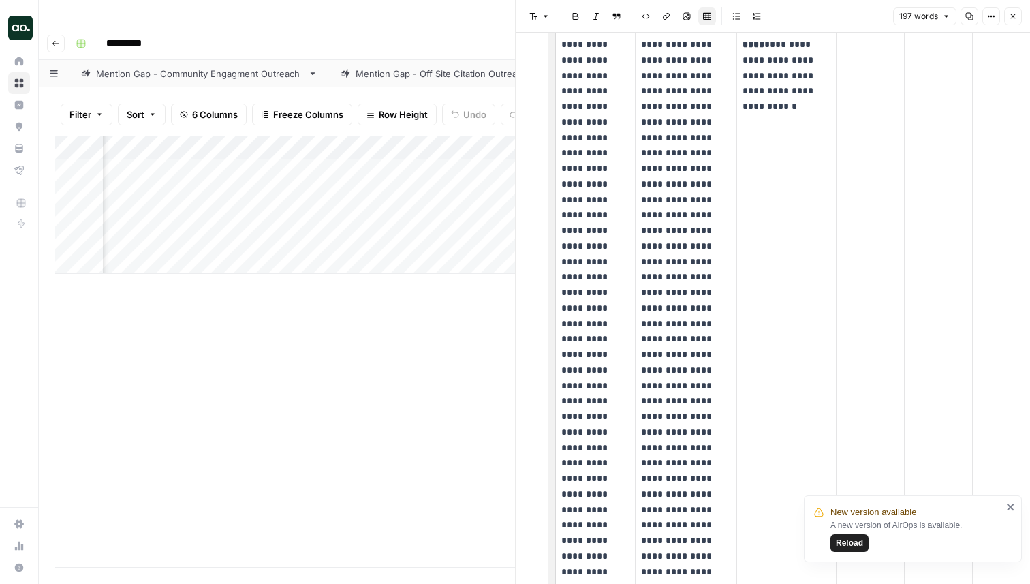
scroll to position [0, 0]
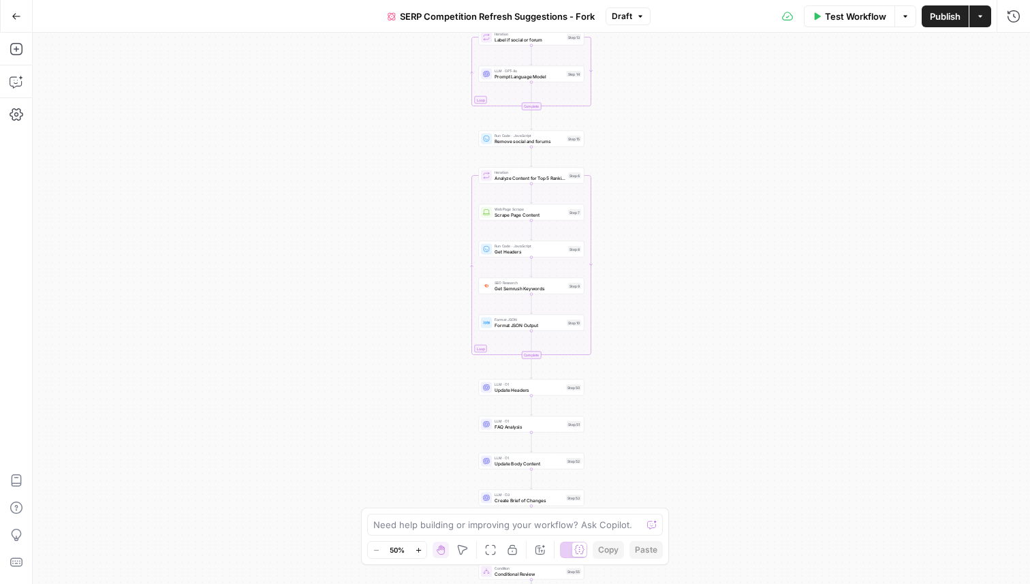
click at [681, 274] on div "true false Workflow Set Inputs Inputs Content Processing Convert Content Format…" at bounding box center [531, 308] width 997 height 551
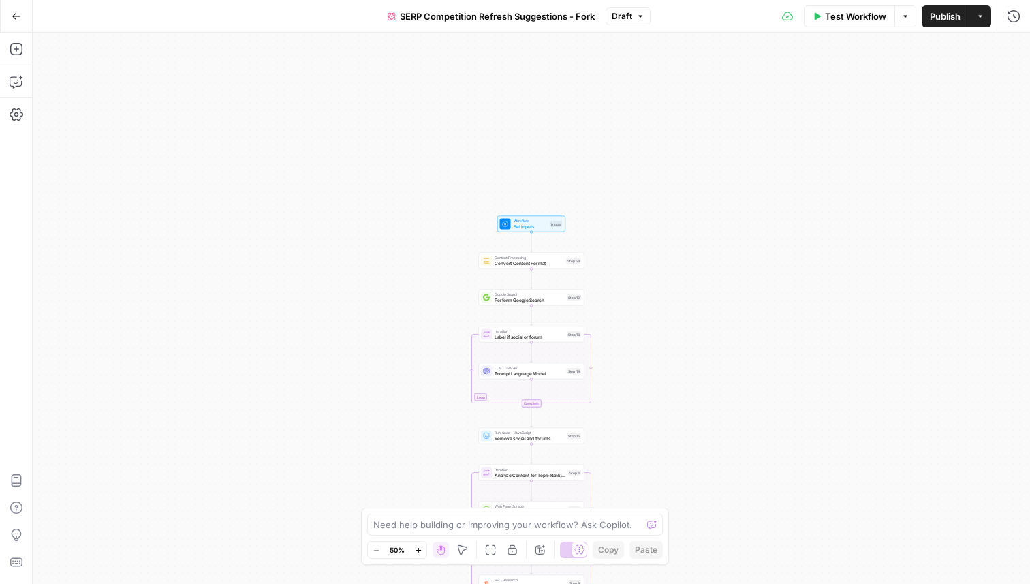
drag, startPoint x: 667, startPoint y: 209, endPoint x: 669, endPoint y: 339, distance: 130.1
click at [668, 338] on div "true false Workflow Set Inputs Inputs Content Processing Convert Content Format…" at bounding box center [531, 308] width 997 height 551
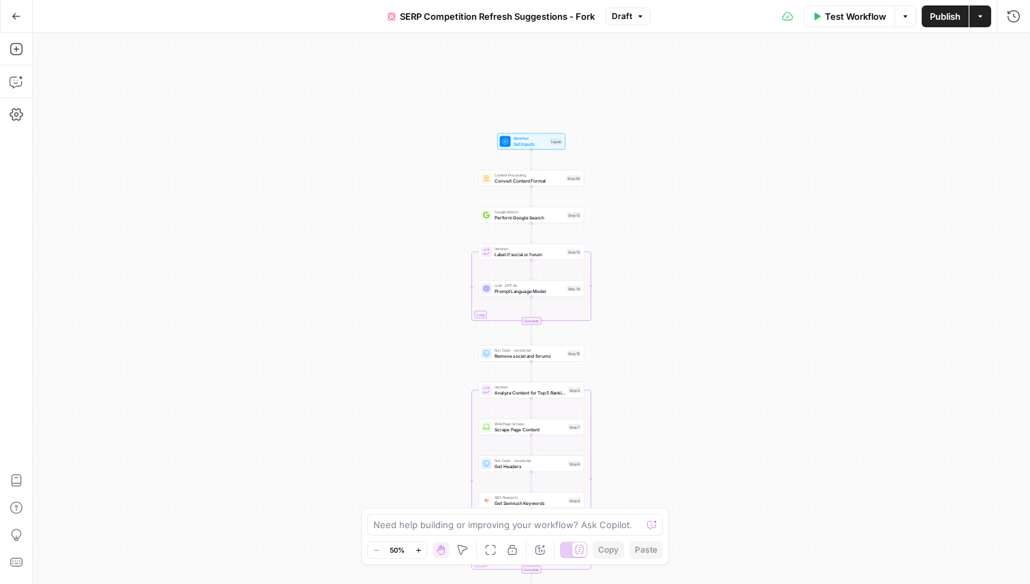
drag, startPoint x: 665, startPoint y: 329, endPoint x: 665, endPoint y: 246, distance: 83.1
click at [665, 246] on div "true false Workflow Set Inputs Inputs Content Processing Convert Content Format…" at bounding box center [531, 308] width 997 height 551
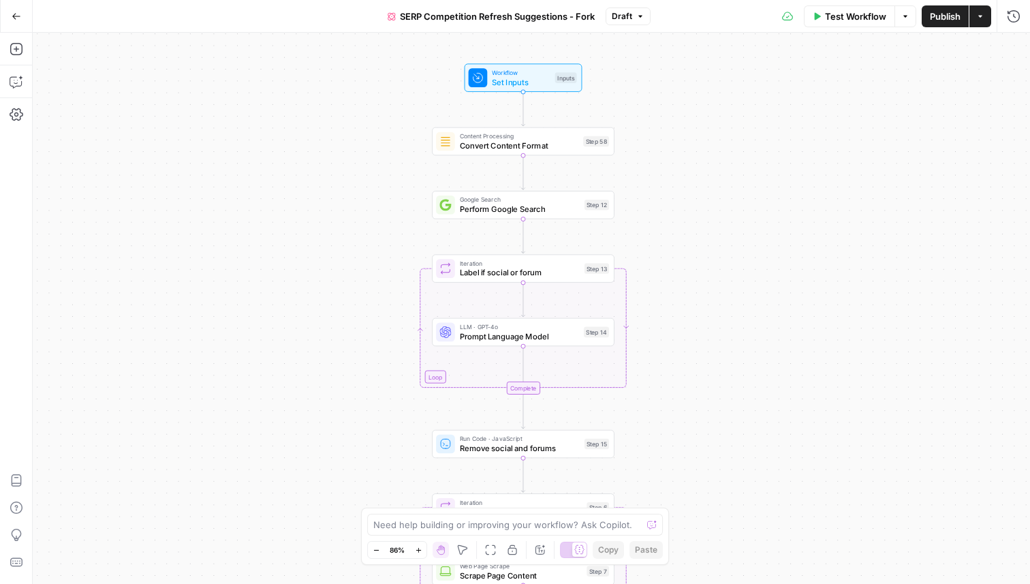
drag, startPoint x: 675, startPoint y: 235, endPoint x: 667, endPoint y: 293, distance: 58.5
click at [667, 293] on div "true false Workflow Set Inputs Inputs Content Processing Convert Content Format…" at bounding box center [531, 308] width 997 height 551
click at [18, 82] on icon "button" at bounding box center [17, 82] width 14 height 14
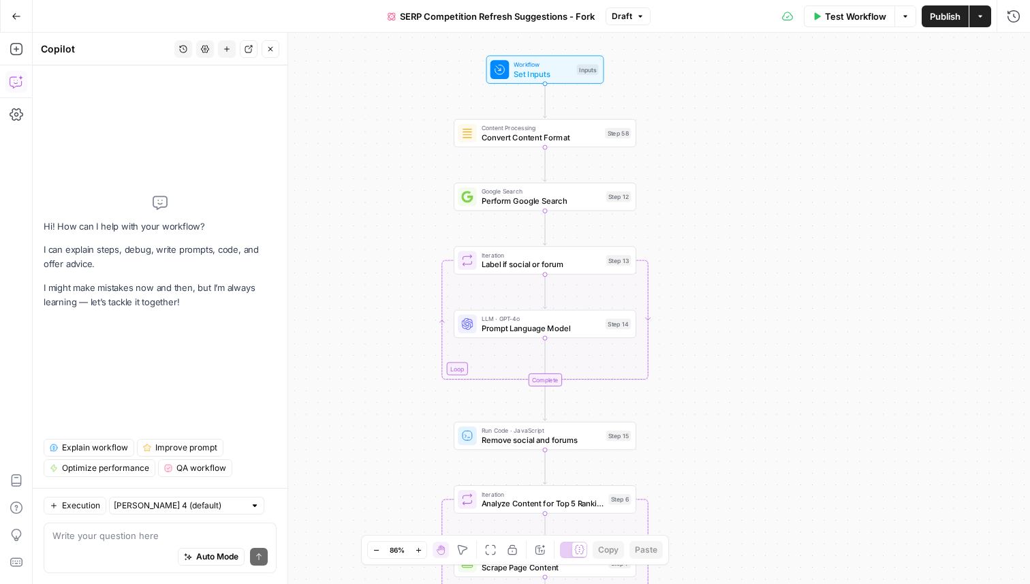
drag, startPoint x: 709, startPoint y: 136, endPoint x: 731, endPoint y: 127, distance: 23.3
click at [731, 127] on div "true false Workflow Set Inputs Inputs Content Processing Convert Content Format…" at bounding box center [531, 308] width 997 height 551
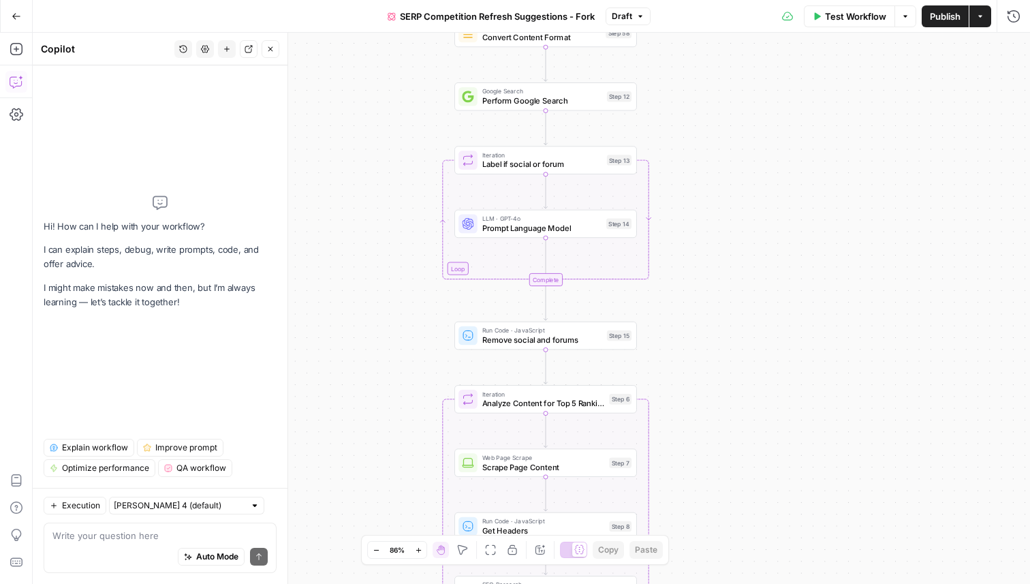
drag, startPoint x: 722, startPoint y: 176, endPoint x: 722, endPoint y: 76, distance: 100.1
click at [722, 76] on div "true false Workflow Set Inputs Inputs Content Processing Convert Content Format…" at bounding box center [531, 308] width 997 height 551
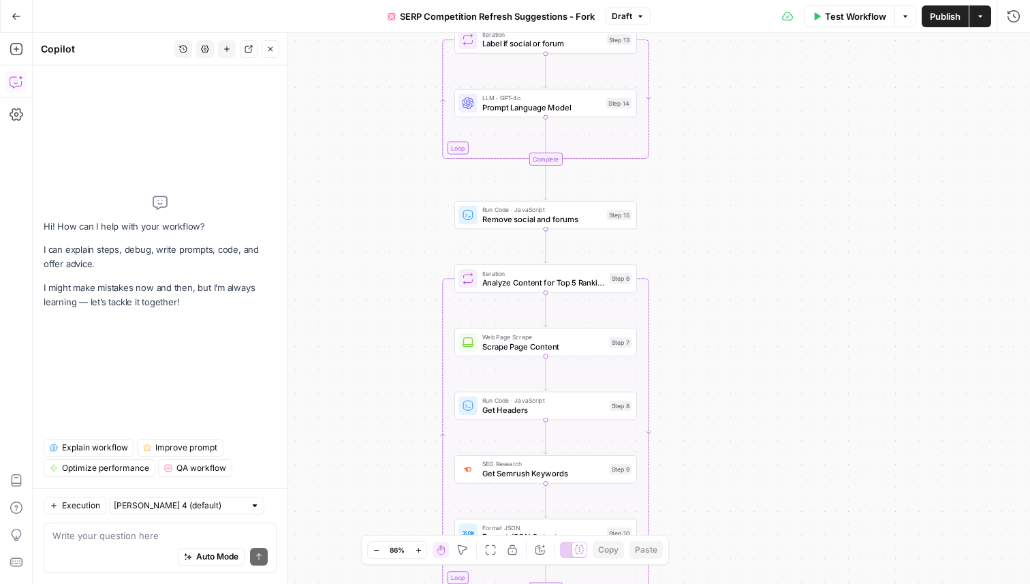
drag, startPoint x: 706, startPoint y: 179, endPoint x: 706, endPoint y: 59, distance: 119.8
click at [706, 59] on div "true false Workflow Set Inputs Inputs Content Processing Convert Content Format…" at bounding box center [531, 308] width 997 height 551
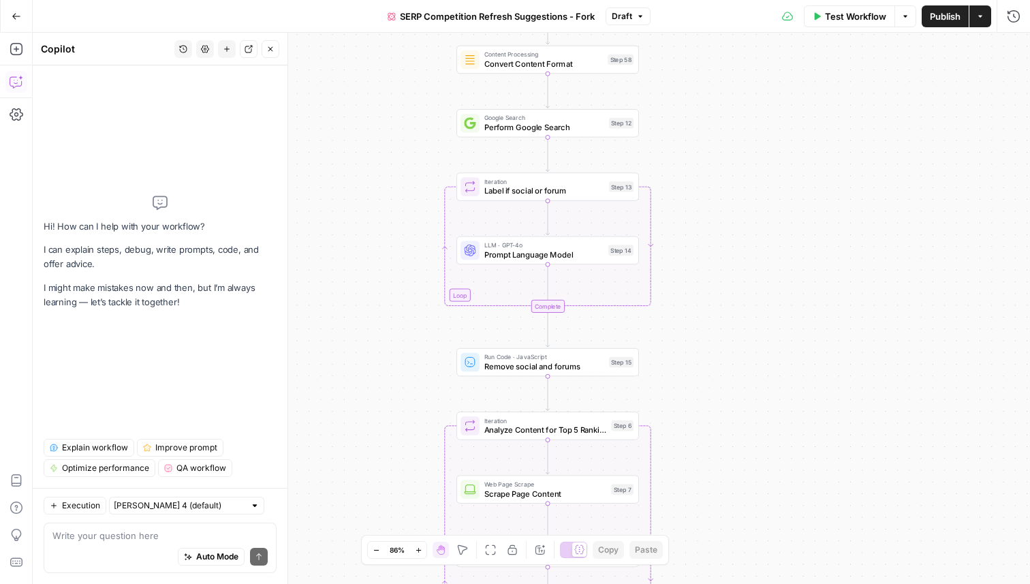
drag, startPoint x: 702, startPoint y: 72, endPoint x: 705, endPoint y: 218, distance: 145.7
click at [705, 219] on div "true false Workflow Set Inputs Inputs Content Processing Convert Content Format…" at bounding box center [531, 308] width 997 height 551
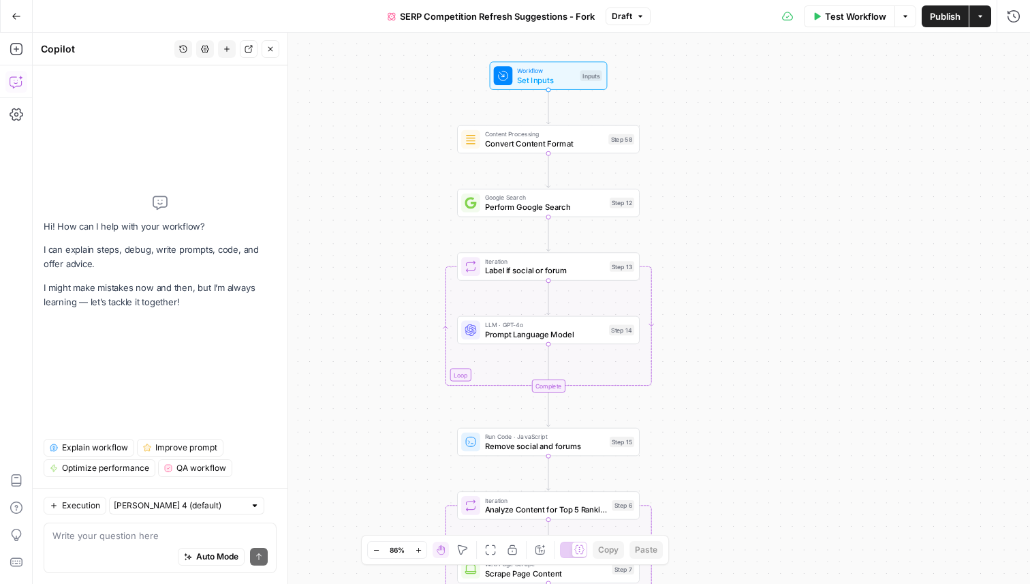
drag, startPoint x: 705, startPoint y: 218, endPoint x: 706, endPoint y: 319, distance: 100.8
click at [706, 319] on div "true false Workflow Set Inputs Inputs Content Processing Convert Content Format…" at bounding box center [531, 308] width 997 height 551
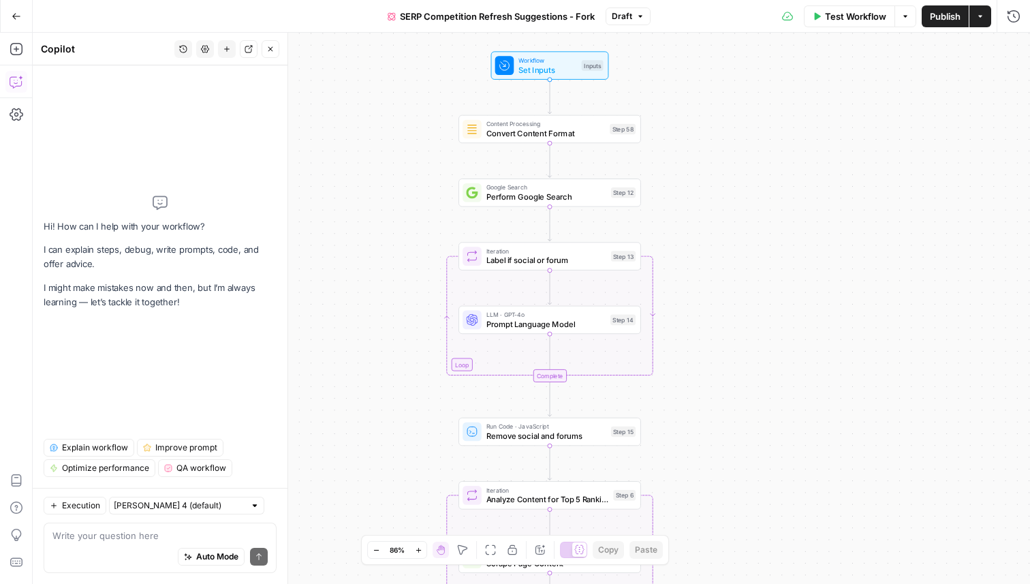
drag, startPoint x: 706, startPoint y: 320, endPoint x: 706, endPoint y: 289, distance: 30.6
click at [706, 289] on div "true false Workflow Set Inputs Inputs Content Processing Convert Content Format…" at bounding box center [531, 308] width 997 height 551
click at [97, 444] on span "Explain workflow" at bounding box center [95, 447] width 66 height 12
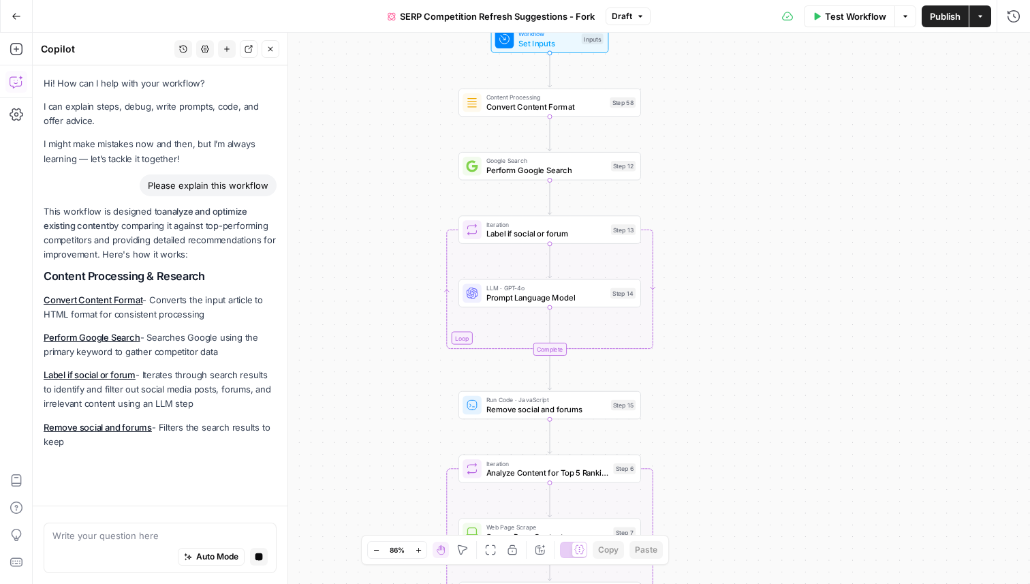
drag, startPoint x: 699, startPoint y: 164, endPoint x: 699, endPoint y: 138, distance: 26.6
click at [699, 138] on div "true false Workflow Set Inputs Inputs Content Processing Convert Content Format…" at bounding box center [531, 308] width 997 height 551
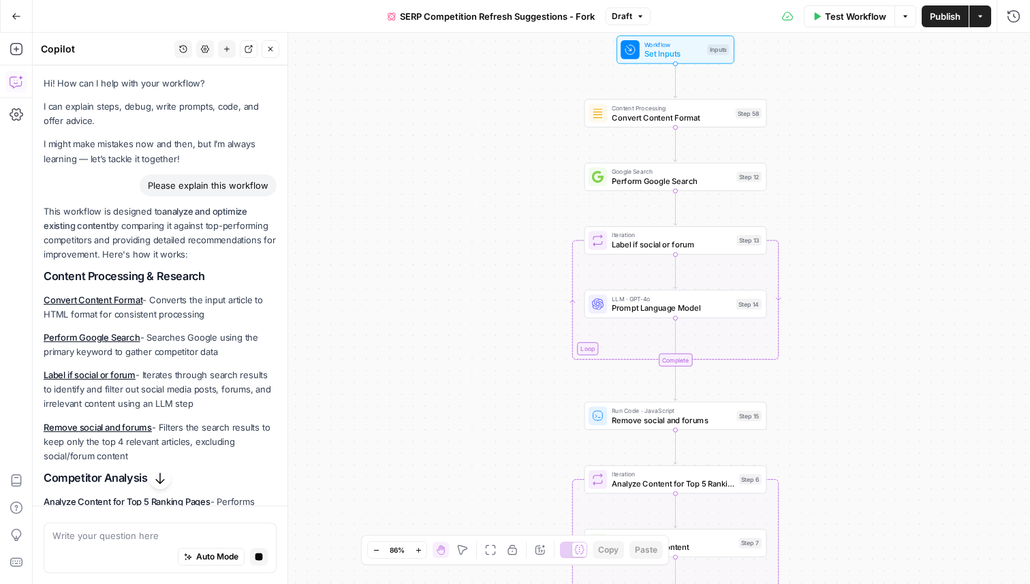
drag, startPoint x: 503, startPoint y: 362, endPoint x: 503, endPoint y: 229, distance: 132.1
click at [503, 229] on div "true false Workflow Set Inputs Inputs Content Processing Convert Content Format…" at bounding box center [531, 308] width 997 height 551
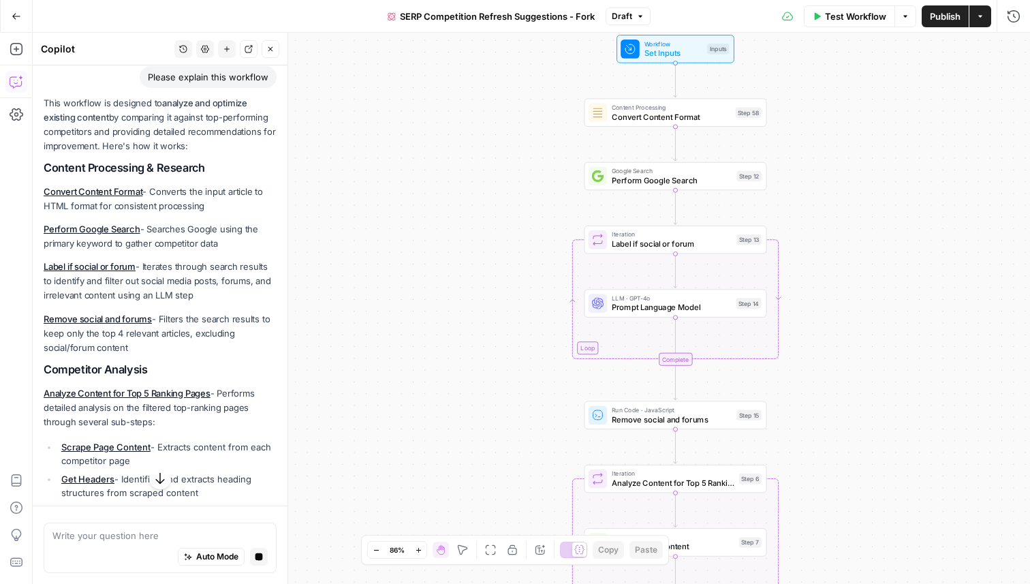
scroll to position [85, 0]
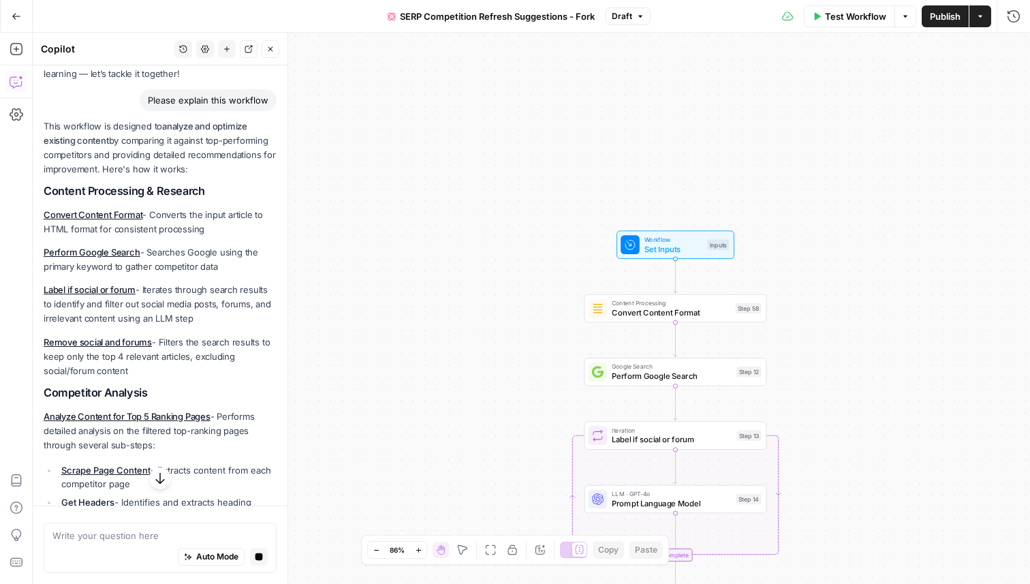
drag, startPoint x: 415, startPoint y: 209, endPoint x: 386, endPoint y: 189, distance: 34.8
click at [417, 89] on div "true false Workflow Set Inputs Inputs Content Processing Convert Content Format…" at bounding box center [531, 308] width 997 height 551
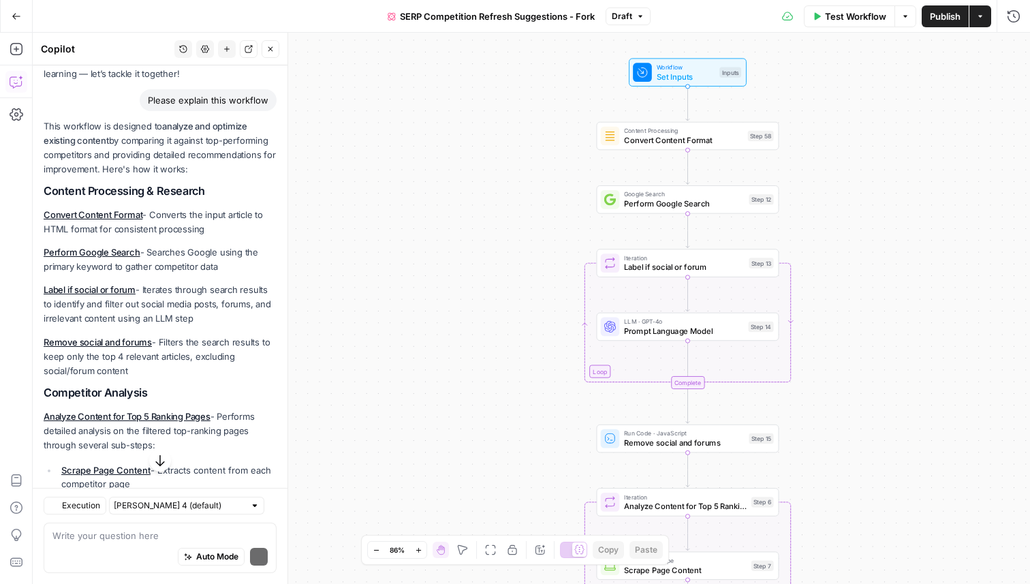
drag, startPoint x: 386, startPoint y: 189, endPoint x: 396, endPoint y: 136, distance: 54.0
click at [396, 136] on div "true false Workflow Set Inputs Inputs Content Processing Convert Content Format…" at bounding box center [531, 308] width 997 height 551
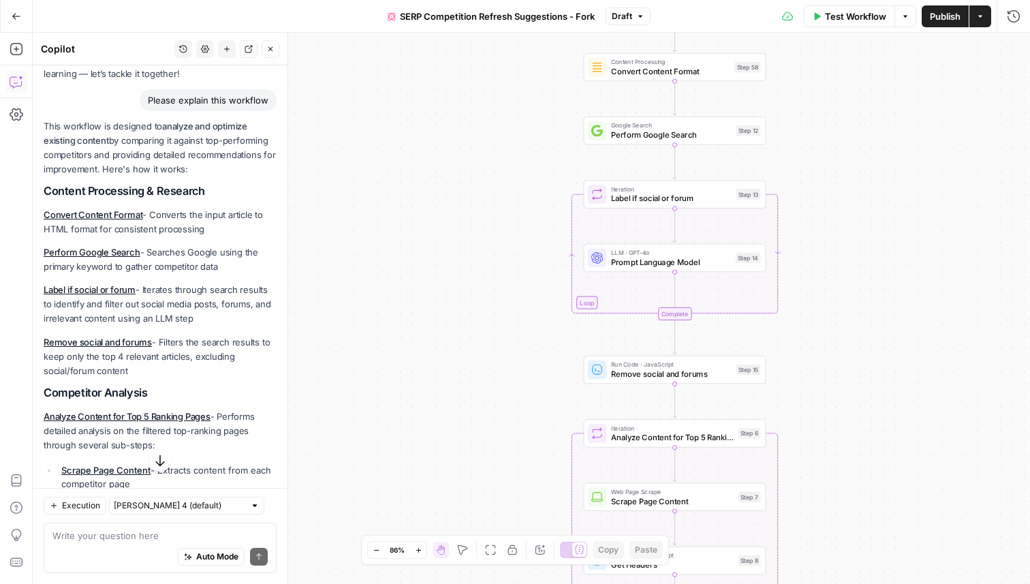
drag, startPoint x: 533, startPoint y: 246, endPoint x: 520, endPoint y: 174, distance: 73.5
click at [520, 174] on div "true false Workflow Set Inputs Inputs Content Processing Convert Content Format…" at bounding box center [531, 308] width 997 height 551
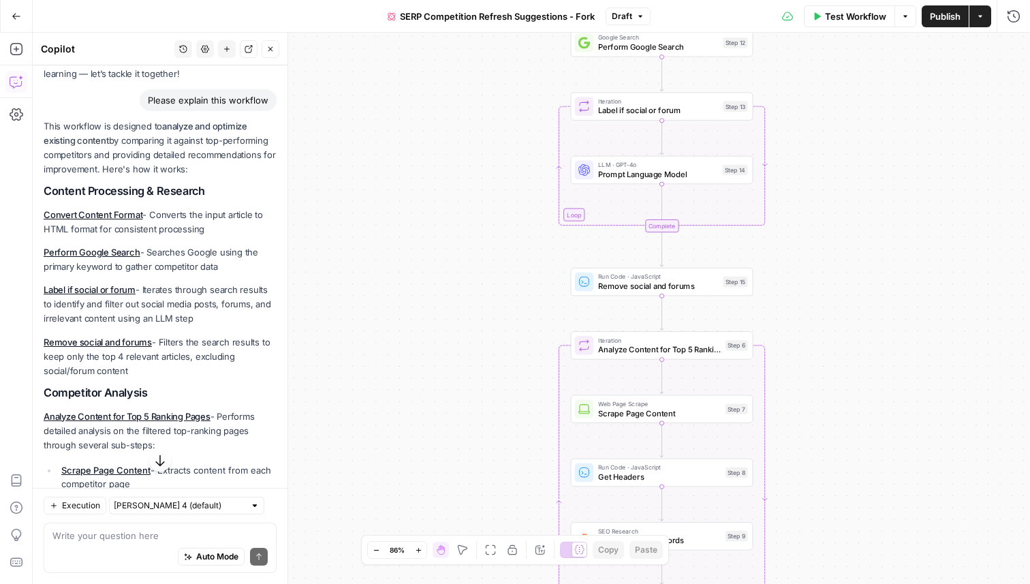
drag, startPoint x: 520, startPoint y: 174, endPoint x: 506, endPoint y: 85, distance: 89.6
click at [506, 85] on div "true false Workflow Set Inputs Inputs Content Processing Convert Content Format…" at bounding box center [531, 308] width 997 height 551
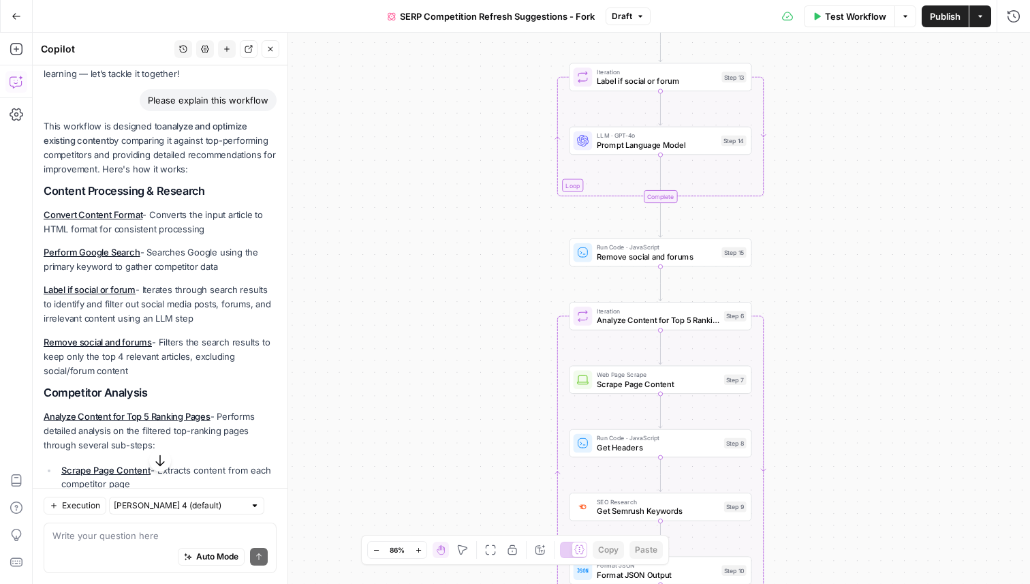
drag, startPoint x: 789, startPoint y: 135, endPoint x: 789, endPoint y: 110, distance: 25.2
click at [789, 110] on div "true false Workflow Set Inputs Inputs Content Processing Convert Content Format…" at bounding box center [531, 308] width 997 height 551
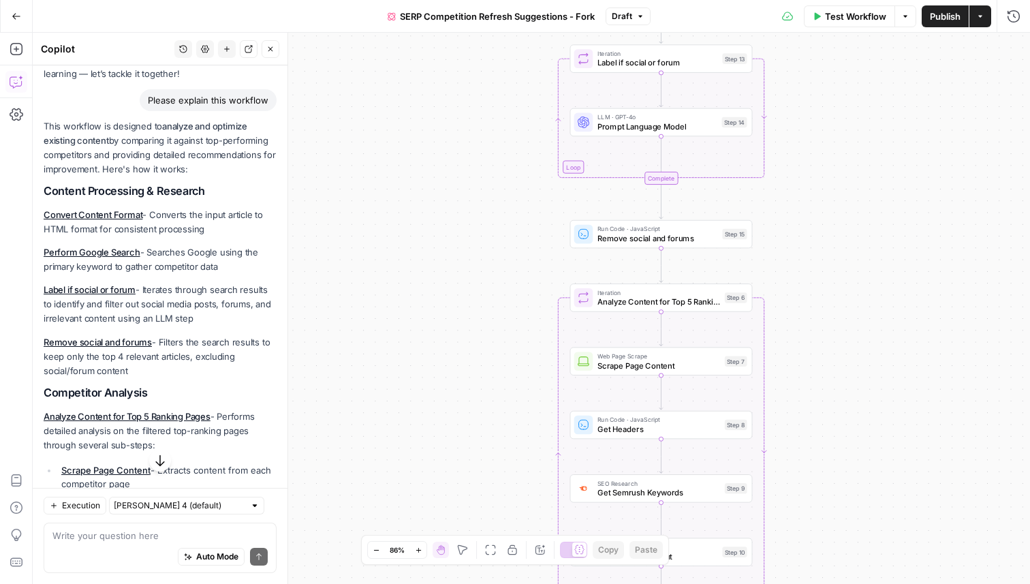
drag, startPoint x: 790, startPoint y: 114, endPoint x: 791, endPoint y: 95, distance: 19.1
click at [791, 95] on div "true false Workflow Set Inputs Inputs Content Processing Convert Content Format…" at bounding box center [531, 308] width 997 height 551
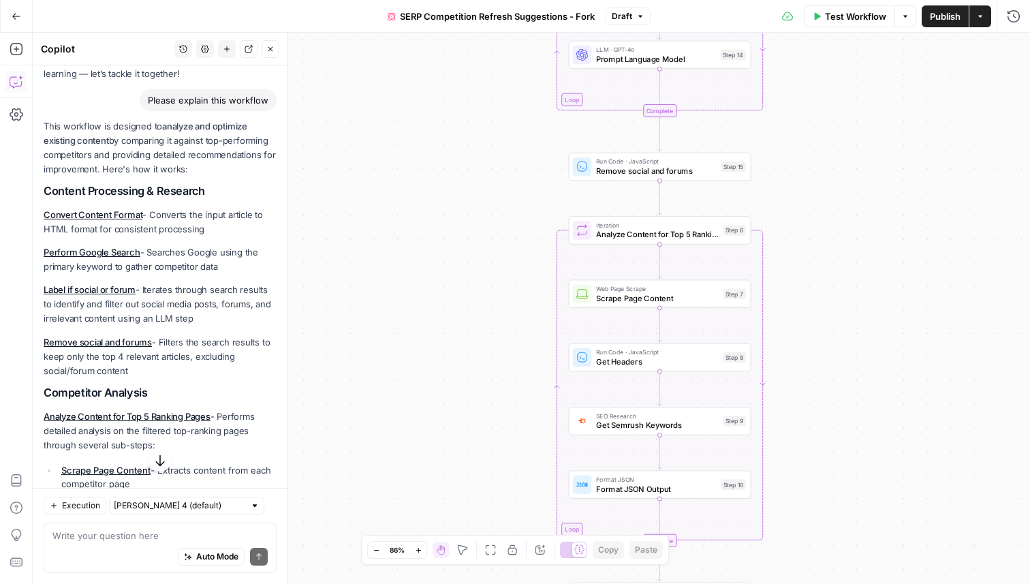
drag, startPoint x: 784, startPoint y: 232, endPoint x: 782, endPoint y: 168, distance: 64.0
click at [782, 167] on div "true false Workflow Set Inputs Inputs Content Processing Convert Content Format…" at bounding box center [531, 308] width 997 height 551
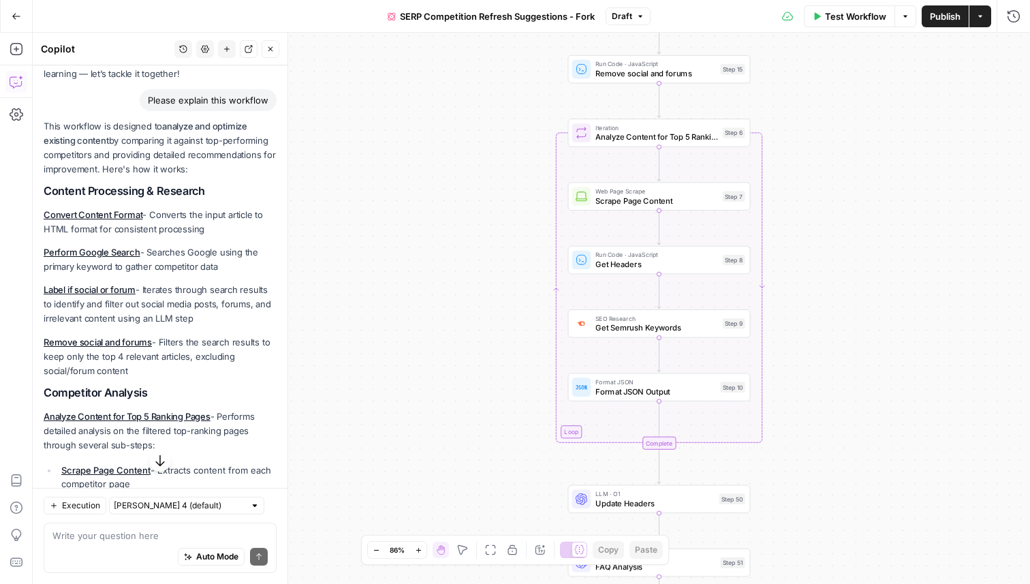
drag, startPoint x: 787, startPoint y: 223, endPoint x: 785, endPoint y: 118, distance: 104.9
click at [785, 118] on div "true false Workflow Set Inputs Inputs Content Processing Convert Content Format…" at bounding box center [531, 308] width 997 height 551
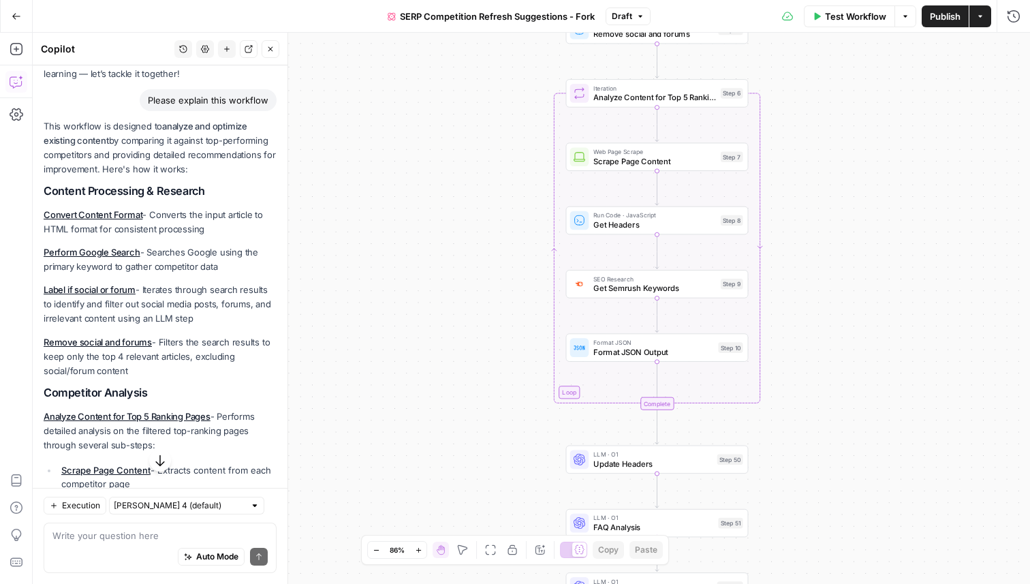
drag, startPoint x: 785, startPoint y: 118, endPoint x: 785, endPoint y: 85, distance: 32.7
click at [785, 84] on div "true false Workflow Set Inputs Inputs Content Processing Convert Content Format…" at bounding box center [531, 308] width 997 height 551
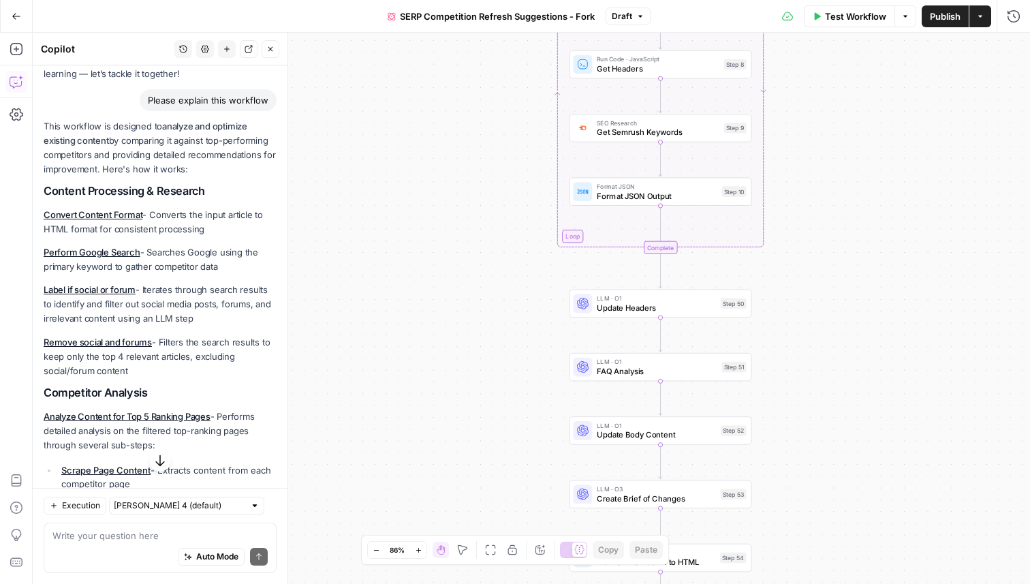
drag, startPoint x: 530, startPoint y: 361, endPoint x: 533, endPoint y: 205, distance: 156.0
click at [533, 205] on div "true false Workflow Set Inputs Inputs Content Processing Convert Content Format…" at bounding box center [531, 308] width 997 height 551
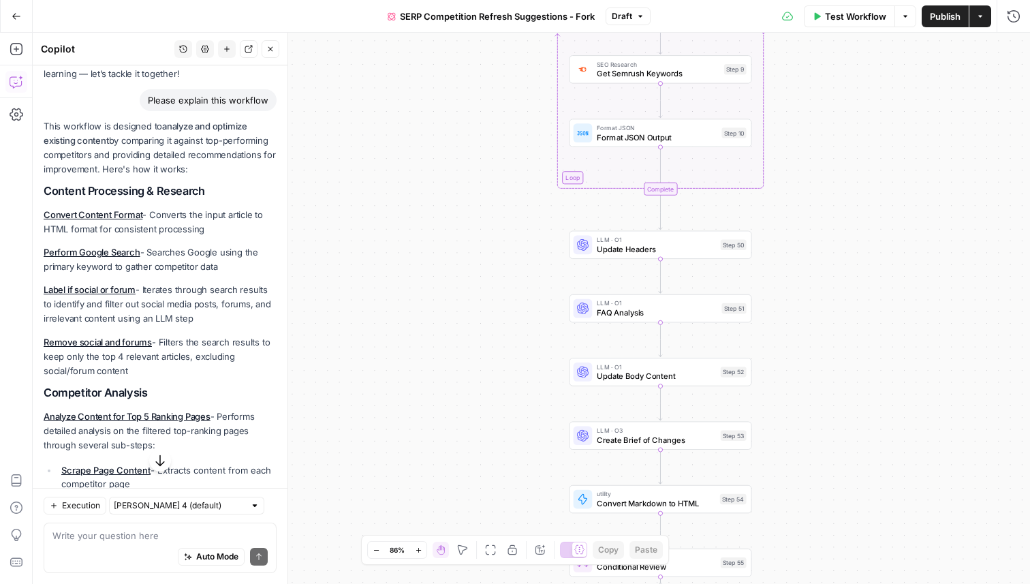
drag, startPoint x: 473, startPoint y: 146, endPoint x: 473, endPoint y: 83, distance: 63.3
click at [473, 83] on div "true false Workflow Set Inputs Inputs Content Processing Convert Content Format…" at bounding box center [531, 308] width 997 height 551
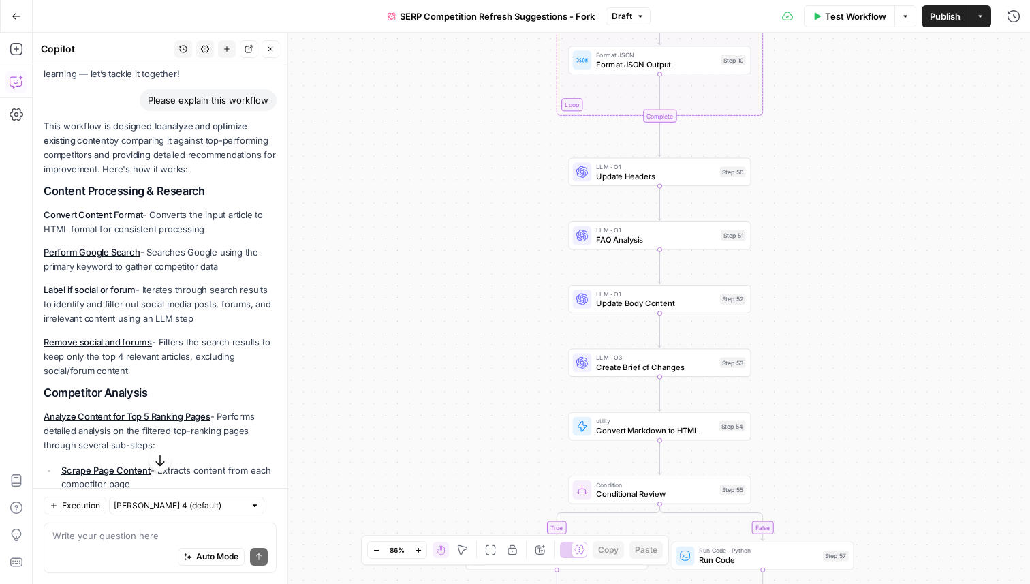
drag, startPoint x: 471, startPoint y: 180, endPoint x: 470, endPoint y: 114, distance: 66.1
click at [470, 114] on div "true false Workflow Set Inputs Inputs Content Processing Convert Content Format…" at bounding box center [531, 308] width 997 height 551
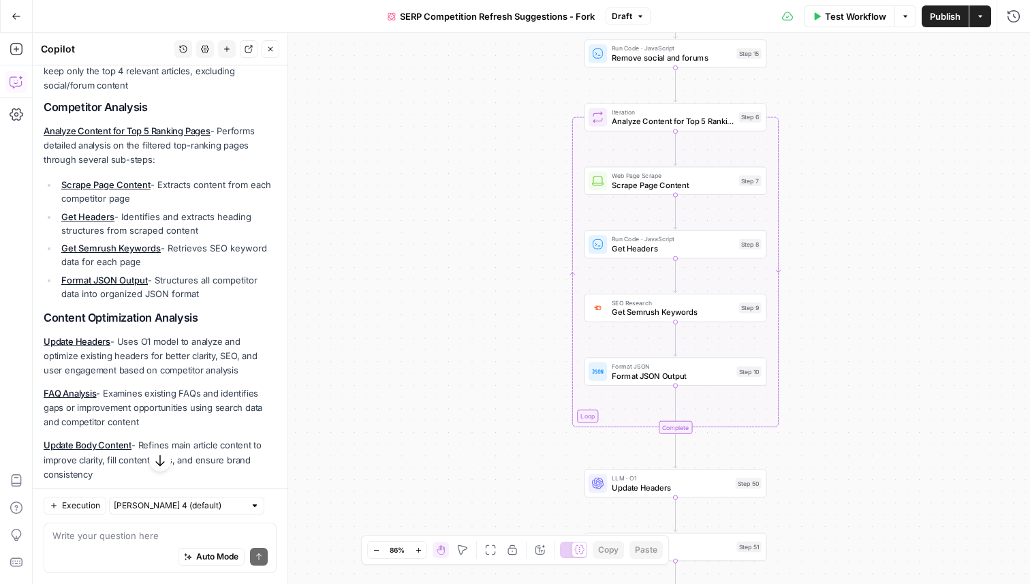
scroll to position [372, 0]
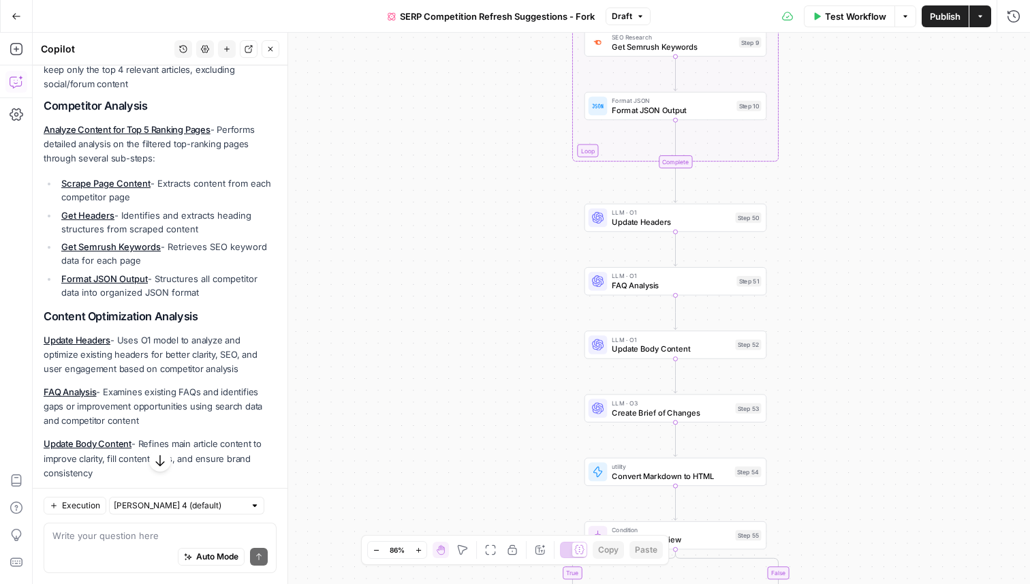
drag, startPoint x: 545, startPoint y: 336, endPoint x: 544, endPoint y: 249, distance: 87.9
click at [545, 246] on div "true false Workflow Set Inputs Inputs Content Processing Convert Content Format…" at bounding box center [531, 308] width 997 height 551
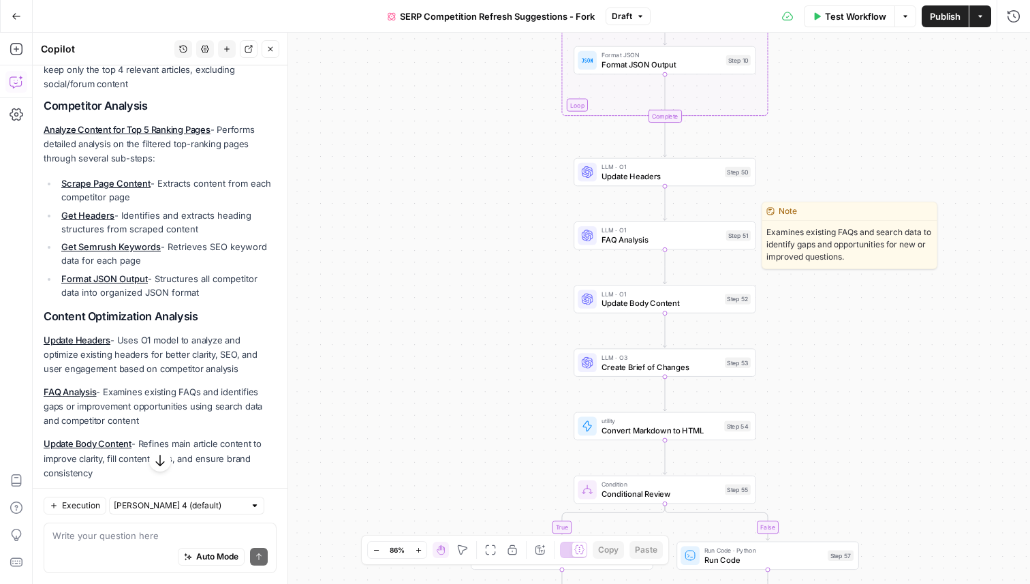
click at [602, 234] on span "FAQ Analysis" at bounding box center [661, 240] width 120 height 12
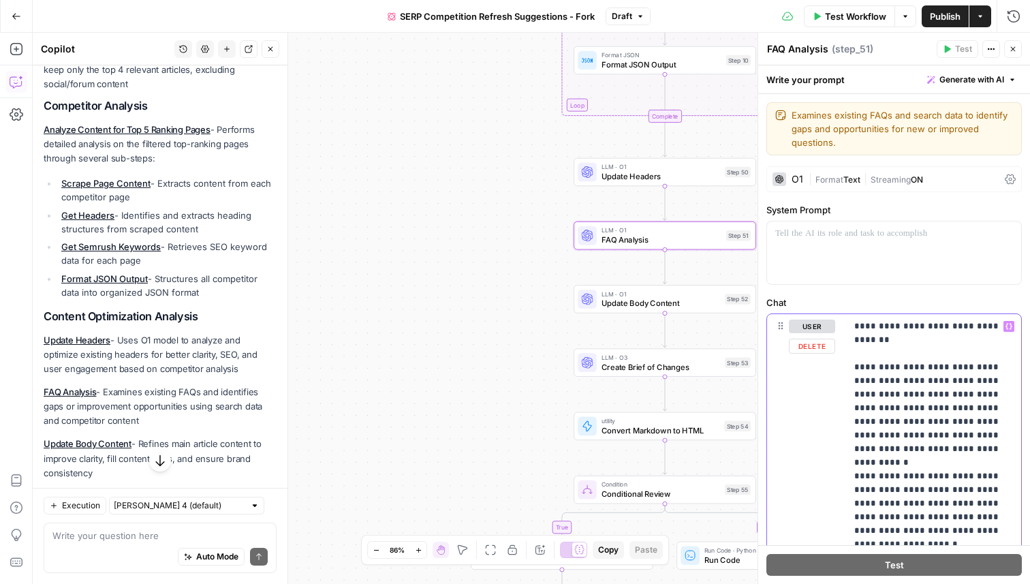
drag, startPoint x: 923, startPoint y: 334, endPoint x: 648, endPoint y: 402, distance: 283.2
click at [396, 323] on body "Webflow New Home Browse Insights Opportunities Your Data Flightpath Recent Grid…" at bounding box center [515, 292] width 1030 height 584
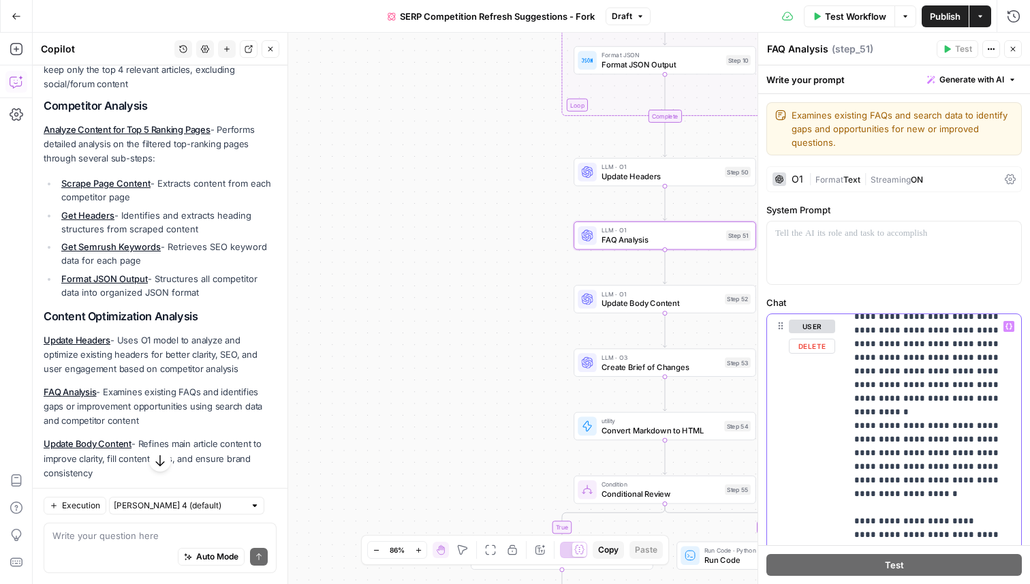
scroll to position [0, 0]
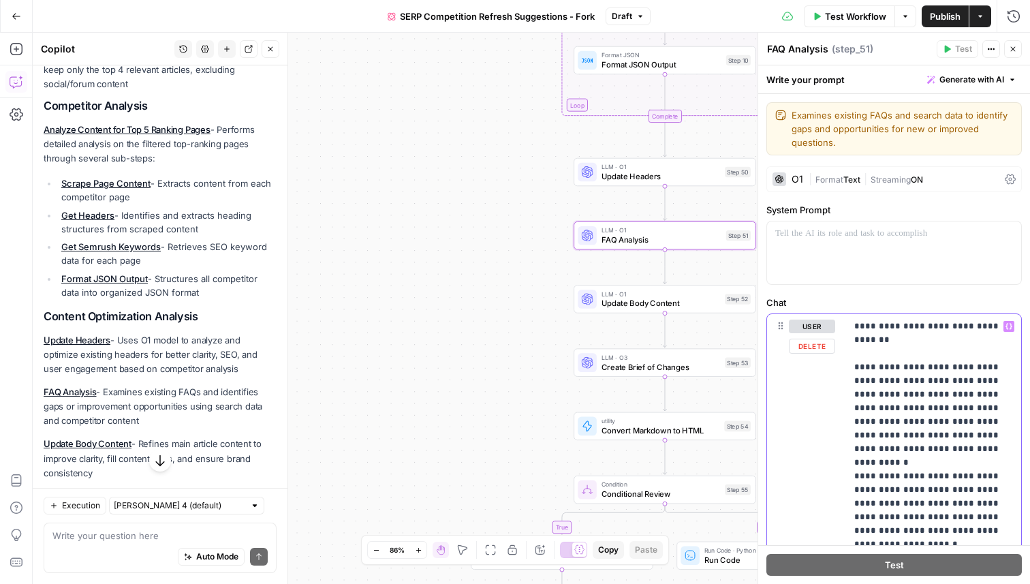
drag, startPoint x: 858, startPoint y: 368, endPoint x: 929, endPoint y: 385, distance: 73.5
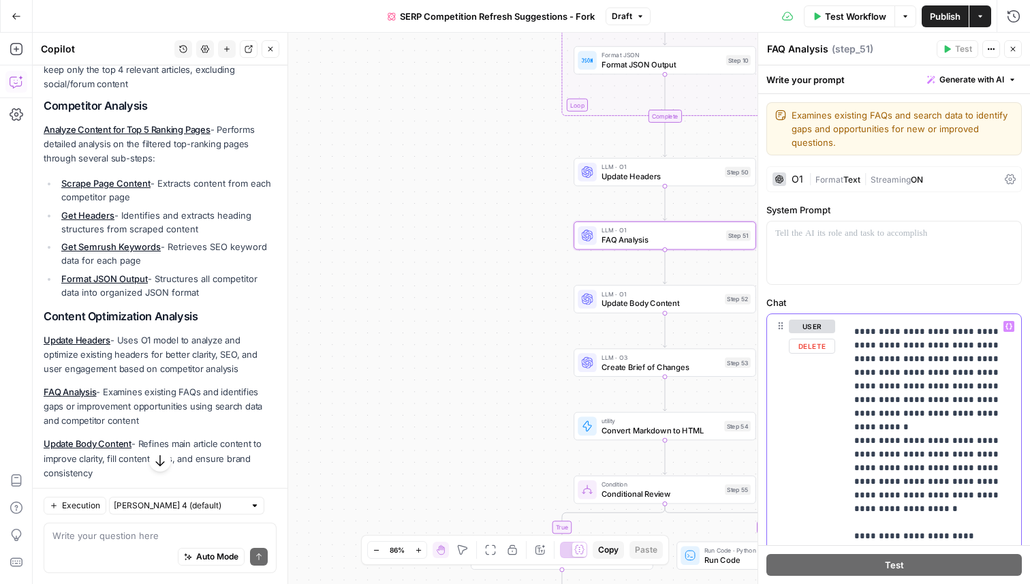
scroll to position [52, 0]
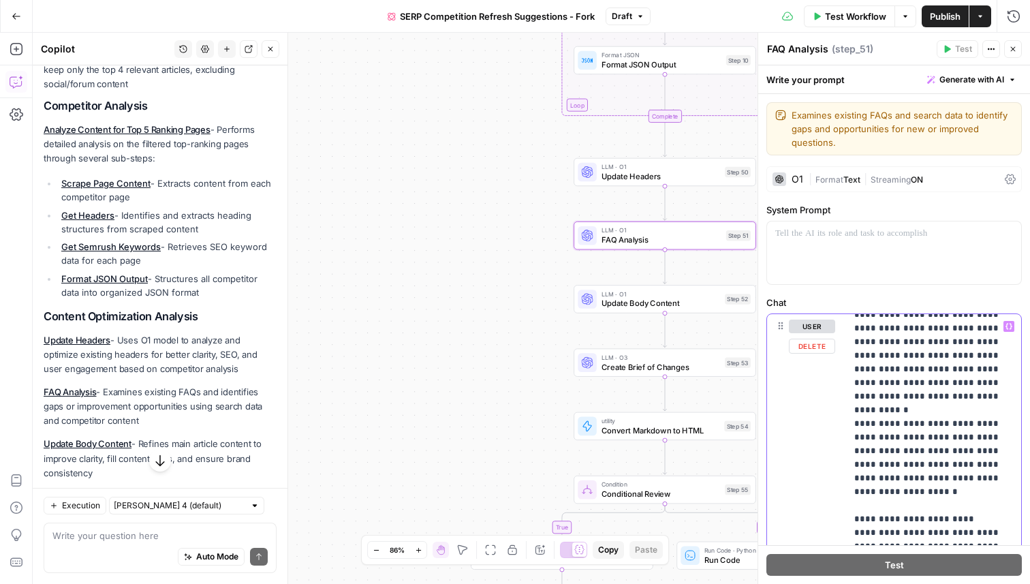
drag, startPoint x: 896, startPoint y: 328, endPoint x: 955, endPoint y: 341, distance: 60.6
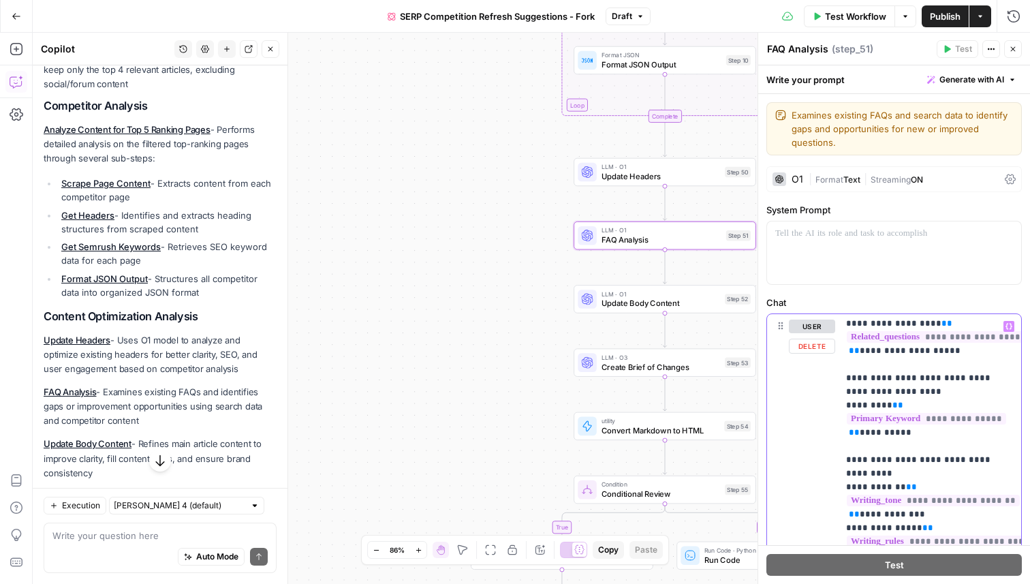
scroll to position [846, 8]
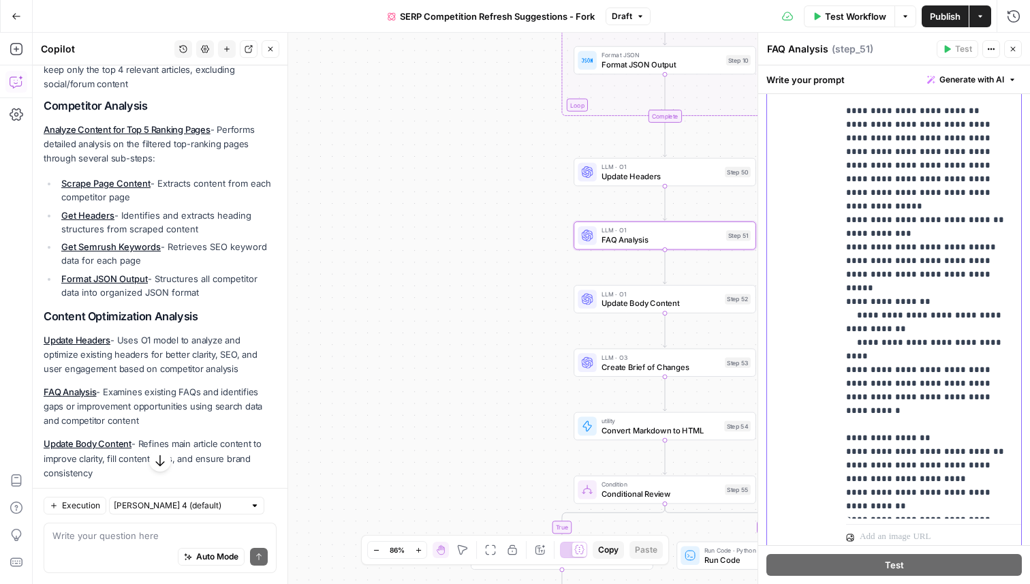
scroll to position [396, 0]
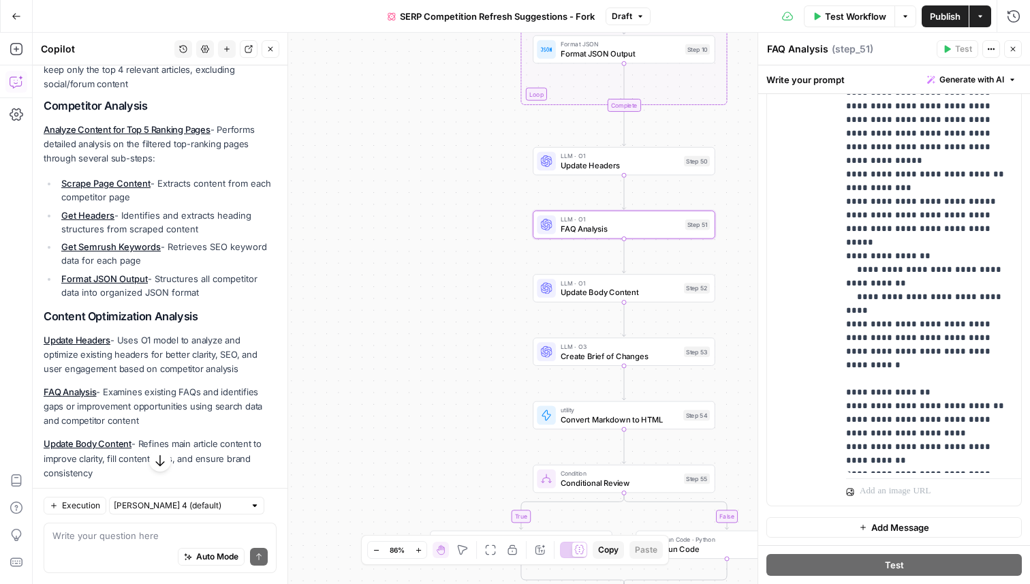
drag, startPoint x: 520, startPoint y: 214, endPoint x: 479, endPoint y: 204, distance: 42.3
click at [479, 204] on div "true false Workflow Set Inputs Inputs Content Processing Convert Content Format…" at bounding box center [531, 308] width 997 height 551
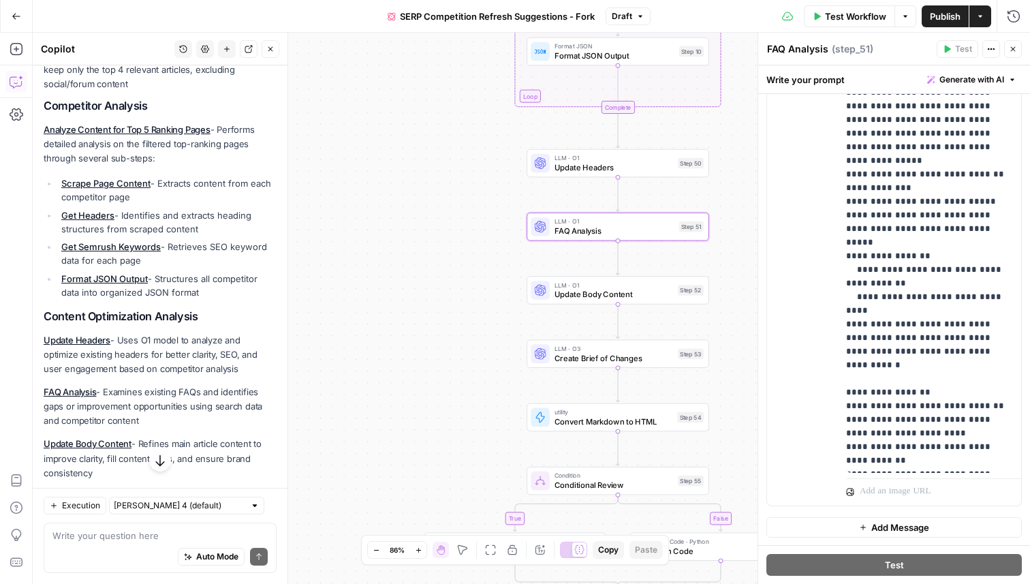
click at [473, 206] on div "true false Workflow Set Inputs Inputs Content Processing Convert Content Format…" at bounding box center [531, 308] width 997 height 551
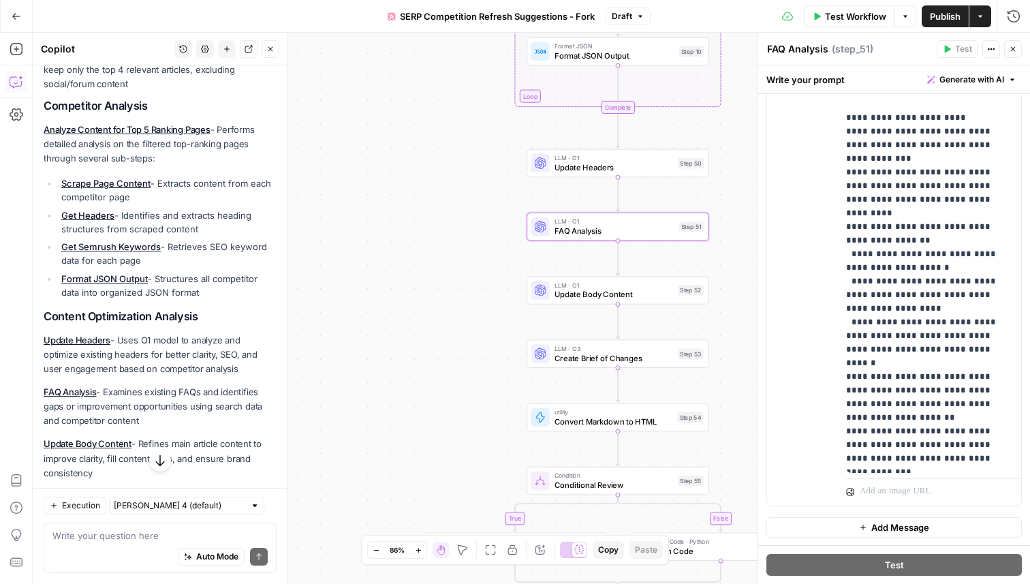
scroll to position [0, 8]
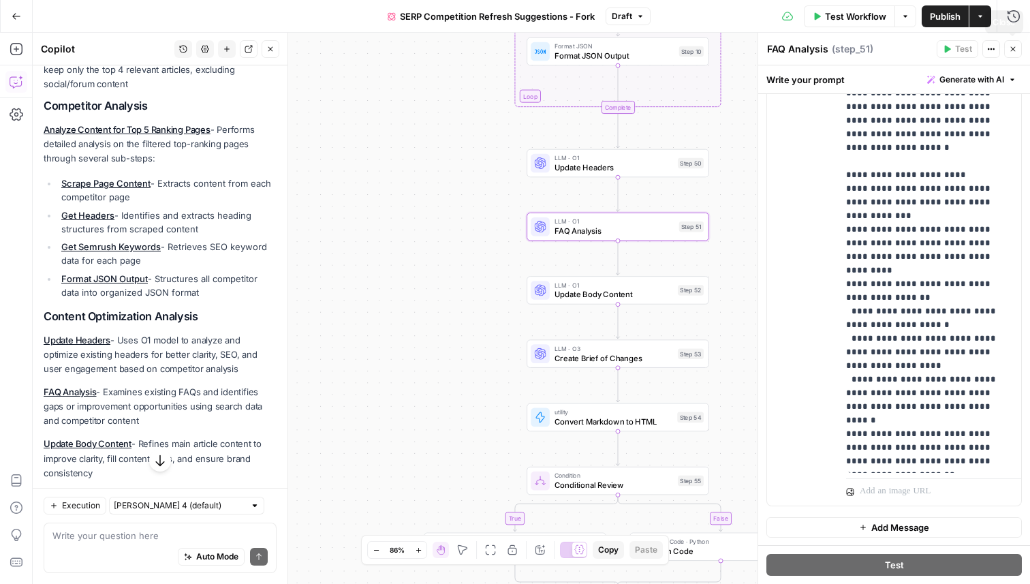
click at [1013, 46] on icon "button" at bounding box center [1012, 49] width 8 height 8
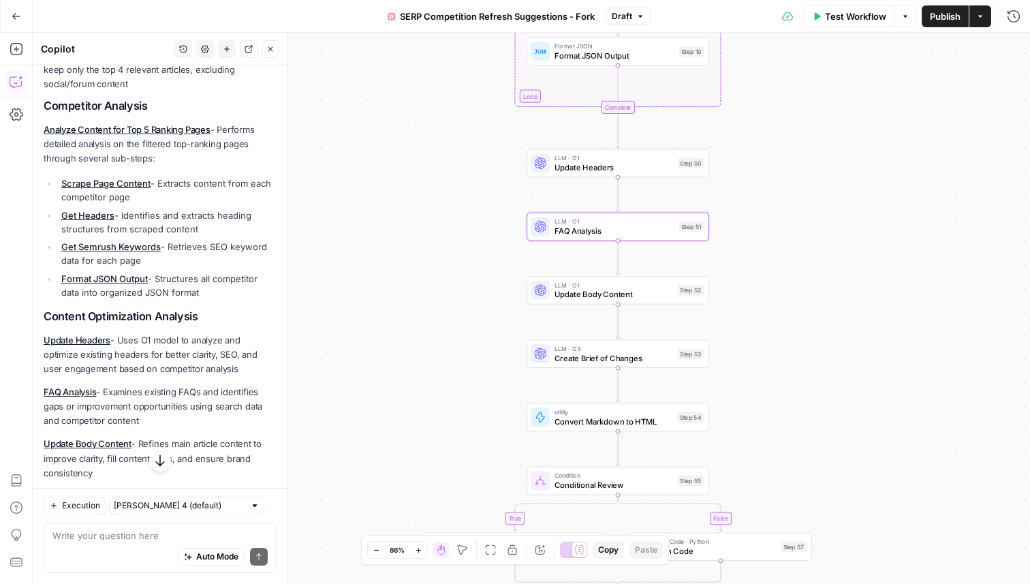
click at [603, 229] on span "FAQ Analysis" at bounding box center [614, 231] width 120 height 12
click at [599, 226] on span "FAQ Analysis" at bounding box center [614, 231] width 120 height 12
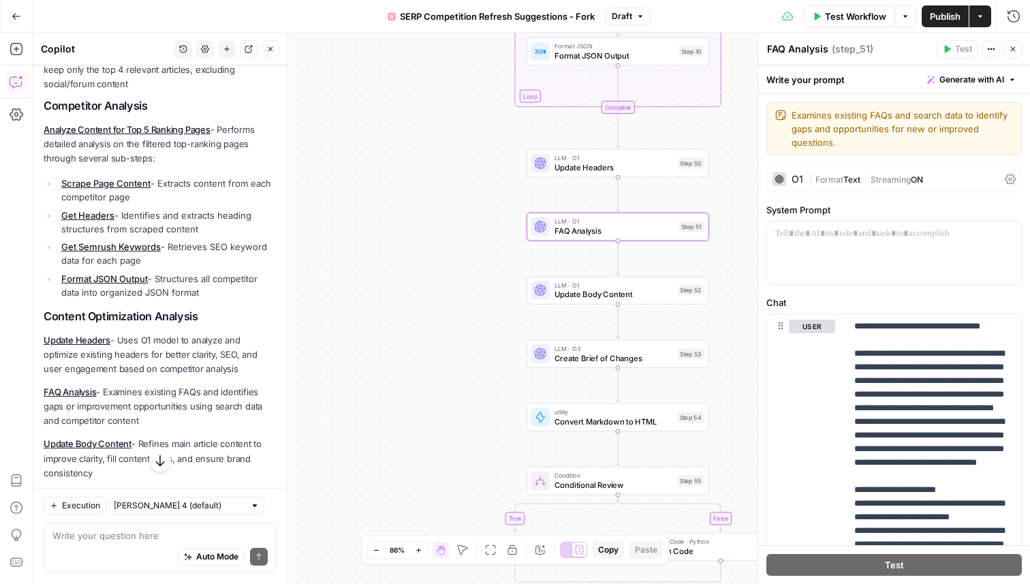
click at [787, 177] on div "O1" at bounding box center [787, 179] width 31 height 14
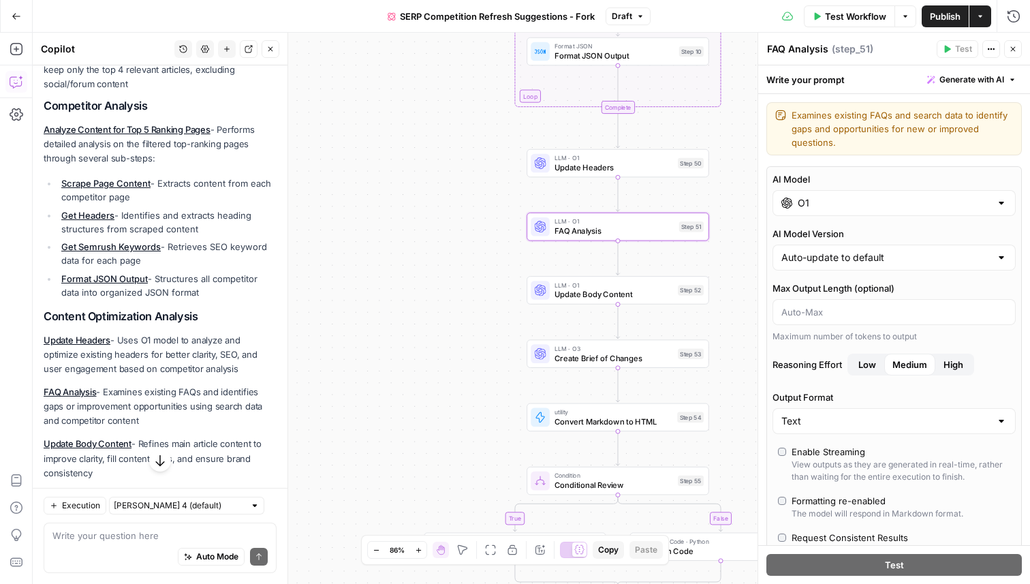
click at [818, 202] on input "O1" at bounding box center [893, 203] width 193 height 14
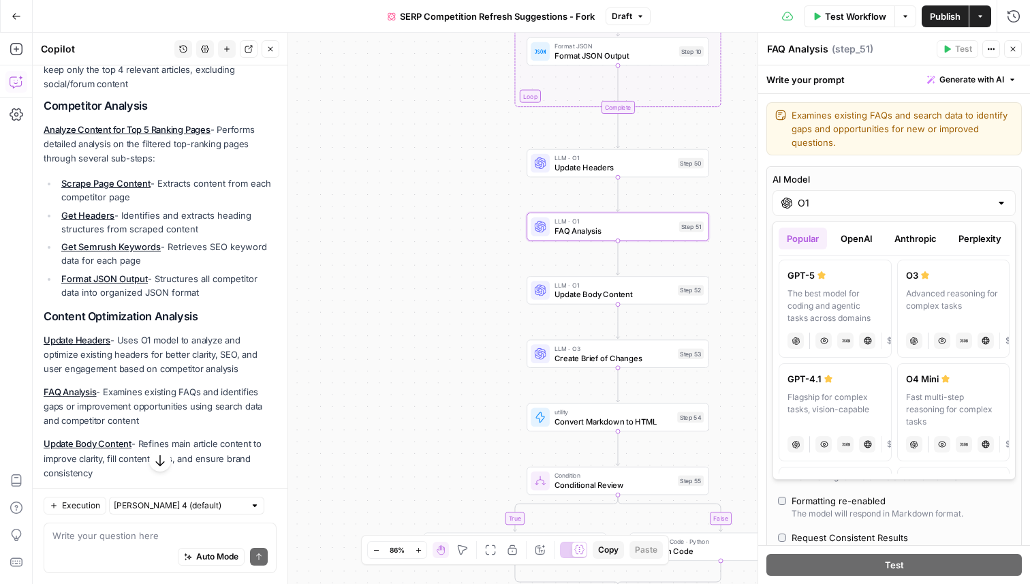
scroll to position [0, 0]
click at [853, 238] on button "OpenAI" at bounding box center [856, 238] width 48 height 22
click at [924, 239] on button "Anthropic" at bounding box center [915, 238] width 59 height 22
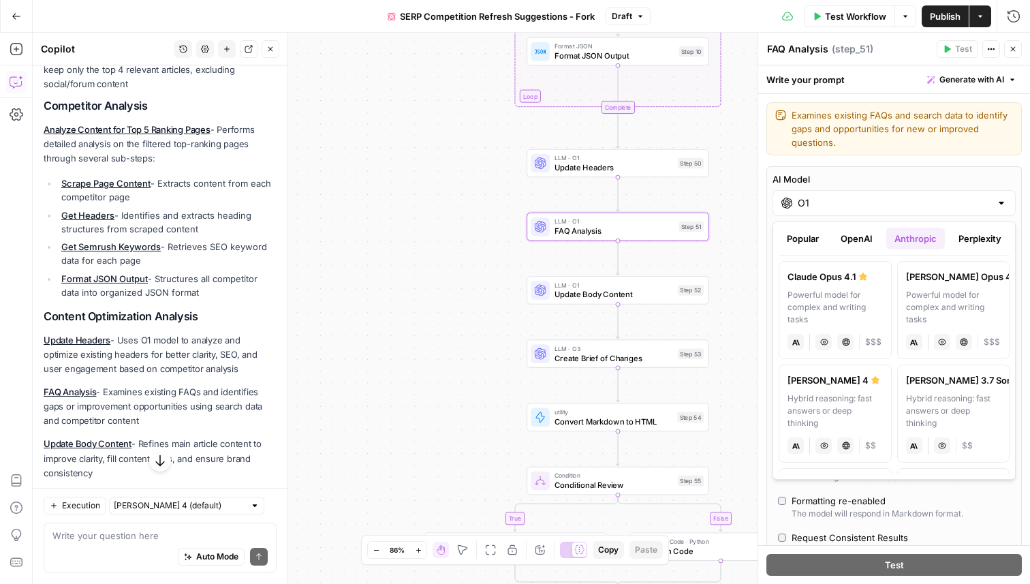
click at [969, 234] on button "Perplexity" at bounding box center [979, 238] width 59 height 22
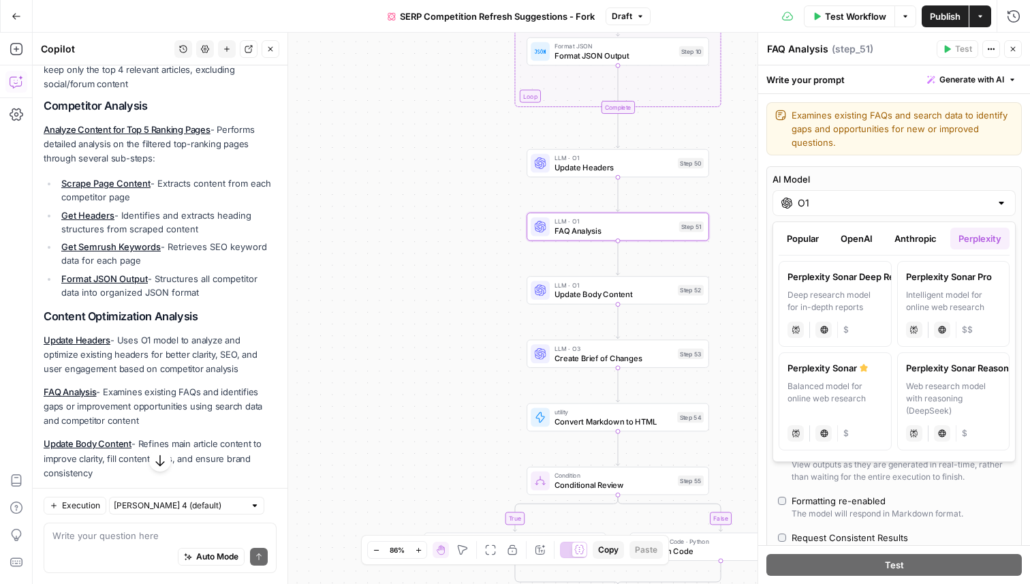
click at [932, 237] on button "Anthropic" at bounding box center [915, 238] width 59 height 22
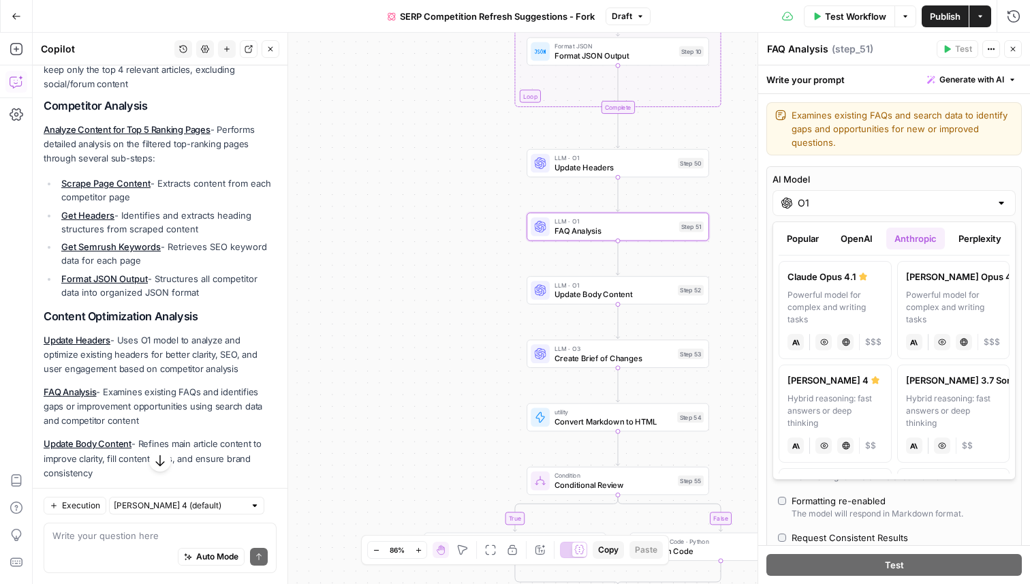
click at [864, 242] on button "OpenAI" at bounding box center [856, 238] width 48 height 22
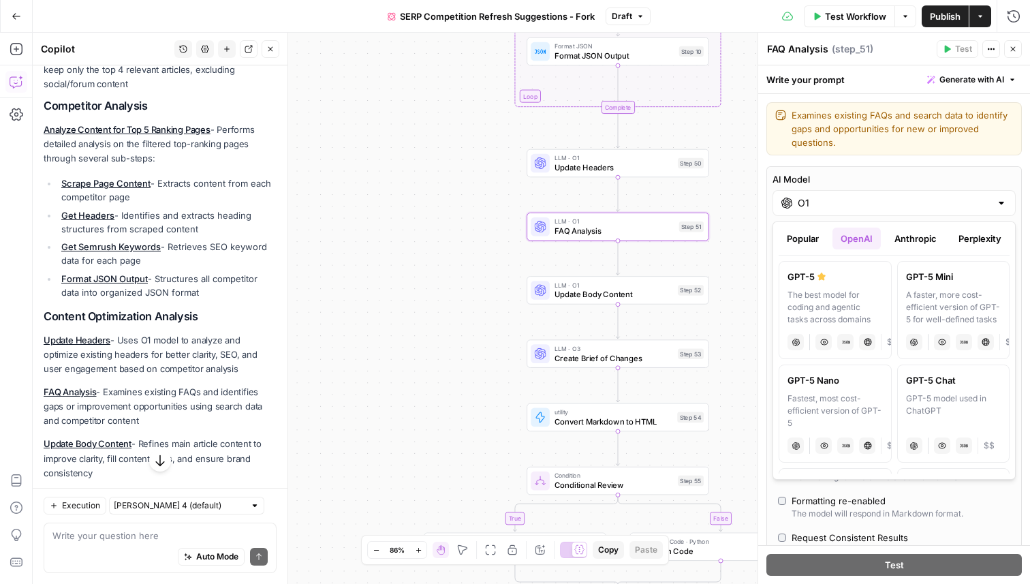
click at [966, 234] on button "Perplexity" at bounding box center [979, 238] width 59 height 22
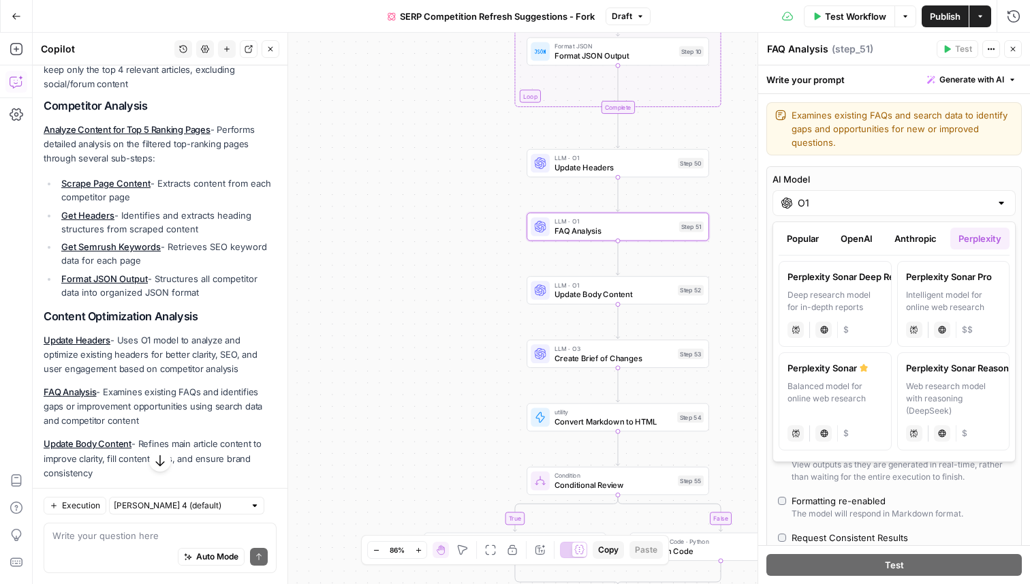
click at [928, 236] on button "Anthropic" at bounding box center [915, 238] width 59 height 22
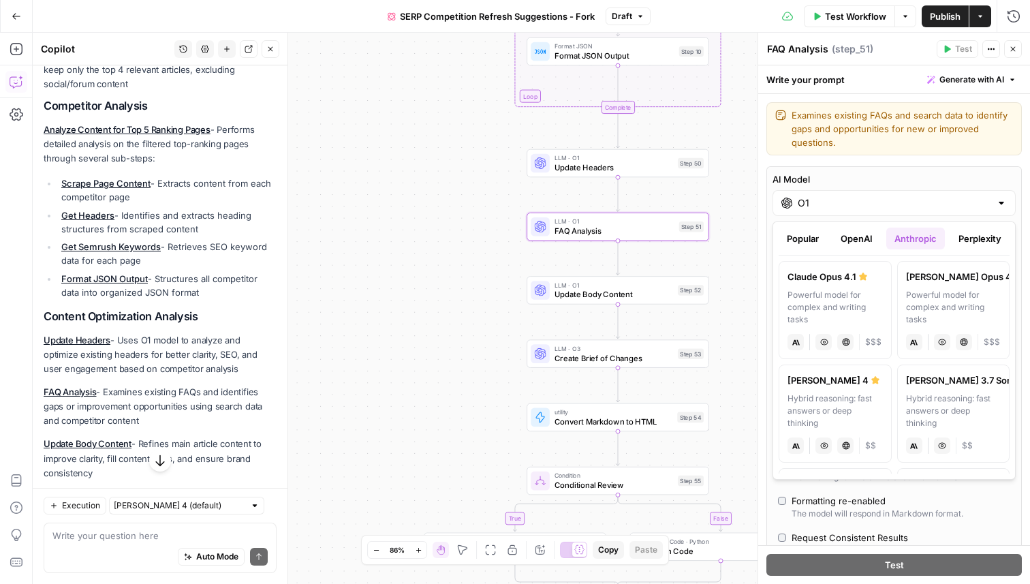
click at [868, 238] on button "OpenAI" at bounding box center [856, 238] width 48 height 22
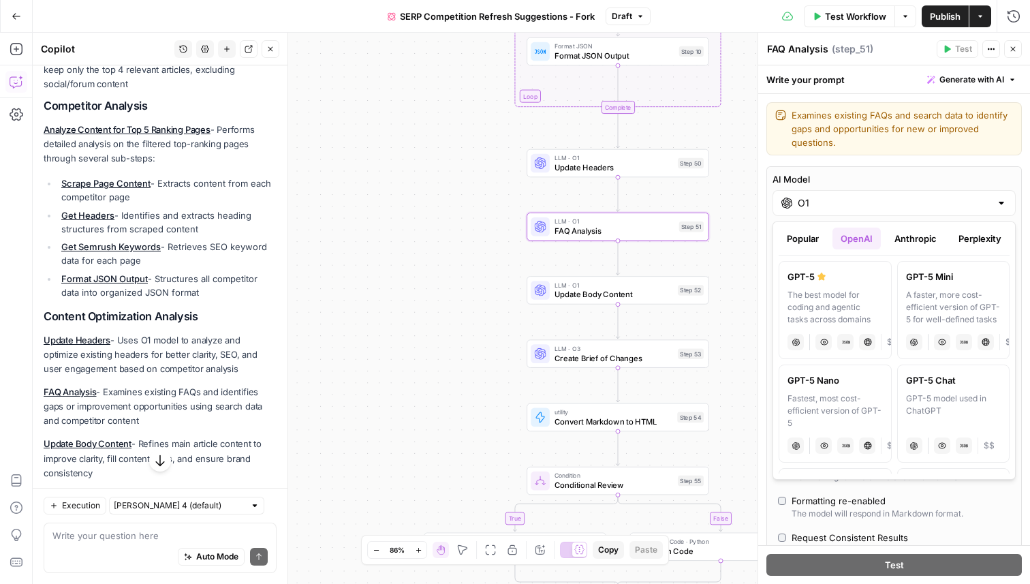
click at [819, 238] on button "Popular" at bounding box center [802, 238] width 48 height 22
click at [1015, 48] on icon "button" at bounding box center [1012, 49] width 8 height 8
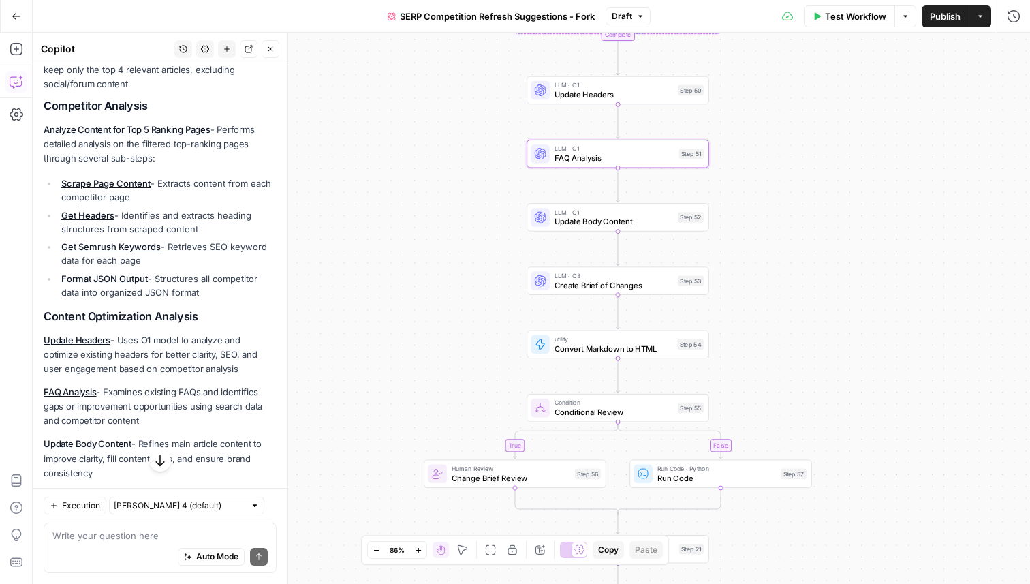
drag, startPoint x: 778, startPoint y: 301, endPoint x: 777, endPoint y: 202, distance: 98.7
click at [778, 199] on div "true false Workflow Set Inputs Inputs Content Processing Convert Content Format…" at bounding box center [531, 308] width 997 height 551
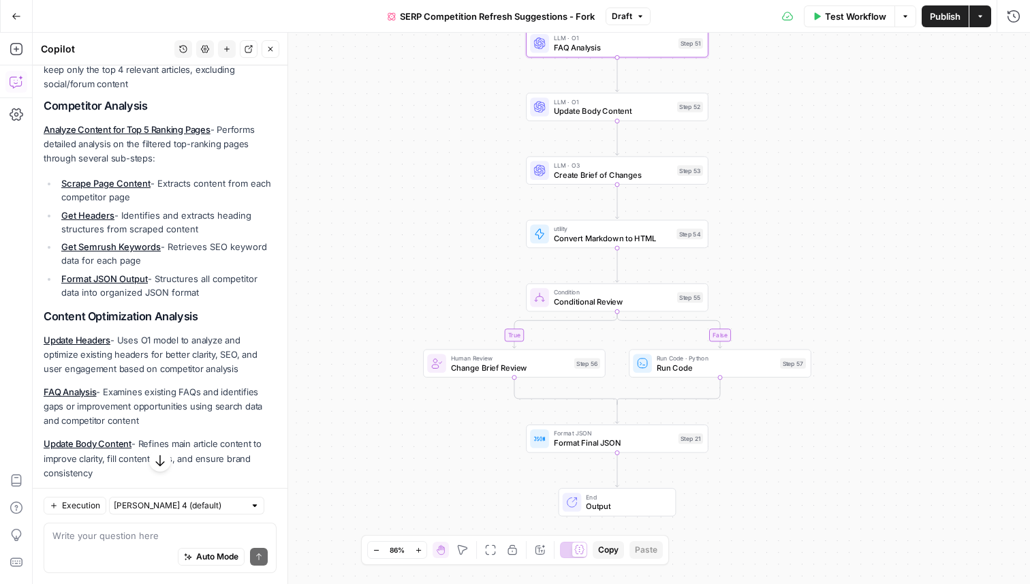
drag, startPoint x: 777, startPoint y: 206, endPoint x: 776, endPoint y: 125, distance: 81.0
click at [777, 125] on div "true false Workflow Set Inputs Inputs Content Processing Convert Content Format…" at bounding box center [531, 308] width 997 height 551
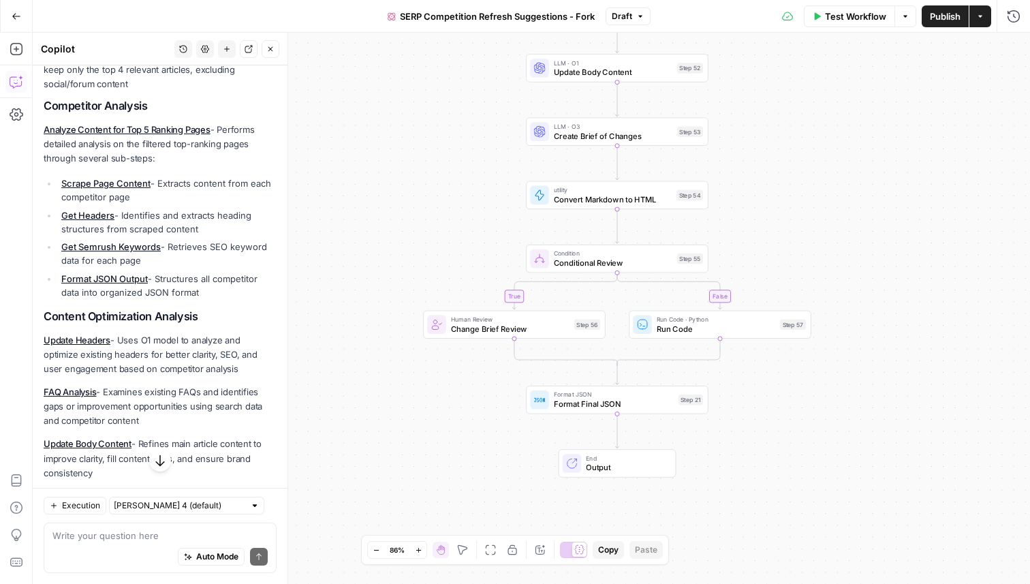
drag, startPoint x: 780, startPoint y: 157, endPoint x: 780, endPoint y: 118, distance: 38.8
click at [780, 118] on div "true false Workflow Set Inputs Inputs Content Processing Convert Content Format…" at bounding box center [531, 308] width 997 height 551
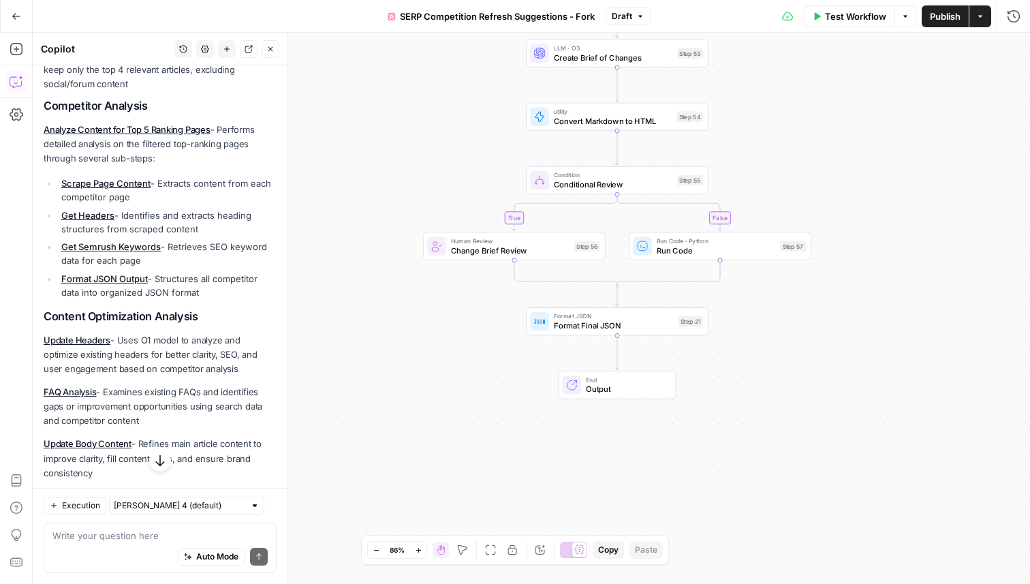
drag, startPoint x: 428, startPoint y: 237, endPoint x: 428, endPoint y: 160, distance: 76.9
click at [428, 160] on div "true false Workflow Set Inputs Inputs Content Processing Convert Content Format…" at bounding box center [531, 308] width 997 height 551
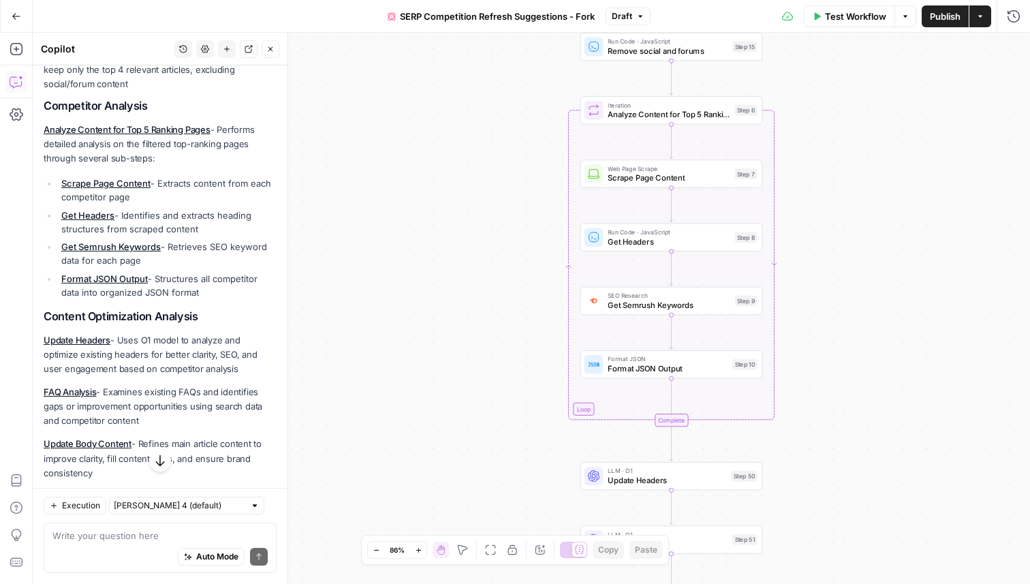
drag, startPoint x: 458, startPoint y: 181, endPoint x: 434, endPoint y: 128, distance: 58.2
click at [432, 127] on div "true false Workflow Set Inputs Inputs Content Processing Convert Content Format…" at bounding box center [531, 308] width 997 height 551
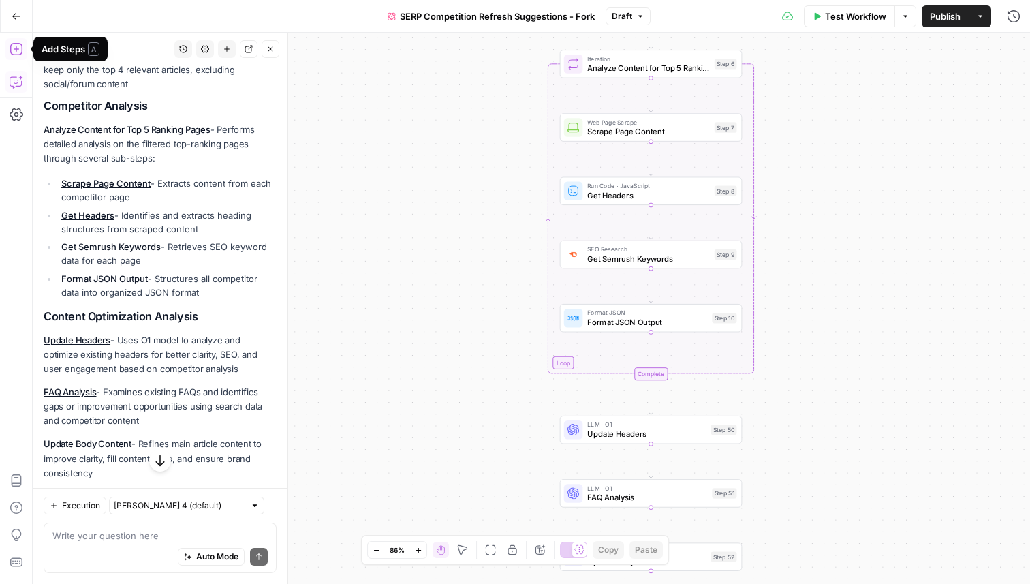
click at [18, 48] on icon "button" at bounding box center [16, 49] width 12 height 12
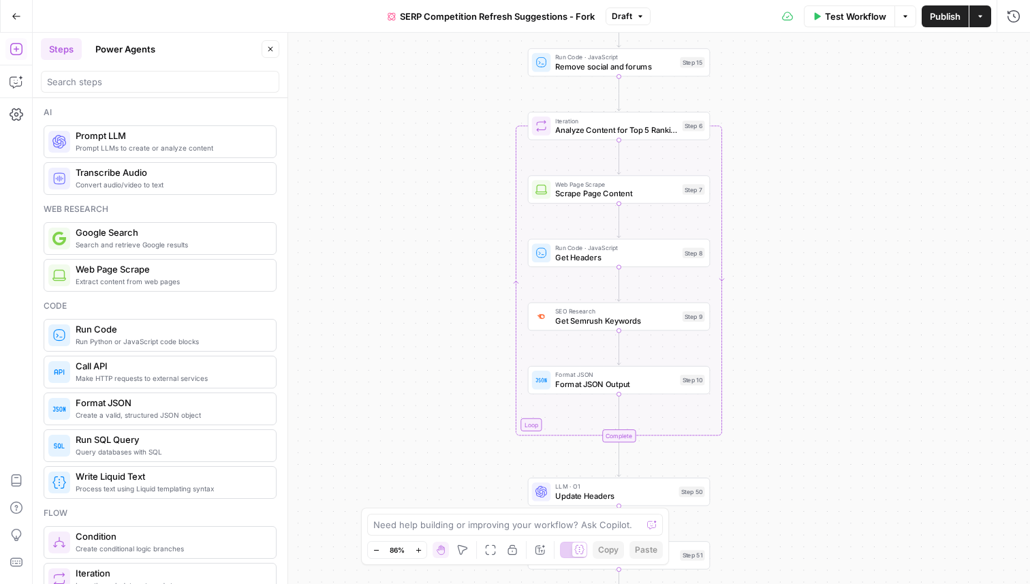
drag, startPoint x: 509, startPoint y: 114, endPoint x: 477, endPoint y: 176, distance: 69.7
click at [477, 176] on div "true false Workflow Set Inputs Inputs Content Processing Convert Content Format…" at bounding box center [531, 308] width 997 height 551
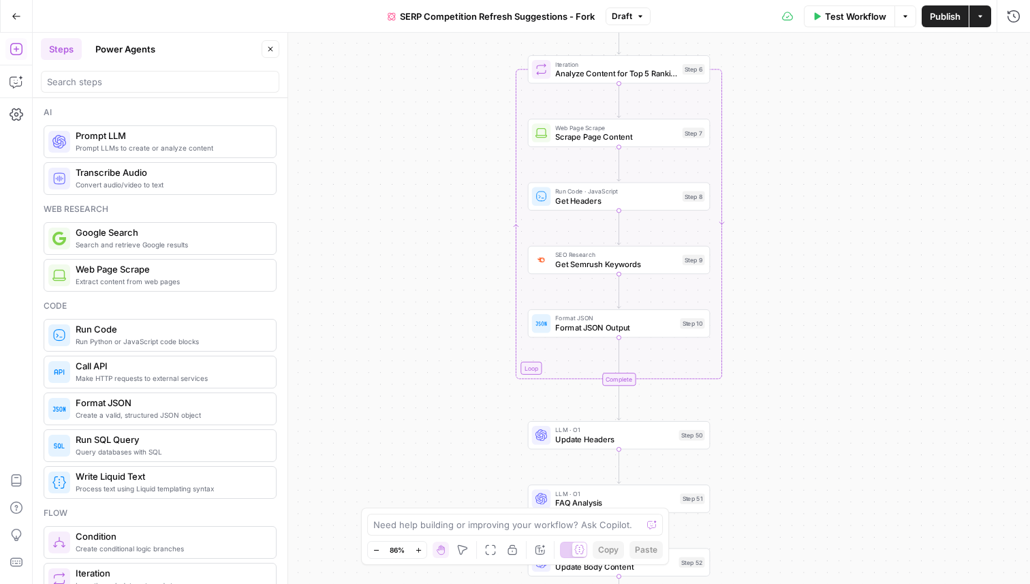
drag, startPoint x: 738, startPoint y: 97, endPoint x: 738, endPoint y: 40, distance: 56.5
click at [738, 40] on div "true false Workflow Set Inputs Inputs Content Processing Convert Content Format…" at bounding box center [531, 308] width 997 height 551
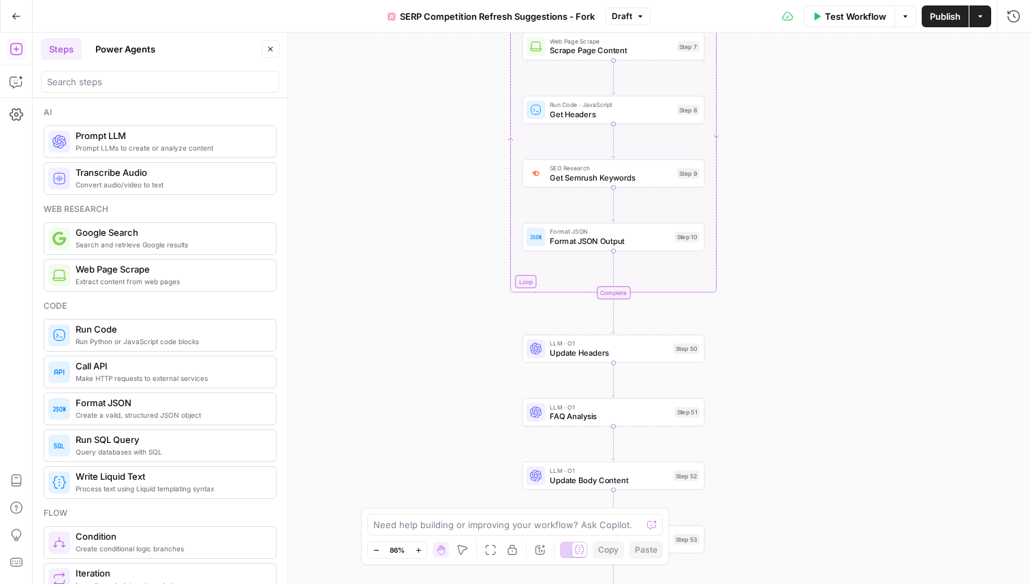
drag, startPoint x: 746, startPoint y: 88, endPoint x: 740, endPoint y: 2, distance: 86.0
click at [740, 1] on div "Go Back SERP Competition Refresh Suggestions - Fork Draft Test Workflow Options…" at bounding box center [515, 292] width 1030 height 584
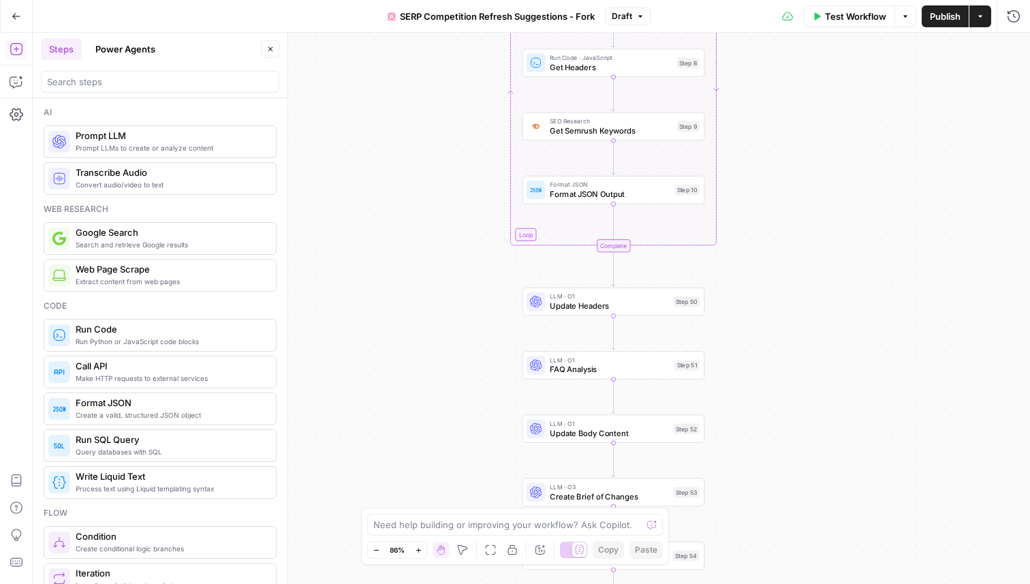
drag, startPoint x: 745, startPoint y: 66, endPoint x: 745, endPoint y: 19, distance: 47.0
click at [745, 19] on div "Go Back SERP Competition Refresh Suggestions - Fork Draft Test Workflow Options…" at bounding box center [515, 292] width 1030 height 584
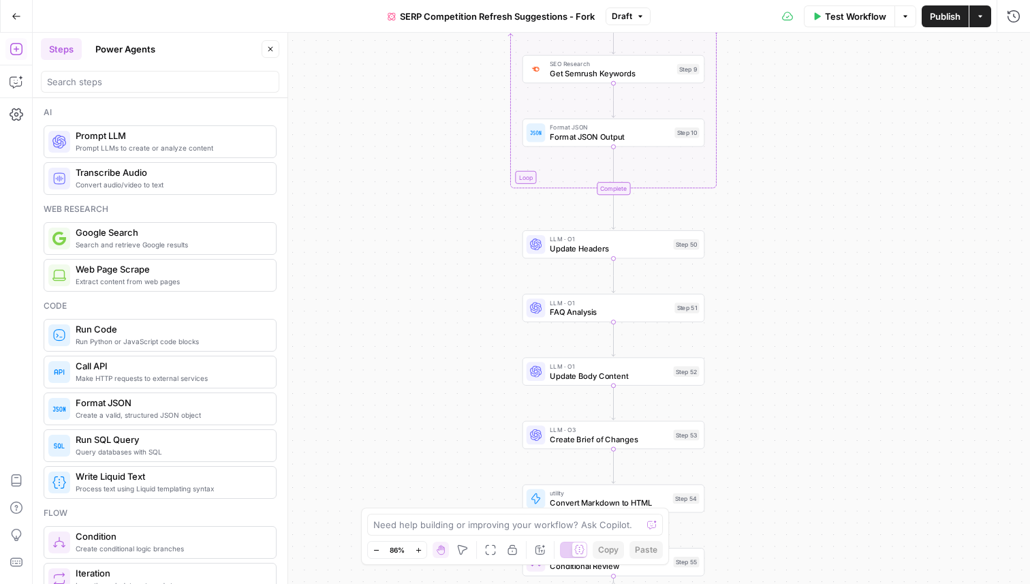
drag, startPoint x: 750, startPoint y: 120, endPoint x: 749, endPoint y: 63, distance: 56.5
click at [749, 63] on div "true false Workflow Set Inputs Inputs Content Processing Convert Content Format…" at bounding box center [531, 308] width 997 height 551
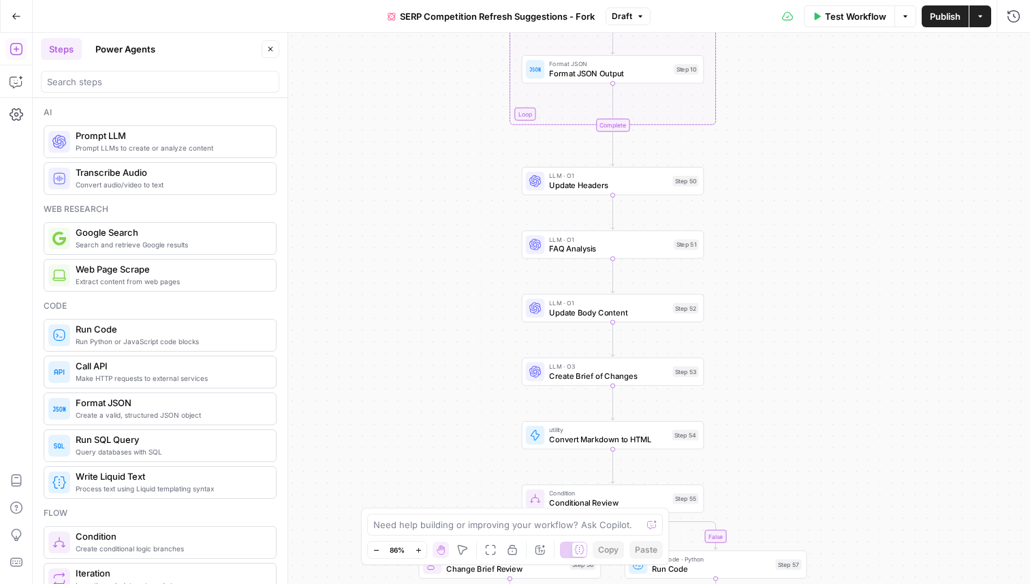
drag, startPoint x: 746, startPoint y: 107, endPoint x: 746, endPoint y: 31, distance: 75.6
click at [746, 31] on div "Go Back SERP Competition Refresh Suggestions - Fork Draft Test Workflow Options…" at bounding box center [515, 292] width 1030 height 584
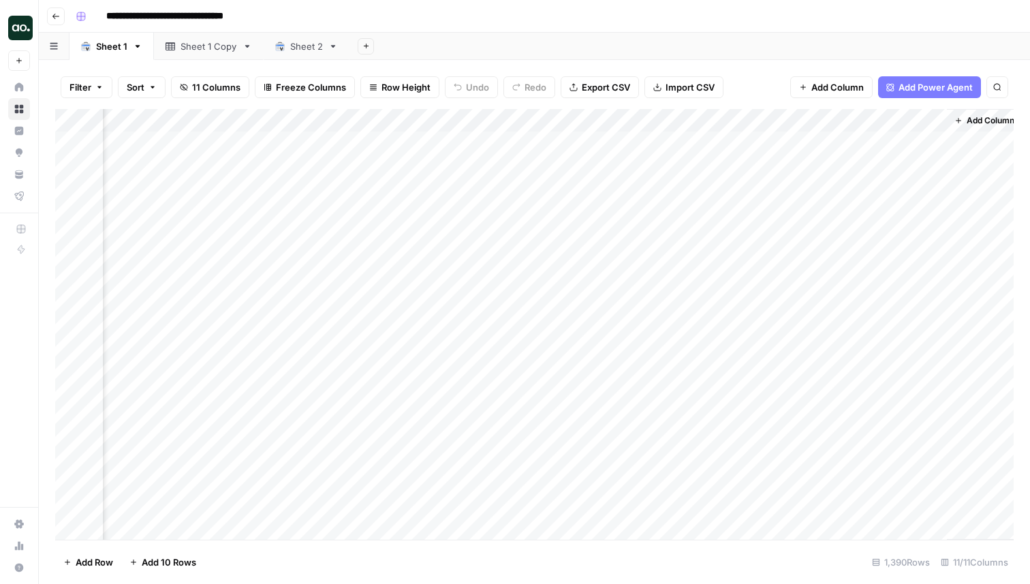
scroll to position [0, 692]
click at [890, 146] on div "Add Column" at bounding box center [534, 324] width 958 height 430
click at [912, 140] on div "Add Column" at bounding box center [534, 324] width 958 height 430
click at [895, 164] on div "Add Column" at bounding box center [534, 324] width 958 height 430
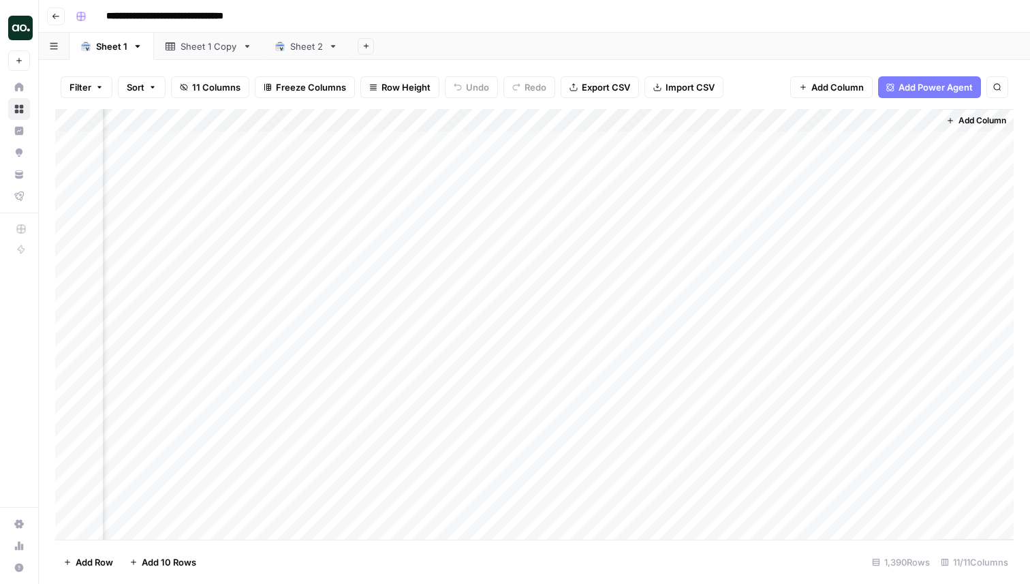
click at [886, 144] on div "Add Column" at bounding box center [534, 324] width 958 height 430
click at [534, 121] on div "Add Column" at bounding box center [534, 324] width 958 height 430
click at [523, 217] on span "Schedule" at bounding box center [525, 216] width 119 height 14
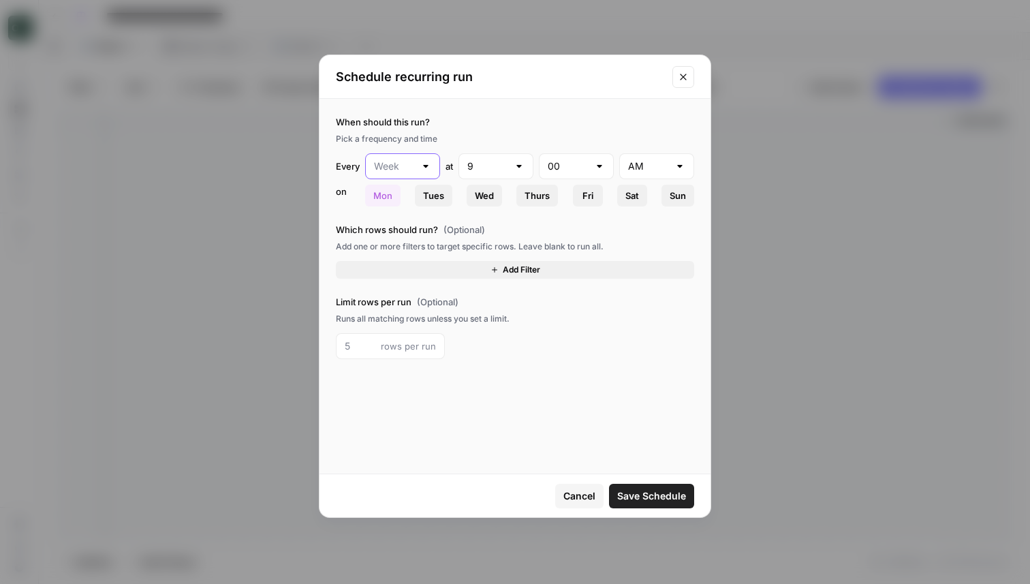
click at [409, 170] on input "text" at bounding box center [394, 166] width 41 height 14
type input "Week"
click at [460, 146] on div "When should this run? Pick a frequency and time Every Week at 9 00 AM [DATE] Tu…" at bounding box center [515, 160] width 358 height 91
click at [451, 267] on button "Add Filter" at bounding box center [515, 270] width 358 height 18
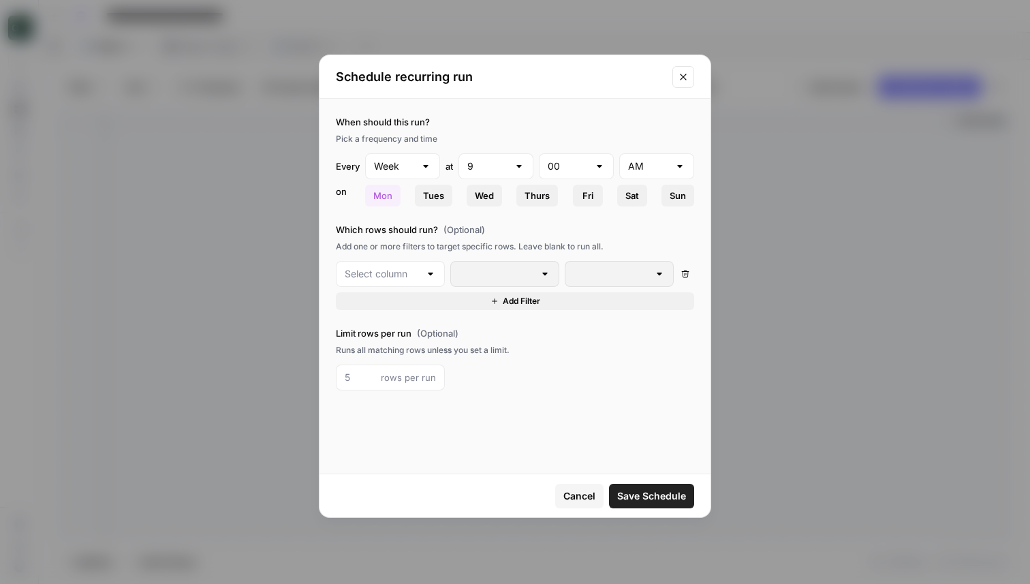
click at [420, 274] on div at bounding box center [390, 274] width 109 height 26
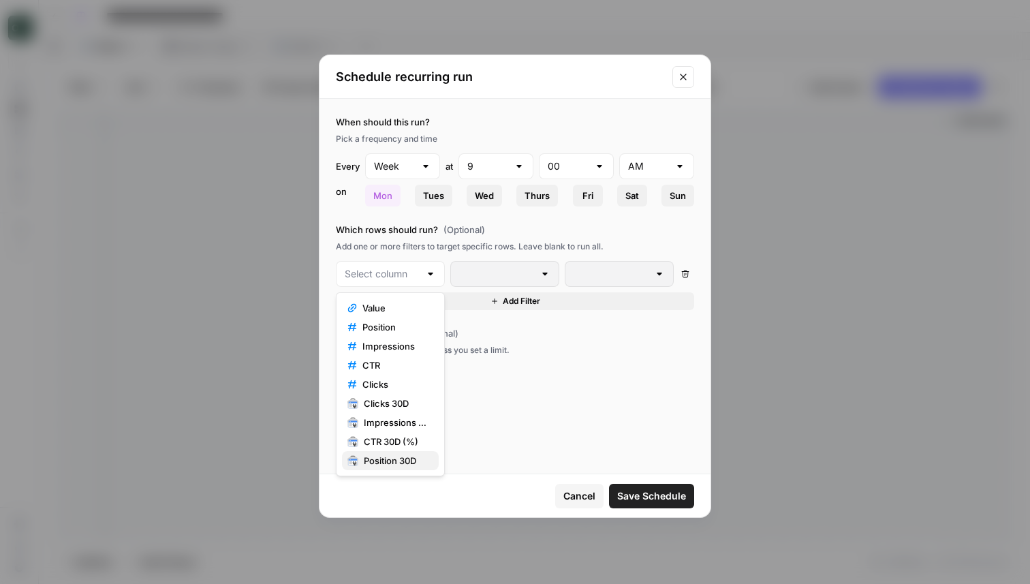
click at [379, 462] on span "Position 30D" at bounding box center [396, 461] width 64 height 14
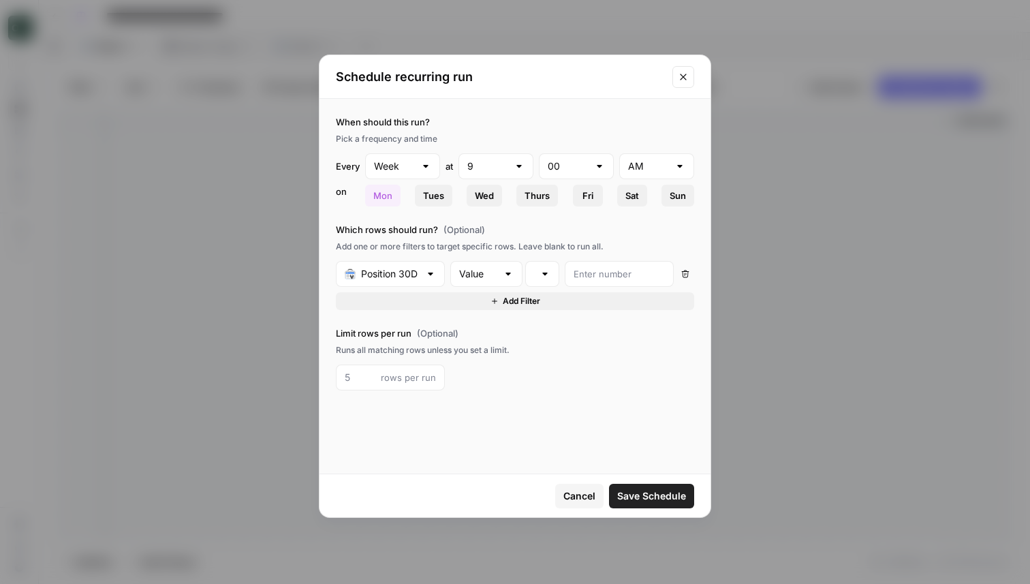
click at [500, 270] on div "Value" at bounding box center [486, 274] width 72 height 26
click at [494, 331] on span "Change" at bounding box center [484, 327] width 44 height 14
type input "Change"
click at [544, 266] on div "is equal to" at bounding box center [542, 274] width 34 height 26
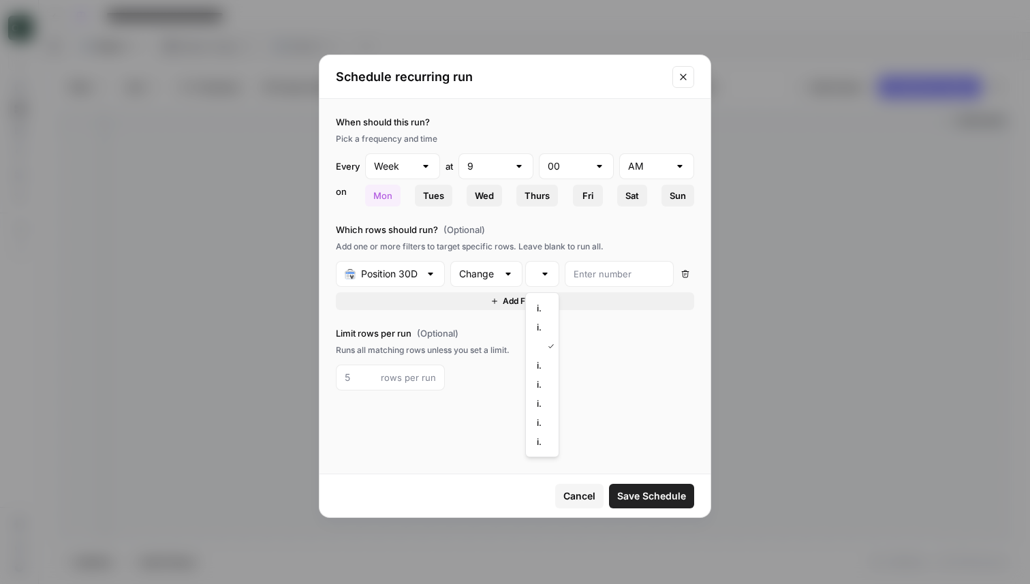
drag, startPoint x: 546, startPoint y: 379, endPoint x: 543, endPoint y: 290, distance: 88.6
click at [595, 276] on input "number" at bounding box center [618, 274] width 91 height 14
type input "20"
click at [573, 492] on span "Cancel" at bounding box center [579, 496] width 32 height 14
